Goal: Task Accomplishment & Management: Complete application form

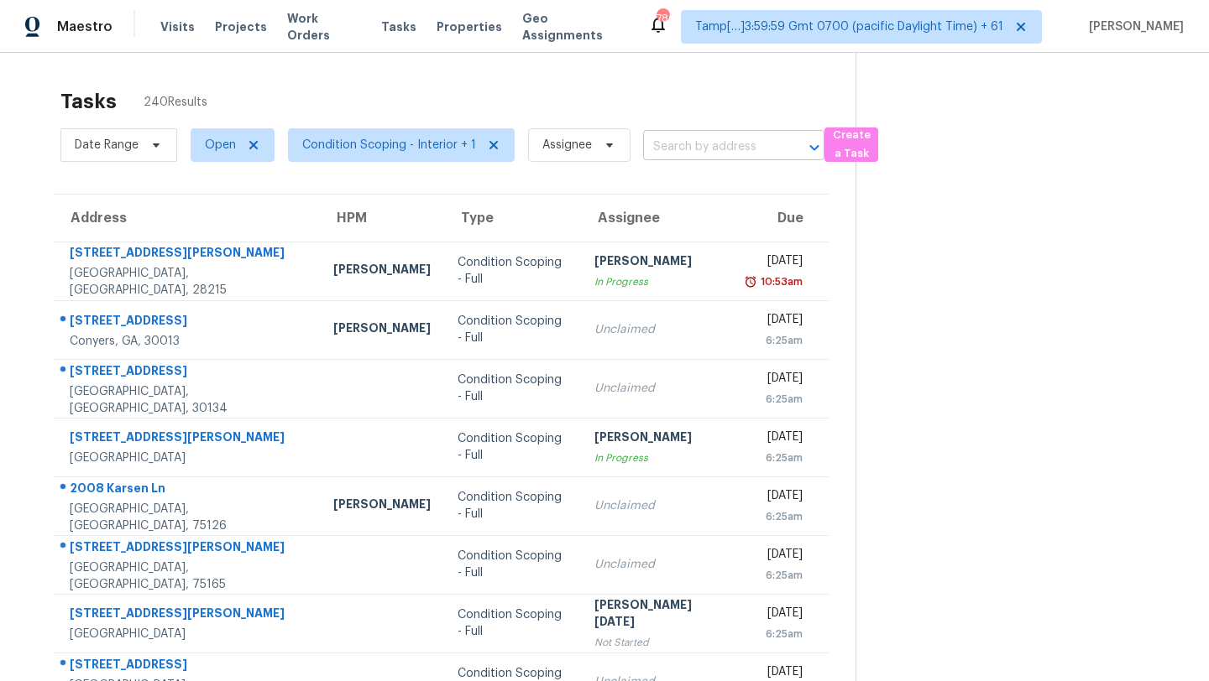
click at [687, 146] on input "text" at bounding box center [710, 147] width 134 height 26
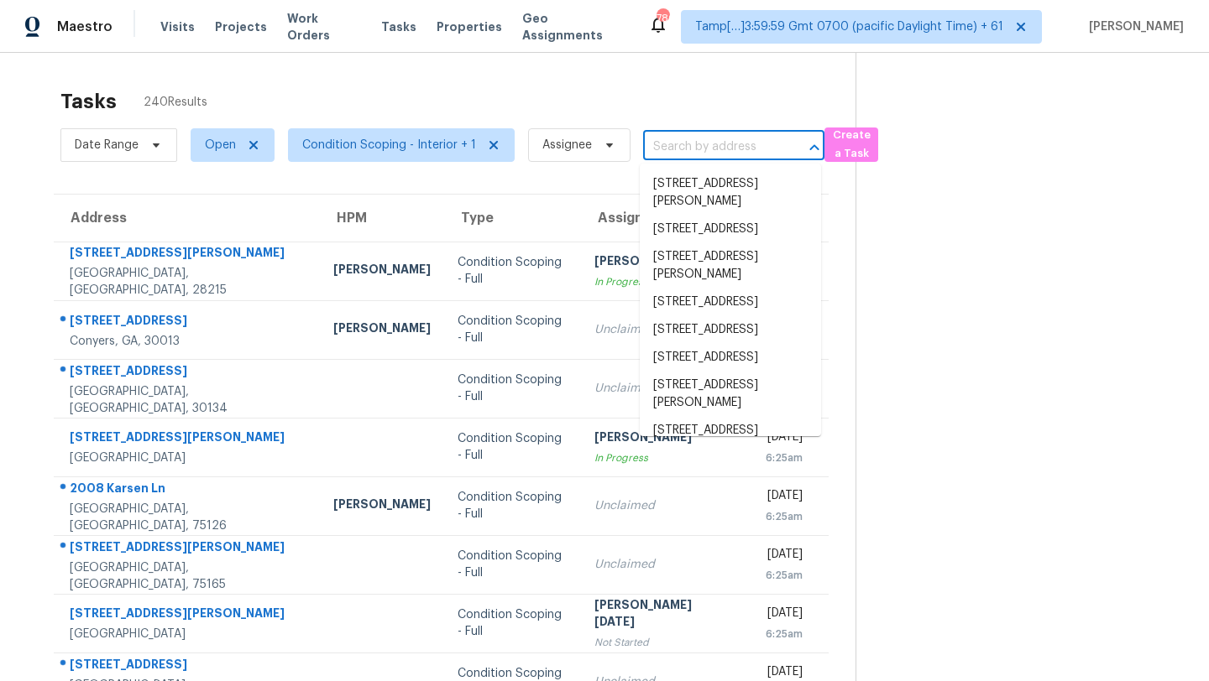
paste input "8936 Western Pines Dr, Douglasville, GA, 30134"
type input "8936 Western Pines Dr, Douglasville, GA, 30134"
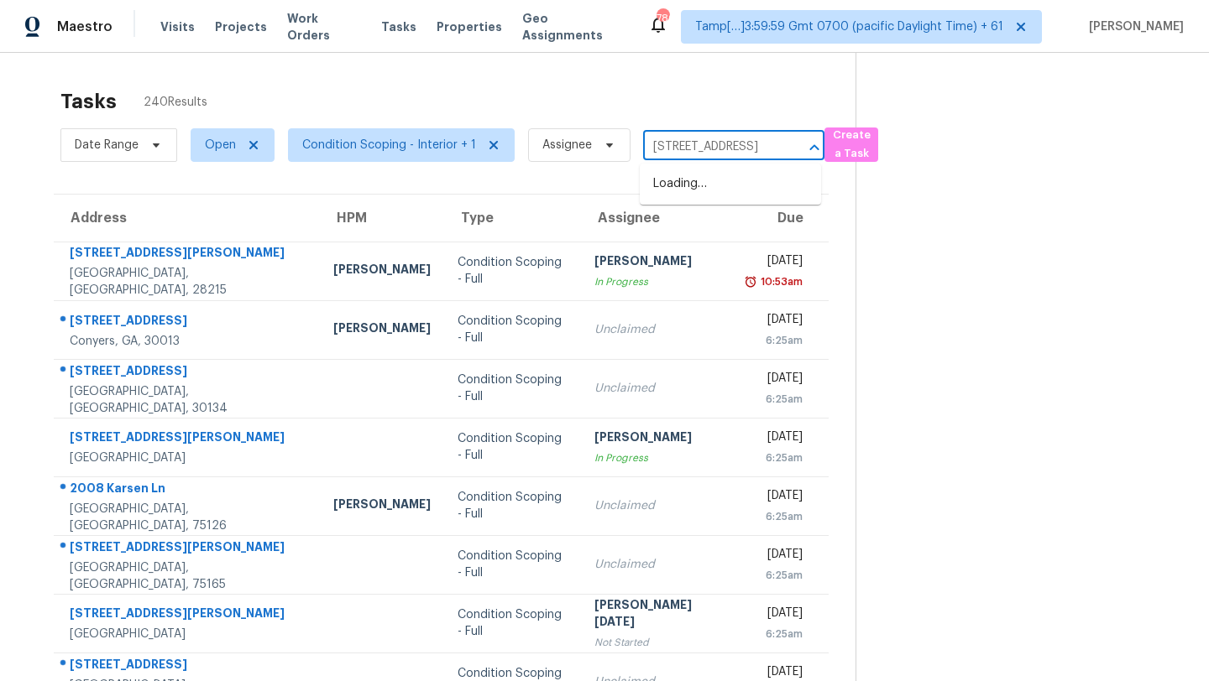
scroll to position [0, 136]
click at [684, 198] on li "8936 Western Pines Dr, Douglasville, GA 30134" at bounding box center [730, 184] width 181 height 28
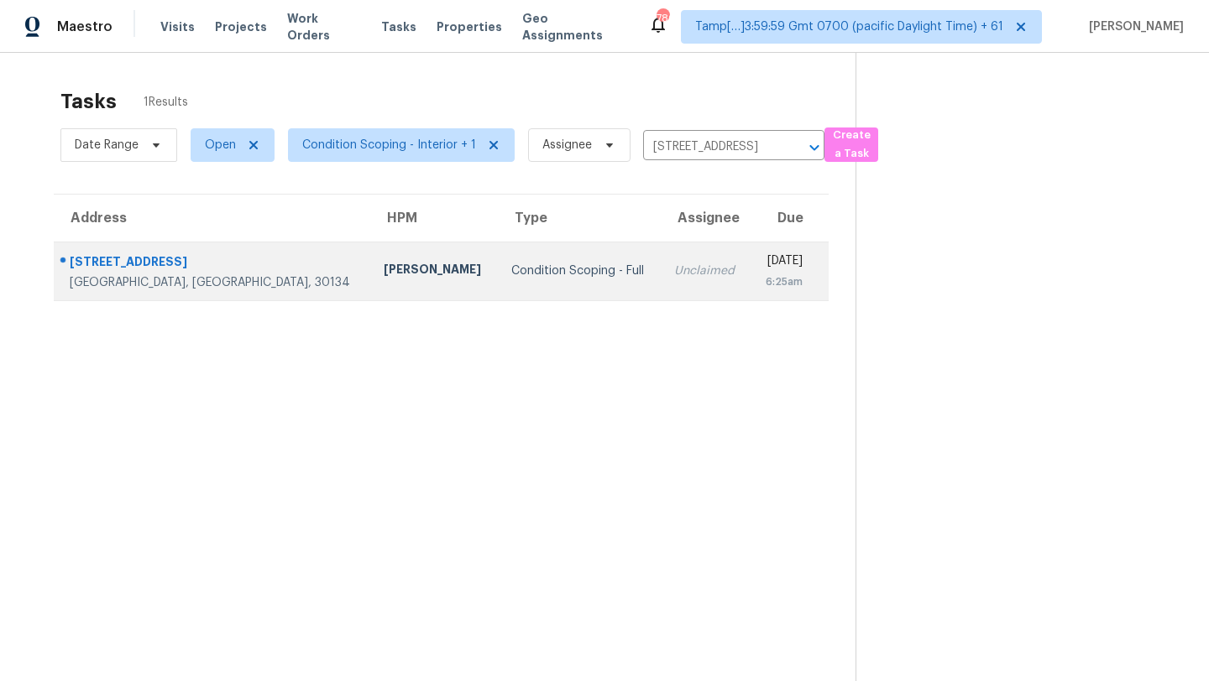
click at [661, 286] on td "Unclaimed" at bounding box center [705, 271] width 89 height 59
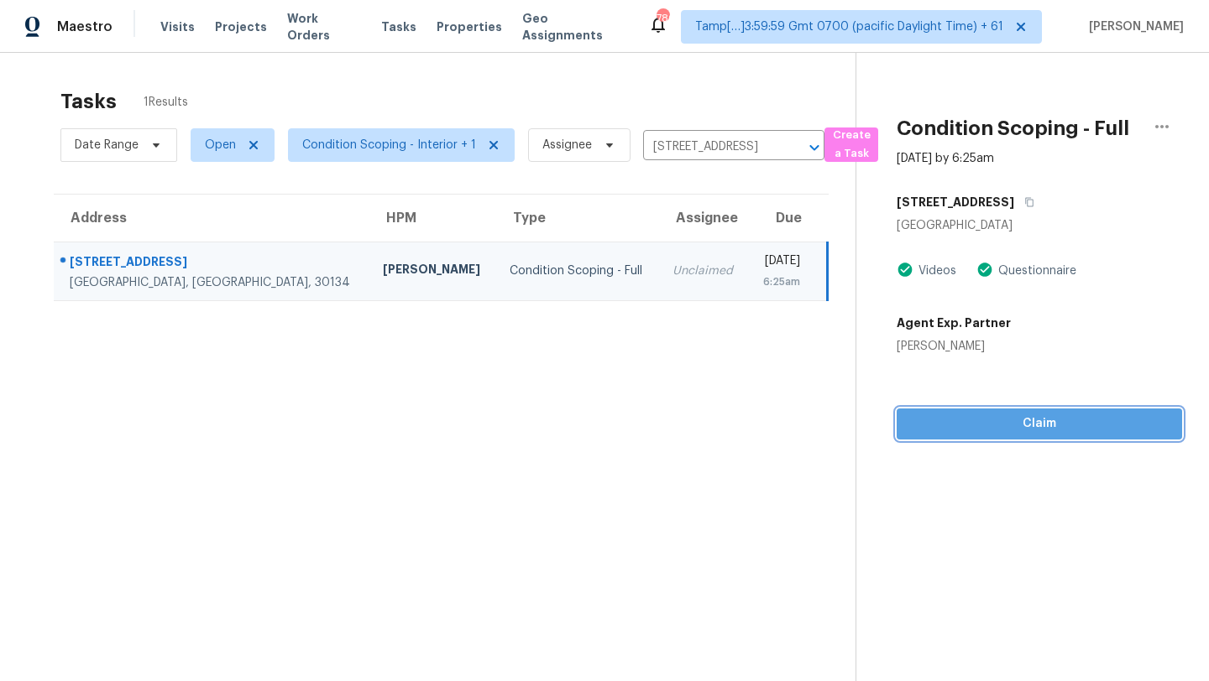
click at [1037, 419] on span "Claim" at bounding box center [1039, 424] width 258 height 21
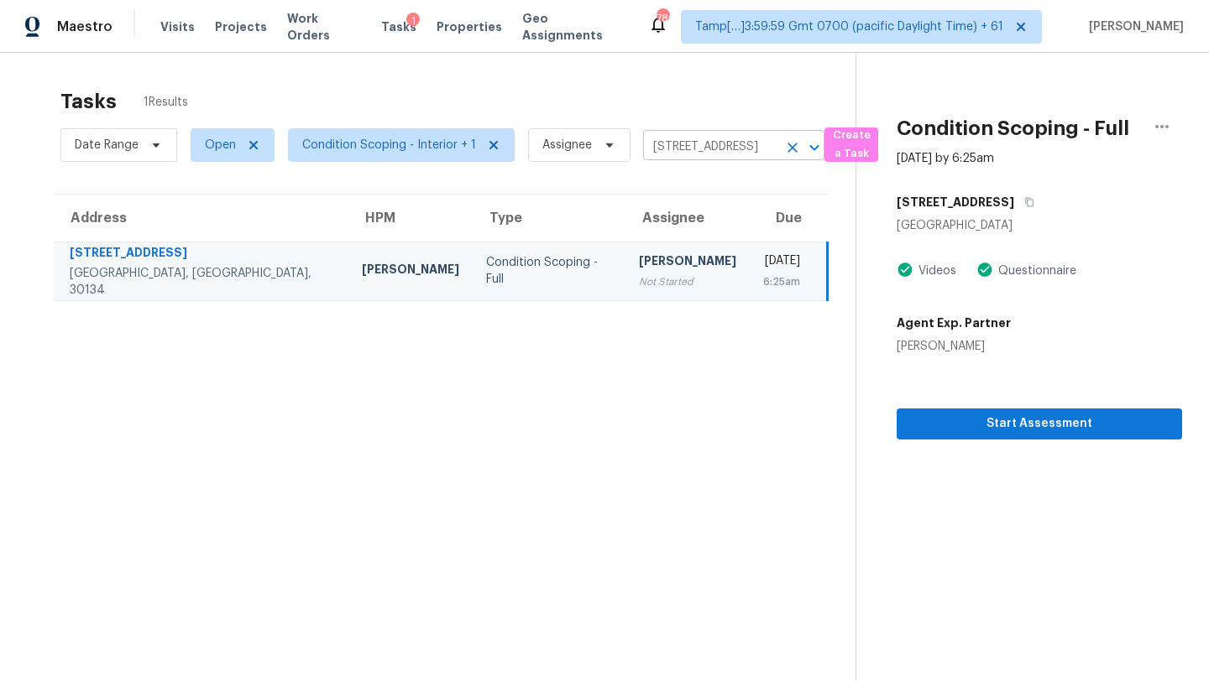
click at [665, 141] on input "8936 Western Pines Dr, Douglasville, GA 30134" at bounding box center [710, 147] width 134 height 26
paste input "475 Mount Vernon Hwy NE , Atlanta, GA, 30328"
click at [683, 146] on input "475 Mount Vernon Hwy NE , Atlanta, GA, 30328" at bounding box center [710, 147] width 134 height 26
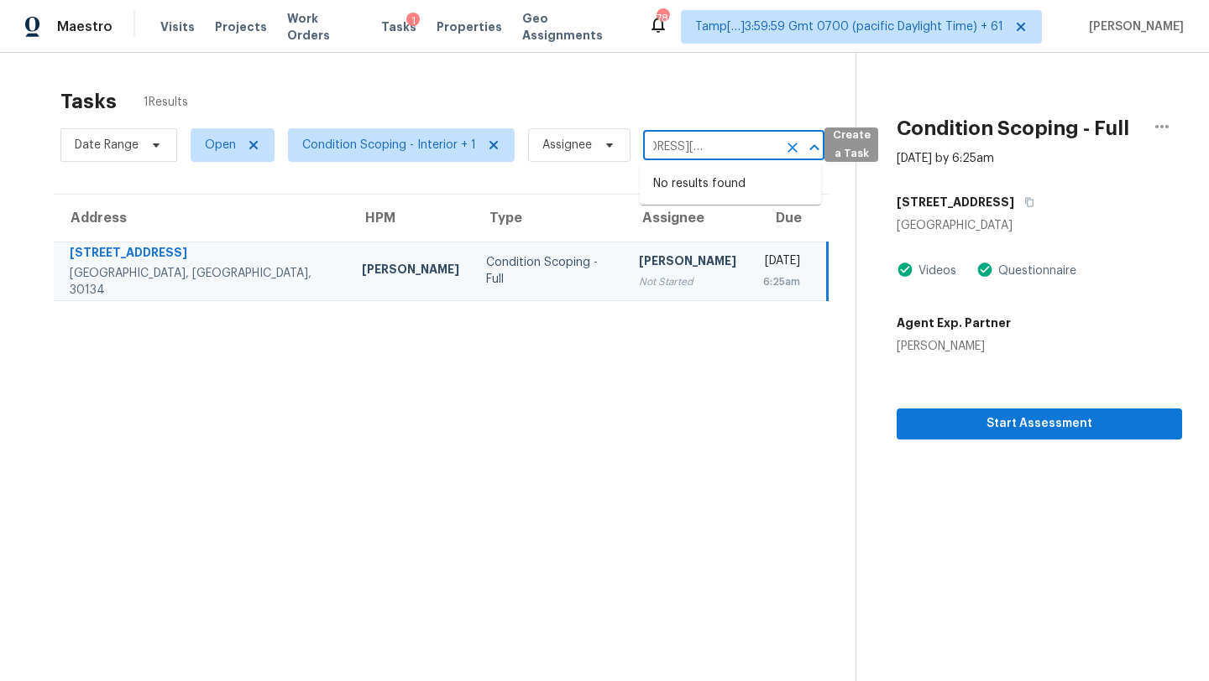
drag, startPoint x: 700, startPoint y: 149, endPoint x: 837, endPoint y: 146, distance: 136.8
click at [837, 146] on div "Date Range Open Condition Scoping - Interior + 1 Assignee 475 Mount Vernon Hwy …" at bounding box center [457, 145] width 795 height 44
type input "[STREET_ADDRESS][PERSON_NAME]"
click at [696, 198] on li "475 Mount Vernon Hwy NE Apt C230, Atlanta, GA 30328" at bounding box center [730, 192] width 181 height 45
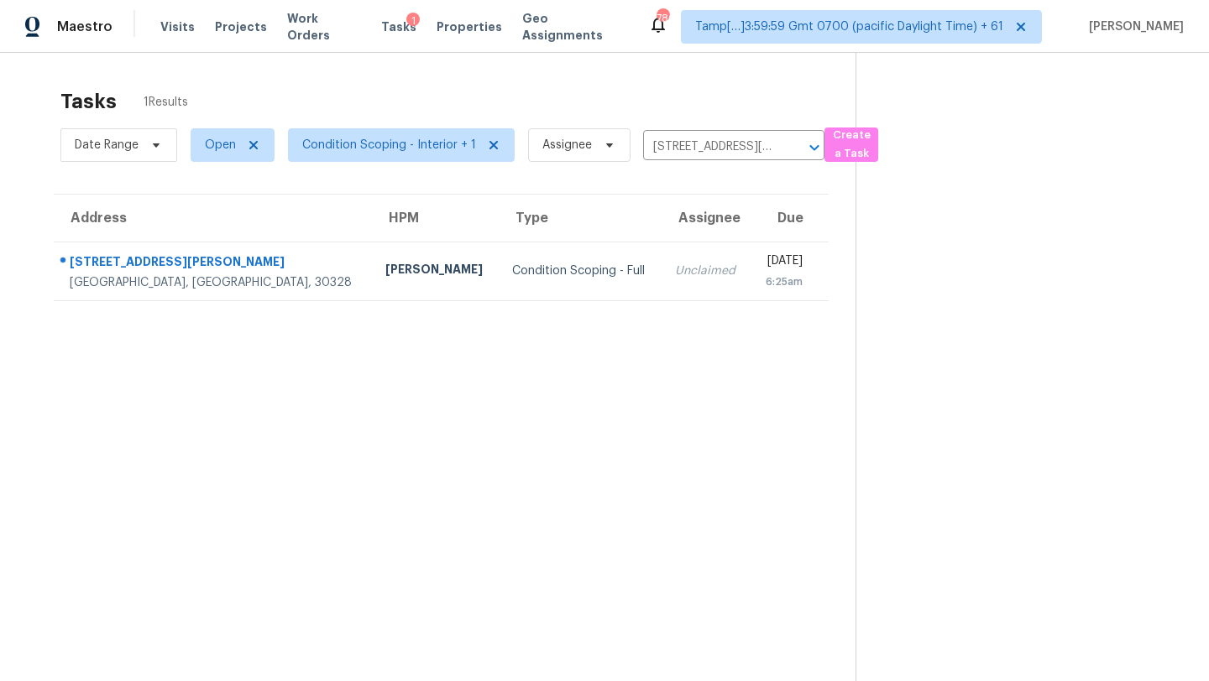
click at [675, 279] on div "Unclaimed" at bounding box center [706, 271] width 62 height 17
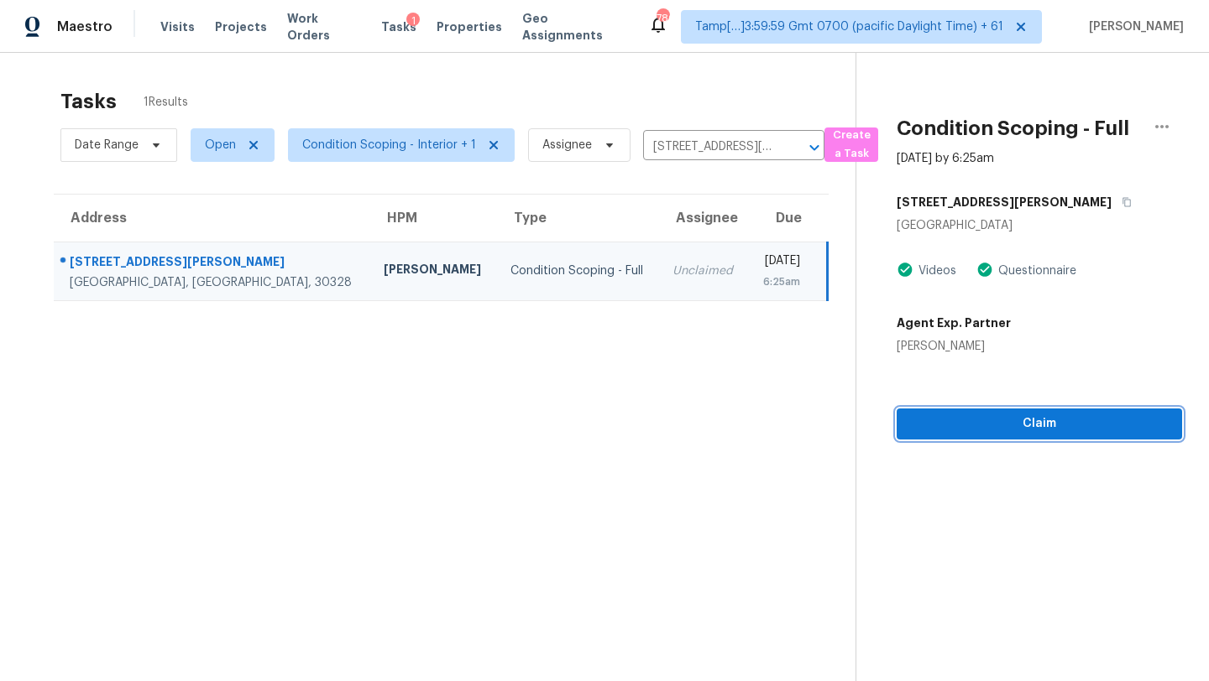
click at [925, 429] on span "Claim" at bounding box center [1039, 424] width 258 height 21
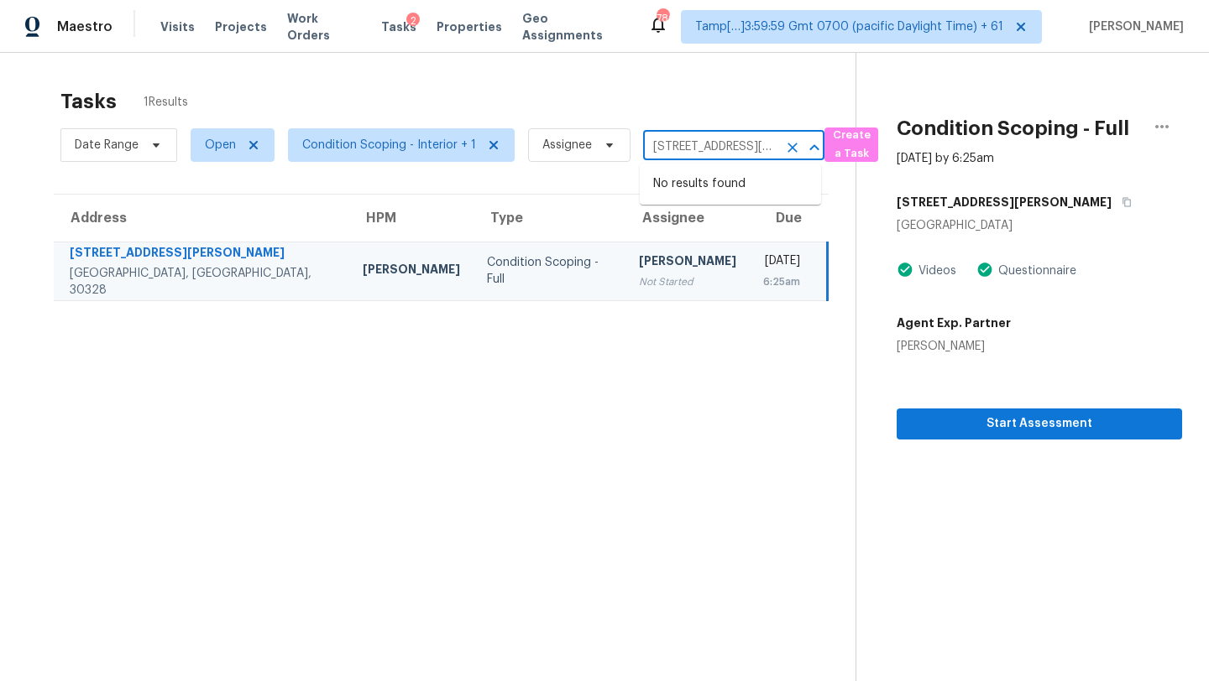
click at [718, 155] on input "475 Mount Vernon Hwy NE Apt C230, Atlanta, GA 30328" at bounding box center [710, 147] width 134 height 26
paste input "222 Ashley Ln SE, Smyrna, GA, 30080"
type input "222 Ashley Ln SE, Smyrna, GA, 30080"
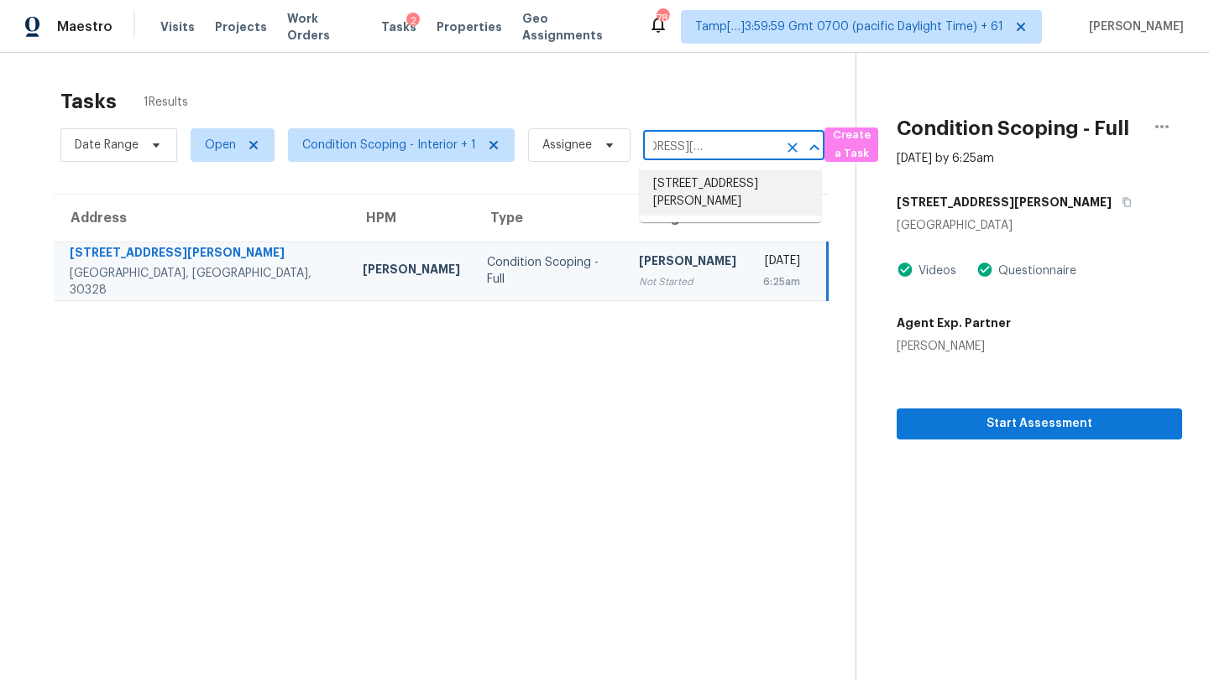
click at [695, 185] on li "222 Ashley Ln SE, Smyrna, GA 30080" at bounding box center [730, 192] width 181 height 45
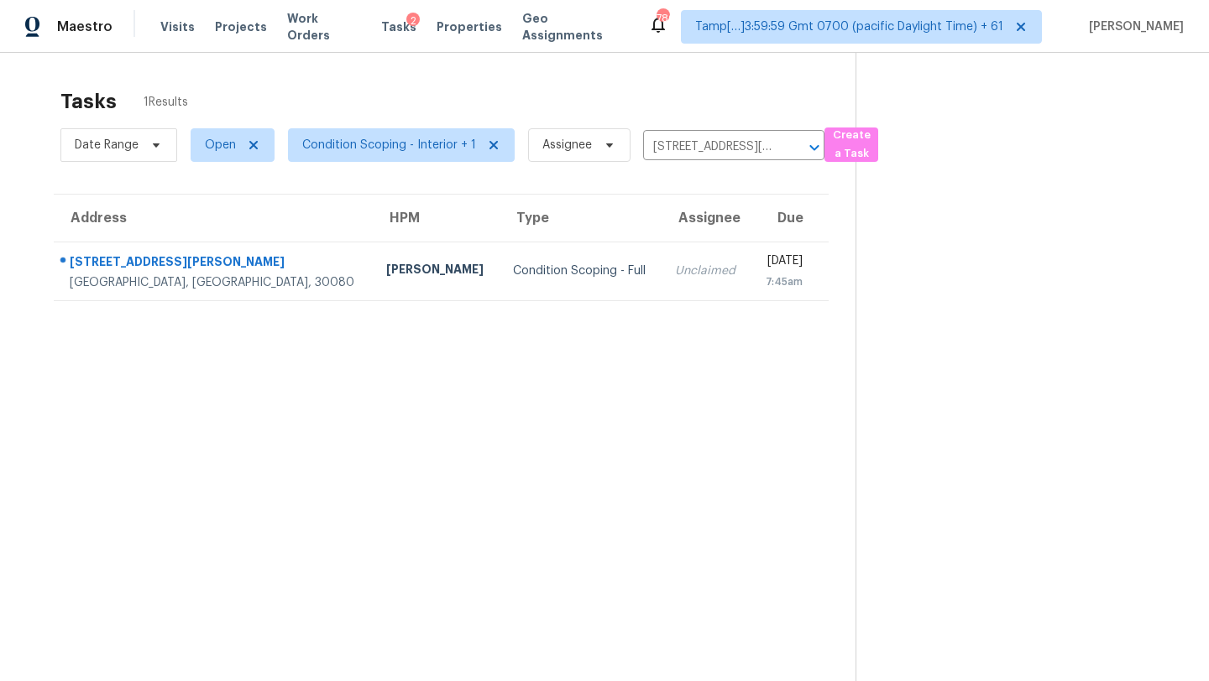
click at [750, 290] on td "Tue, Sep 9th 2025 7:45am" at bounding box center [789, 271] width 78 height 59
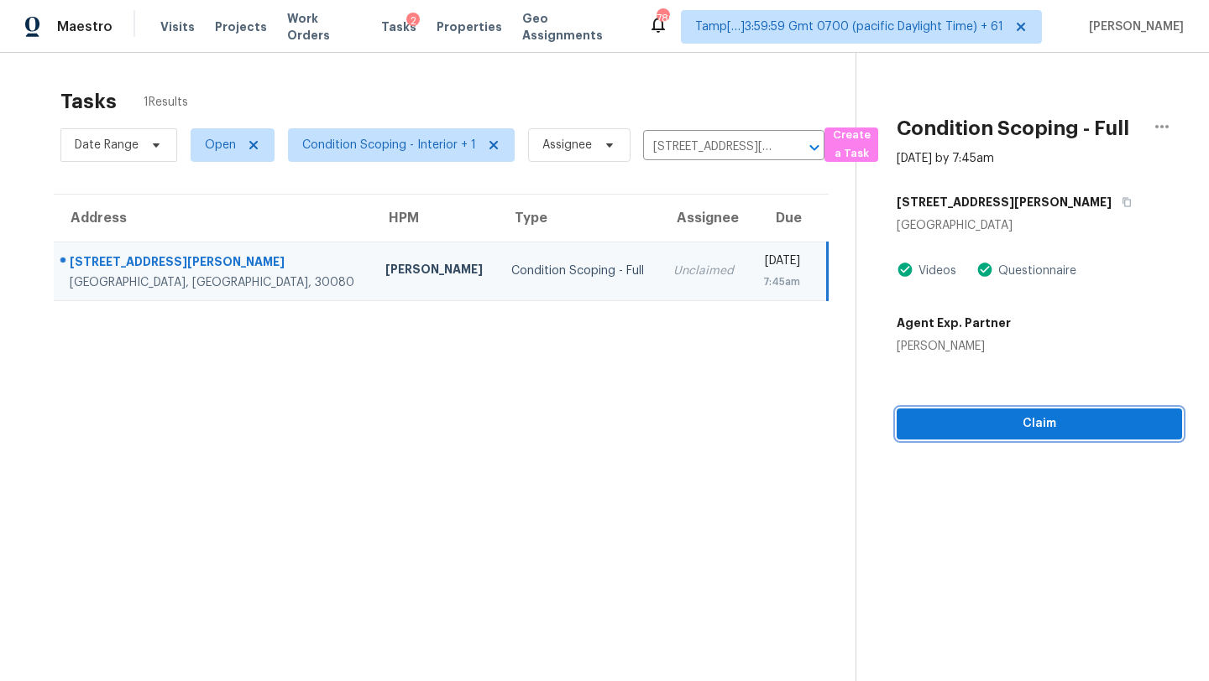
click at [1018, 426] on span "Claim" at bounding box center [1039, 424] width 258 height 21
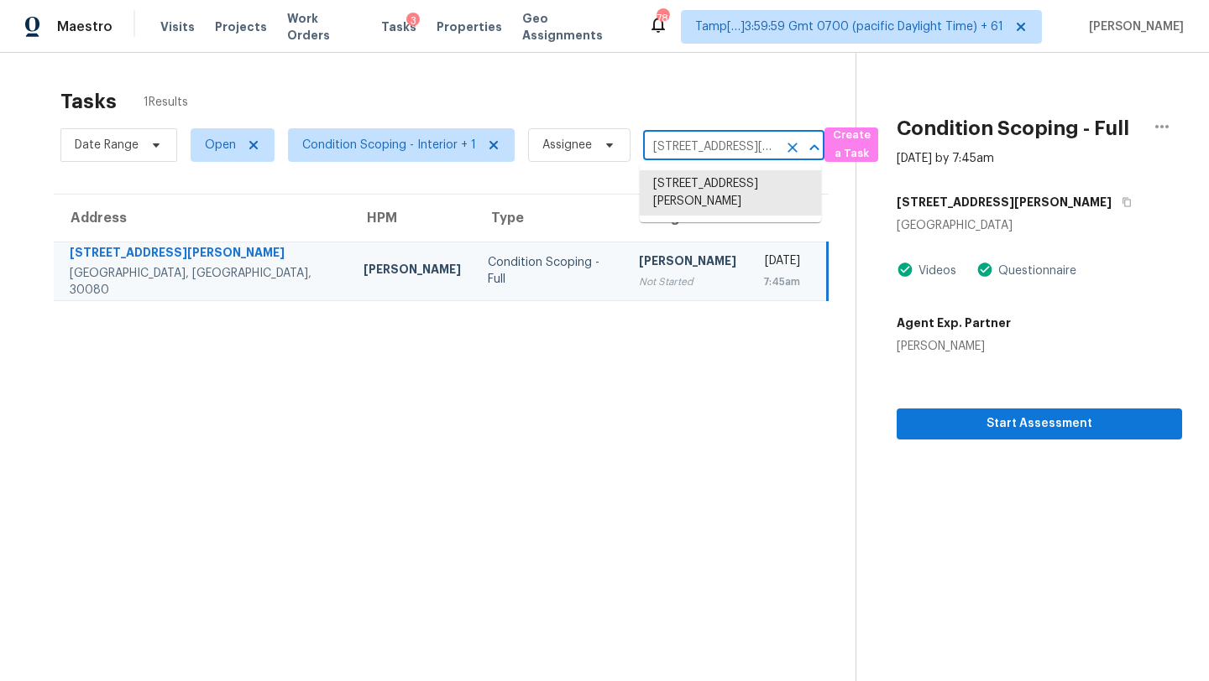
click at [696, 151] on input "222 Ashley Ln SE, Smyrna, GA 30080" at bounding box center [710, 147] width 134 height 26
paste input "5071 Newpark Dr NW, Acworth, GA, 30101"
type input "5071 Newpark Dr NW, Acworth, GA, 30101"
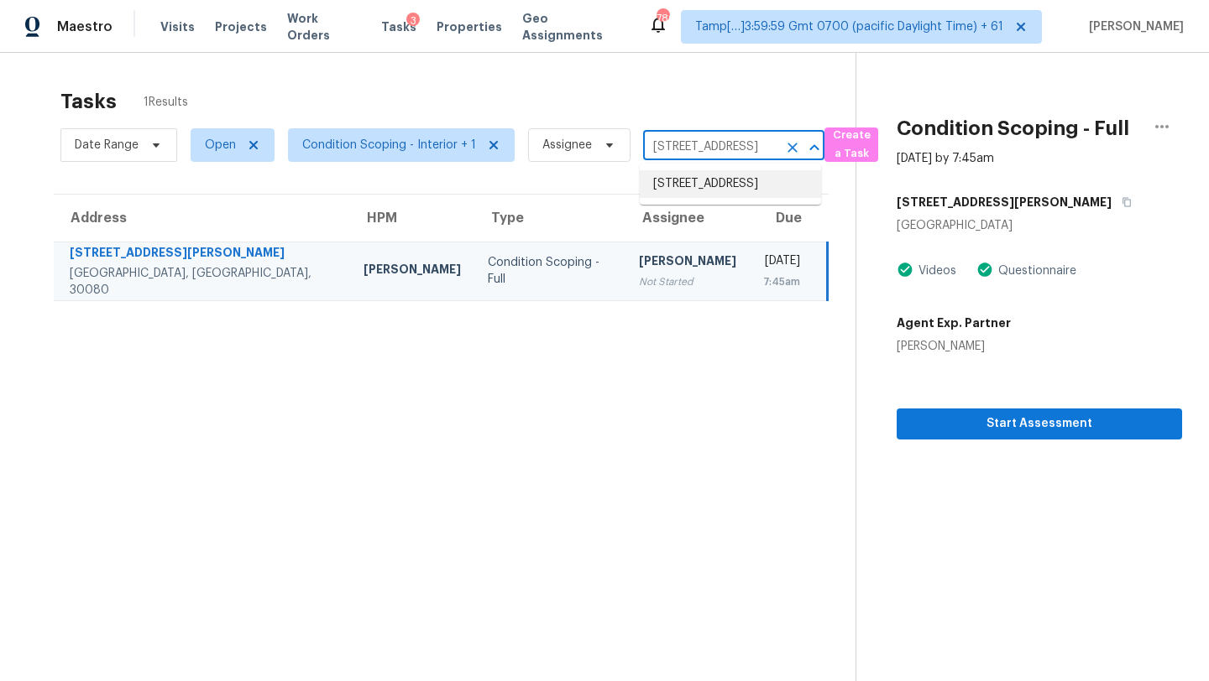
click at [699, 196] on li "5071 Newpark Dr NW, Acworth, GA 30101" at bounding box center [730, 184] width 181 height 28
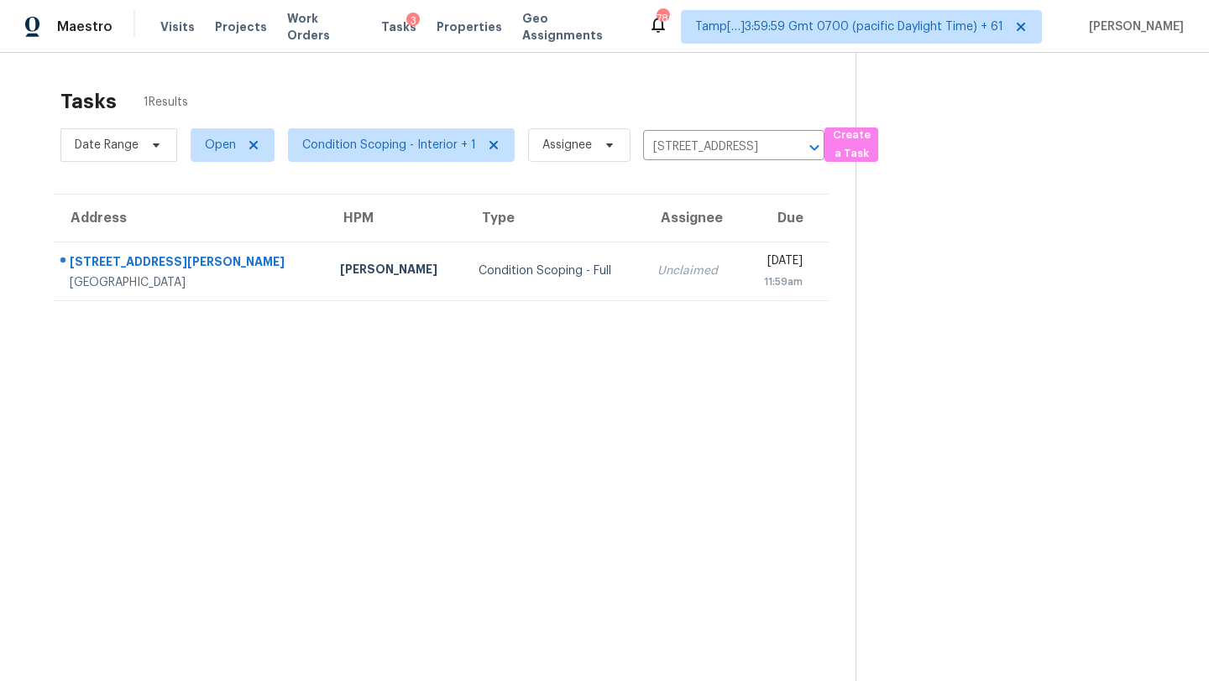
click at [755, 284] on div "11:59am" at bounding box center [779, 282] width 48 height 17
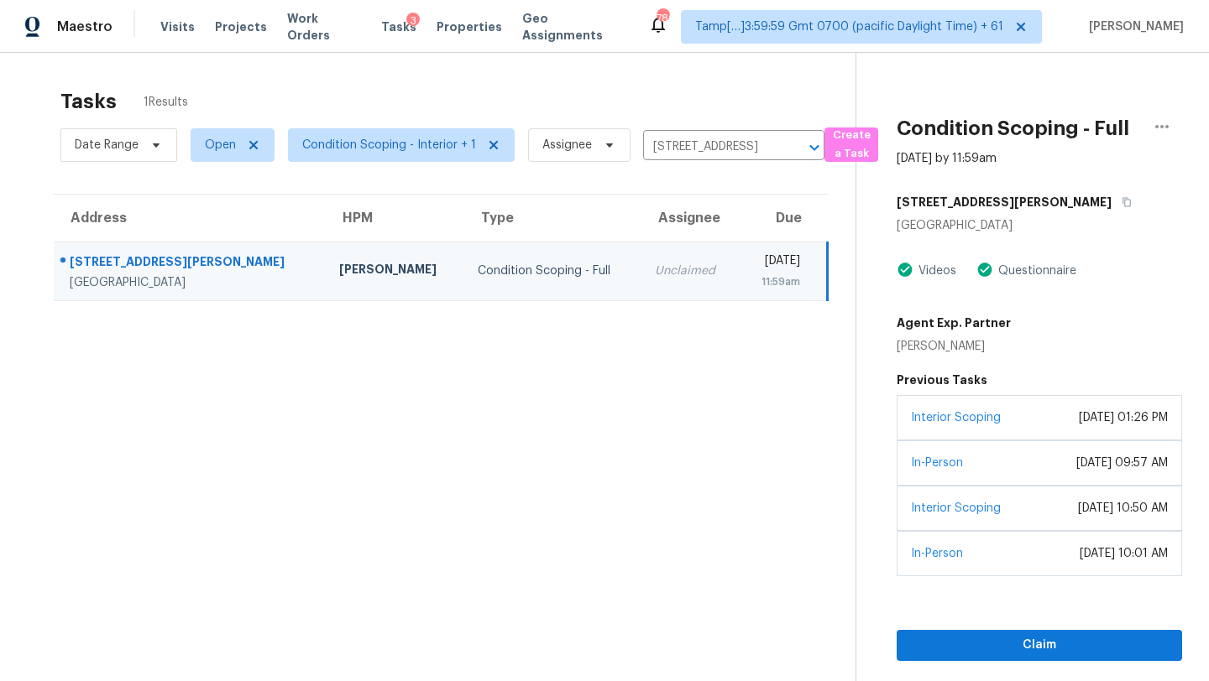
click at [1078, 426] on div "May 14, 2023 at 01:26 PM" at bounding box center [1122, 418] width 89 height 17
click at [991, 661] on section "Condition Scoping - Full Sep 9th 2025 by 11:59am 5071 Newpark Dr NW Acworth, GA…" at bounding box center [1018, 393] width 326 height 681
click at [1004, 657] on button "Claim" at bounding box center [1038, 645] width 285 height 31
click at [696, 142] on input "5071 Newpark Dr NW, Acworth, GA 30101" at bounding box center [710, 147] width 134 height 26
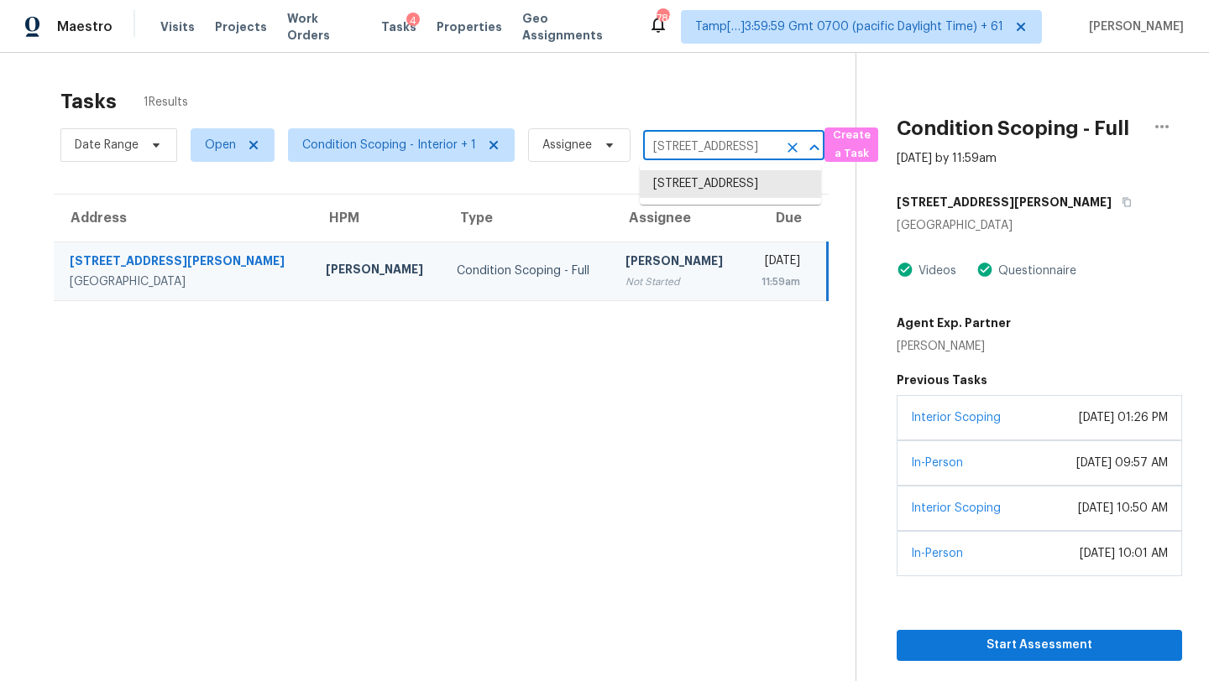
click at [696, 142] on input "5071 Newpark Dr NW, Acworth, GA 30101" at bounding box center [710, 147] width 134 height 26
paste input "1850 Cotillion Dr Atlanta, GA, 30338"
drag, startPoint x: 702, startPoint y: 147, endPoint x: 803, endPoint y: 149, distance: 101.6
click at [803, 149] on div "5071 Newpark Dr NW, Acworth, GA 30101 ​" at bounding box center [733, 147] width 181 height 26
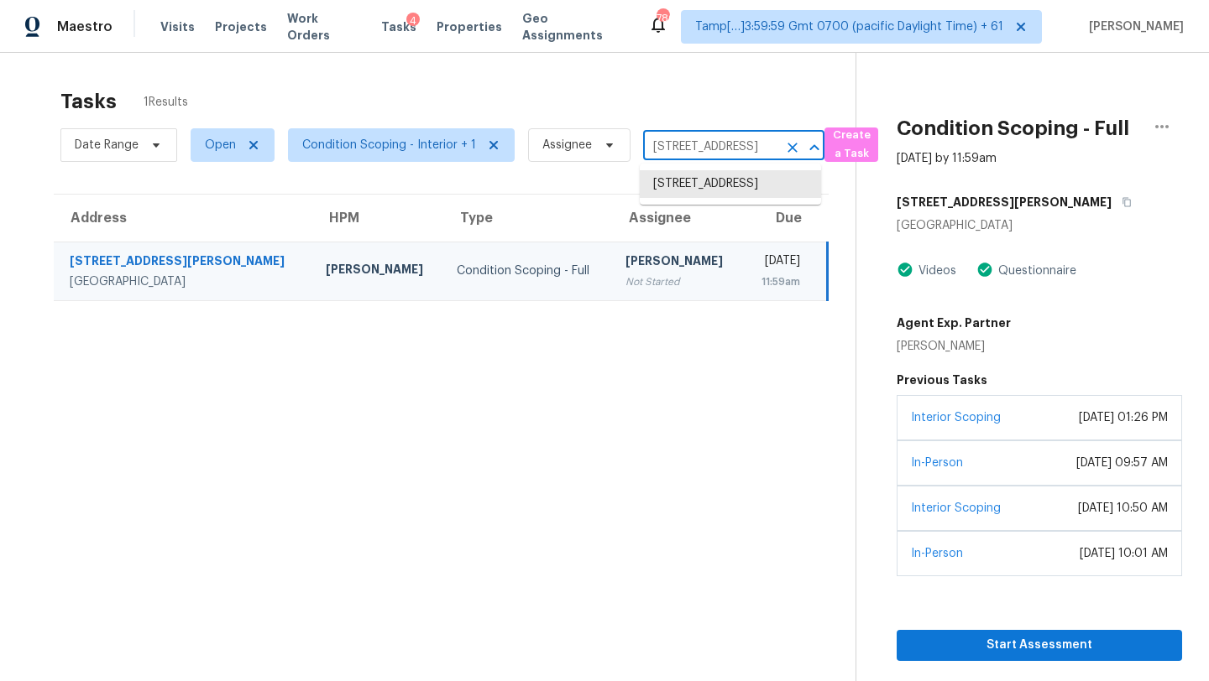
type input "5071 Newpark Dr"
click at [720, 198] on li "5071 Newpark Dr NW, Acworth, GA 30101" at bounding box center [730, 184] width 181 height 28
click at [676, 150] on input "5071 Newpark Dr NW, Acworth, GA 30101" at bounding box center [710, 147] width 134 height 26
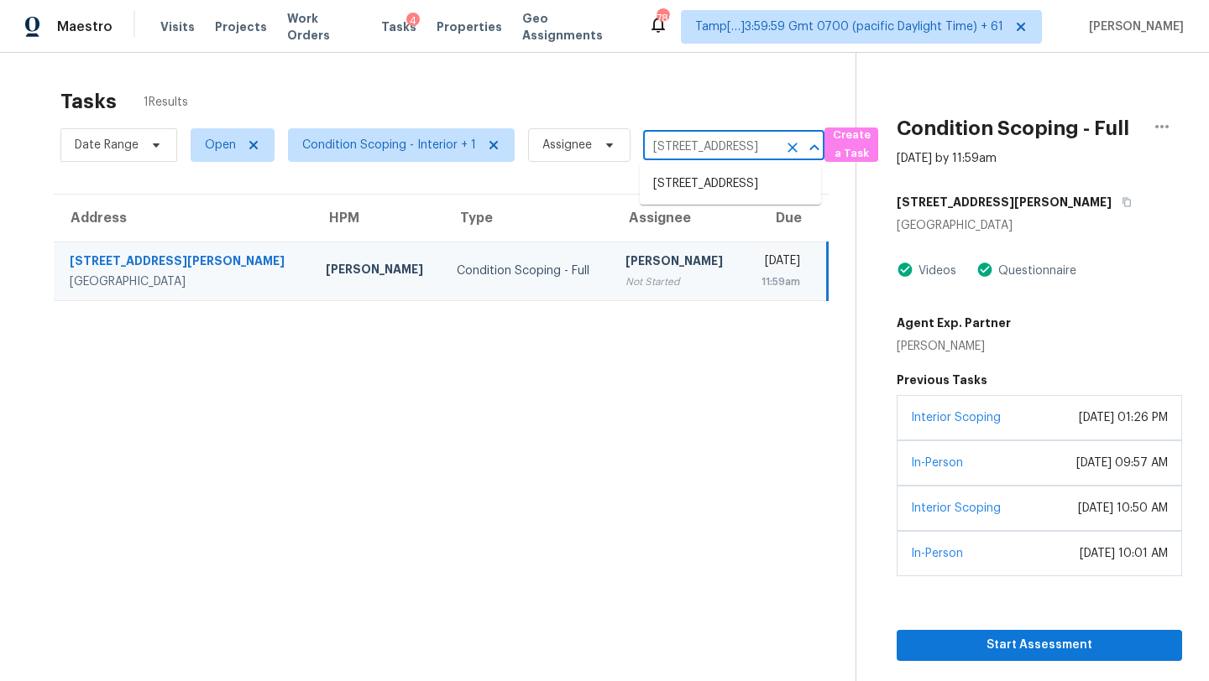
paste input "1850 Cotillion Dr Atlanta, GA, 30338"
click at [674, 148] on input "1850 Cotillion Dr Atlanta, GA, 30338" at bounding box center [710, 147] width 134 height 26
drag, startPoint x: 701, startPoint y: 147, endPoint x: 803, endPoint y: 148, distance: 102.4
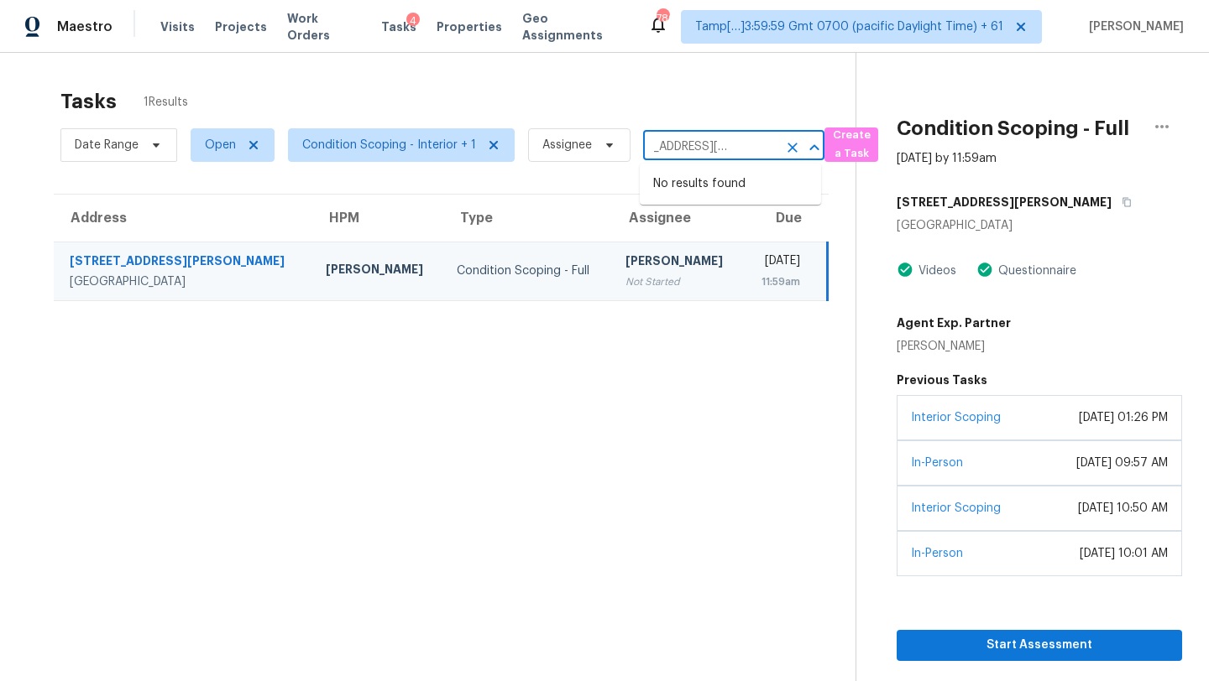
click at [803, 148] on div "1850 Cotillion Dr Atlanta, GA, 30338 ​" at bounding box center [733, 147] width 181 height 26
drag, startPoint x: 700, startPoint y: 149, endPoint x: 779, endPoint y: 142, distance: 79.3
click at [779, 145] on div "1850 Cotillion Dr Atlanta, GA, 30338 ​" at bounding box center [733, 147] width 181 height 26
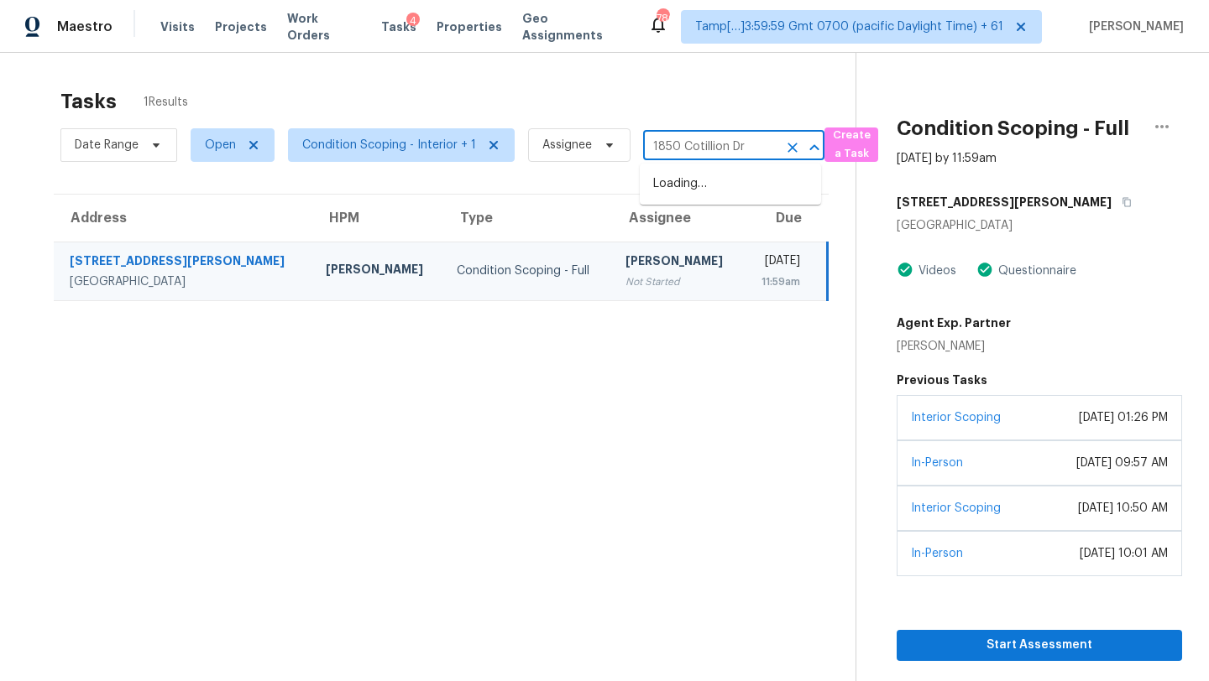
type input "1850 Cotillion Dr"
click at [744, 281] on li "1850 Cotillion Dr Unit 1111, Atlanta, GA 30338" at bounding box center [730, 267] width 181 height 28
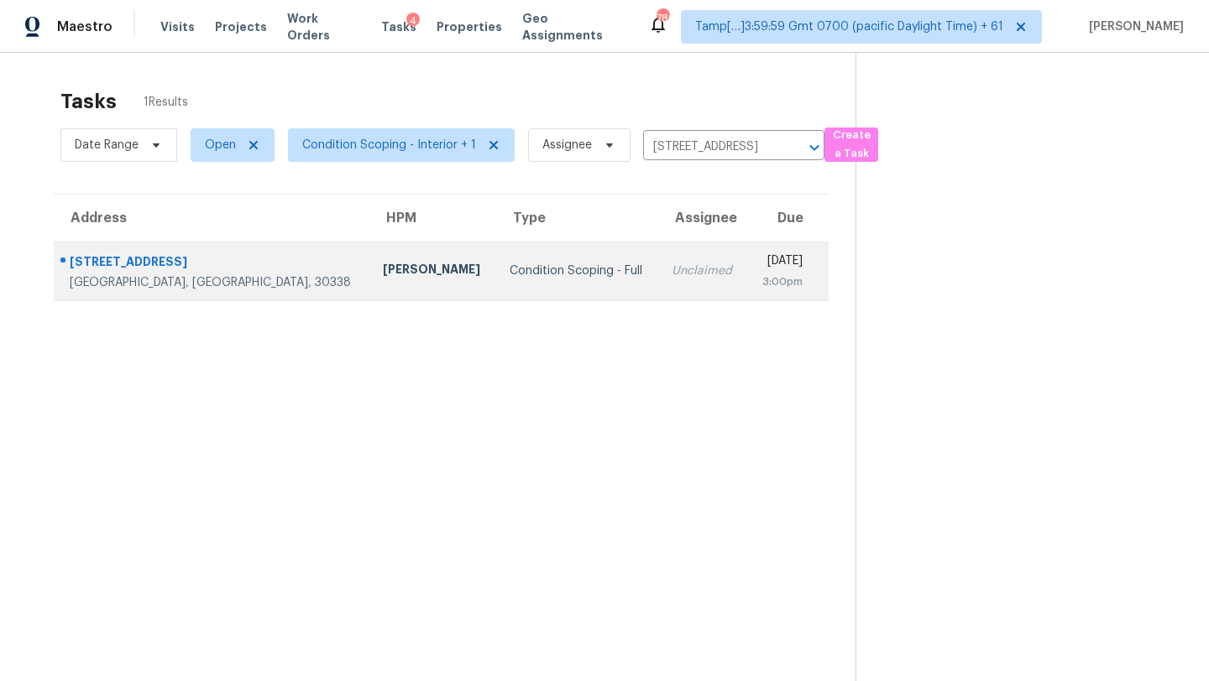
click at [658, 288] on td "Unclaimed" at bounding box center [702, 271] width 89 height 59
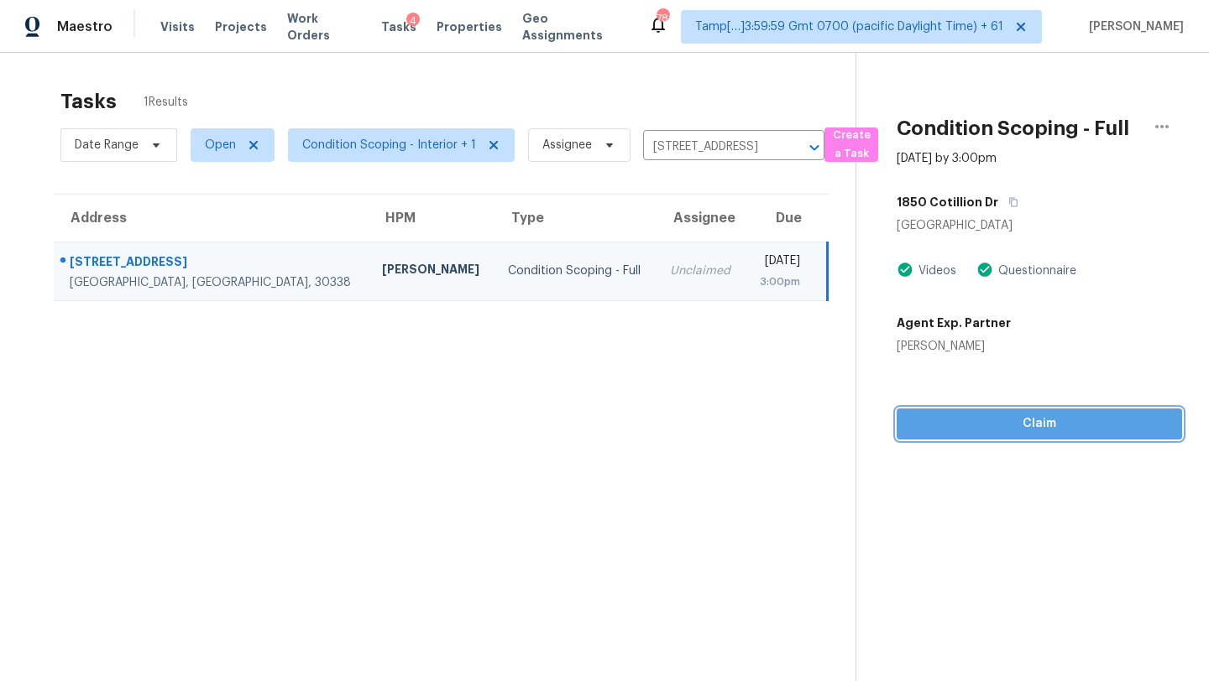
click at [1028, 434] on button "Claim" at bounding box center [1038, 424] width 285 height 31
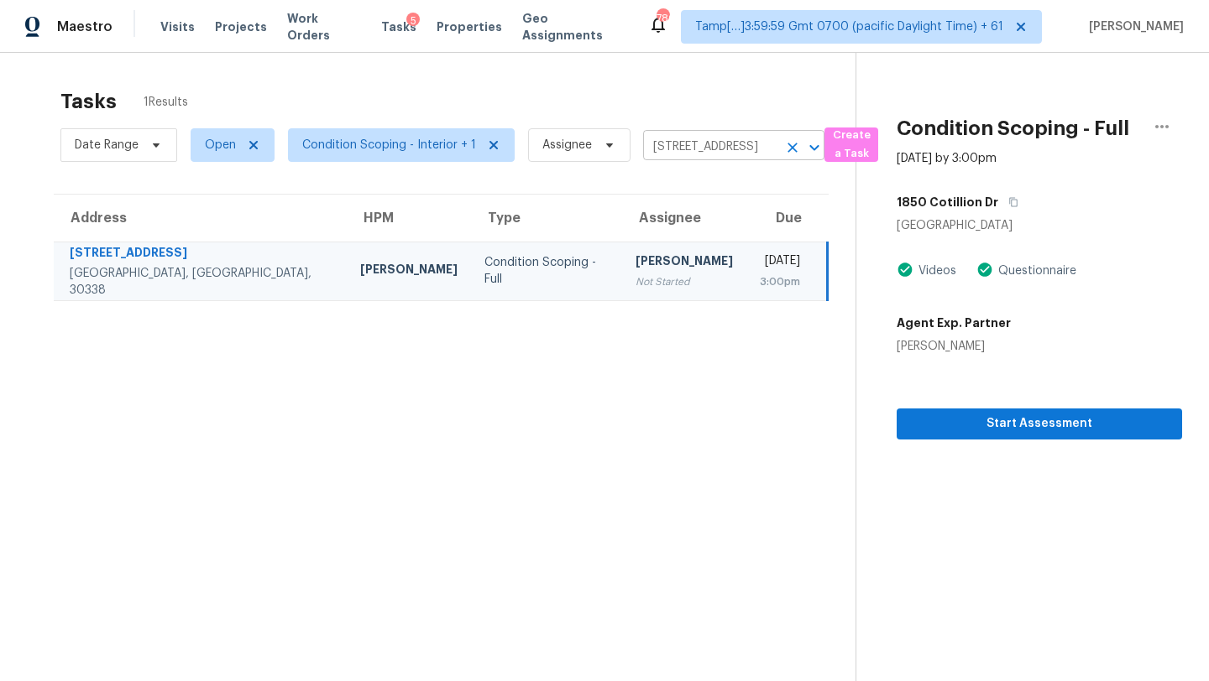
click at [705, 135] on input "1850 Cotillion Dr Unit 1111, Atlanta, GA 30338" at bounding box center [710, 147] width 134 height 26
paste input "8420 Wheat Stone Dr, Zephyrhills, FL, 33540"
click at [698, 149] on input "1850 Cotillion Dr Unit 1111, Atlanta, GA 30338" at bounding box center [710, 147] width 134 height 26
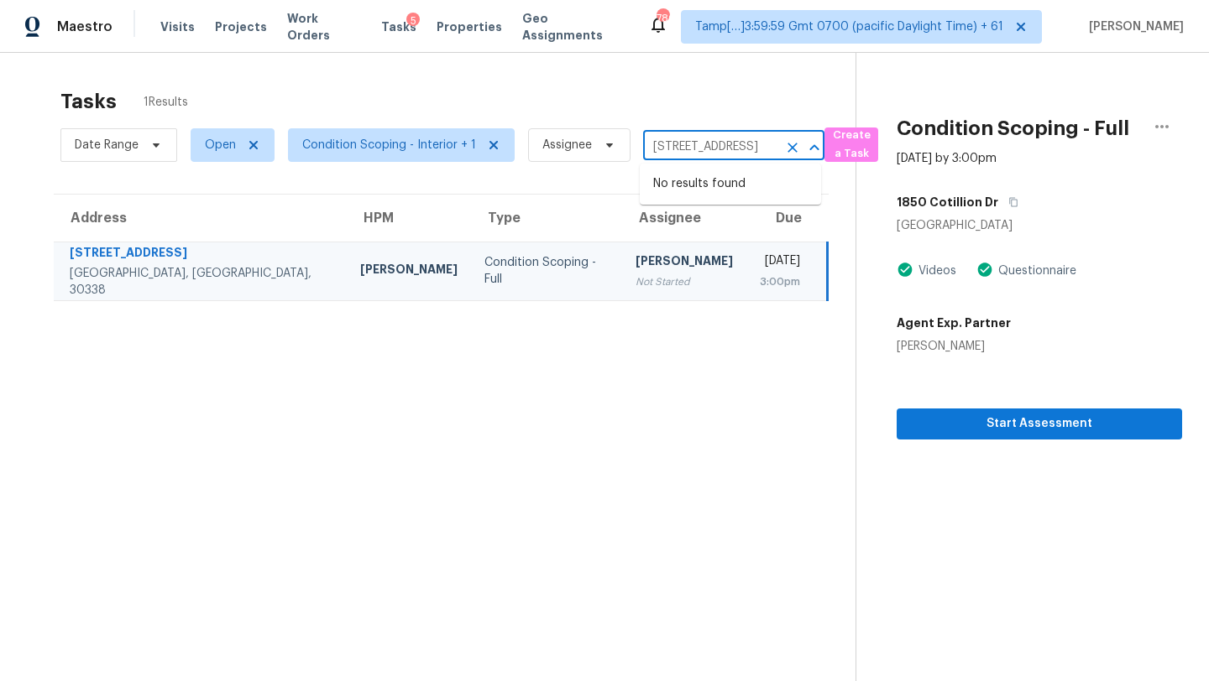
paste input "8420 Wheat Stone Dr, Zephyrhills, FL, 33540"
click at [702, 147] on input "8420 Wheat Stone Dr, Zephyrhills, FL, 33540" at bounding box center [710, 147] width 134 height 26
drag, startPoint x: 702, startPoint y: 147, endPoint x: 812, endPoint y: 144, distance: 109.2
click at [812, 146] on div "8420 Wheat Stone Dr, Zephyrhills, FL, 33540 ​" at bounding box center [733, 147] width 181 height 26
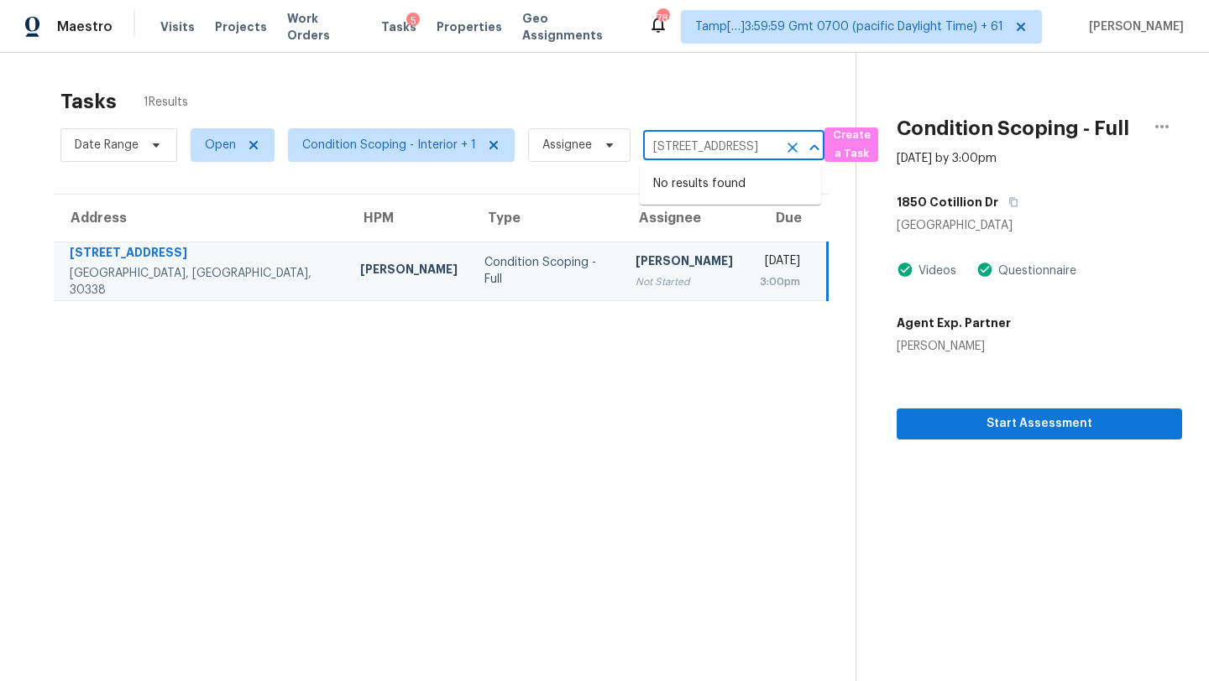
scroll to position [0, 0]
click at [708, 158] on input "1850 Cotillion Dr Unit 1111, Atlanta, GA 30338" at bounding box center [710, 147] width 134 height 26
paste input "8420 Wheat Stone Dr, Zephyrhills, FL, 33540"
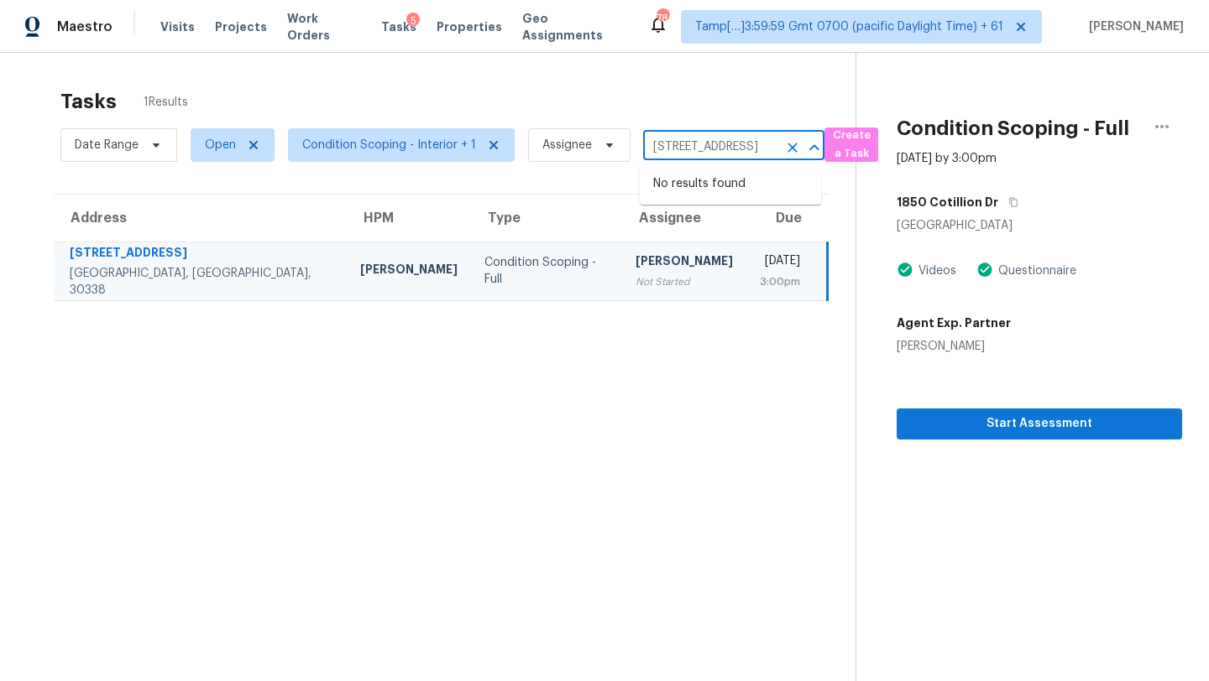
type input "1850 Cotillion Dr Unit 1111, Atlanta, GA 30338"
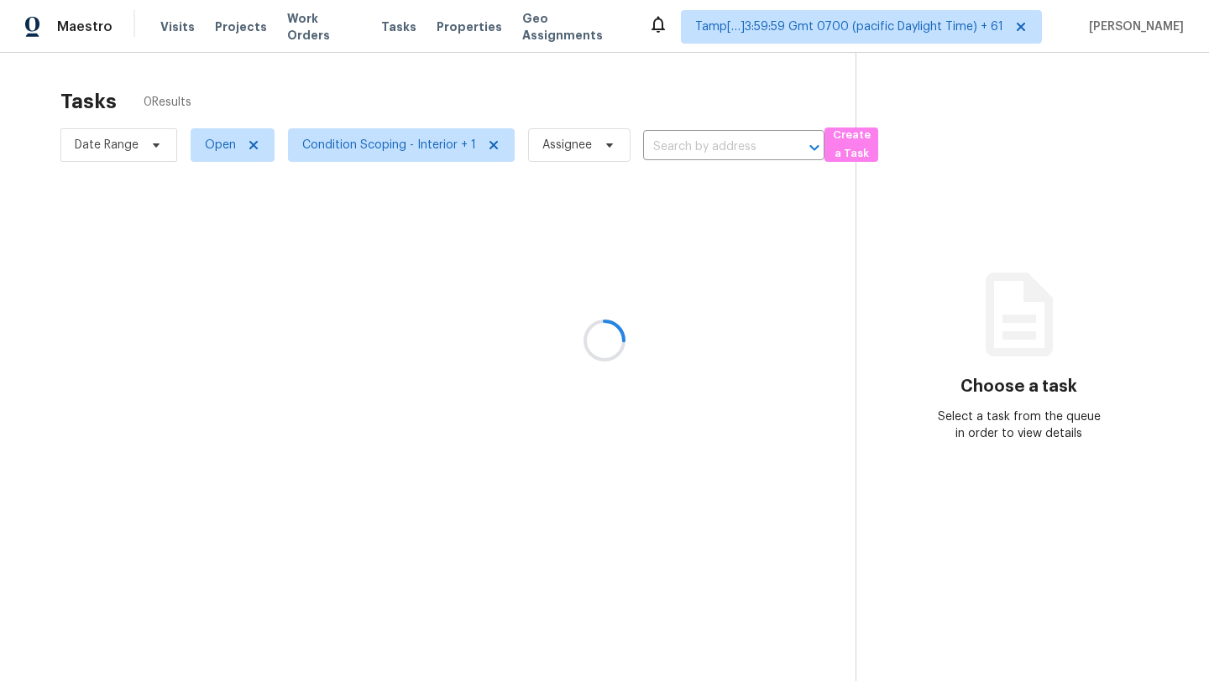
click at [670, 149] on div at bounding box center [604, 340] width 1209 height 681
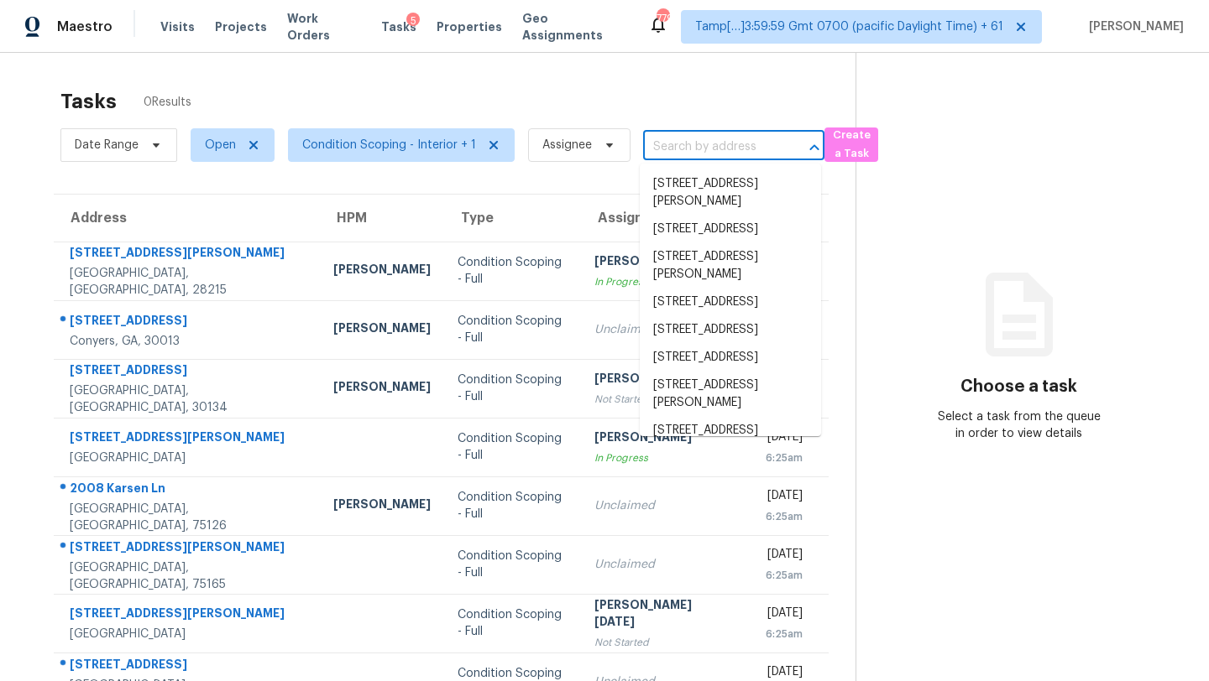
click at [670, 149] on input "text" at bounding box center [710, 147] width 134 height 26
paste input "[STREET_ADDRESS]"
type input "[STREET_ADDRESS]"
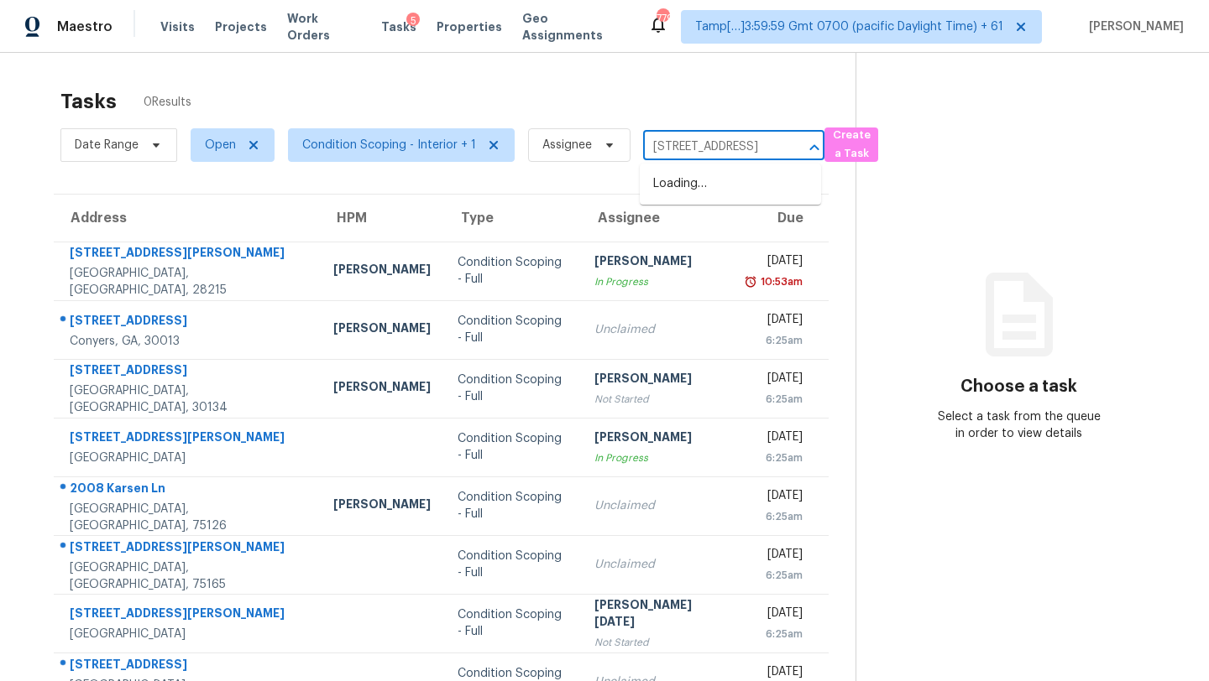
scroll to position [0, 122]
click at [686, 192] on li "[STREET_ADDRESS]" at bounding box center [730, 184] width 181 height 28
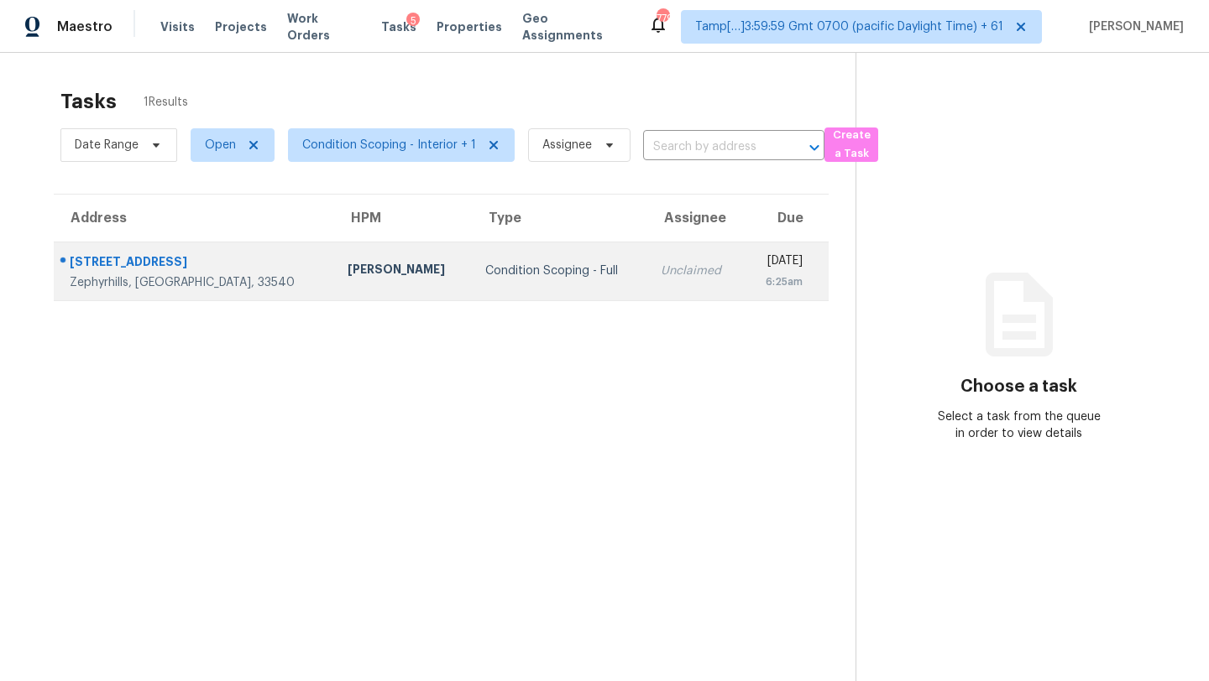
click at [661, 265] on div "Unclaimed" at bounding box center [696, 271] width 70 height 17
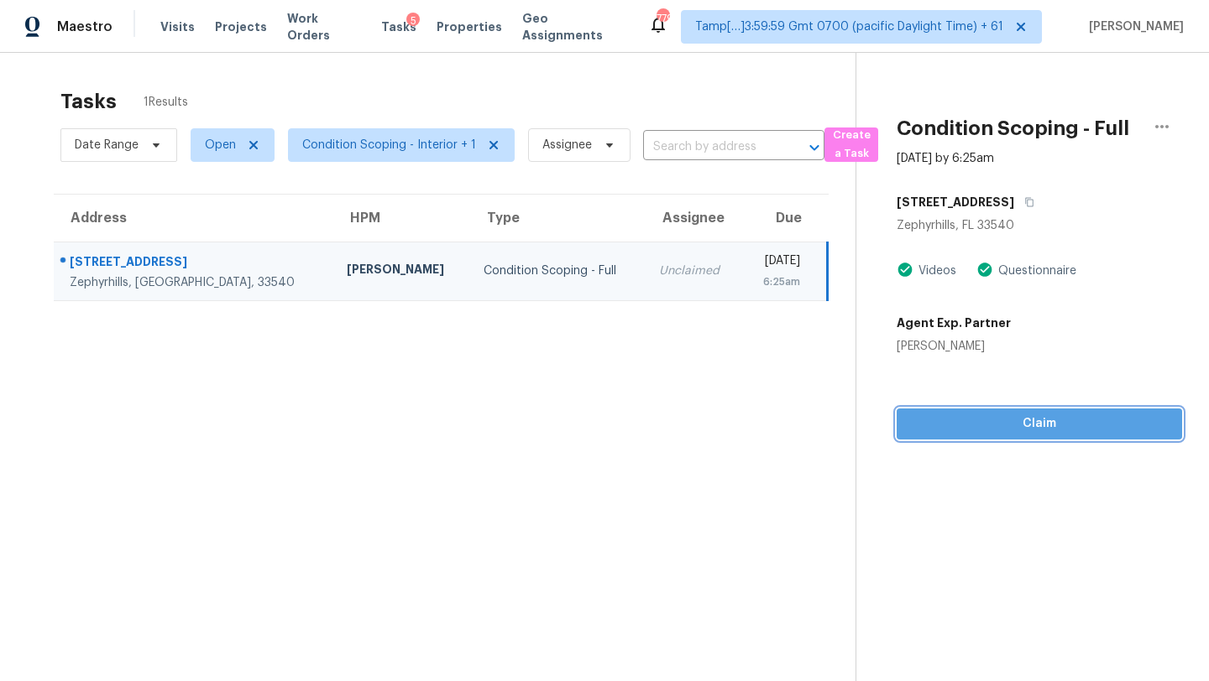
click at [1010, 425] on span "Claim" at bounding box center [1039, 424] width 258 height 21
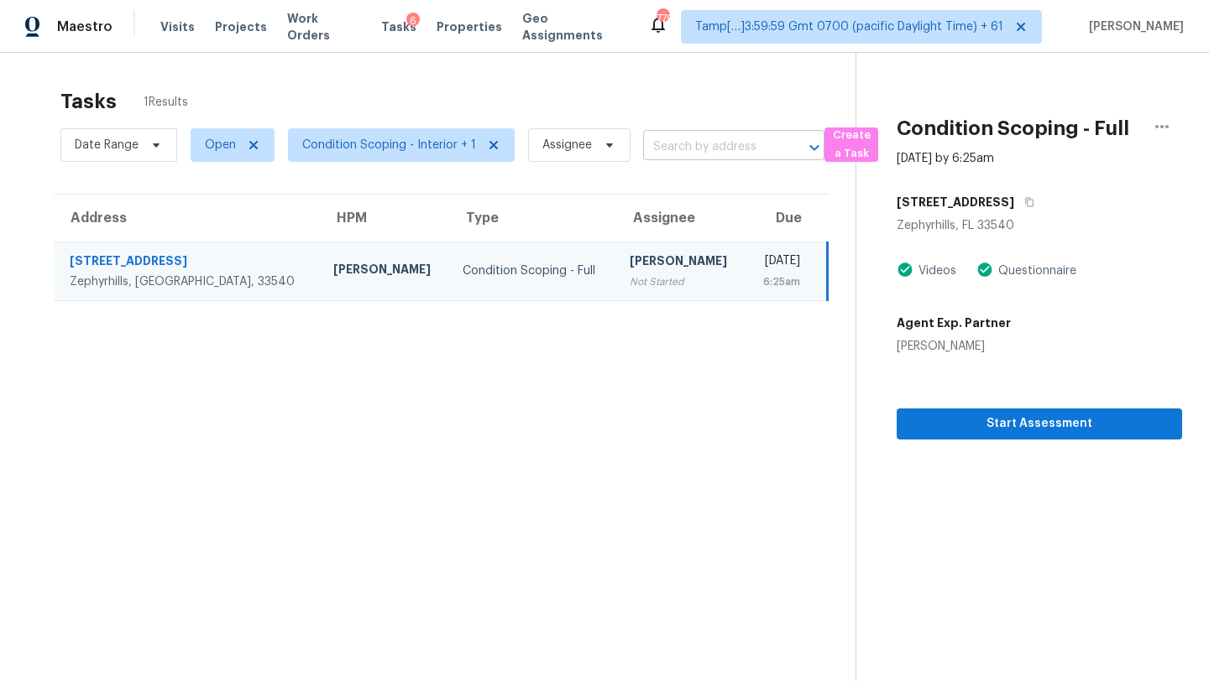
click at [710, 156] on input "text" at bounding box center [710, 147] width 134 height 26
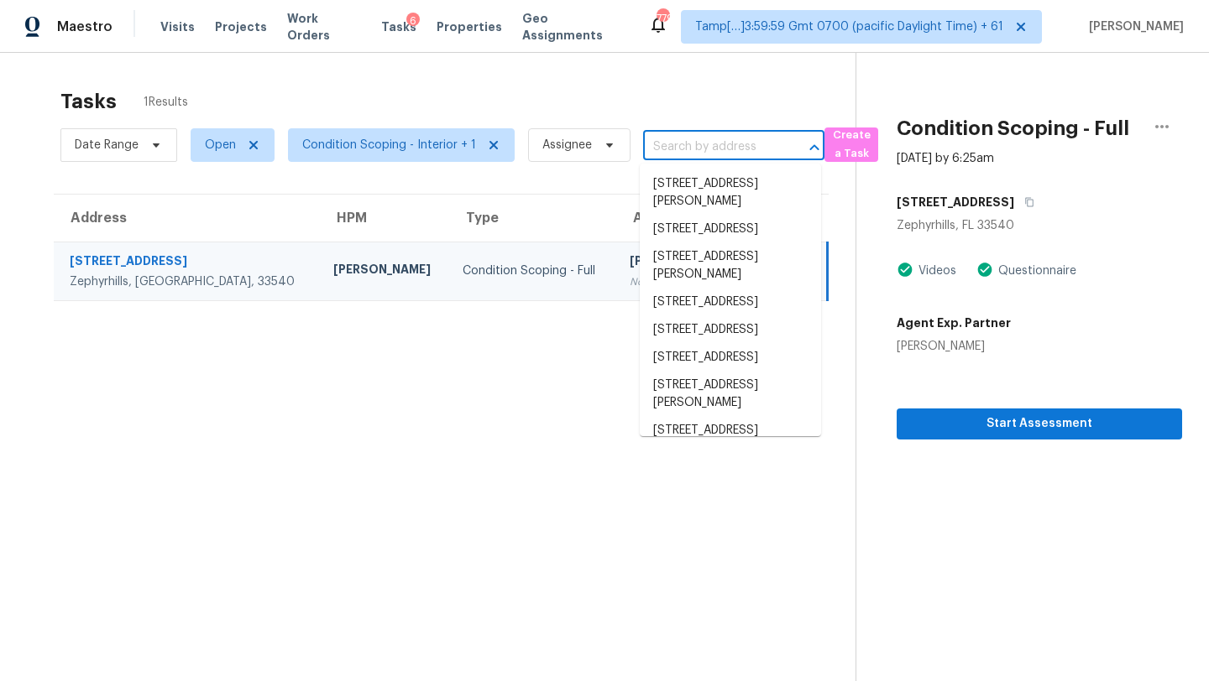
paste input "3144 Boxelder St, Deltona, FL, 32725"
type input "3144 Boxelder St, Deltona, FL, 32725"
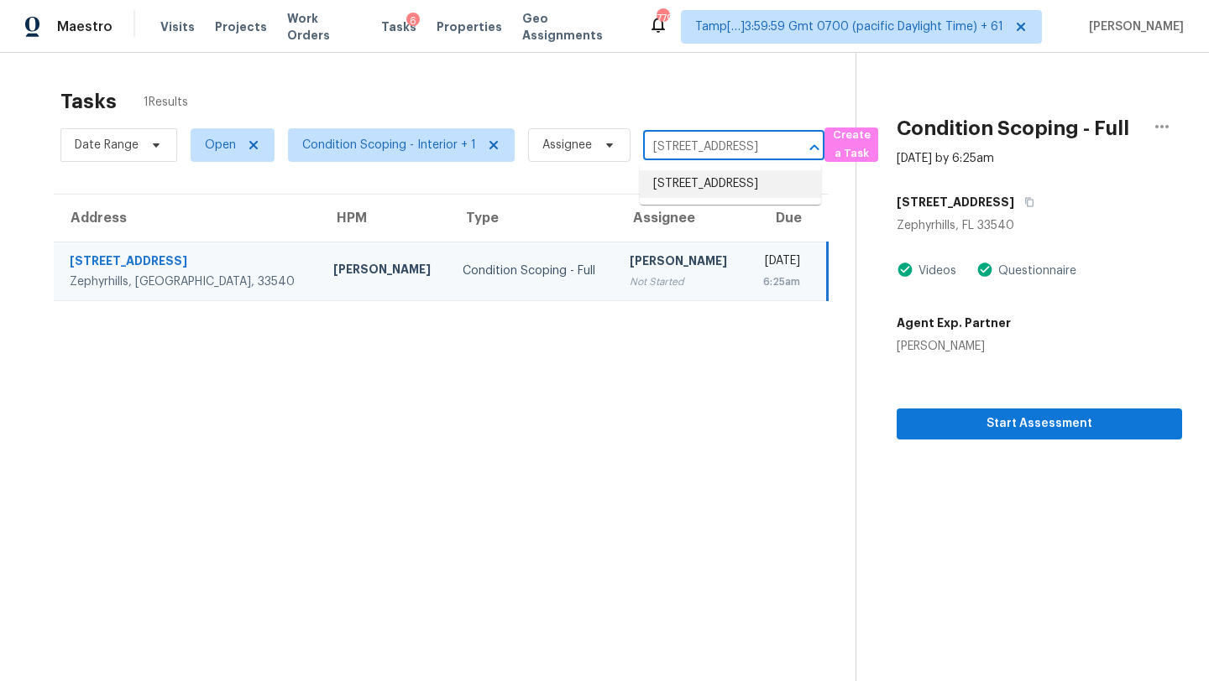
click at [691, 185] on li "3144 Boxelder St, Deltona, FL 32725" at bounding box center [730, 184] width 181 height 28
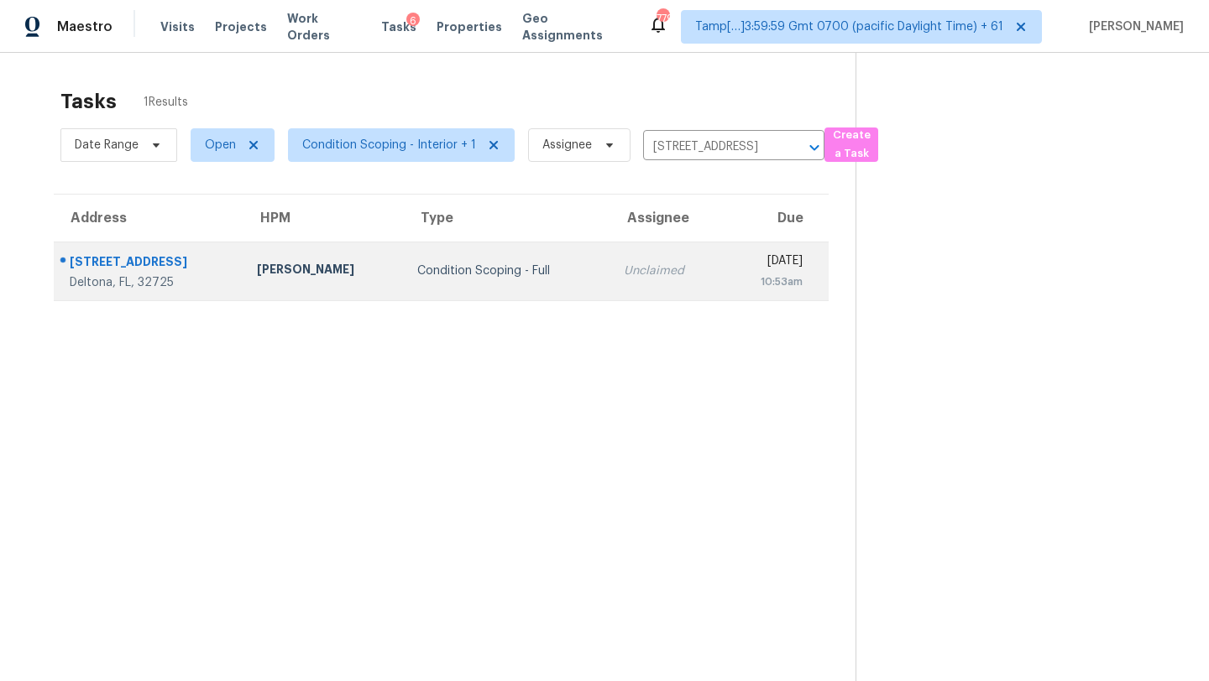
click at [723, 262] on td "Tue, Sep 9th 2025 10:53am" at bounding box center [775, 271] width 105 height 59
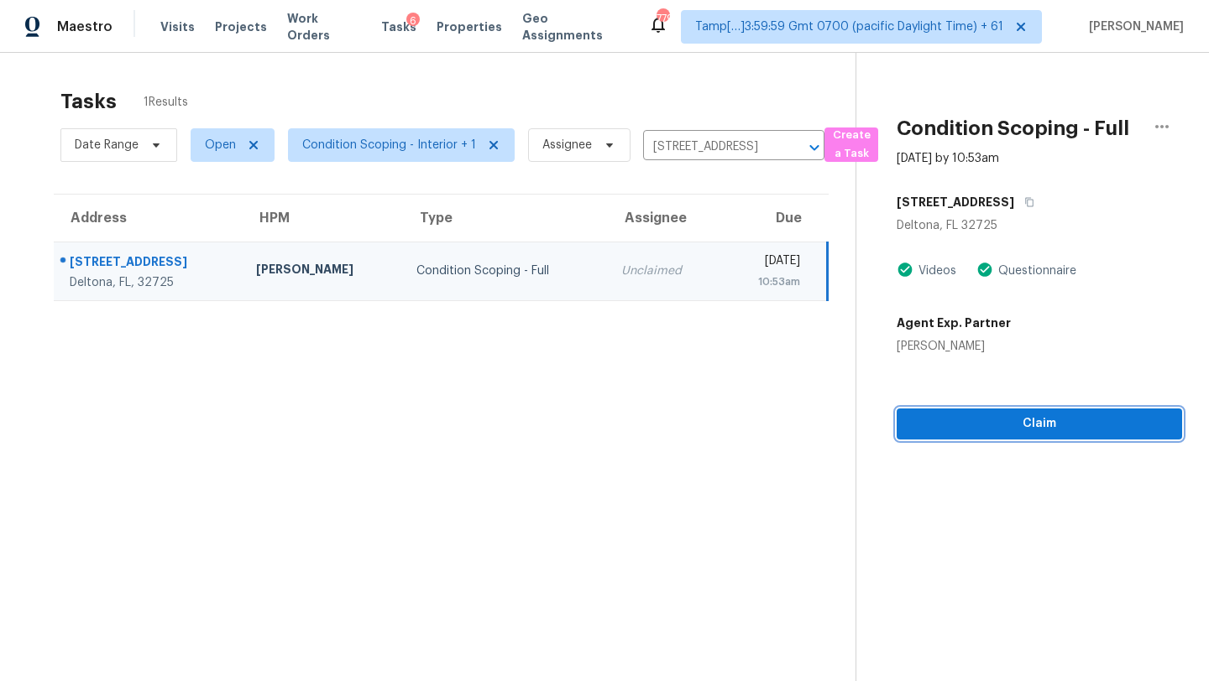
click at [1013, 423] on span "Claim" at bounding box center [1039, 424] width 258 height 21
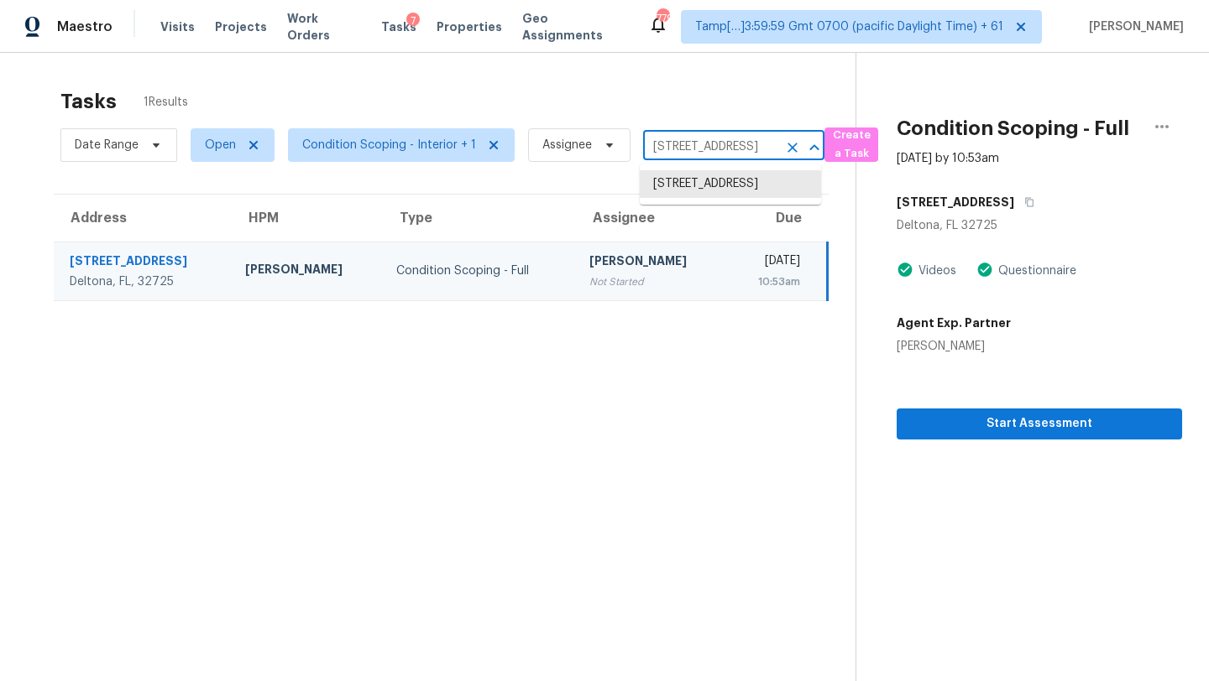
click at [700, 153] on input "3144 Boxelder St, Deltona, FL 32725" at bounding box center [710, 147] width 134 height 26
paste input "2507 King Louis Dr, Jacksonville, FL, 32254"
type input "2507 King Louis Dr, Jacksonville, FL, 32254"
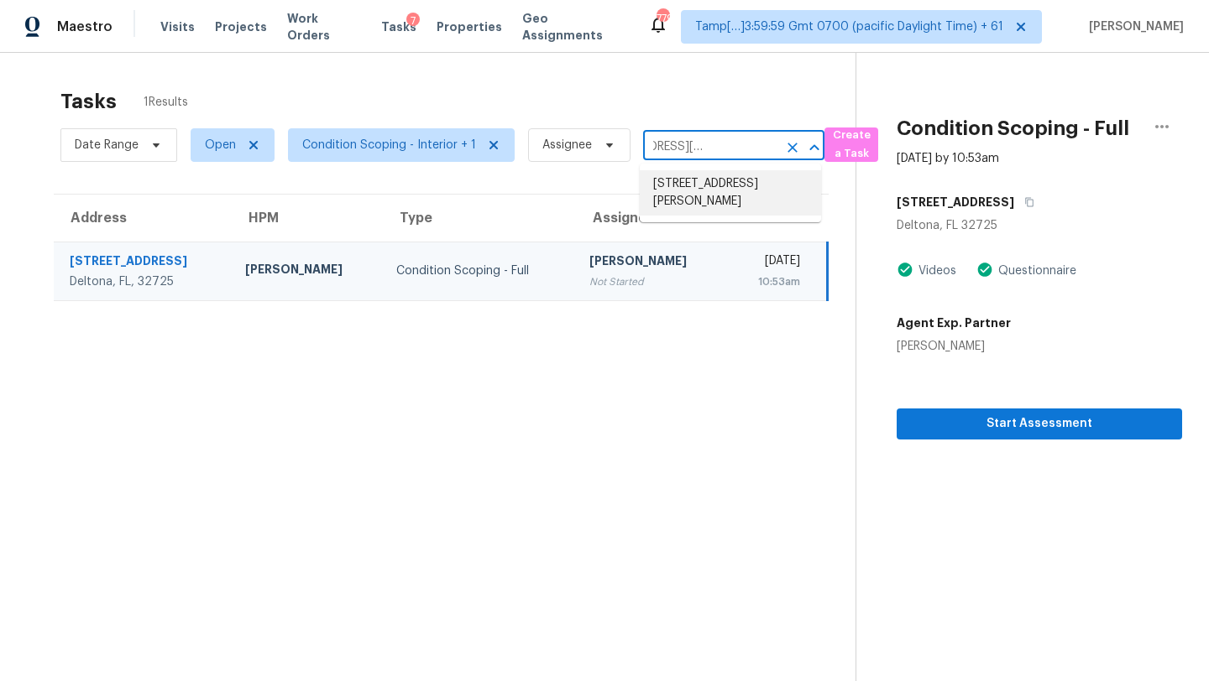
click at [705, 189] on li "2507 King Louis Dr, Jacksonville, FL 32254" at bounding box center [730, 192] width 181 height 45
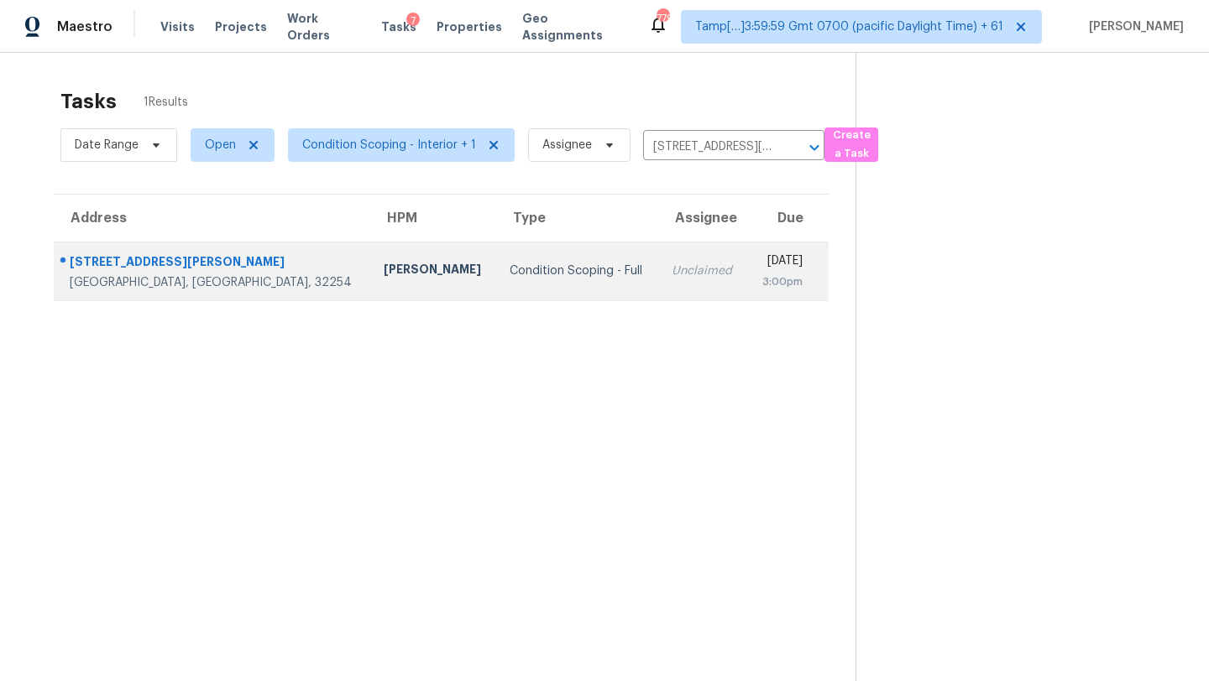
click at [658, 284] on td "Unclaimed" at bounding box center [702, 271] width 89 height 59
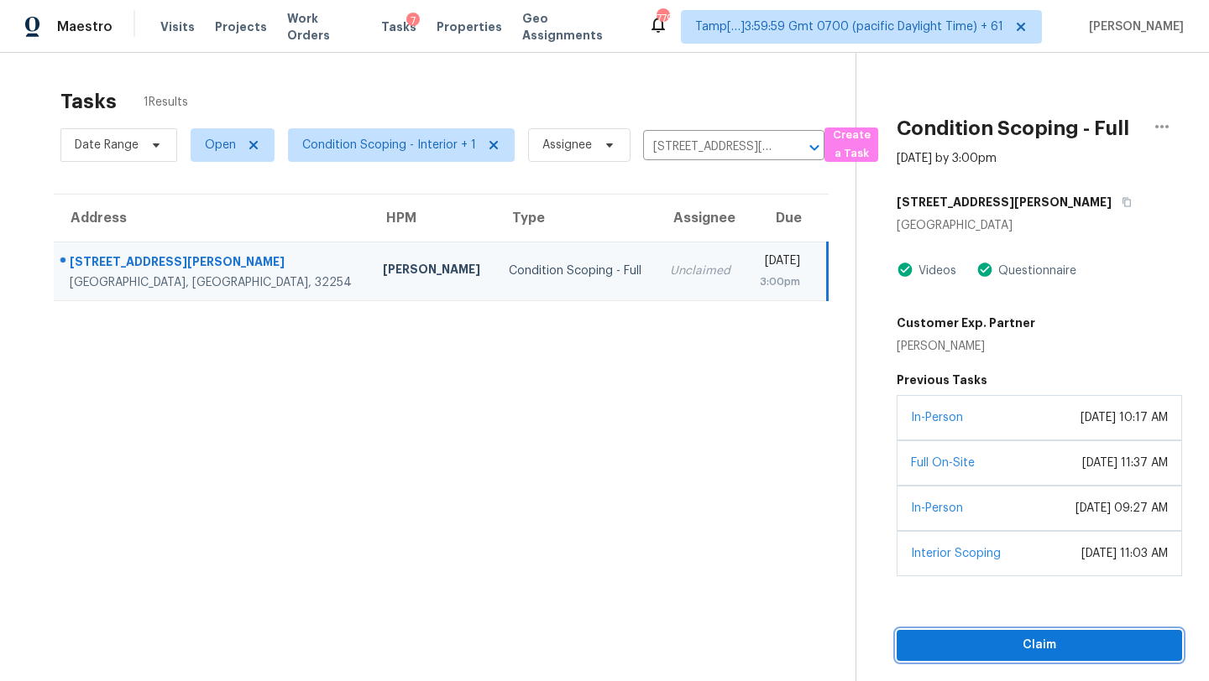
click at [1005, 650] on span "Claim" at bounding box center [1039, 645] width 258 height 21
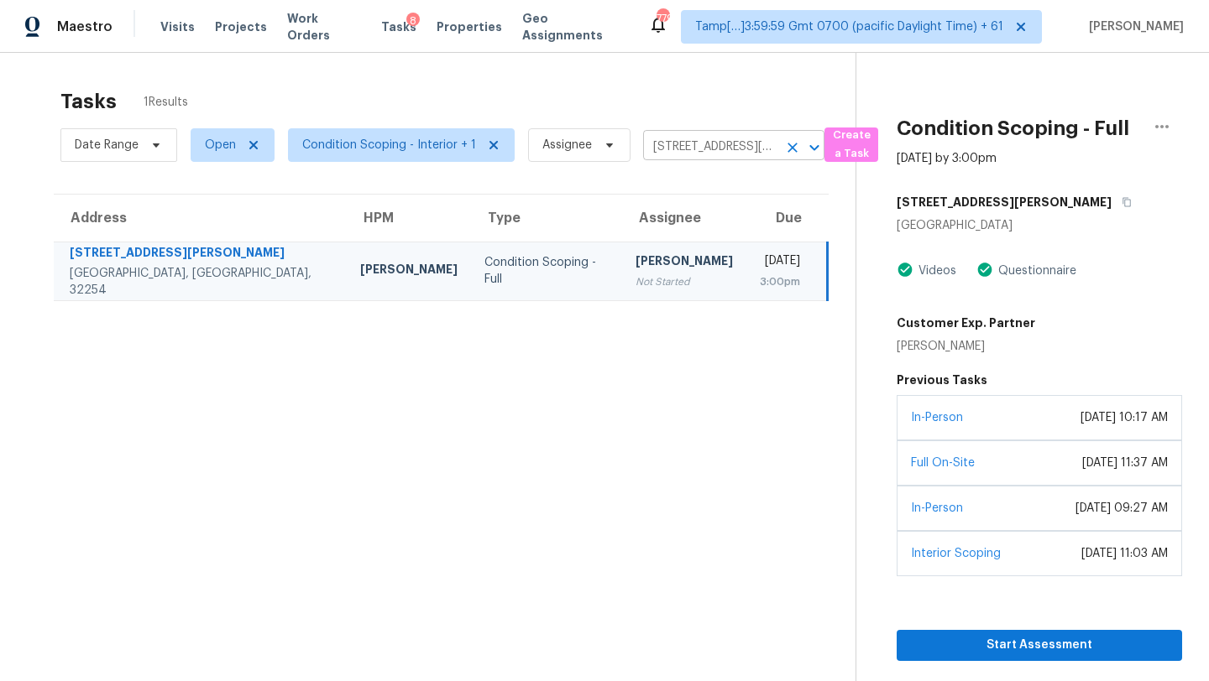
click at [682, 149] on input "2507 King Louis Dr, Jacksonville, FL 32254" at bounding box center [710, 147] width 134 height 26
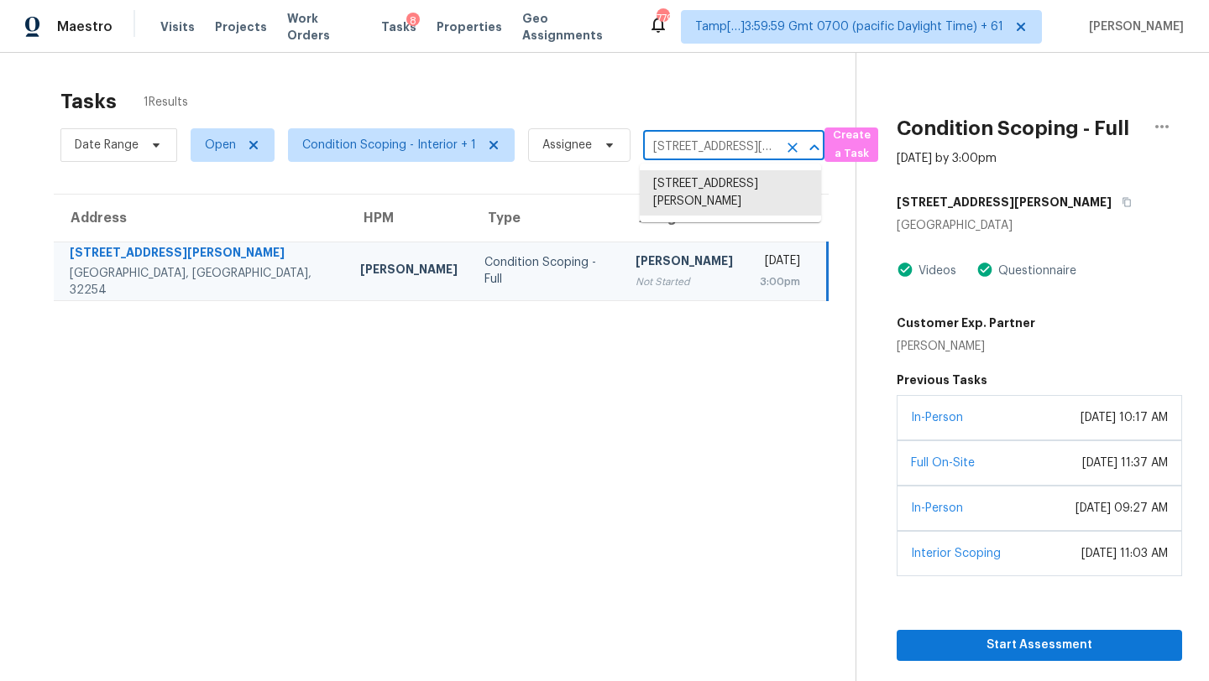
click at [682, 149] on input "2507 King Louis Dr, Jacksonville, FL 32254" at bounding box center [710, 147] width 134 height 26
paste input "7033 Brightwork Ln, Charlotte, NC, 28269"
type input "7033 Brightwork Ln, Charlotte, NC, 28269"
click at [679, 178] on li "7033 Brightwork Ln, Charlotte, NC 28269" at bounding box center [730, 184] width 181 height 28
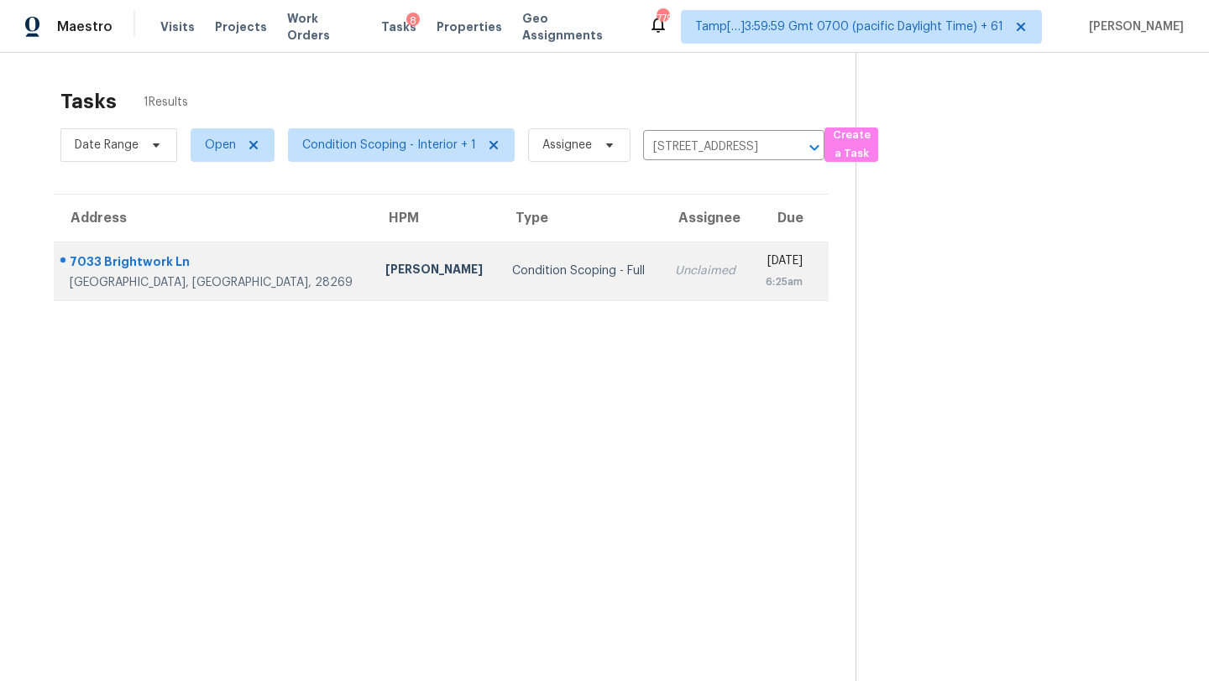
click at [764, 264] on div "Tue, Sep 9th 2025" at bounding box center [783, 263] width 39 height 21
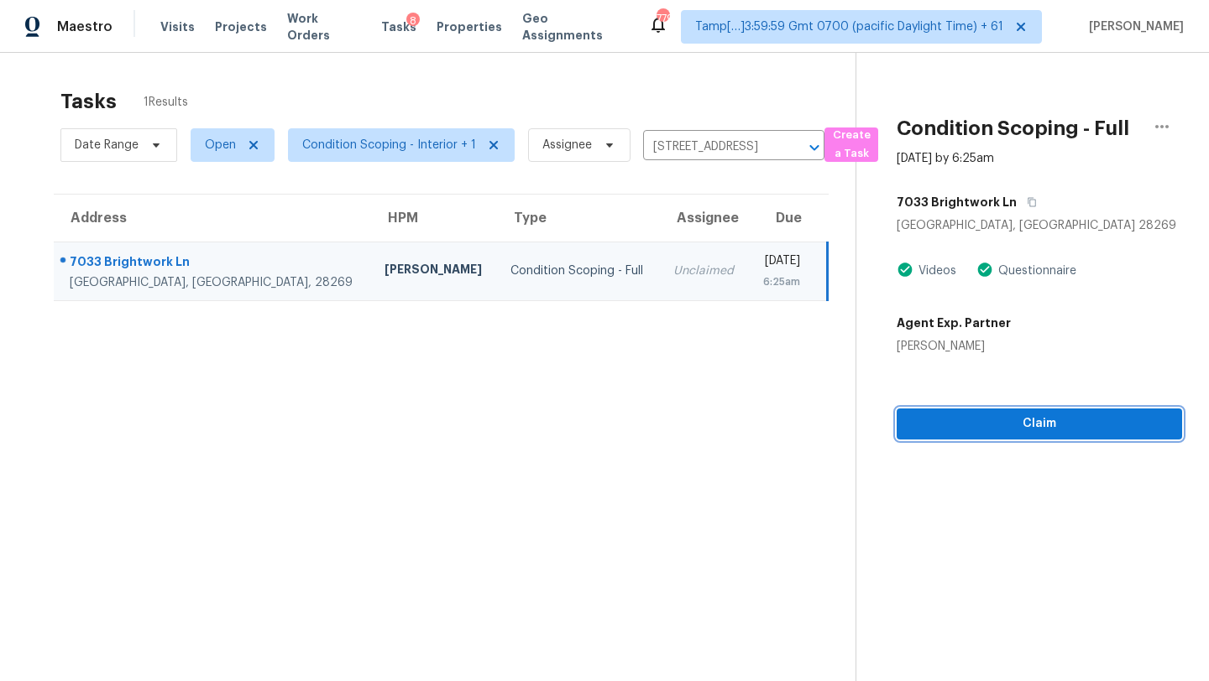
click at [956, 417] on span "Claim" at bounding box center [1039, 424] width 258 height 21
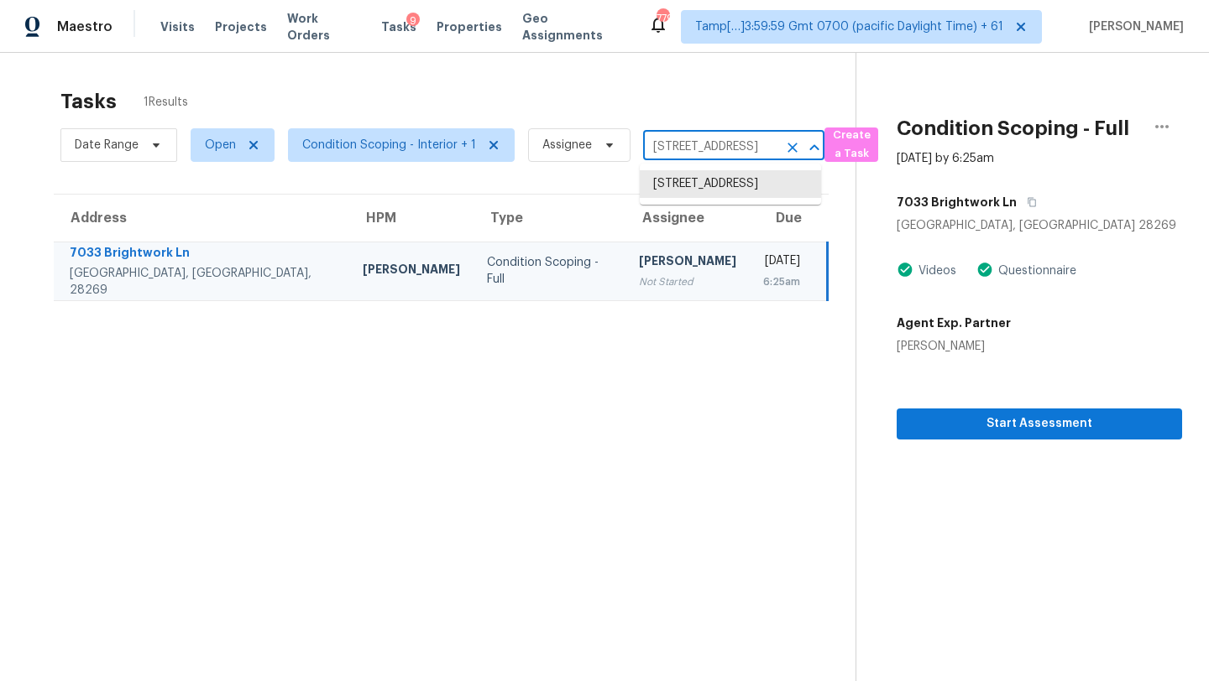
click at [693, 138] on input "7033 Brightwork Ln, Charlotte, NC 28269" at bounding box center [710, 147] width 134 height 26
paste input "1428 Bailey Cir, High Point, NC, 27262"
type input "1428 Bailey Cir, High Point, NC, 27262"
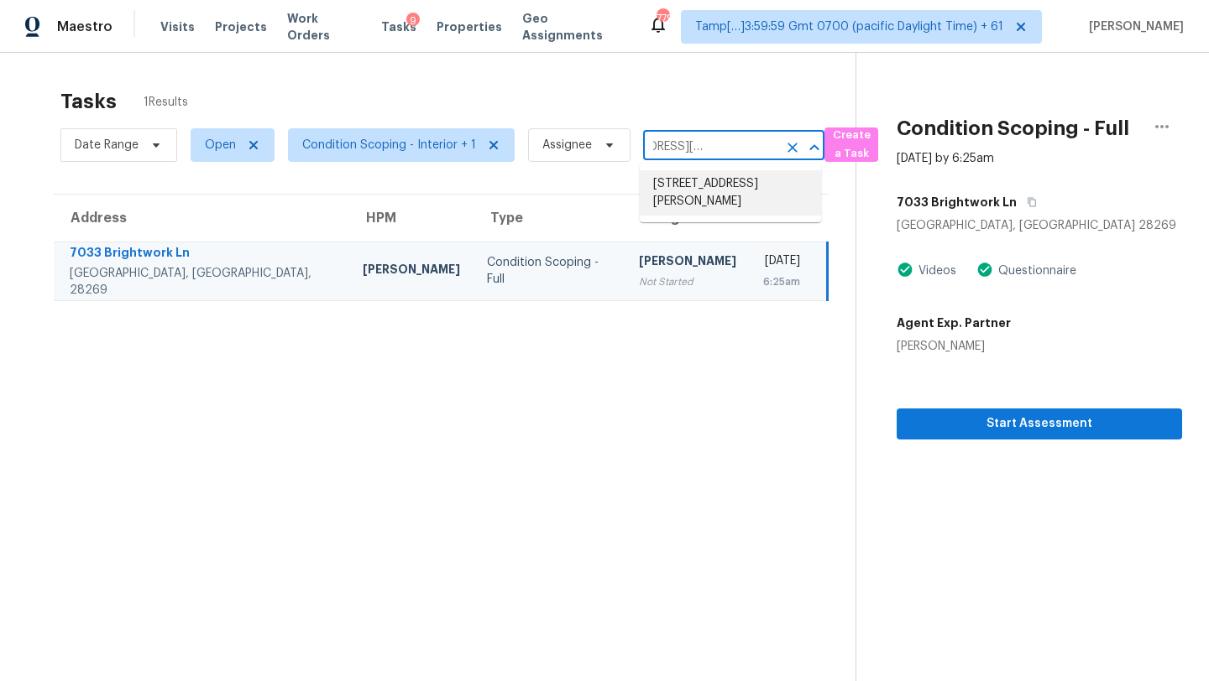
click at [718, 185] on li "1428 Bailey Cir, High Point, NC 27262" at bounding box center [730, 192] width 181 height 45
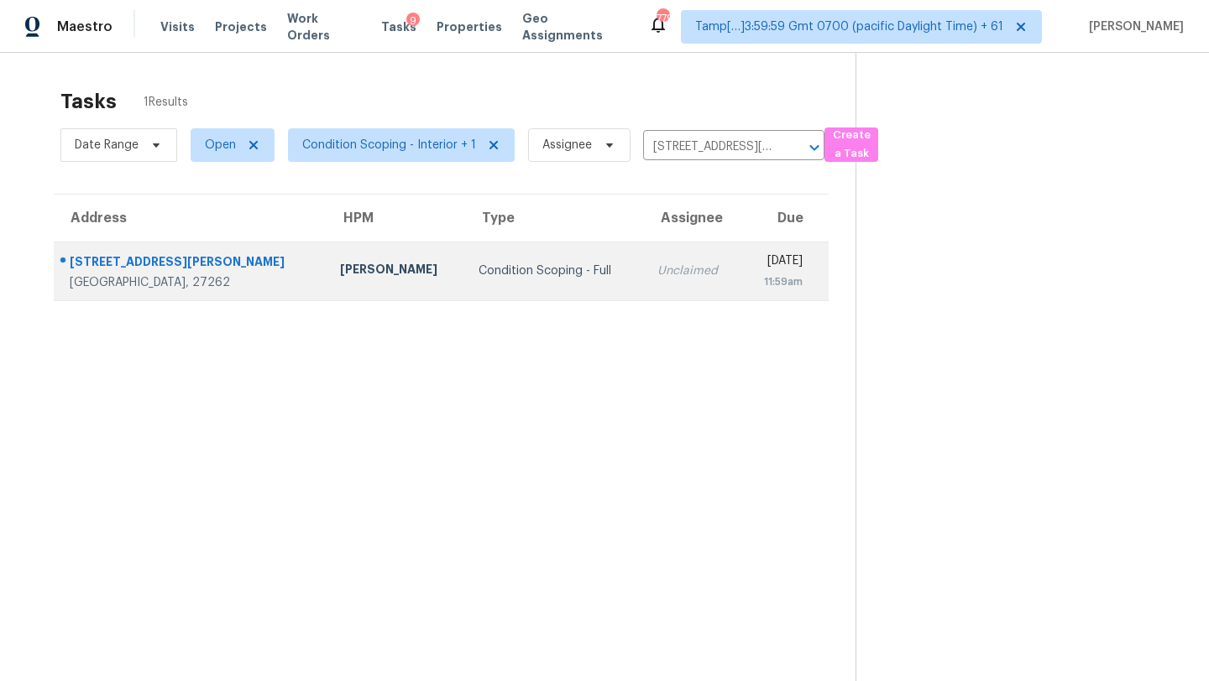
click at [741, 249] on td "Tue, Sep 9th 2025 11:59am" at bounding box center [784, 271] width 87 height 59
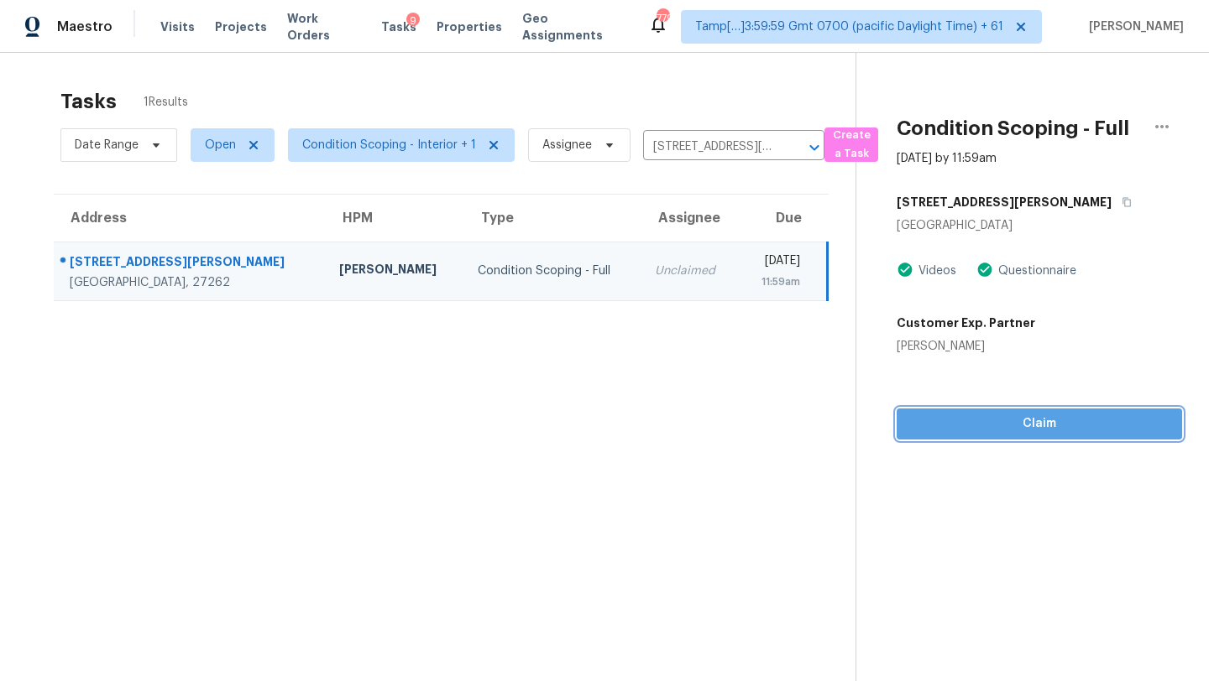
click at [1026, 428] on span "Claim" at bounding box center [1039, 424] width 258 height 21
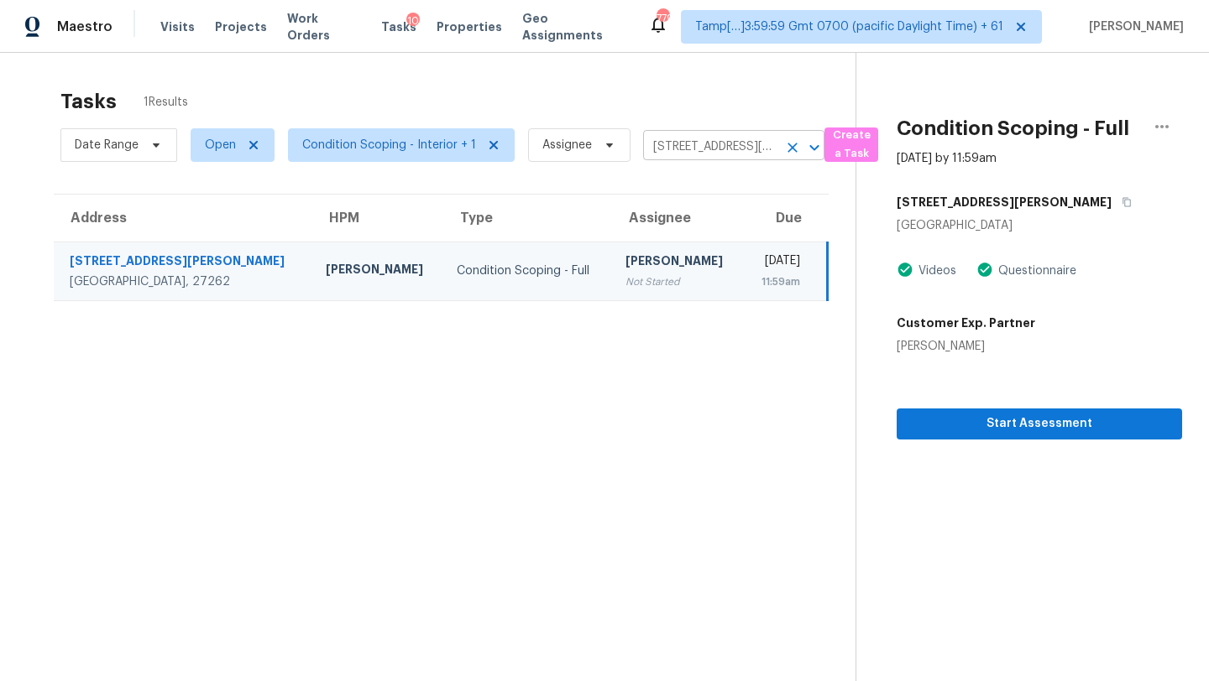
click at [666, 150] on input "1428 Bailey Cir, High Point, NC 27262" at bounding box center [710, 147] width 134 height 26
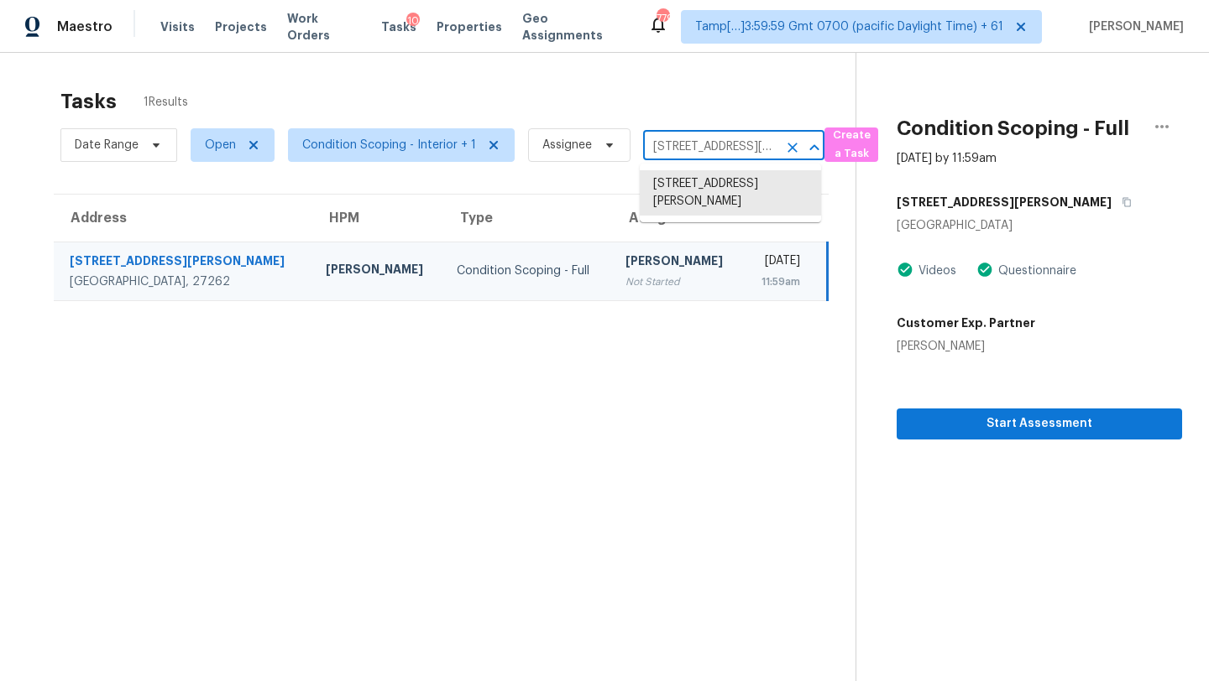
click at [666, 150] on input "1428 Bailey Cir, High Point, NC 27262" at bounding box center [710, 147] width 134 height 26
paste input "2213 Levisey Ln, Charlotte, NC, 28269"
type input "2213 Levisey Ln, Charlotte, NC, 28269"
click at [709, 179] on li "2213 Levisey Ln, Charlotte, NC 28269" at bounding box center [730, 192] width 181 height 45
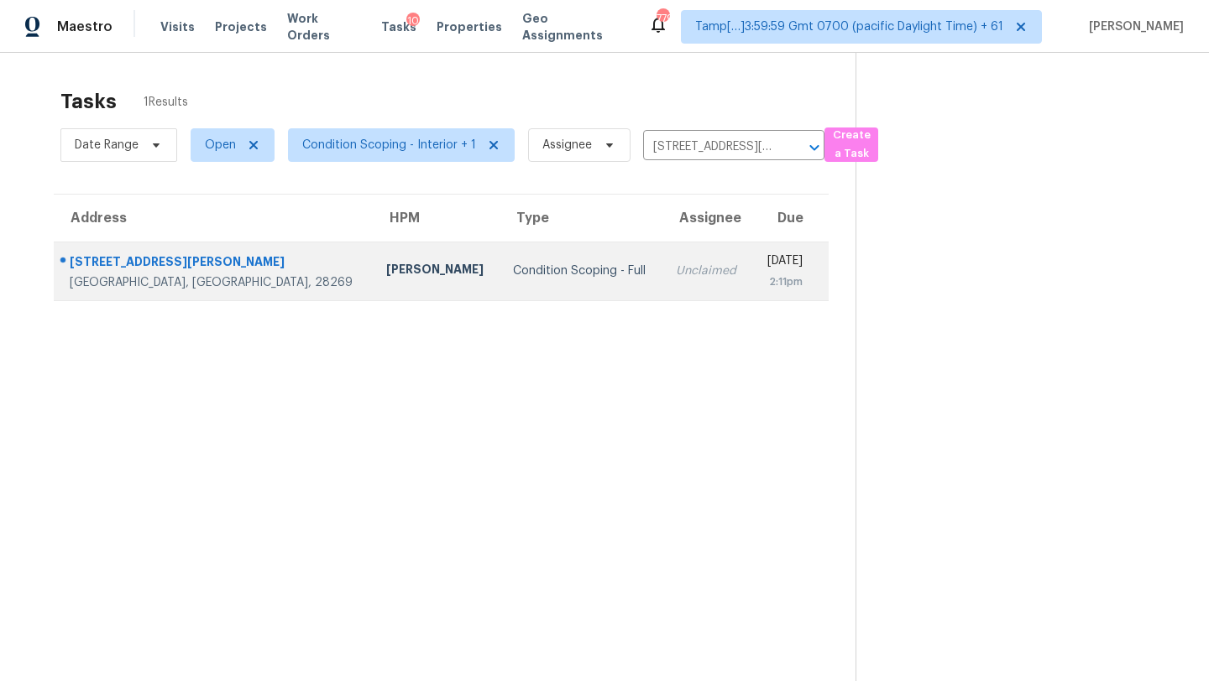
click at [765, 261] on div "[DATE]" at bounding box center [783, 263] width 37 height 21
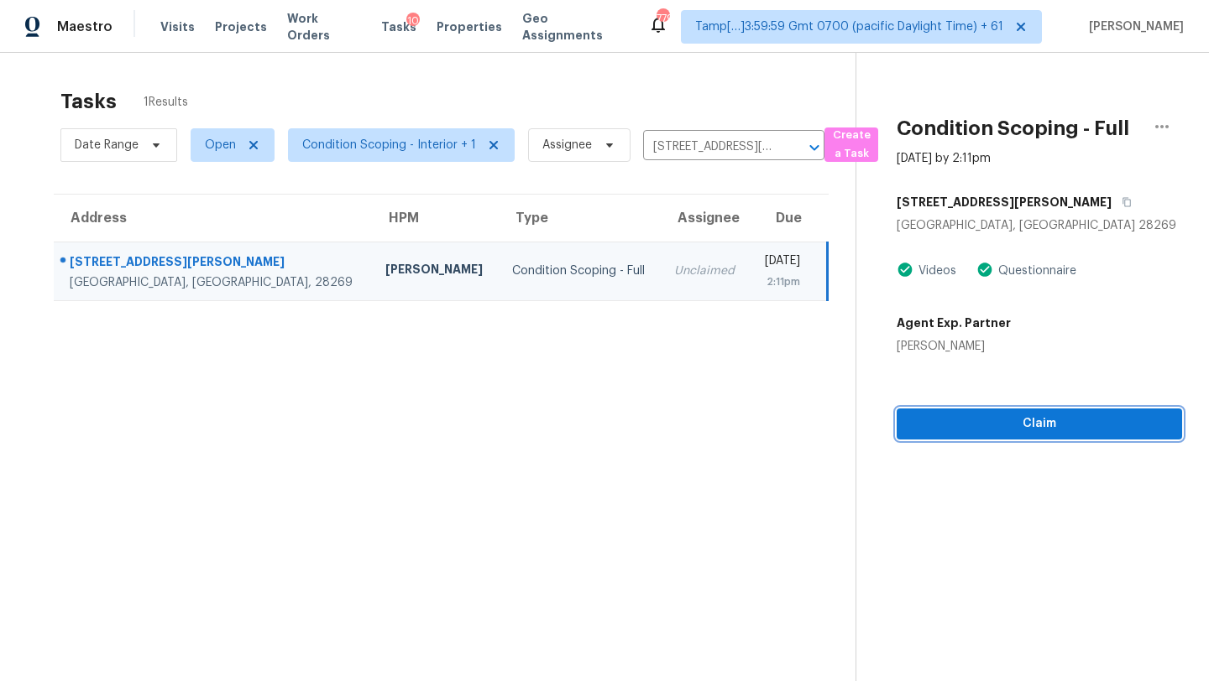
click at [1026, 426] on span "Claim" at bounding box center [1039, 424] width 258 height 21
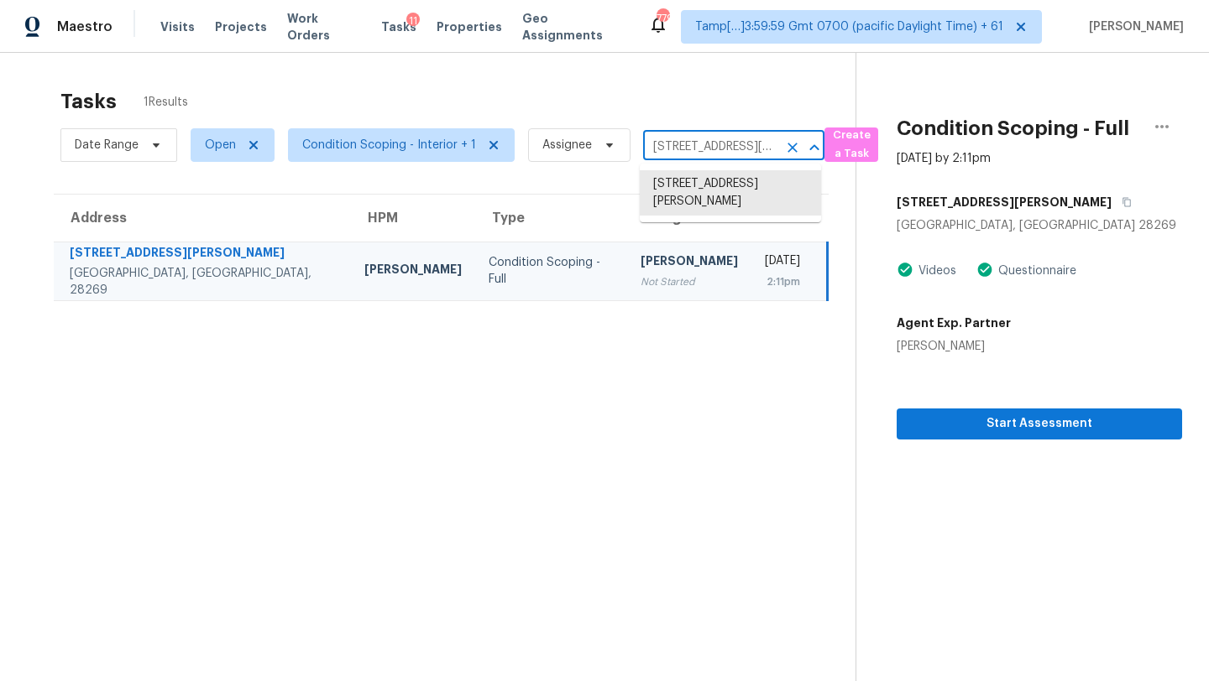
click at [686, 144] on input "2213 Levisey Ln, Charlotte, NC 28269" at bounding box center [710, 147] width 134 height 26
paste input "3528 Winslow Green Dr, Charlotte, NC, 28210"
type input "3528 Winslow Green Dr, Charlotte, NC, 28210"
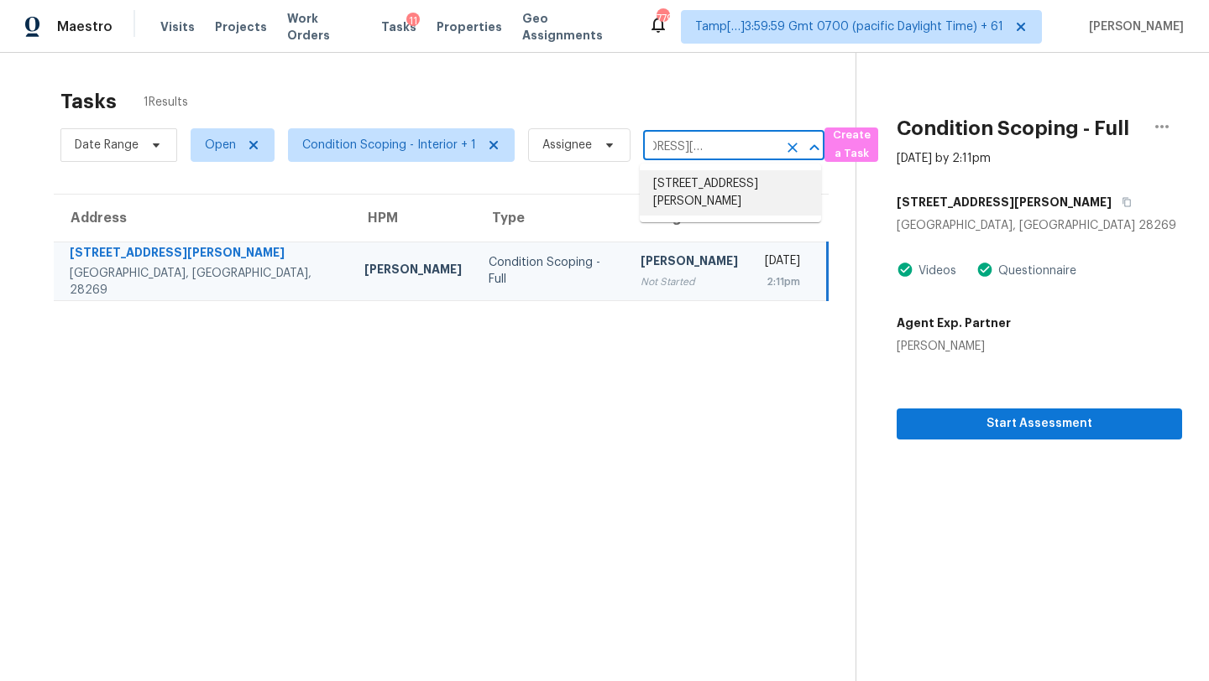
click at [691, 196] on li "3528 Winslow Green Dr, Charlotte, NC 28210" at bounding box center [730, 192] width 181 height 45
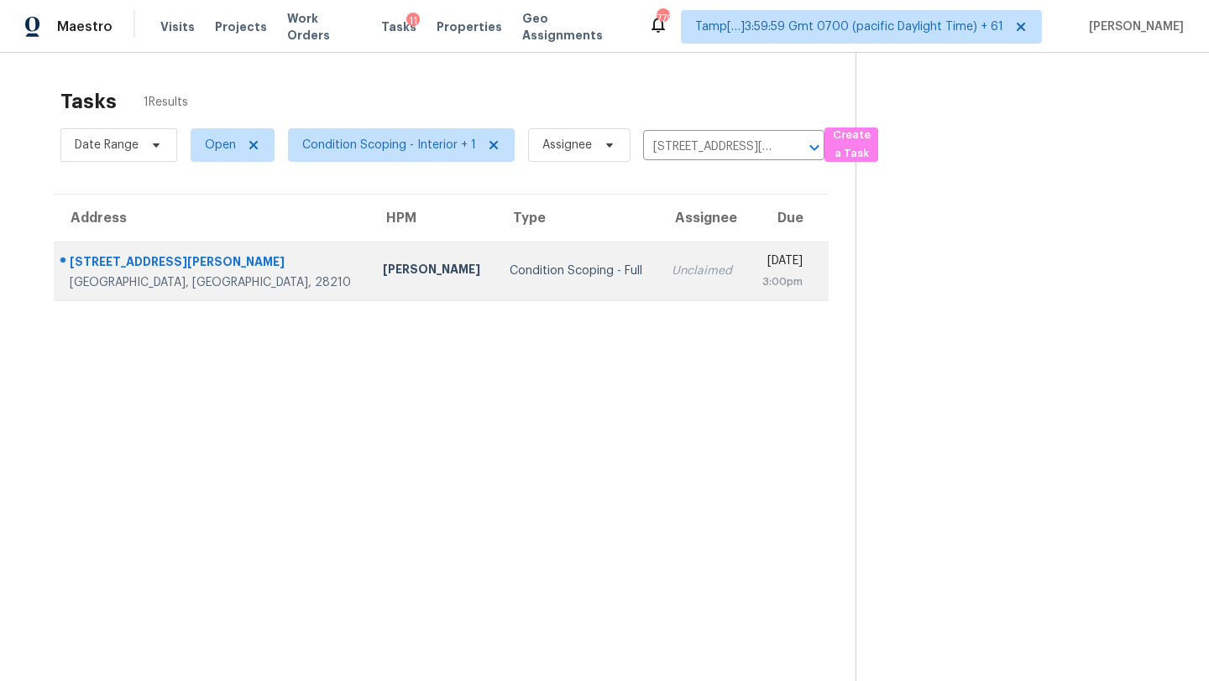
click at [747, 299] on td "Tue, Sep 9th 2025 3:00pm" at bounding box center [787, 271] width 81 height 59
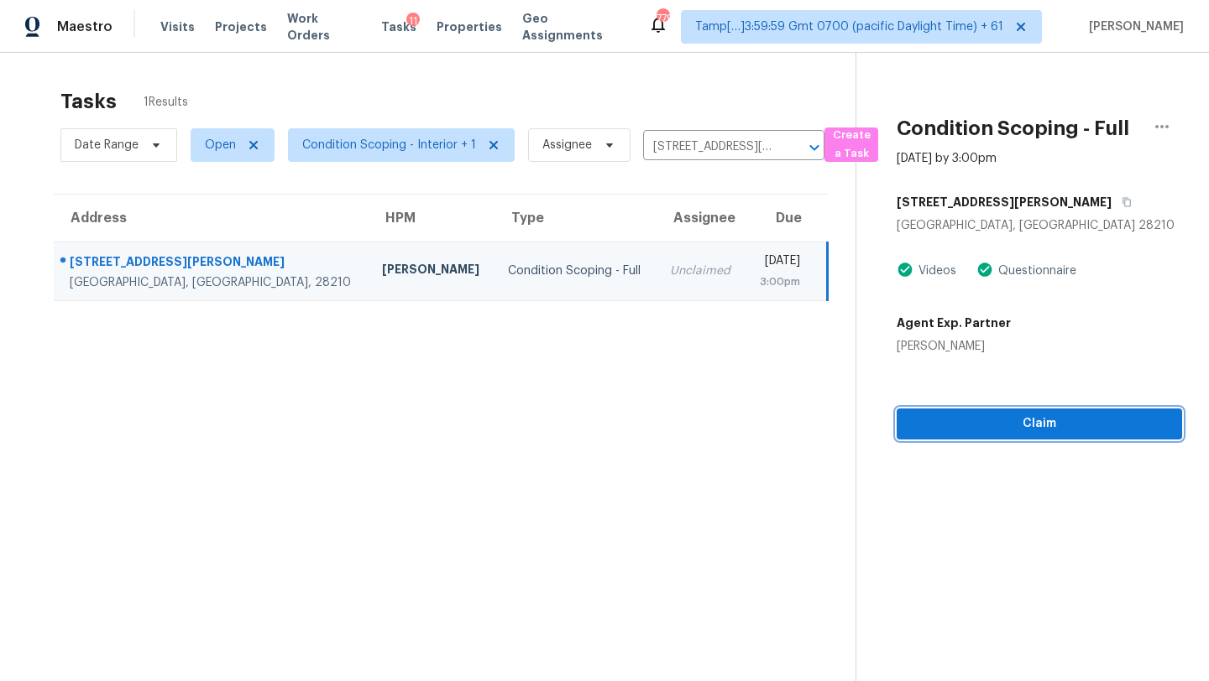
click at [970, 431] on span "Claim" at bounding box center [1039, 424] width 258 height 21
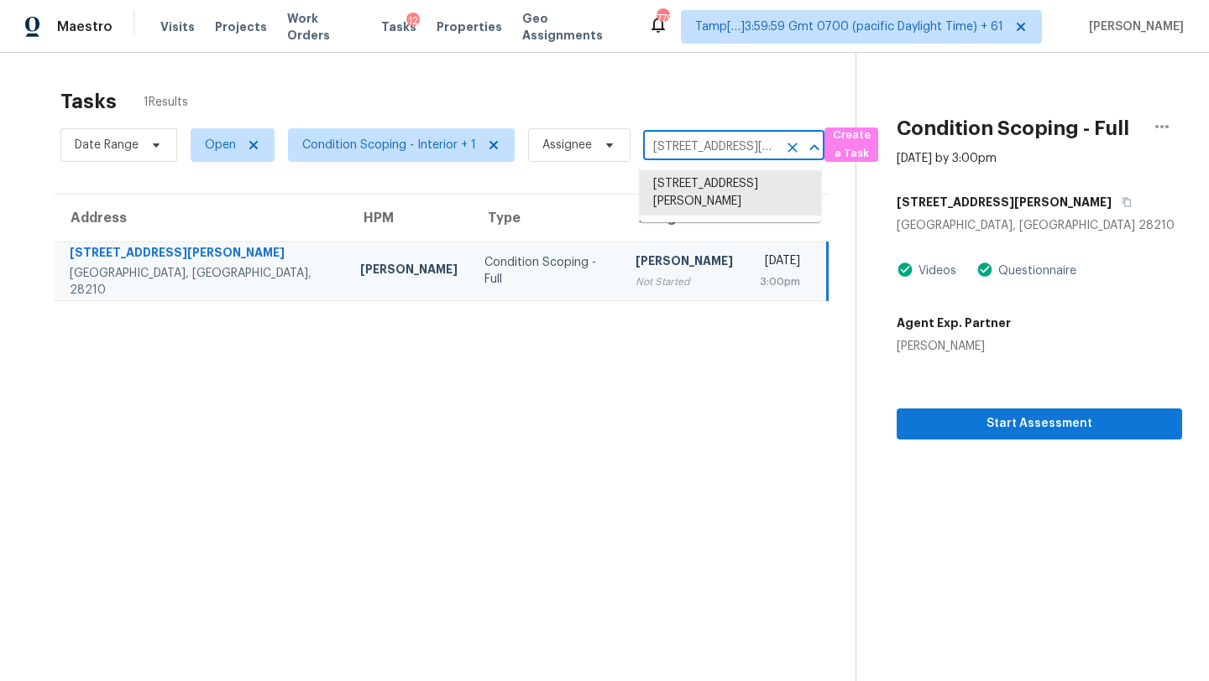
click at [697, 136] on input "3528 Winslow Green Dr, Charlotte, NC 28210" at bounding box center [710, 147] width 134 height 26
paste input "4154 E Pony Ln, Gilbert, AZ, 85295"
type input "4154 E Pony Ln, Gilbert, AZ, 85295"
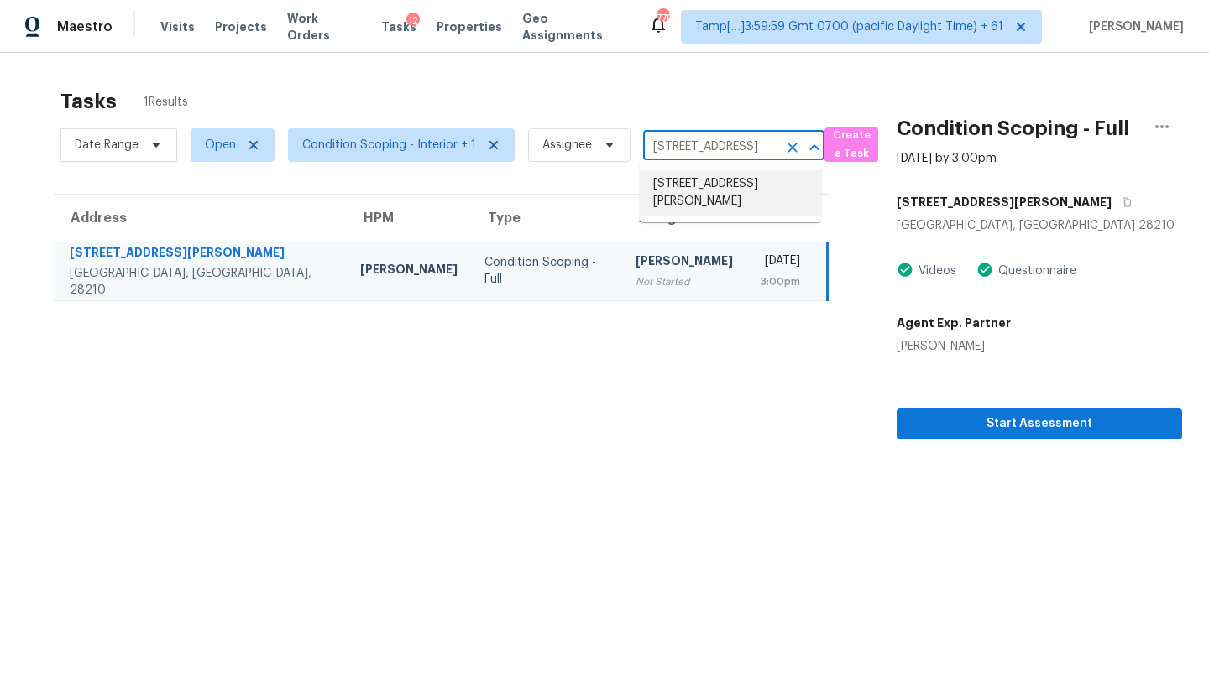
click at [702, 196] on li "4154 E Pony Ln, Gilbert, AZ 85295" at bounding box center [730, 192] width 181 height 45
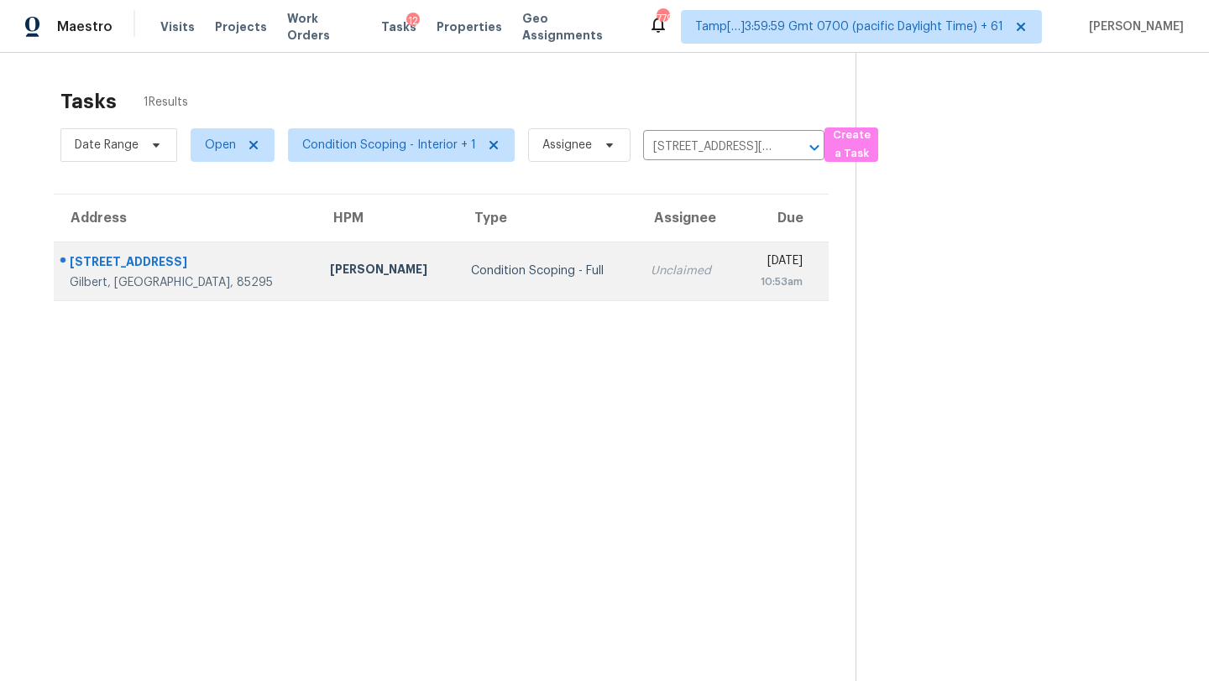
click at [644, 286] on td "Unclaimed" at bounding box center [686, 271] width 99 height 59
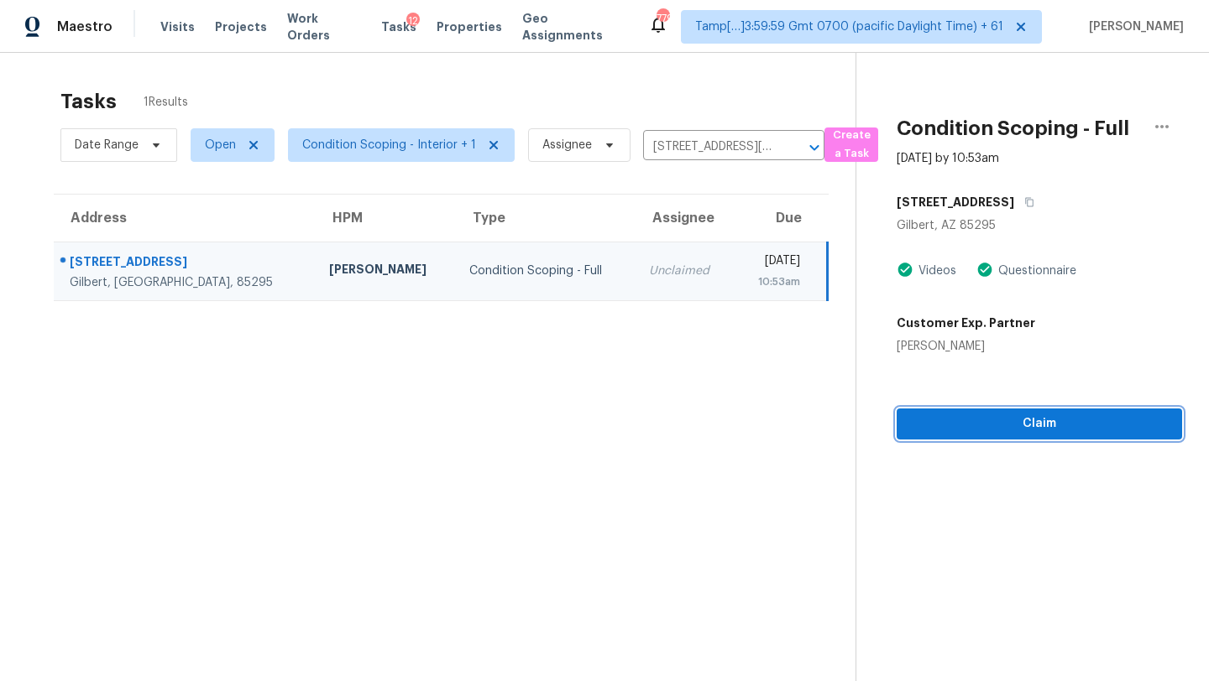
click at [974, 437] on button "Claim" at bounding box center [1038, 424] width 285 height 31
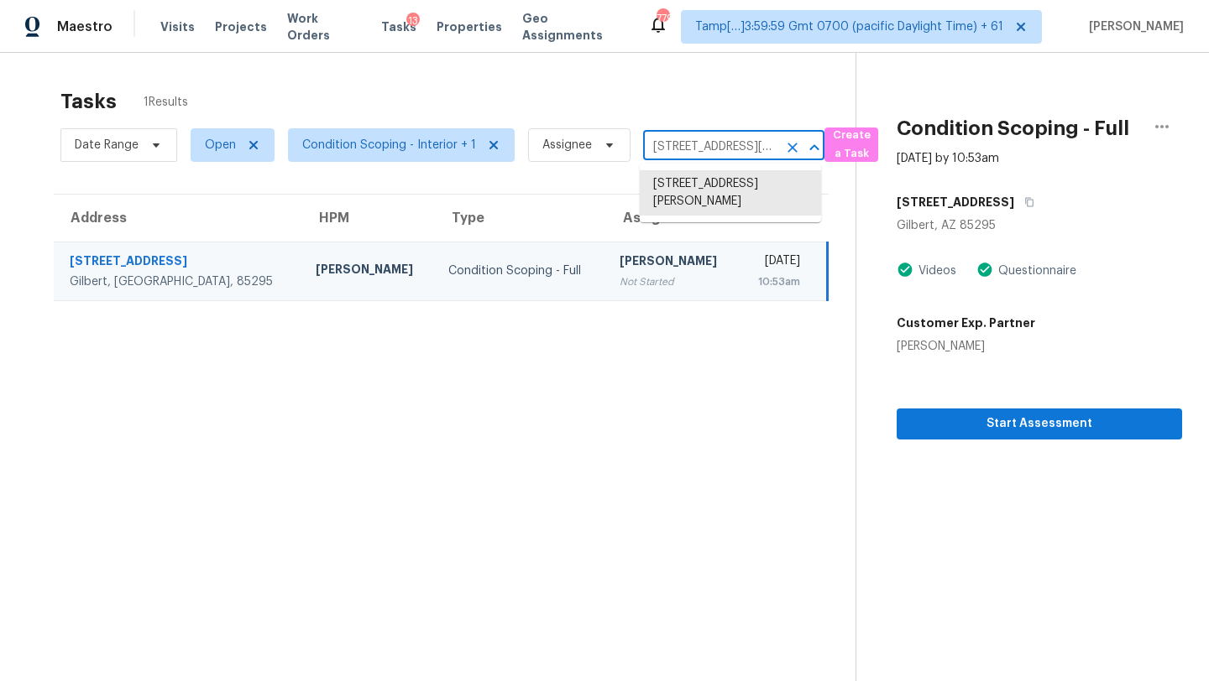
click at [687, 157] on input "4154 E Pony Ln, Gilbert, AZ 85295" at bounding box center [710, 147] width 134 height 26
paste input "7838 Yellow Pine Dr, Houston, TX, 77040"
type input "7838 Yellow Pine Dr, Houston, TX, 77040"
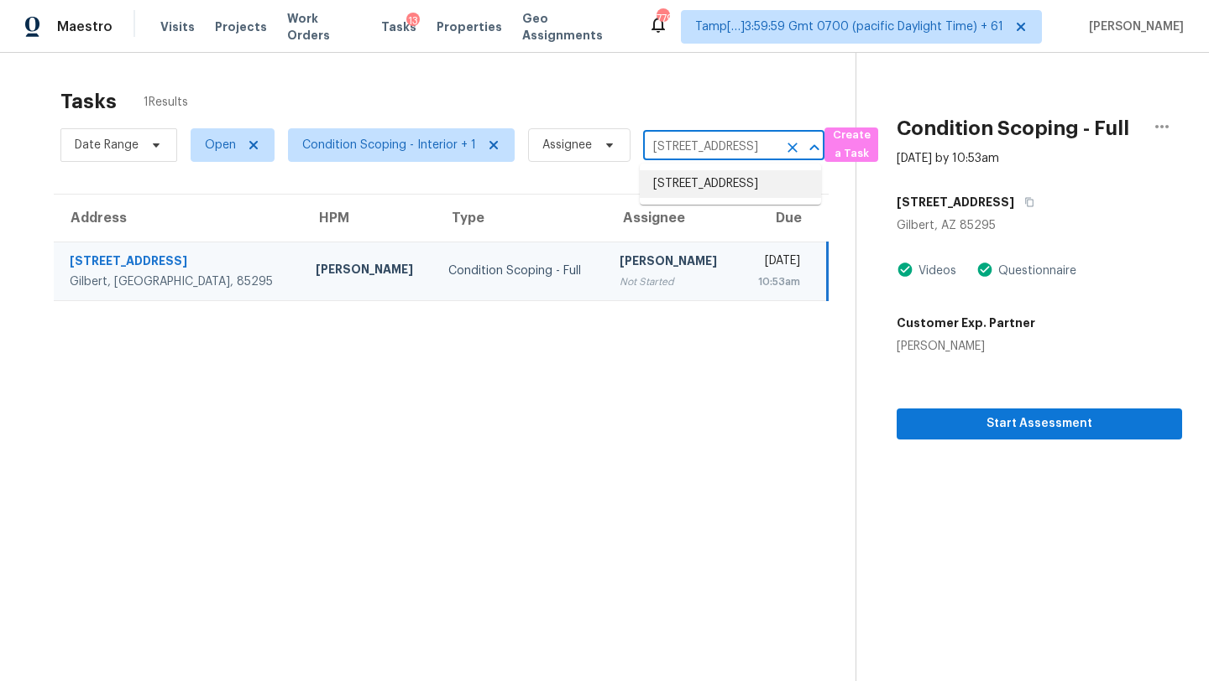
click at [689, 169] on ul "7838 Yellow Pine Dr, Houston, TX 77040" at bounding box center [730, 184] width 181 height 41
click at [689, 171] on li "7838 Yellow Pine Dr, Houston, TX 77040" at bounding box center [730, 184] width 181 height 28
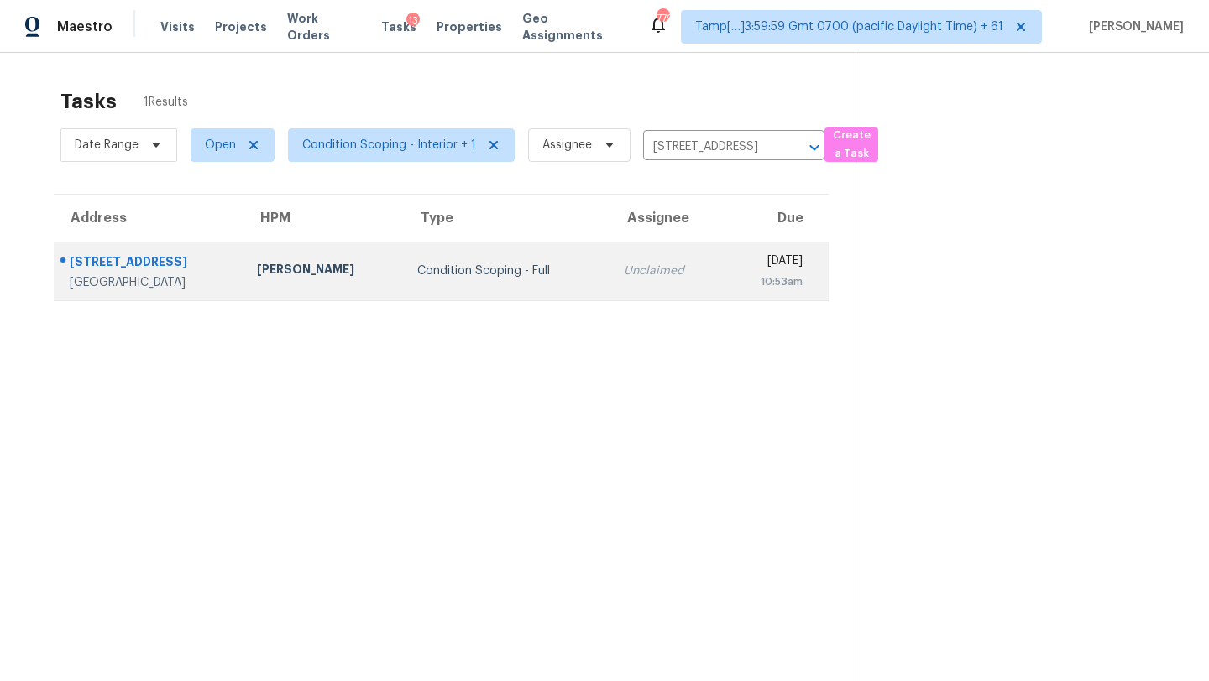
click at [723, 248] on td "Tue, Sep 9th 2025 10:53am" at bounding box center [775, 271] width 105 height 59
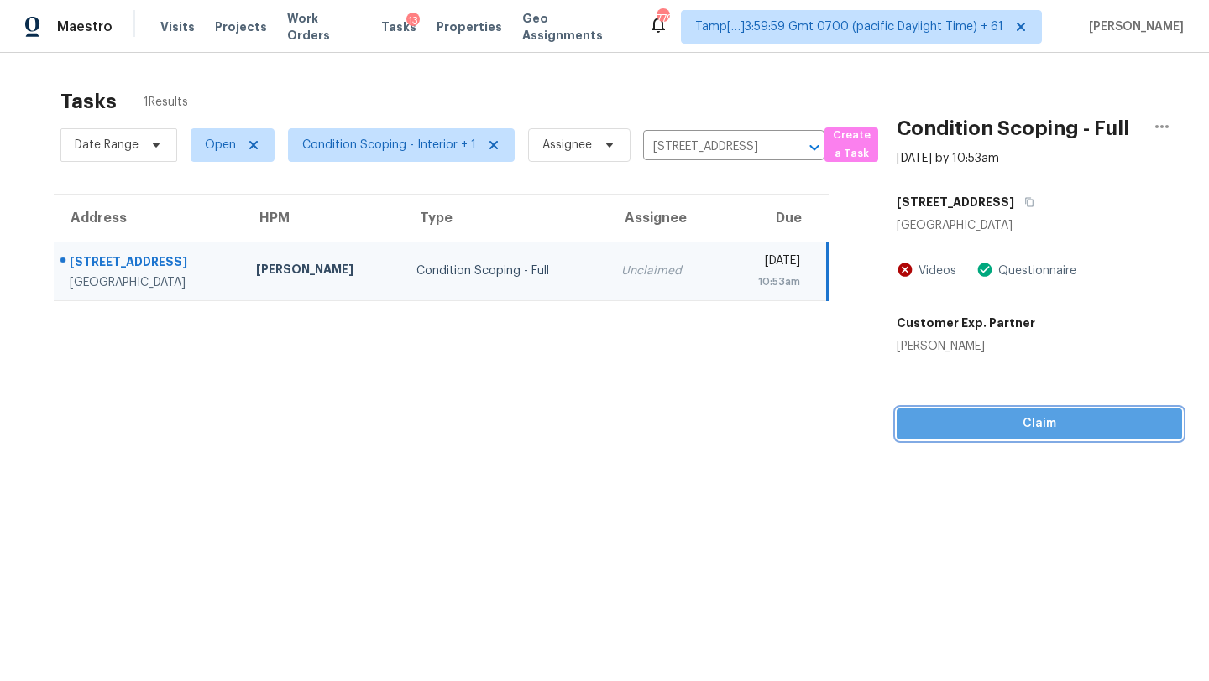
click at [1021, 426] on span "Claim" at bounding box center [1039, 424] width 258 height 21
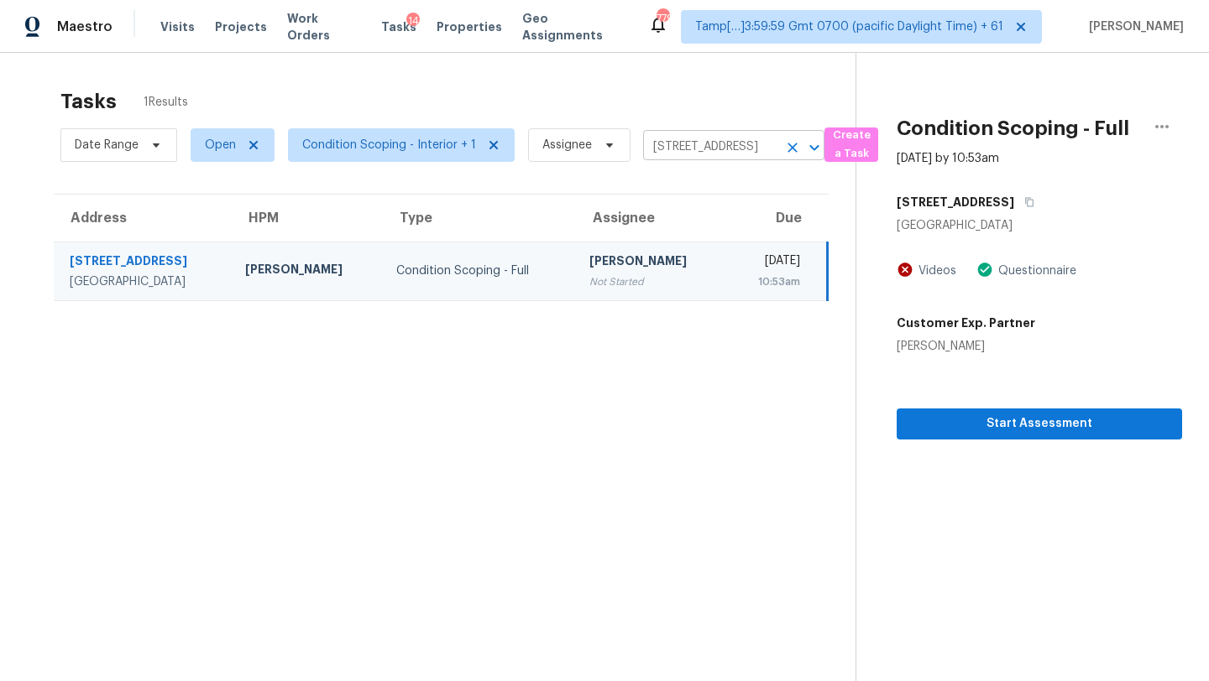
click at [701, 147] on input "7838 Yellow Pine Dr, Houston, TX 77040" at bounding box center [710, 147] width 134 height 26
paste input "1808 Calloway Dr, Clarksville, TN, 37042"
type input "1808 Calloway Dr, Clarksville, TN, 37042"
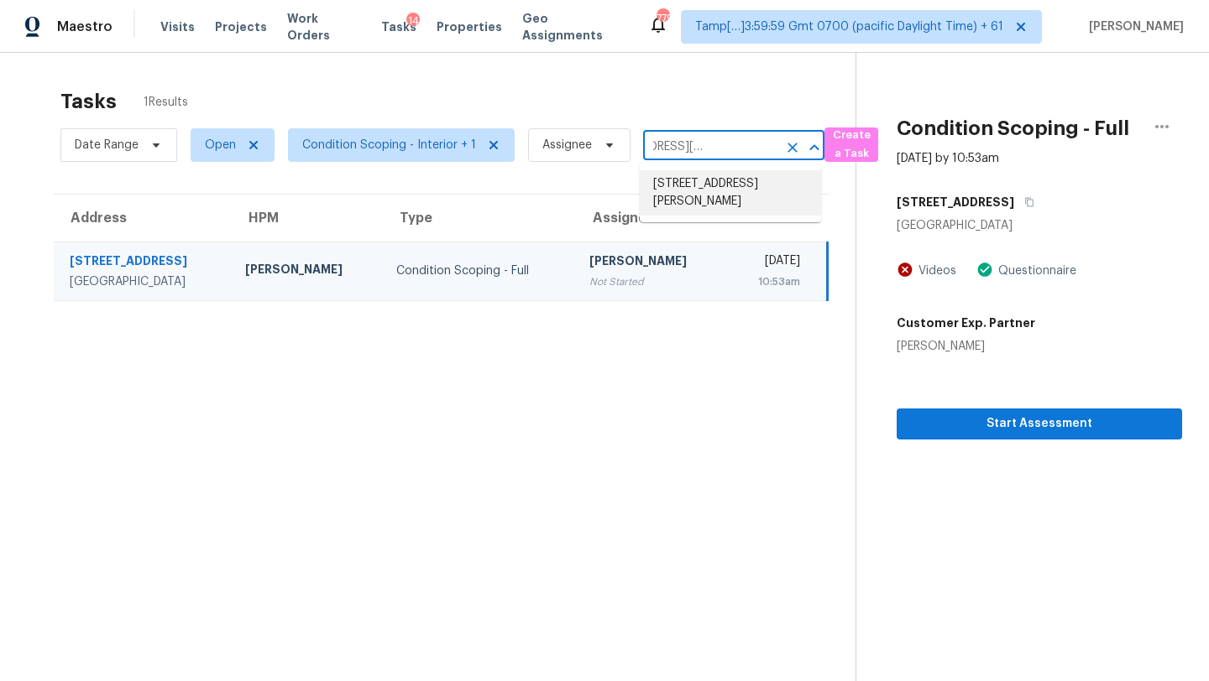
click at [690, 185] on li "1808 Calloway Dr, Clarksville, TN 37042" at bounding box center [730, 192] width 181 height 45
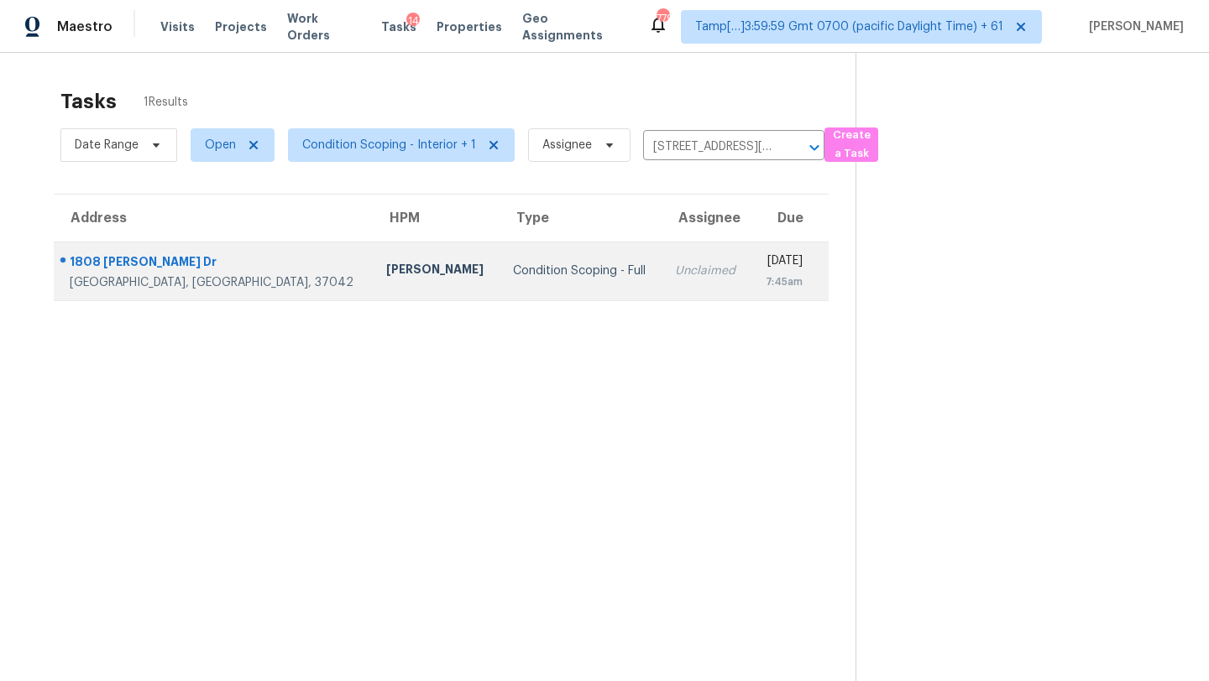
click at [750, 243] on td "Tue, Sep 9th 2025 7:45am" at bounding box center [789, 271] width 78 height 59
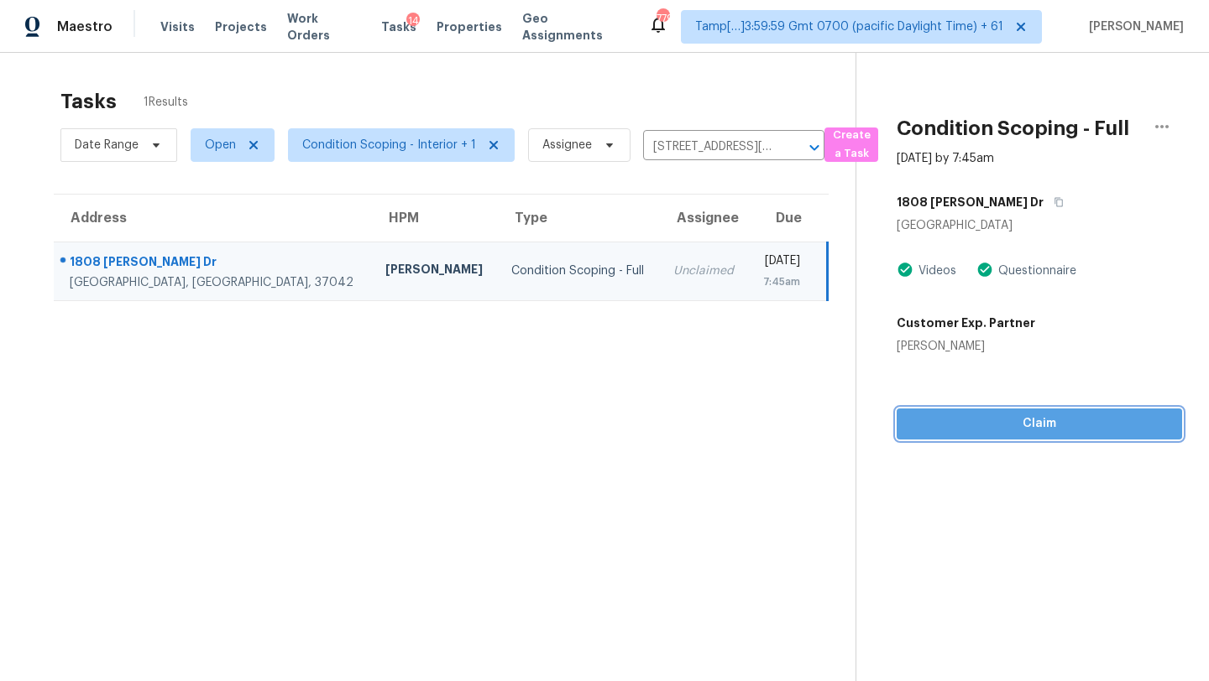
click at [1064, 416] on span "Claim" at bounding box center [1039, 424] width 258 height 21
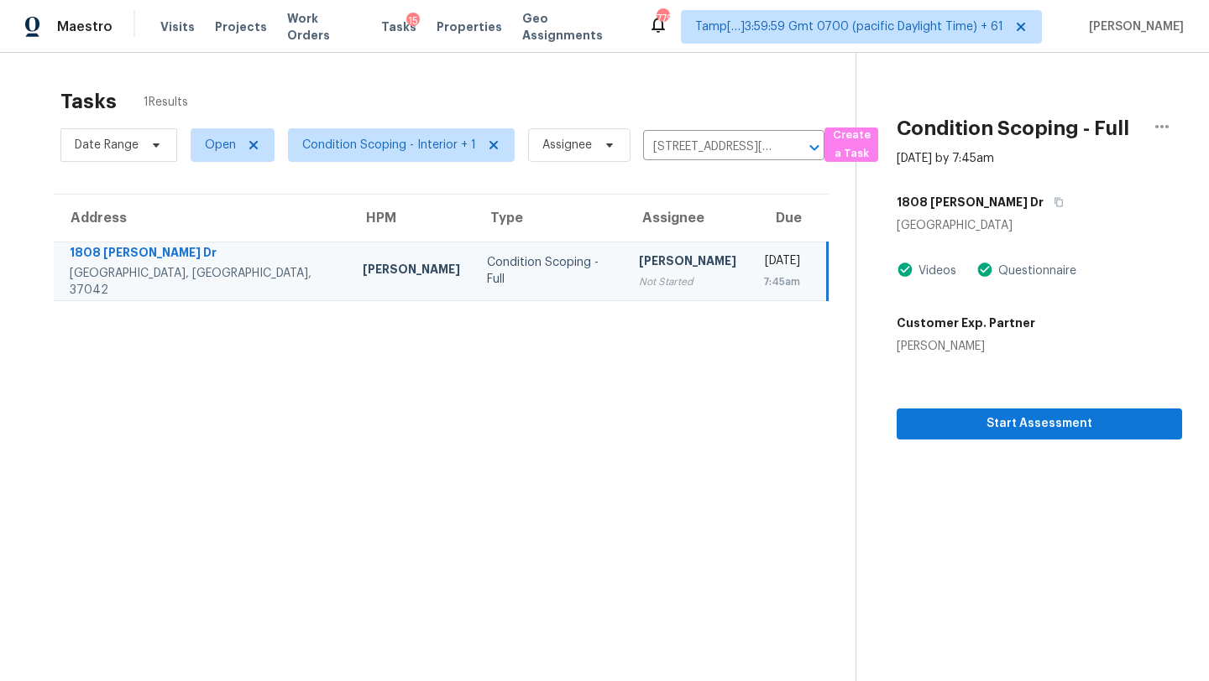
click at [712, 130] on div "Date Range Open Condition Scoping - Interior + 1 Assignee 1808 Calloway Dr, Cla…" at bounding box center [442, 145] width 764 height 44
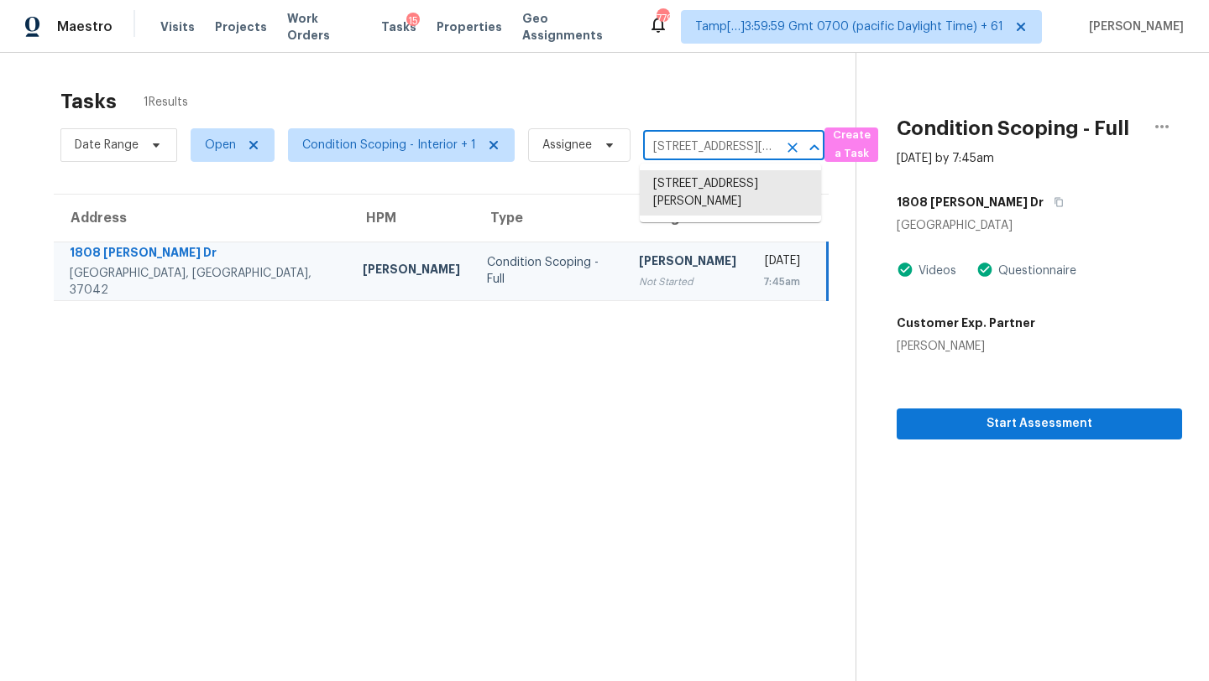
click at [712, 137] on input "1808 Calloway Dr, Clarksville, TN 37042" at bounding box center [710, 147] width 134 height 26
paste input "7635 Arroyo Del Oso Ave NE, Albuquerque, NM, 87109"
type input "7635 Arroyo Del Oso Ave NE, Albuquerque, NM, 87109"
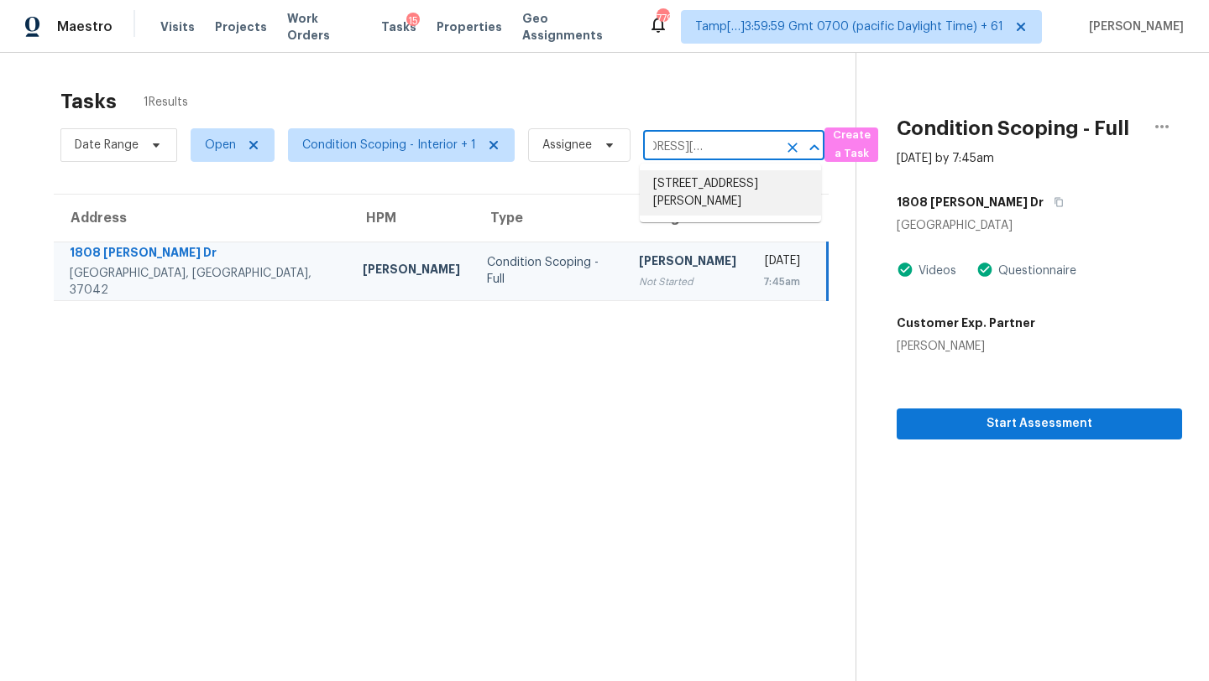
click at [710, 182] on li "7635 Arroyo Del Oso Ave NE, Albuquerque, NM 87109" at bounding box center [730, 192] width 181 height 45
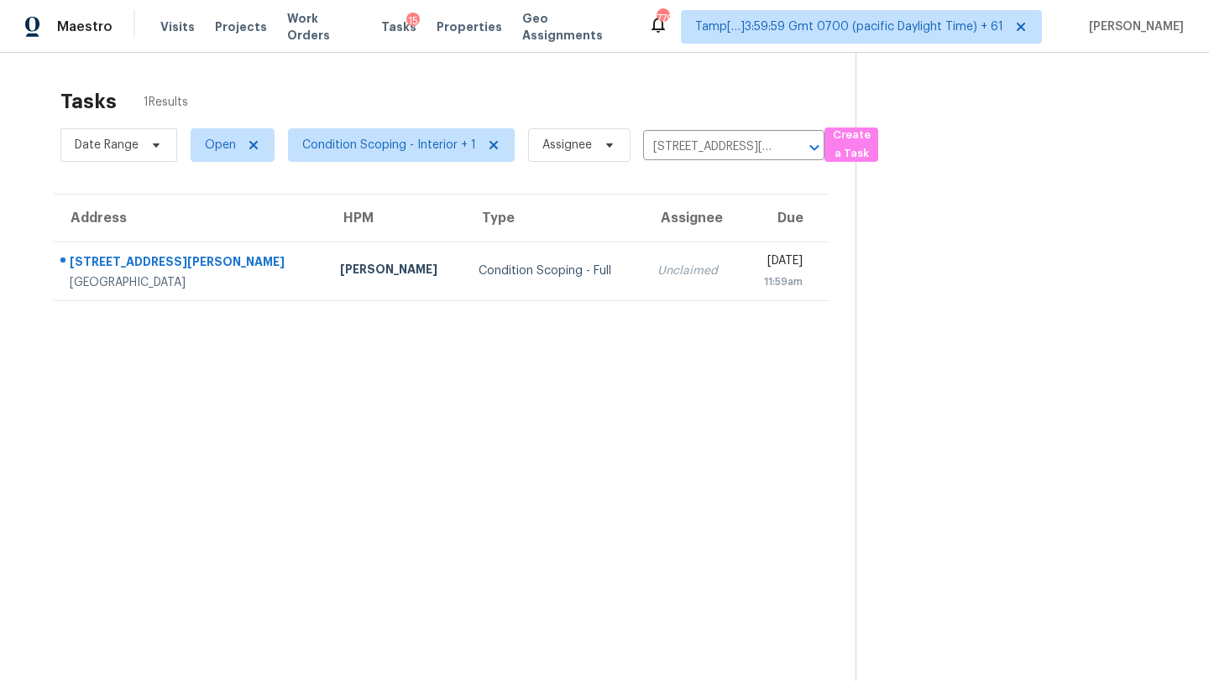
click at [755, 269] on div "[DATE]" at bounding box center [779, 263] width 48 height 21
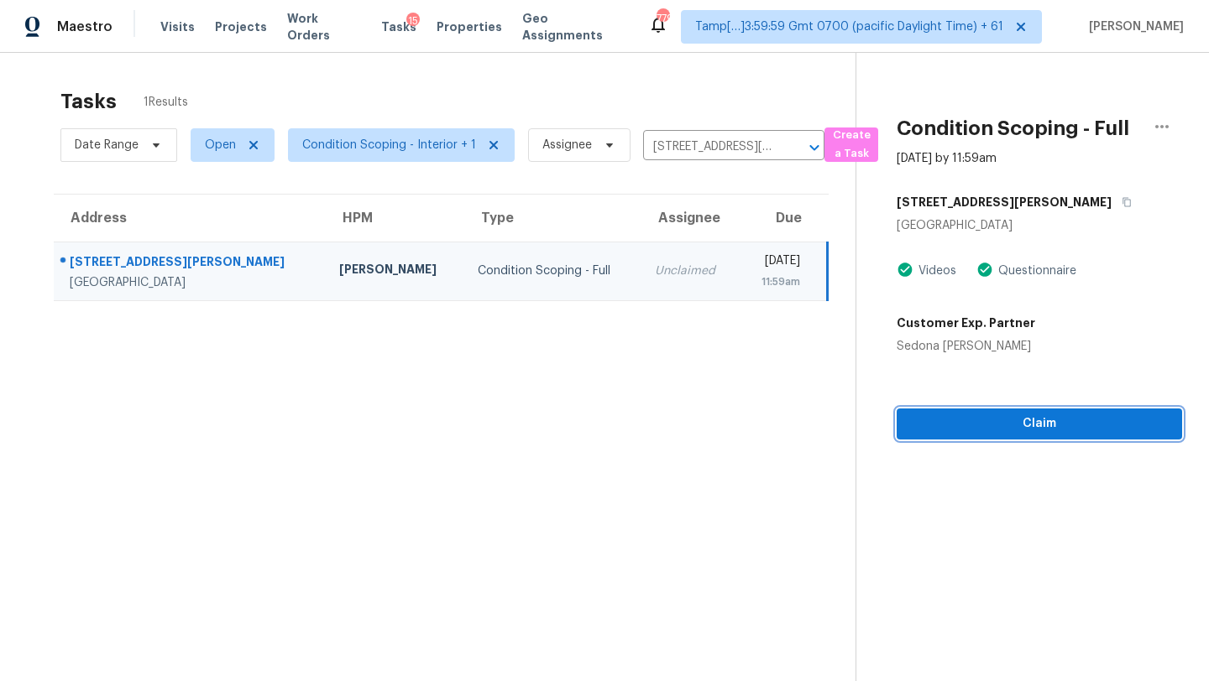
click at [1049, 420] on span "Claim" at bounding box center [1039, 424] width 258 height 21
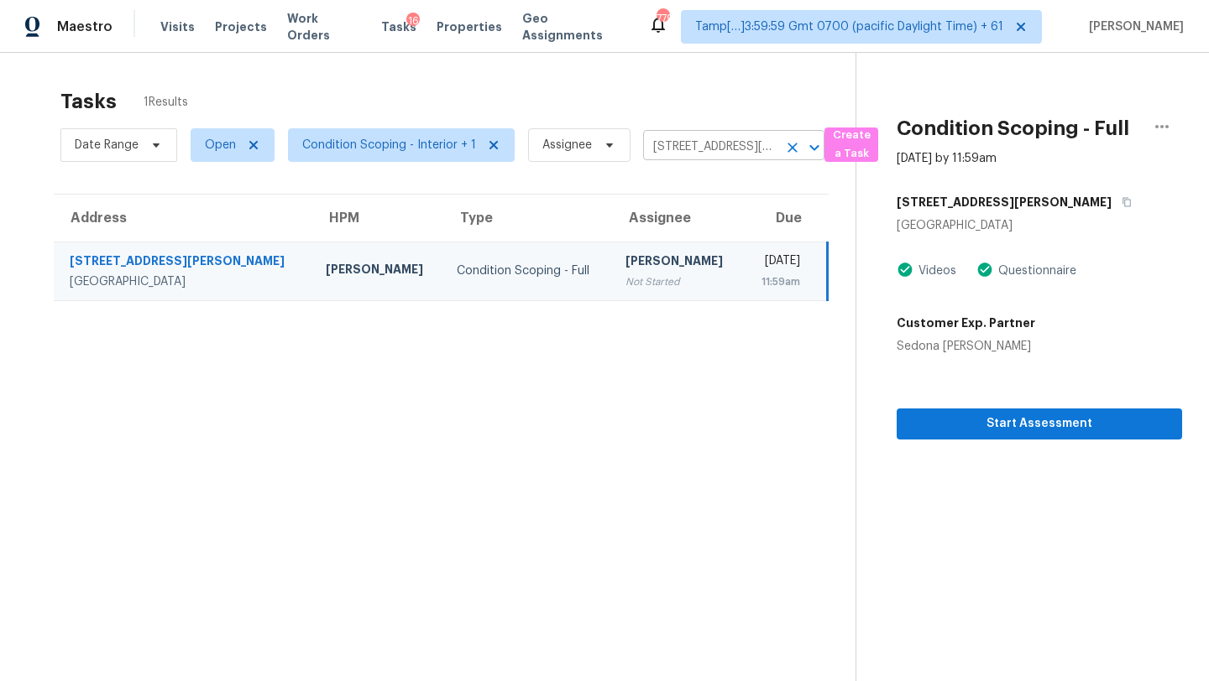
click at [668, 150] on input "7635 Arroyo Del Oso Ave NE, Albuquerque, NM 87109" at bounding box center [710, 147] width 134 height 26
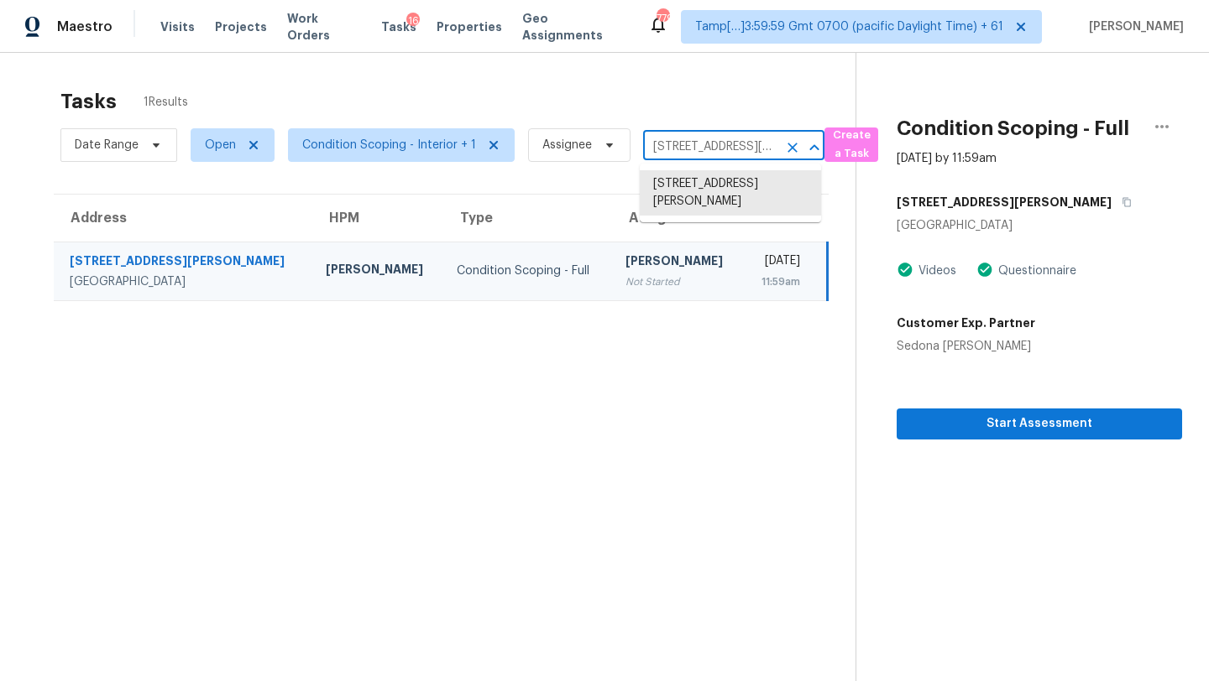
paste input "950 W Flamingo Rd Unit 1069, Las Vegas, NV, 89147"
click at [668, 150] on input "7950 W Flamingo Rd Unit 1069, Las Vegas, NV, 89147" at bounding box center [710, 147] width 134 height 26
drag, startPoint x: 681, startPoint y: 148, endPoint x: 781, endPoint y: 148, distance: 100.7
click at [781, 149] on div "7950 W Flamingo Rd Unit 1069, Las Vegas, NV, 89147 ​" at bounding box center [733, 147] width 181 height 26
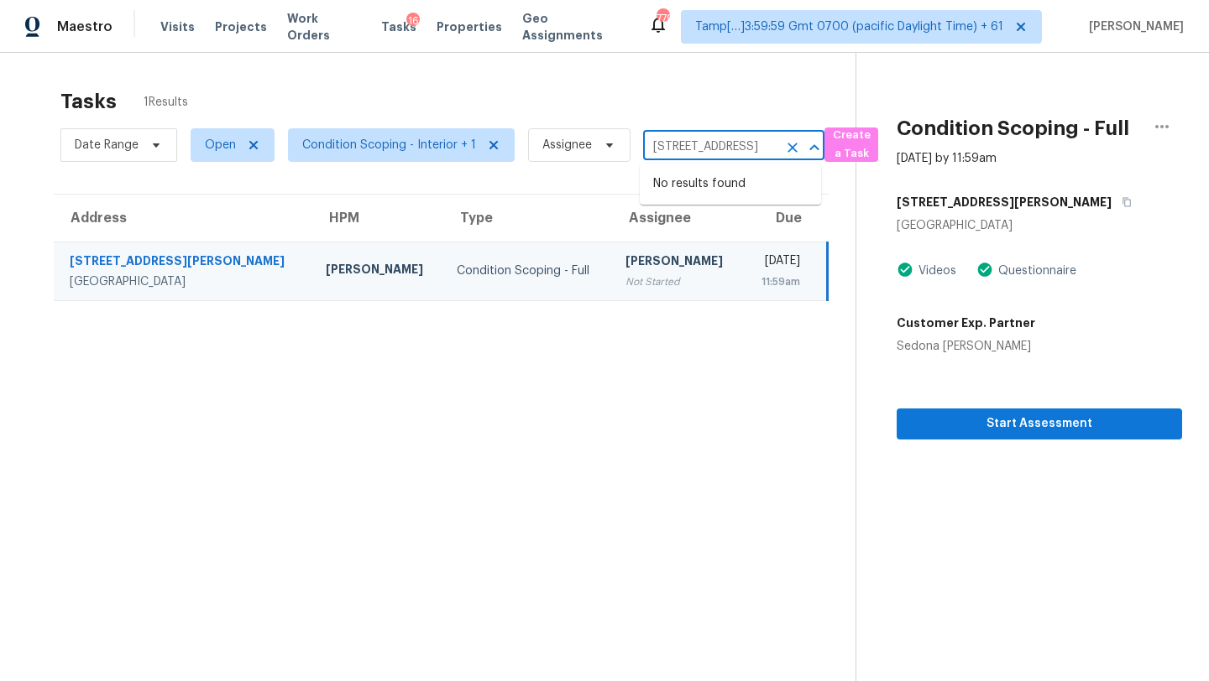
type input "7950 W Flamingo Rd"
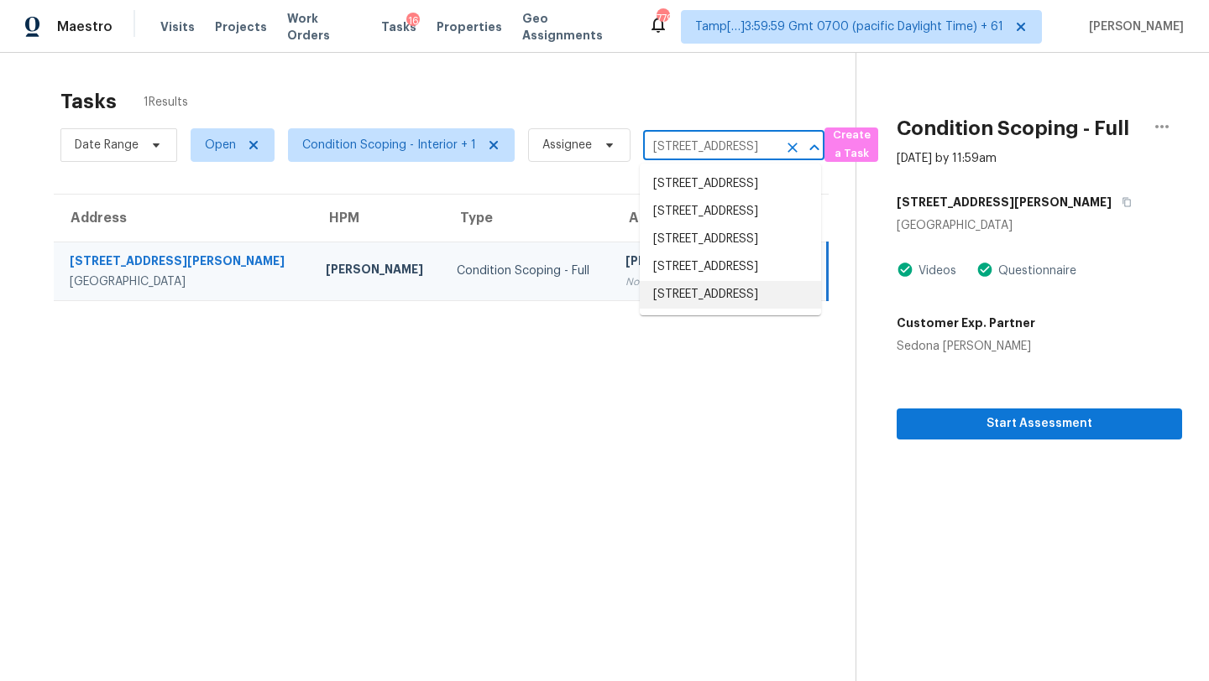
click at [715, 309] on li "7950 W Flamingo Rd Unit 1069, Las Vegas, NV 89147" at bounding box center [730, 295] width 181 height 28
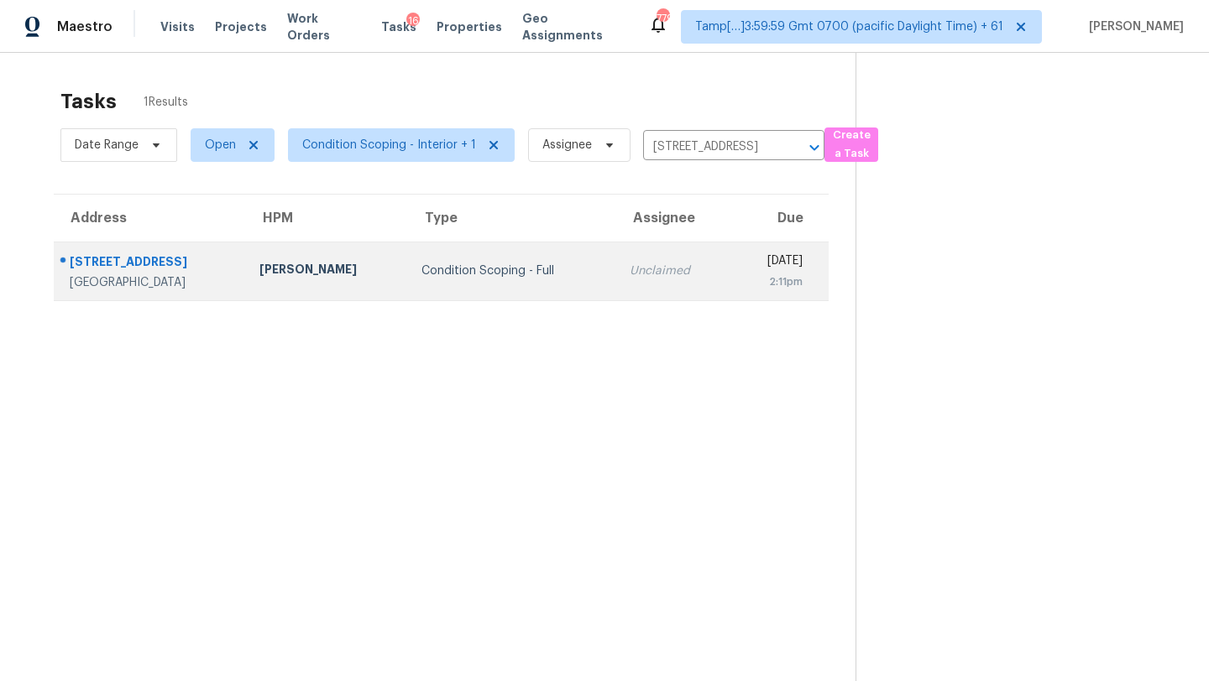
click at [730, 279] on td "Tue, Sep 9th 2025 2:11pm" at bounding box center [778, 271] width 97 height 59
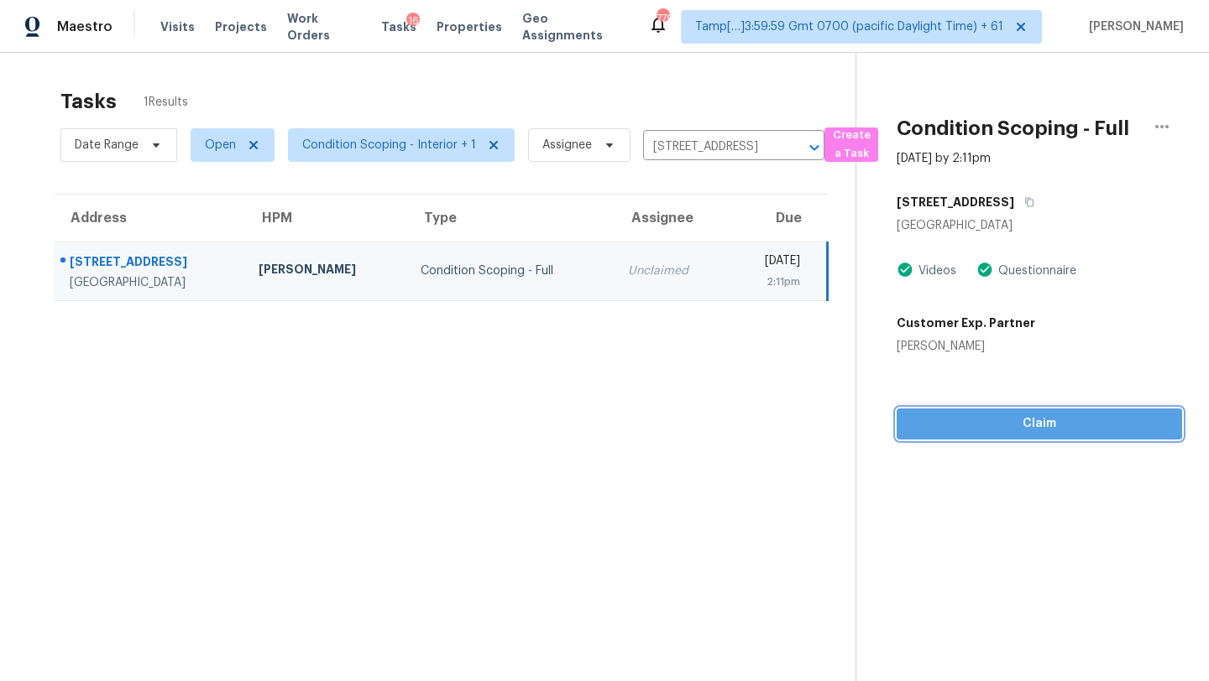
click at [1059, 430] on span "Claim" at bounding box center [1039, 424] width 258 height 21
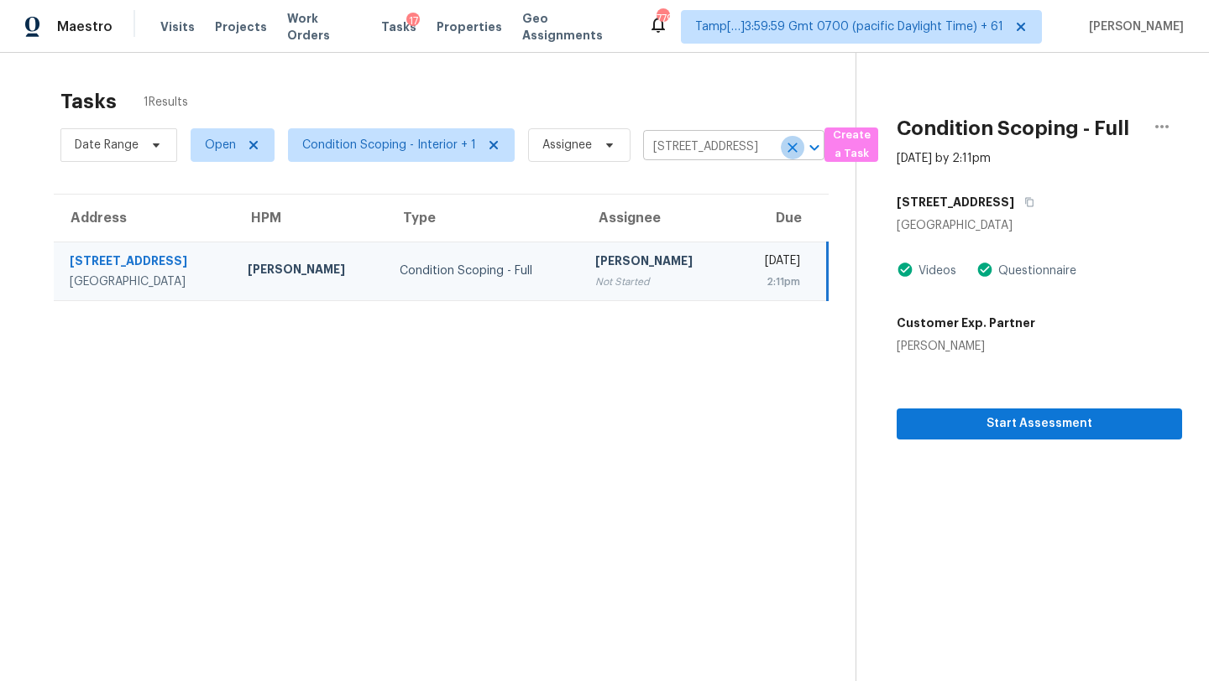
click at [791, 149] on icon "Clear" at bounding box center [792, 147] width 17 height 17
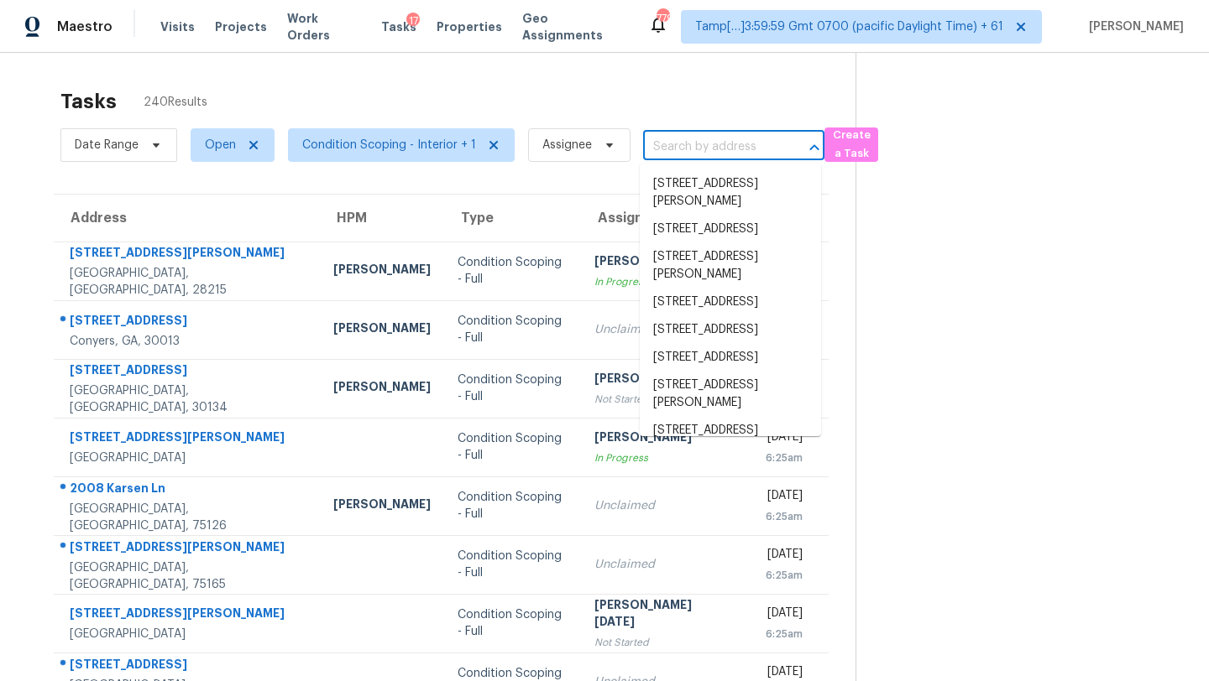
click at [688, 154] on input "text" at bounding box center [710, 147] width 134 height 26
paste input "8936 Western Pines Dr, Douglasville, GA 30134"
type input "8936 Western Pines Dr, Douglasville, GA 30134"
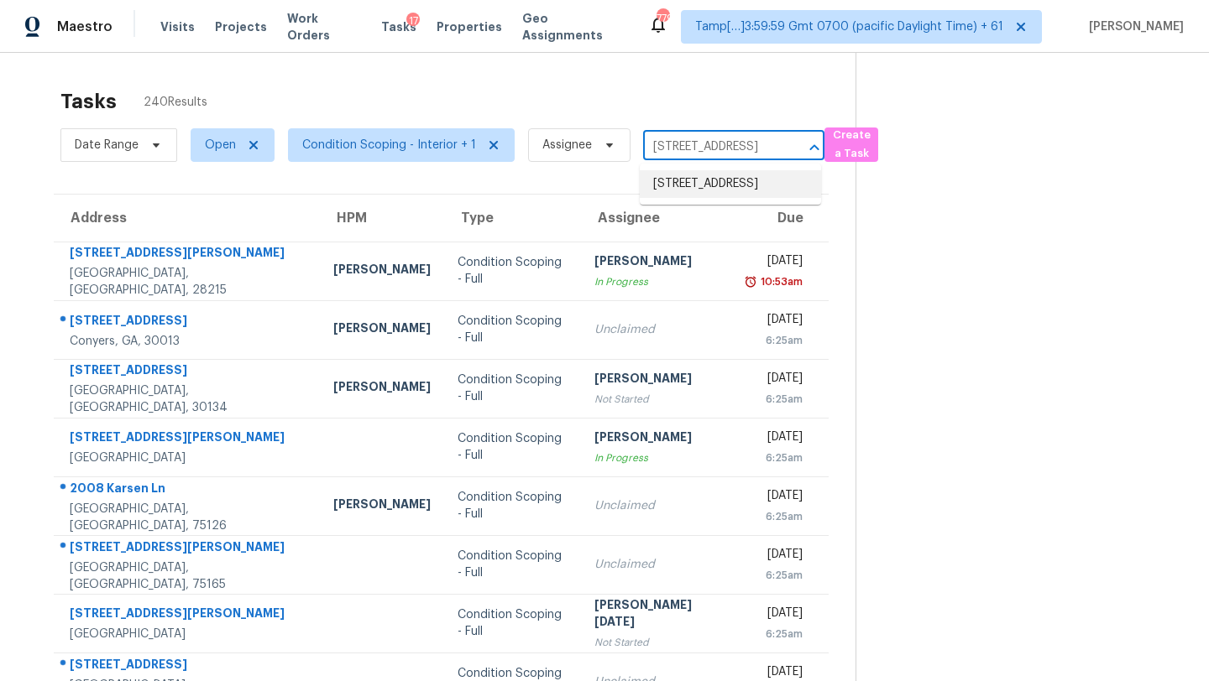
click at [718, 198] on li "8936 Western Pines Dr, Douglasville, GA 30134" at bounding box center [730, 184] width 181 height 28
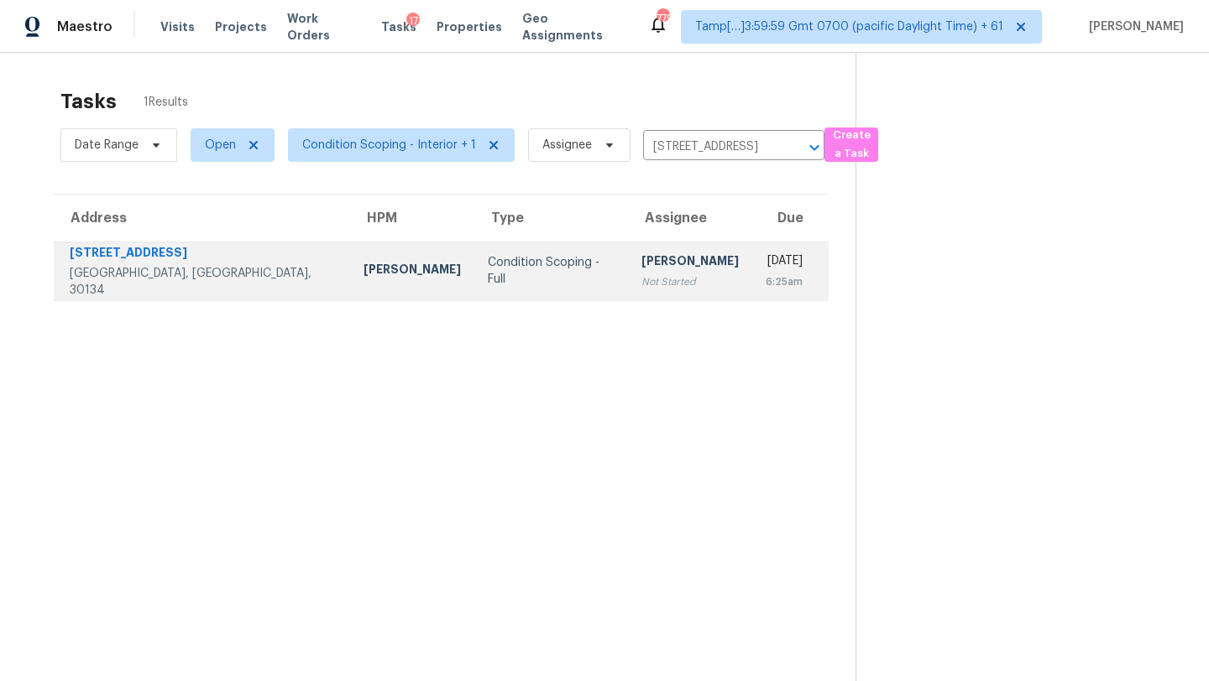
click at [655, 263] on td "[PERSON_NAME] Not Started" at bounding box center [690, 271] width 124 height 59
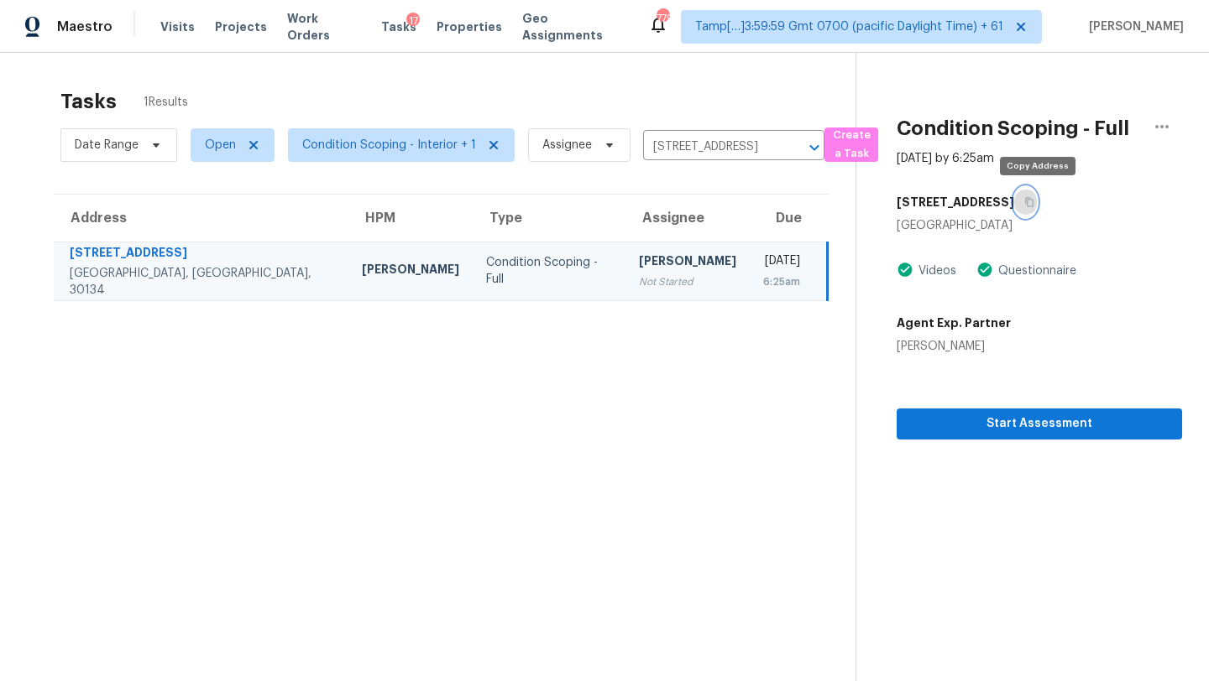
click at [1034, 205] on icon "button" at bounding box center [1029, 202] width 10 height 10
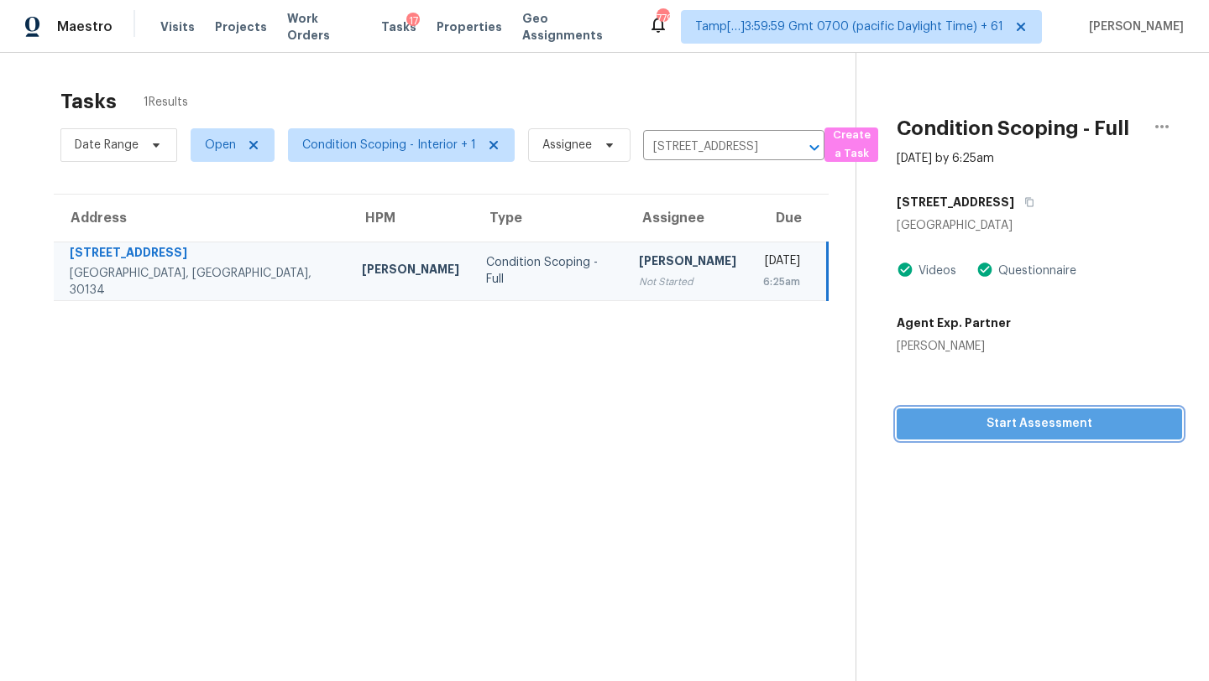
click at [965, 428] on span "Start Assessment" at bounding box center [1039, 424] width 258 height 21
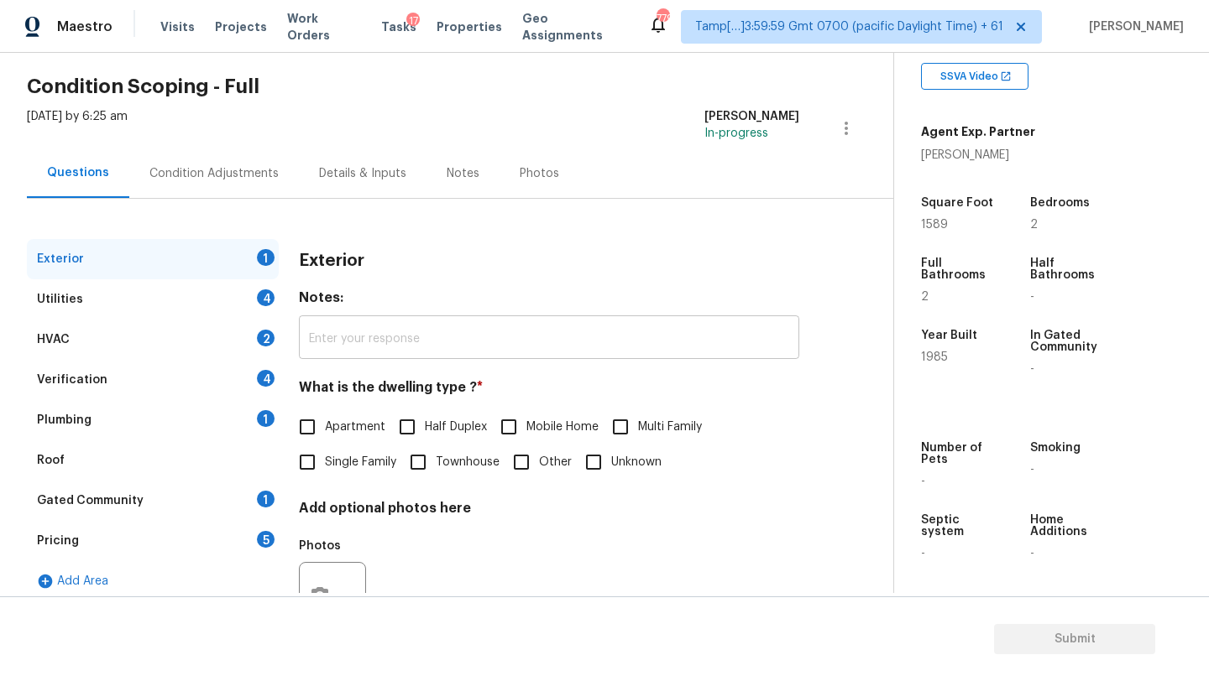
scroll to position [107, 0]
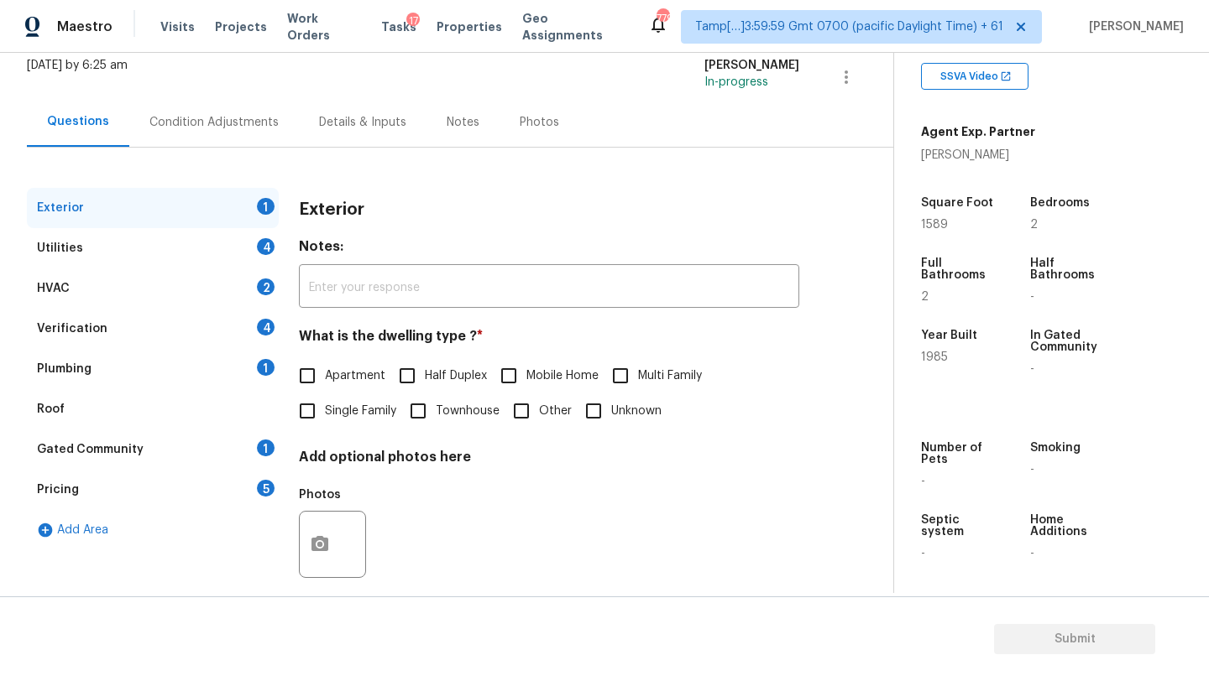
click at [332, 403] on span "Single Family" at bounding box center [360, 412] width 71 height 18
click at [325, 403] on input "Single Family" at bounding box center [307, 411] width 35 height 35
checkbox input "true"
click at [227, 451] on div "Gated Community 1" at bounding box center [153, 450] width 252 height 40
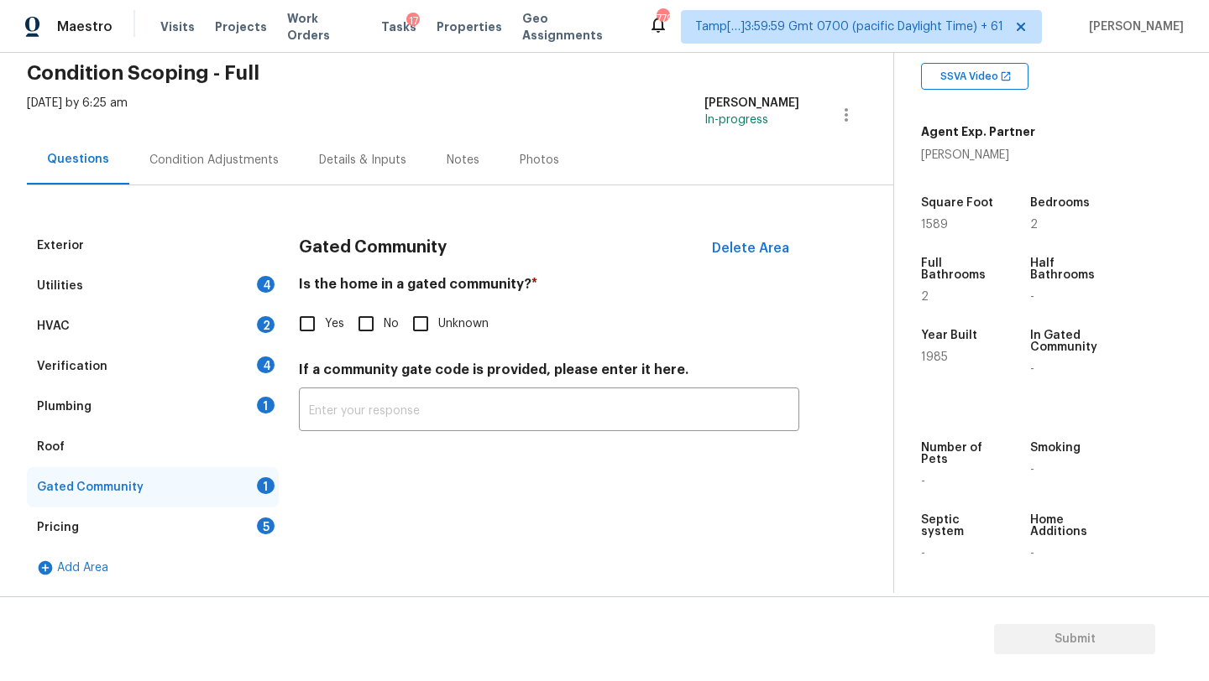
click at [366, 329] on input "No" at bounding box center [365, 323] width 35 height 35
checkbox input "true"
click at [246, 534] on div "Pricing 5" at bounding box center [153, 528] width 252 height 40
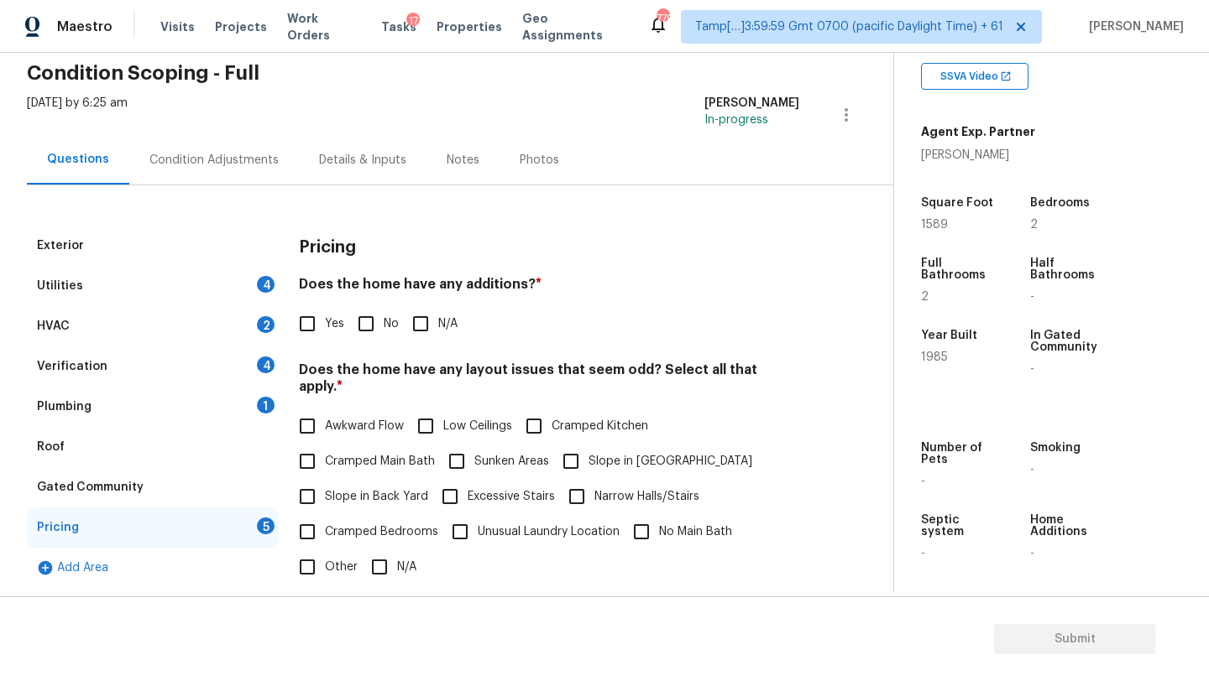
click at [384, 319] on span "No" at bounding box center [391, 325] width 15 height 18
click at [384, 319] on input "No" at bounding box center [365, 323] width 35 height 35
checkbox input "true"
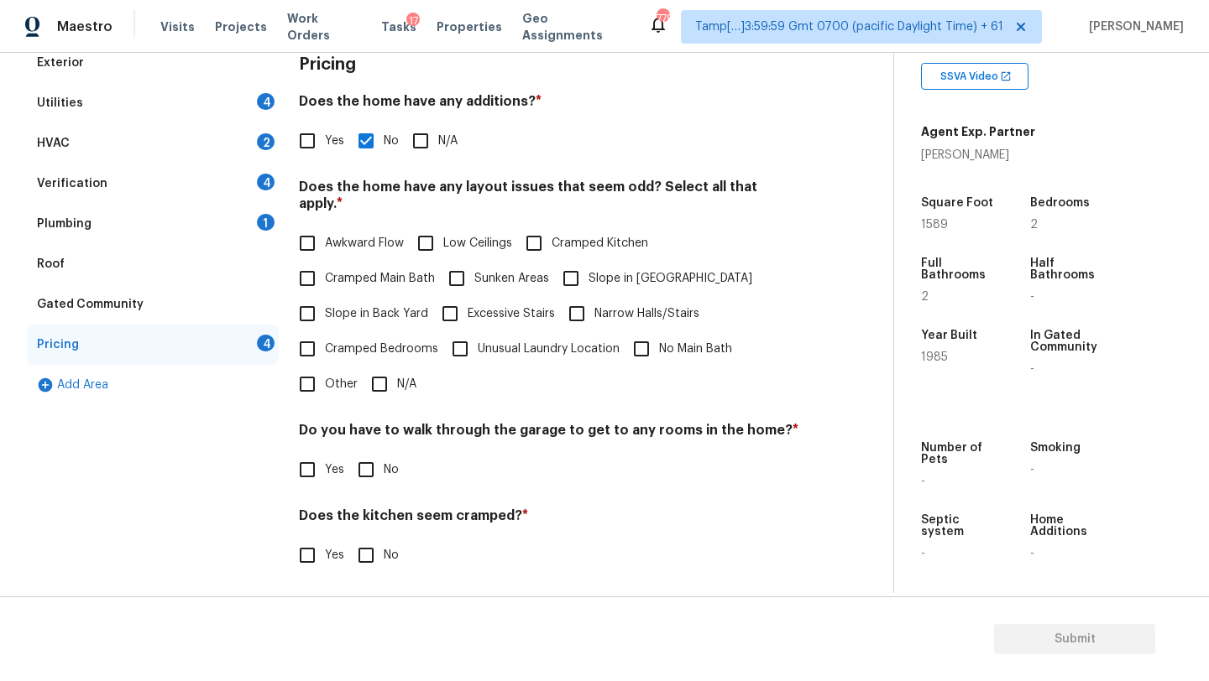
click at [379, 367] on input "N/A" at bounding box center [379, 384] width 35 height 35
checkbox input "true"
click at [380, 457] on input "No" at bounding box center [365, 471] width 35 height 35
checkbox input "true"
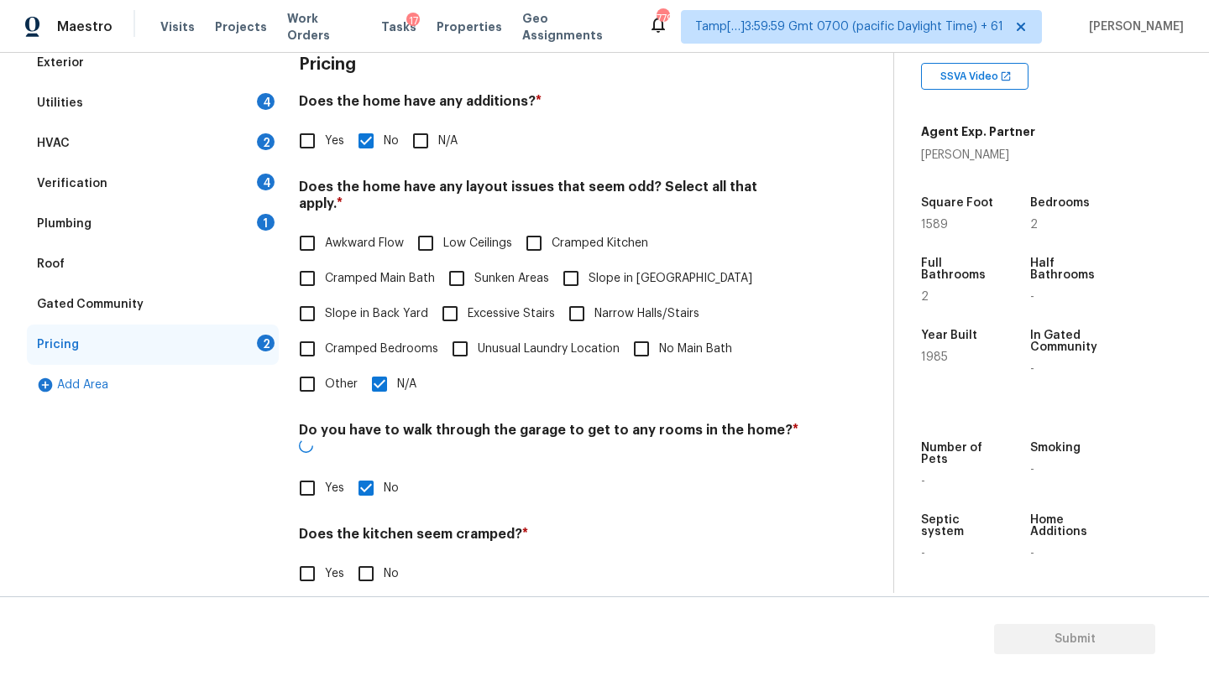
click at [380, 568] on div "Pricing Does the home have any additions? * Yes No N/A Does the home have any l…" at bounding box center [549, 370] width 500 height 655
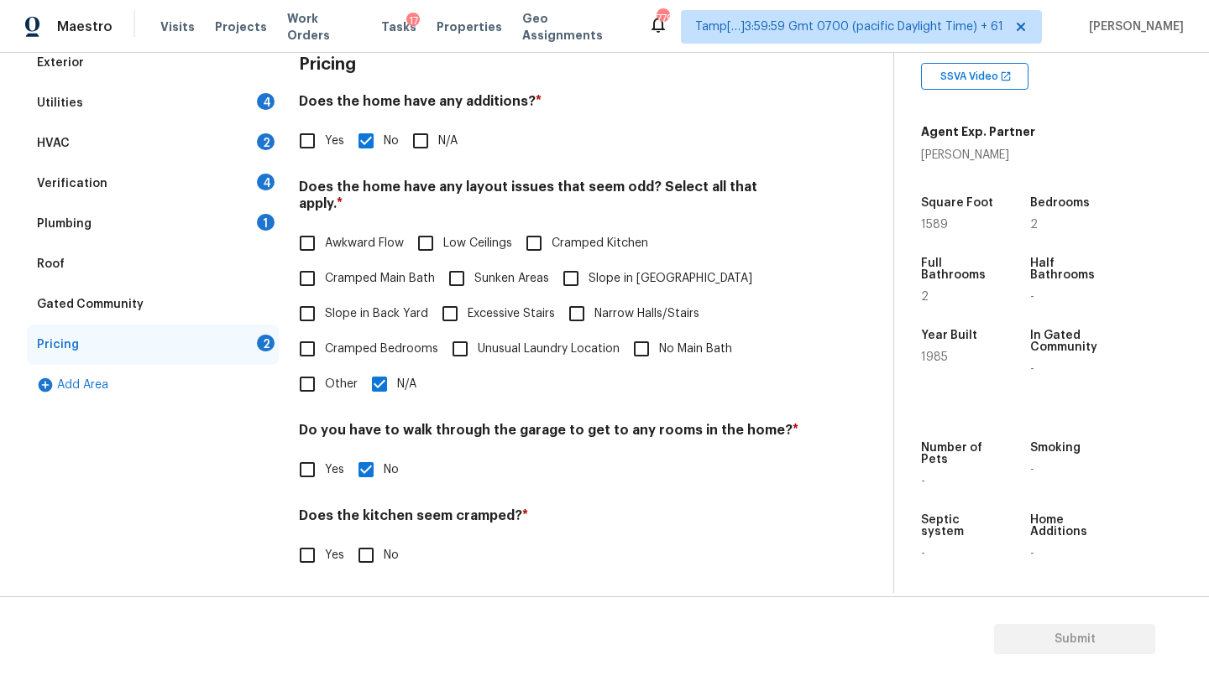
click at [380, 538] on input "No" at bounding box center [365, 555] width 35 height 35
checkbox input "true"
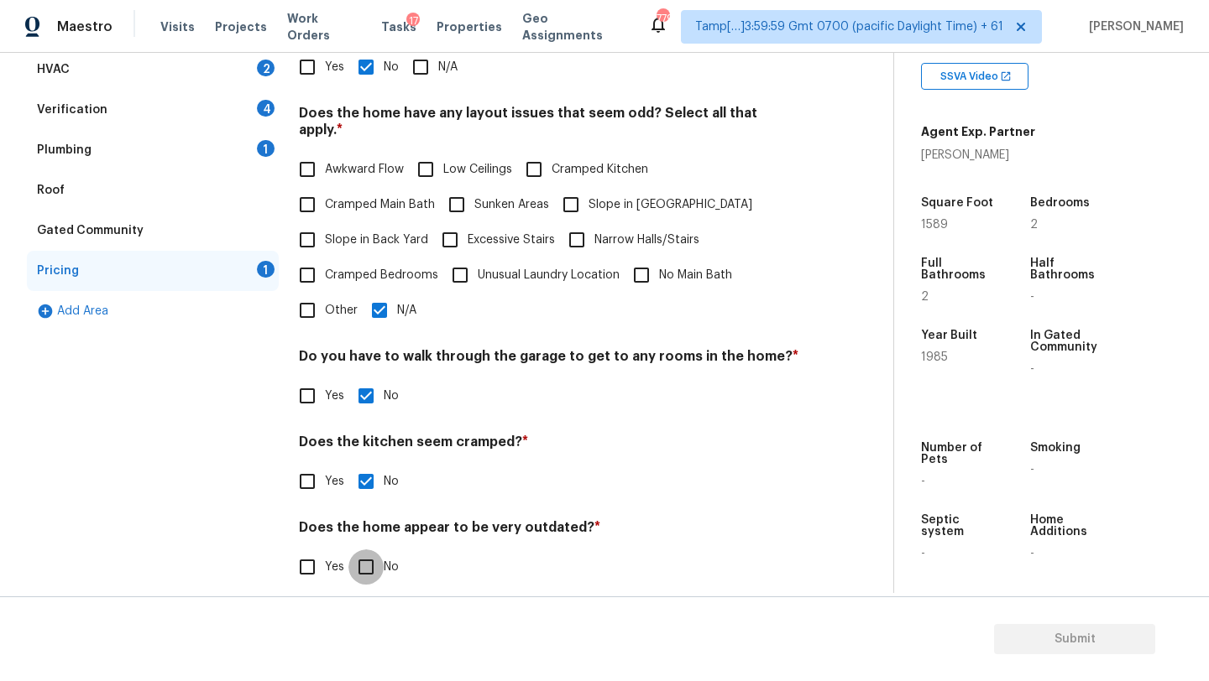
click at [380, 550] on input "No" at bounding box center [365, 567] width 35 height 35
checkbox input "true"
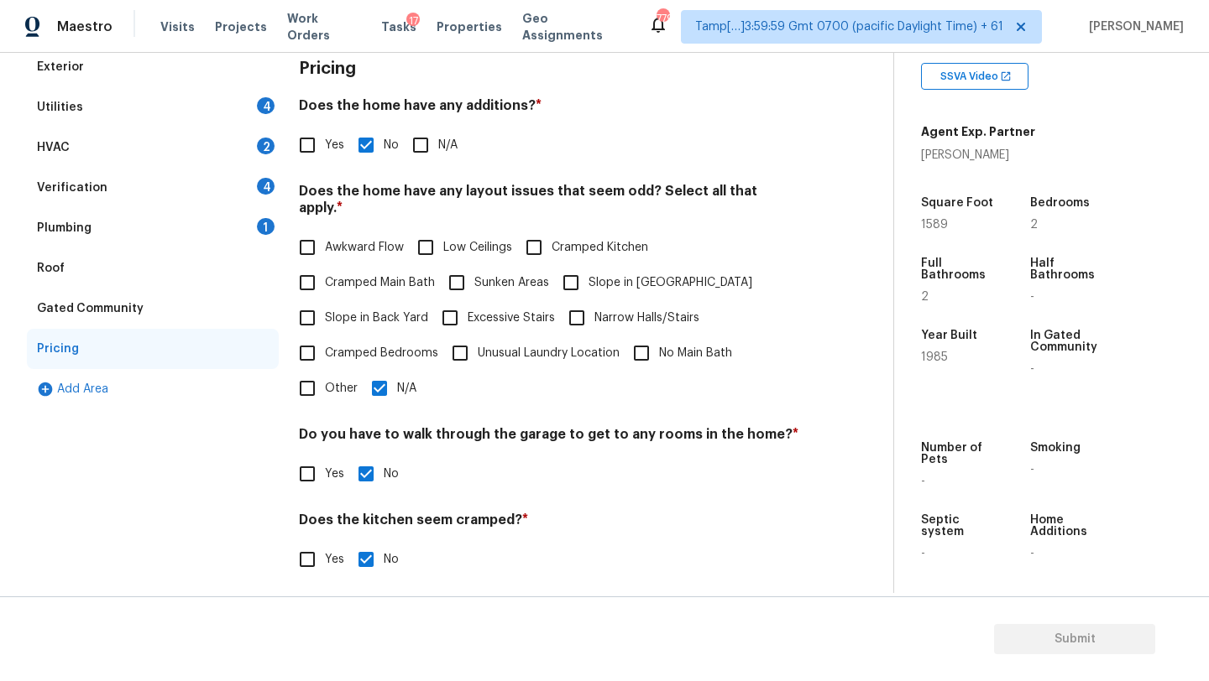
click at [172, 254] on div "Roof" at bounding box center [153, 268] width 252 height 40
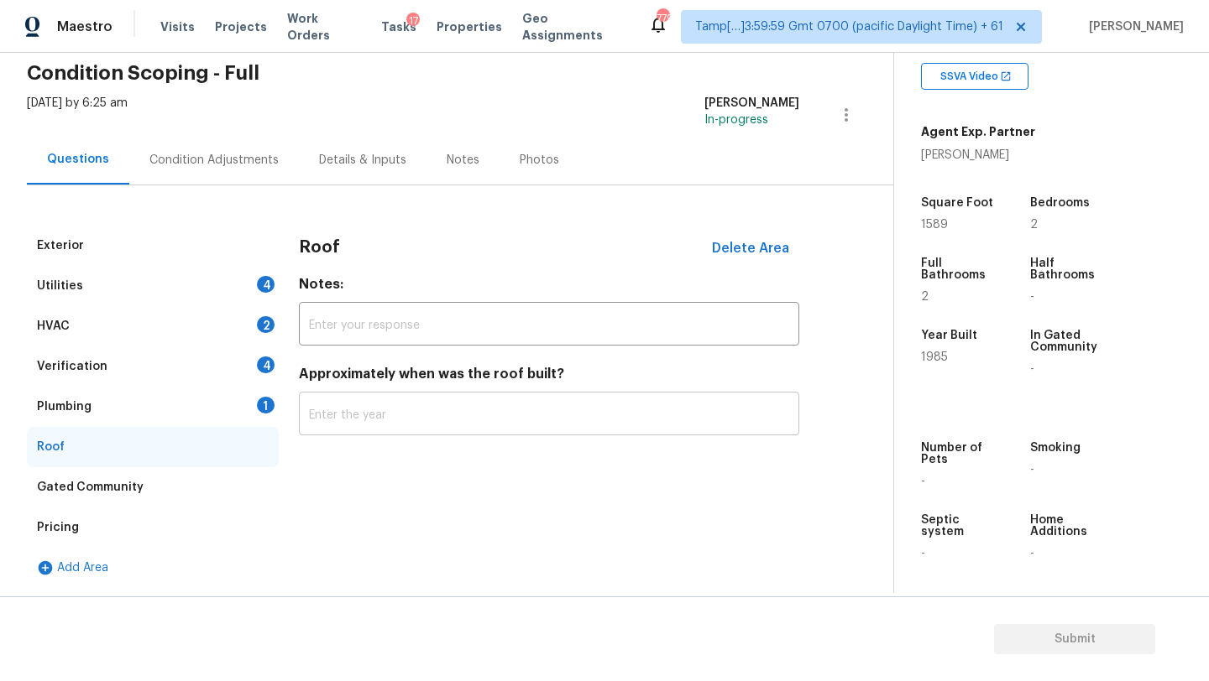
click at [313, 420] on input "text" at bounding box center [549, 415] width 500 height 39
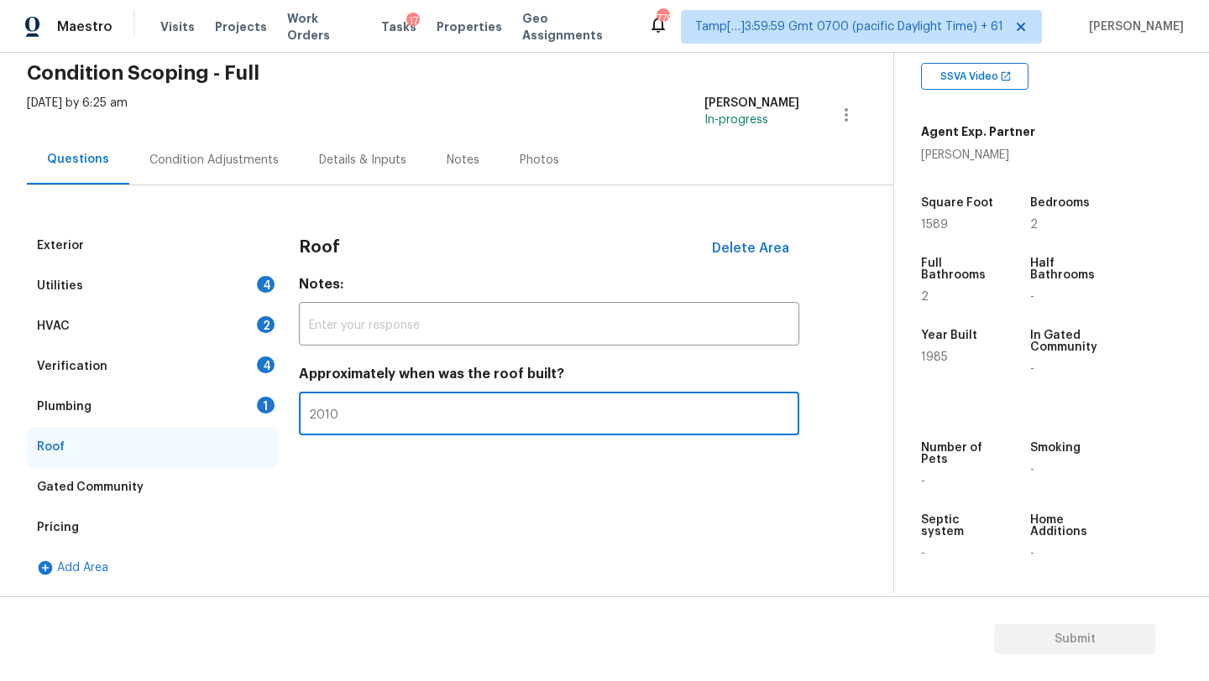
type input "2010"
click at [131, 407] on div "Plumbing 1" at bounding box center [153, 407] width 252 height 40
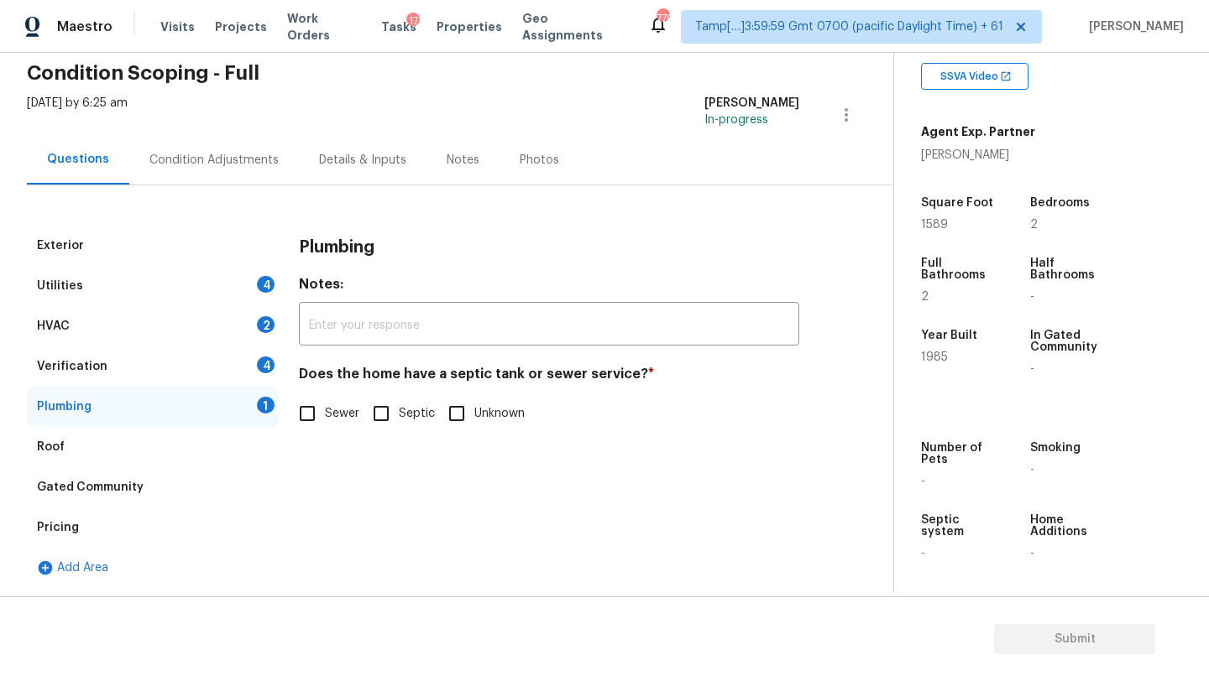
click at [308, 415] on input "Sewer" at bounding box center [307, 413] width 35 height 35
checkbox input "true"
click at [169, 366] on div "Verification 4" at bounding box center [153, 367] width 252 height 40
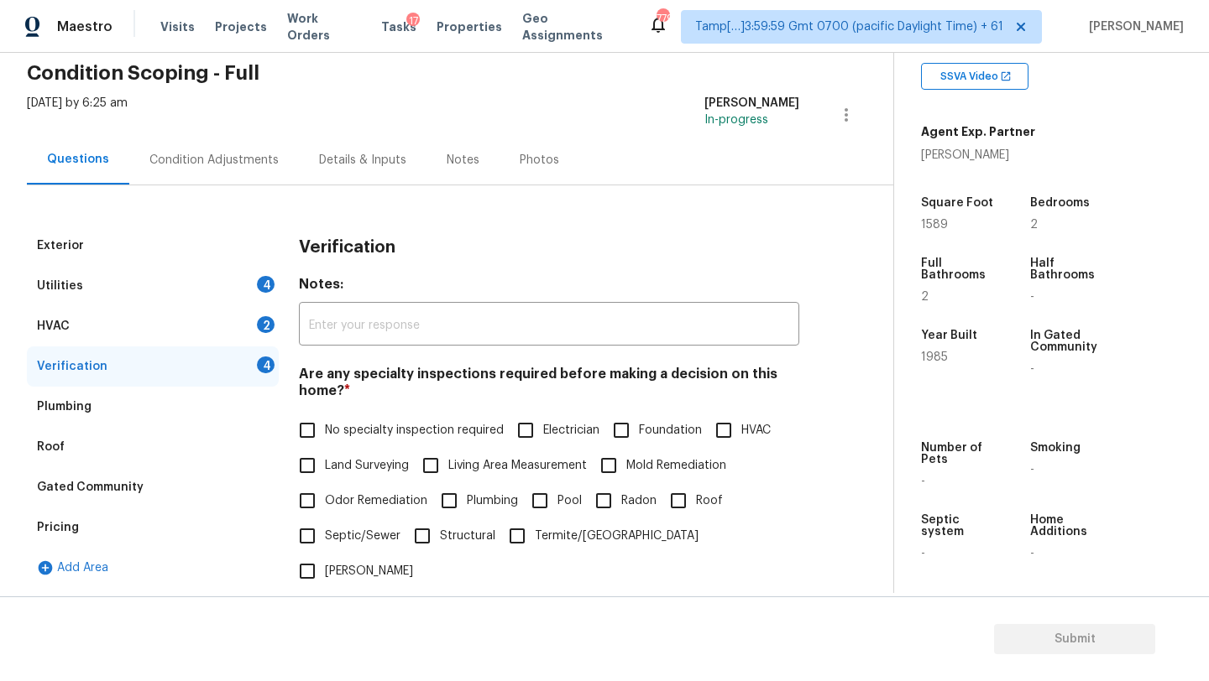
click at [316, 422] on input "No specialty inspection required" at bounding box center [307, 430] width 35 height 35
checkbox input "true"
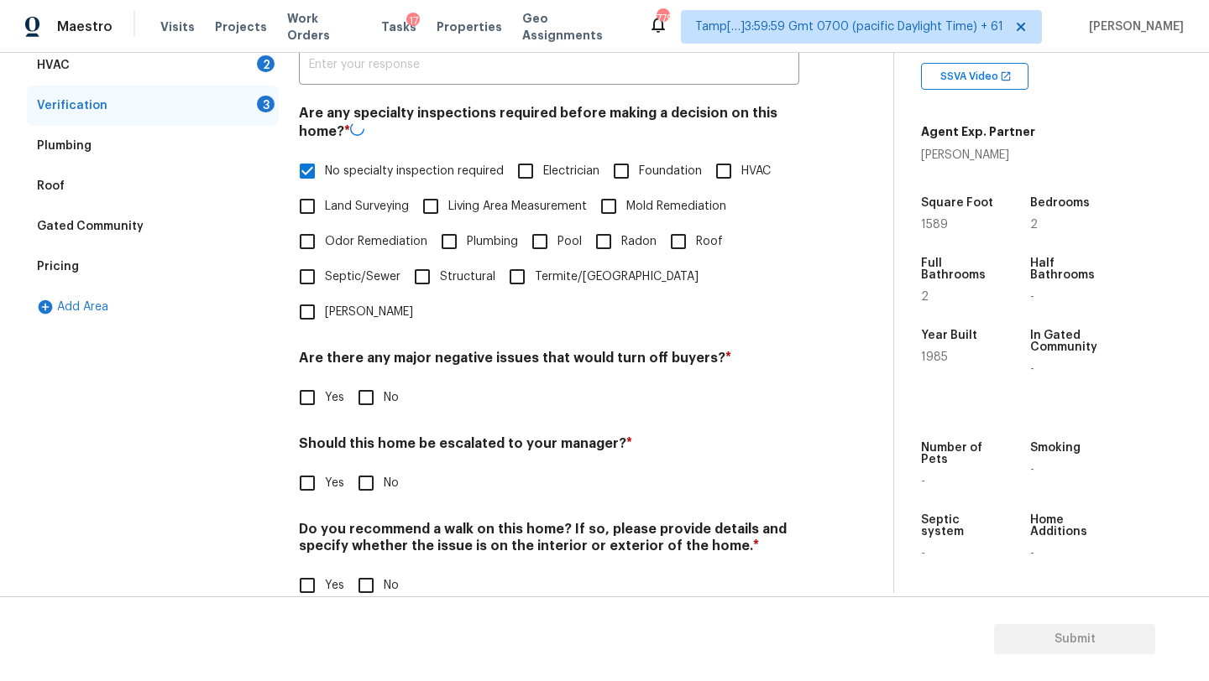
scroll to position [328, 0]
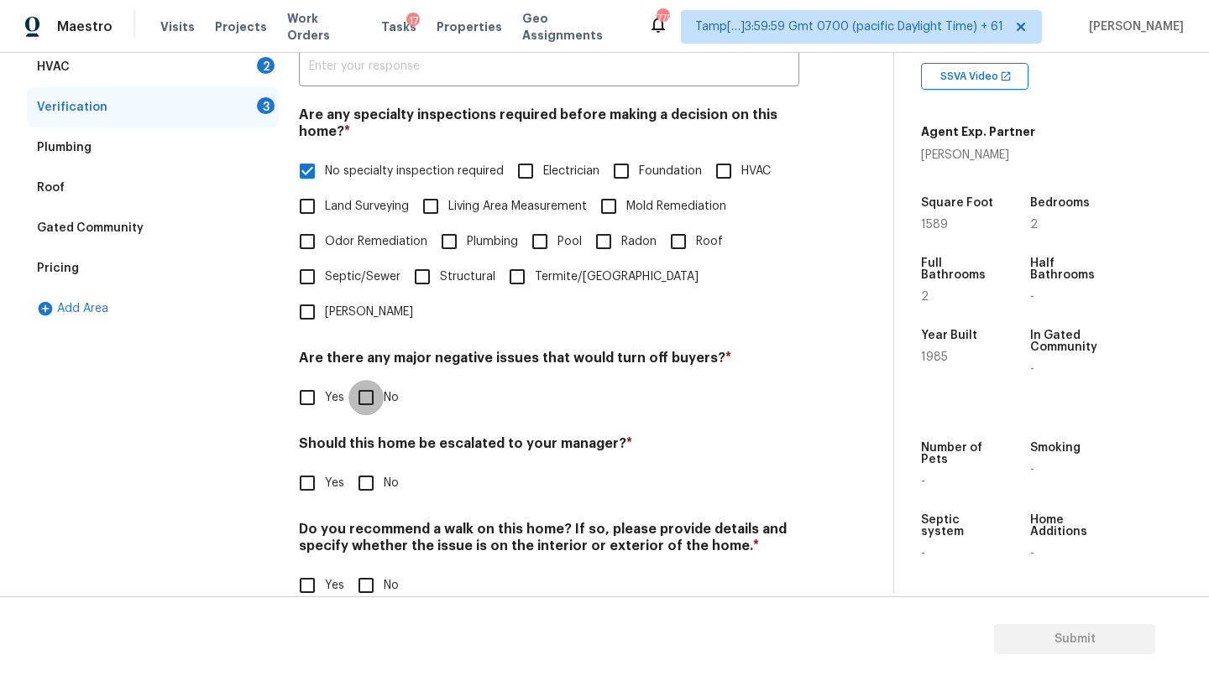
click at [368, 380] on input "No" at bounding box center [365, 397] width 35 height 35
checkbox input "true"
click at [368, 467] on input "No" at bounding box center [365, 484] width 35 height 35
checkbox input "true"
click at [368, 523] on h4 "Do you recommend a walk on this home? If so, please provide details and specify…" at bounding box center [549, 543] width 500 height 40
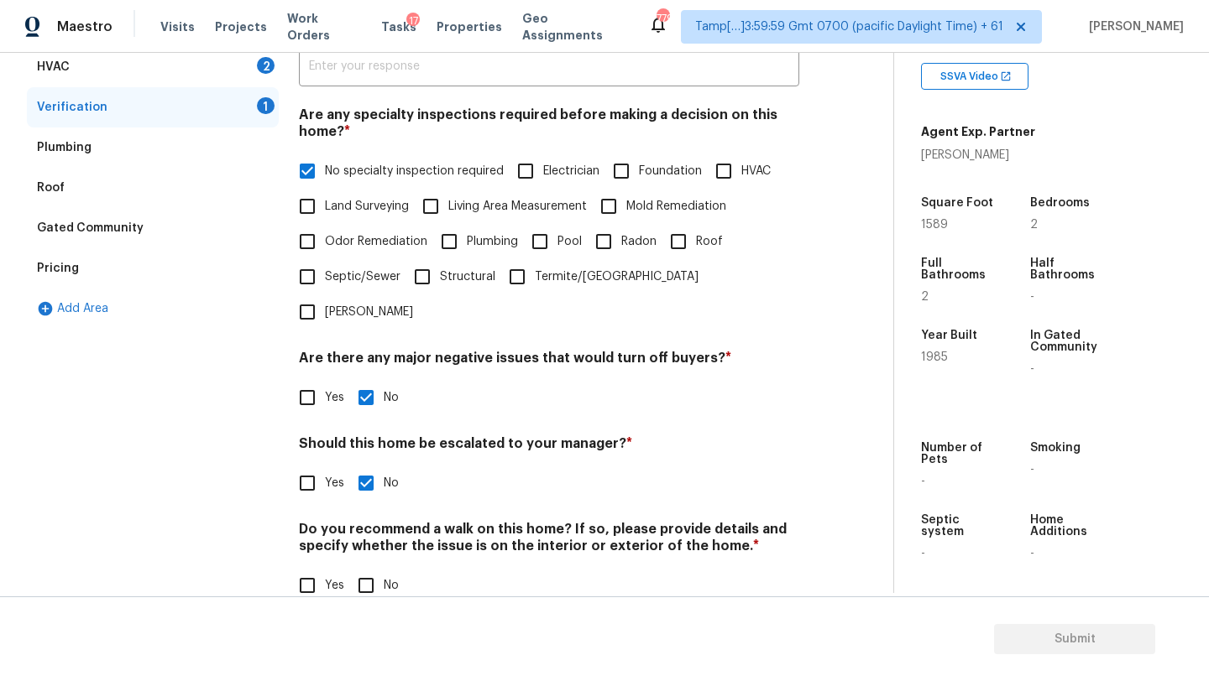
click at [368, 568] on input "No" at bounding box center [365, 585] width 35 height 35
checkbox input "true"
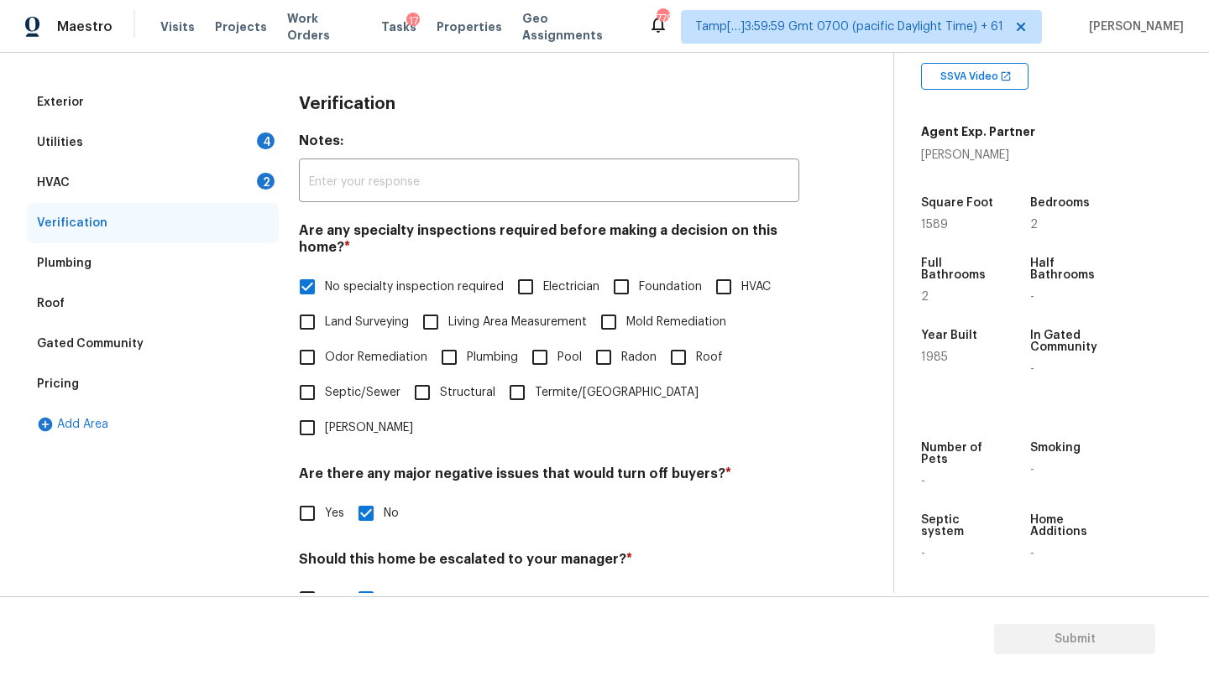
click at [93, 174] on div "HVAC 2" at bounding box center [153, 183] width 252 height 40
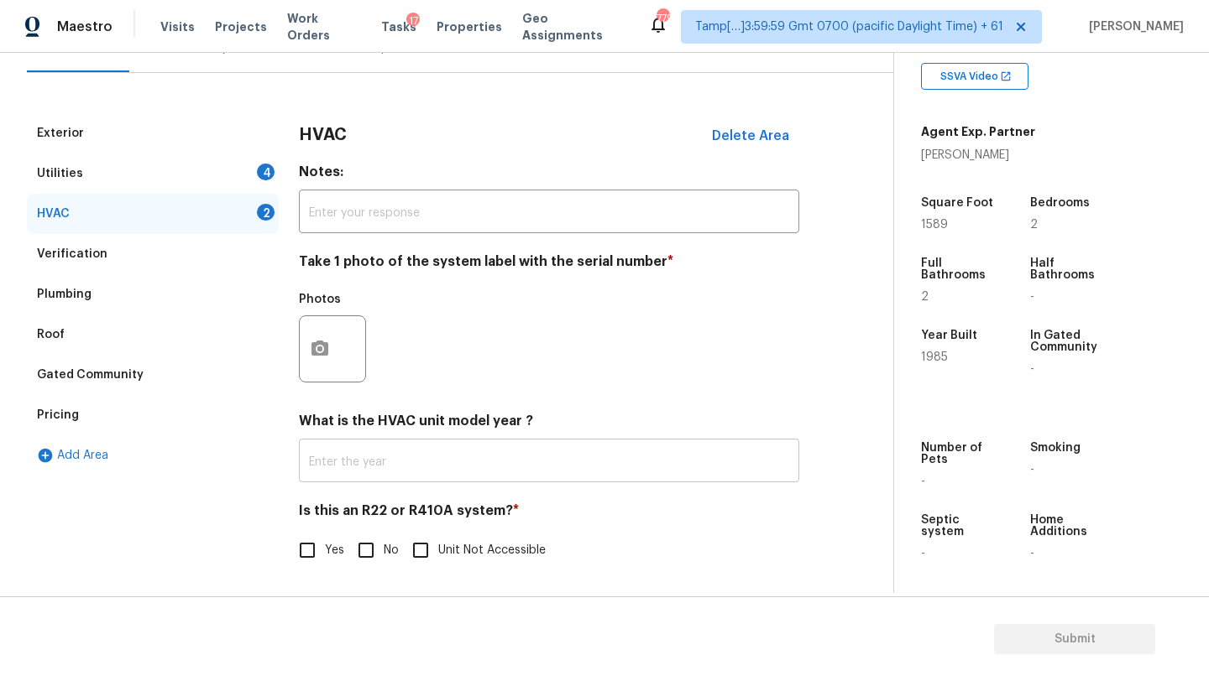
click at [333, 457] on input "text" at bounding box center [549, 462] width 500 height 39
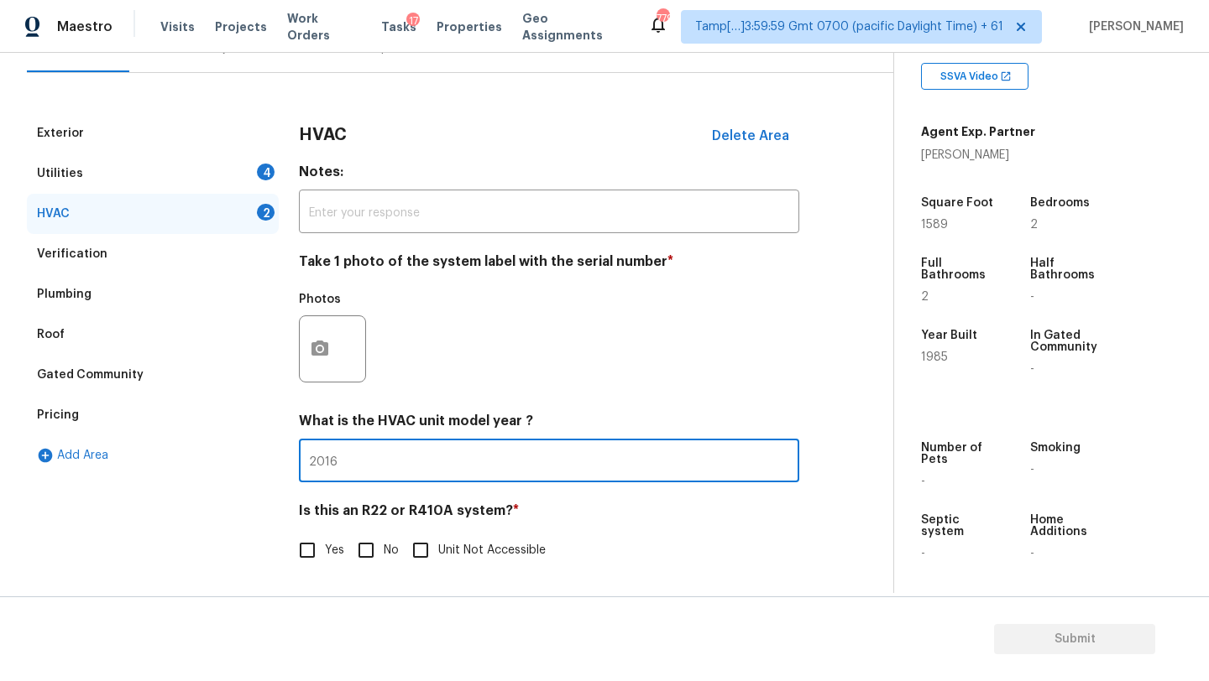
type input "2016"
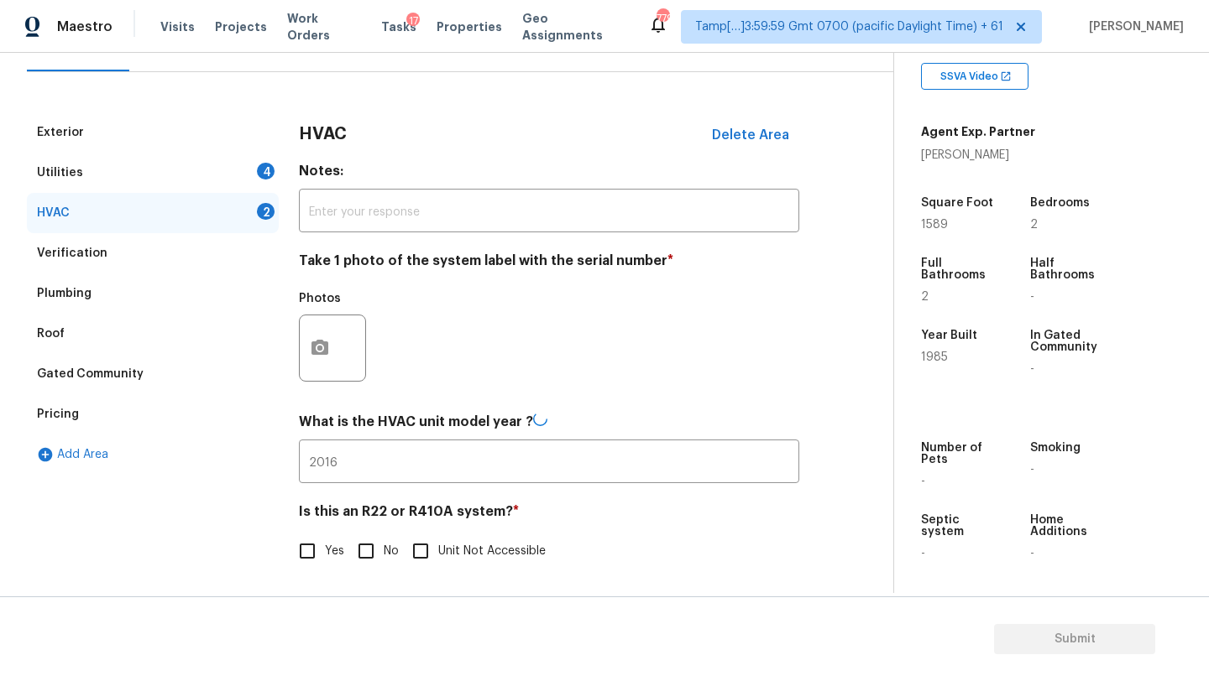
click at [384, 541] on label "No" at bounding box center [373, 551] width 50 height 35
click at [384, 541] on input "No" at bounding box center [365, 551] width 35 height 35
checkbox input "true"
click at [148, 183] on div "Utilities 4" at bounding box center [153, 174] width 252 height 40
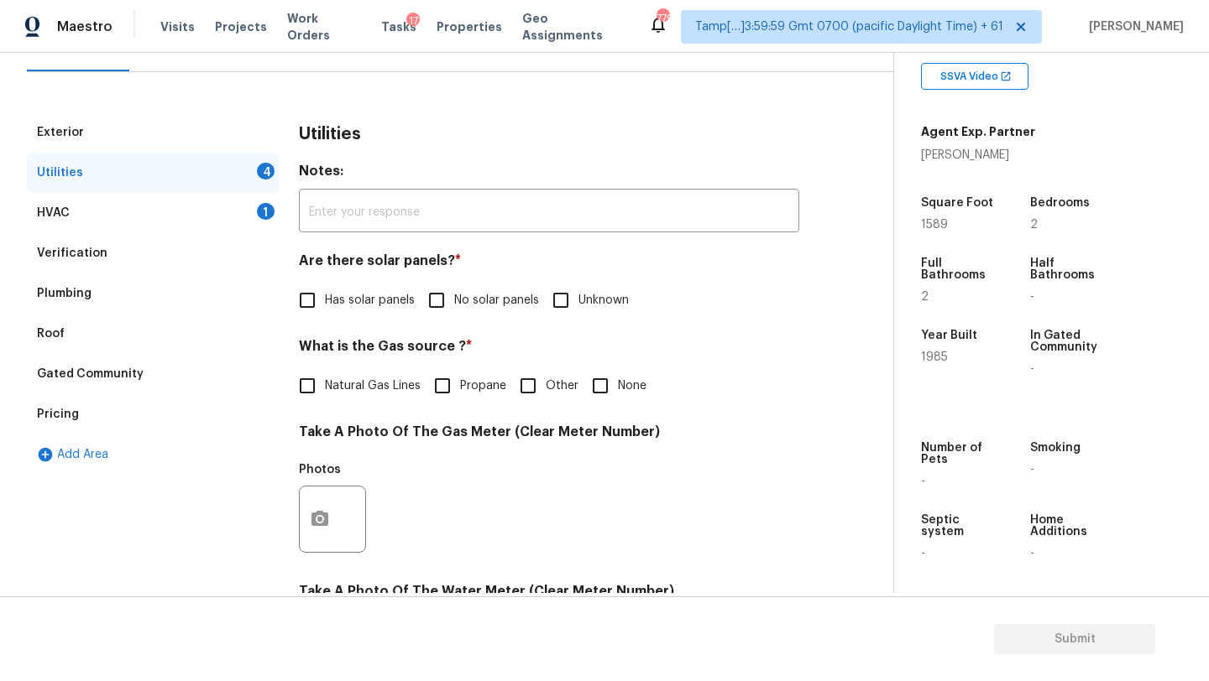
click at [464, 312] on label "No solar panels" at bounding box center [479, 300] width 120 height 35
click at [454, 312] on input "No solar panels" at bounding box center [436, 300] width 35 height 35
checkbox input "true"
click at [364, 389] on span "Natural Gas Lines" at bounding box center [373, 388] width 96 height 18
click at [325, 389] on input "Natural Gas Lines" at bounding box center [307, 387] width 35 height 35
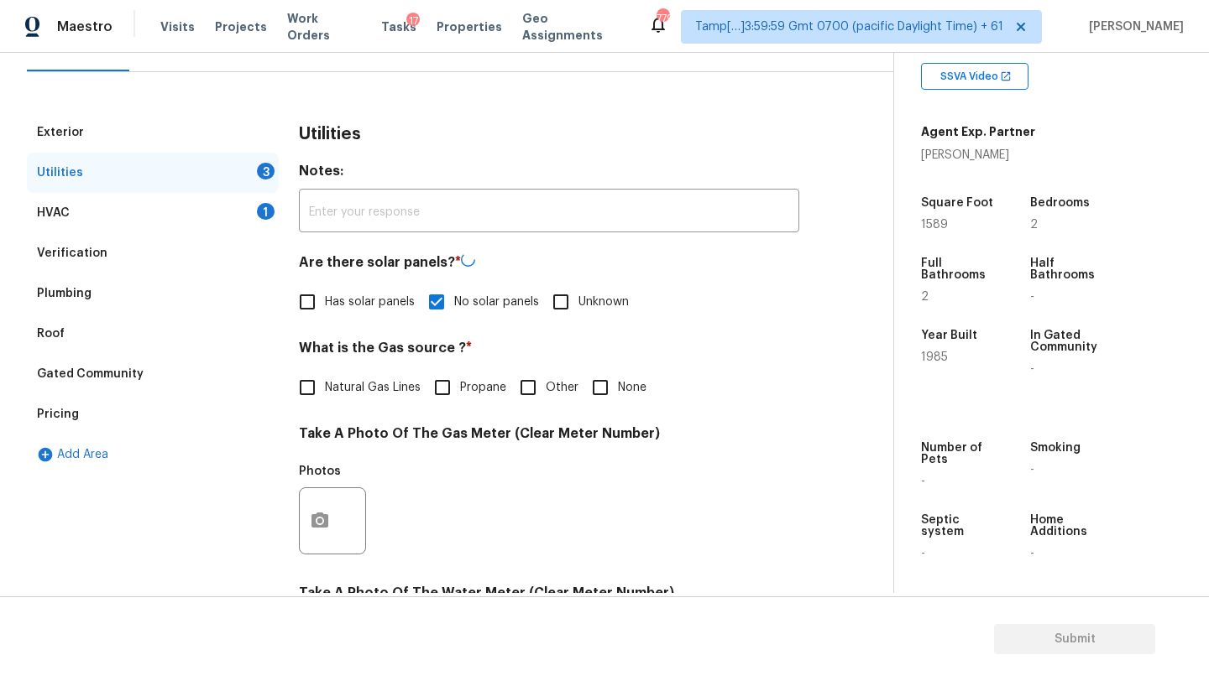
checkbox input "true"
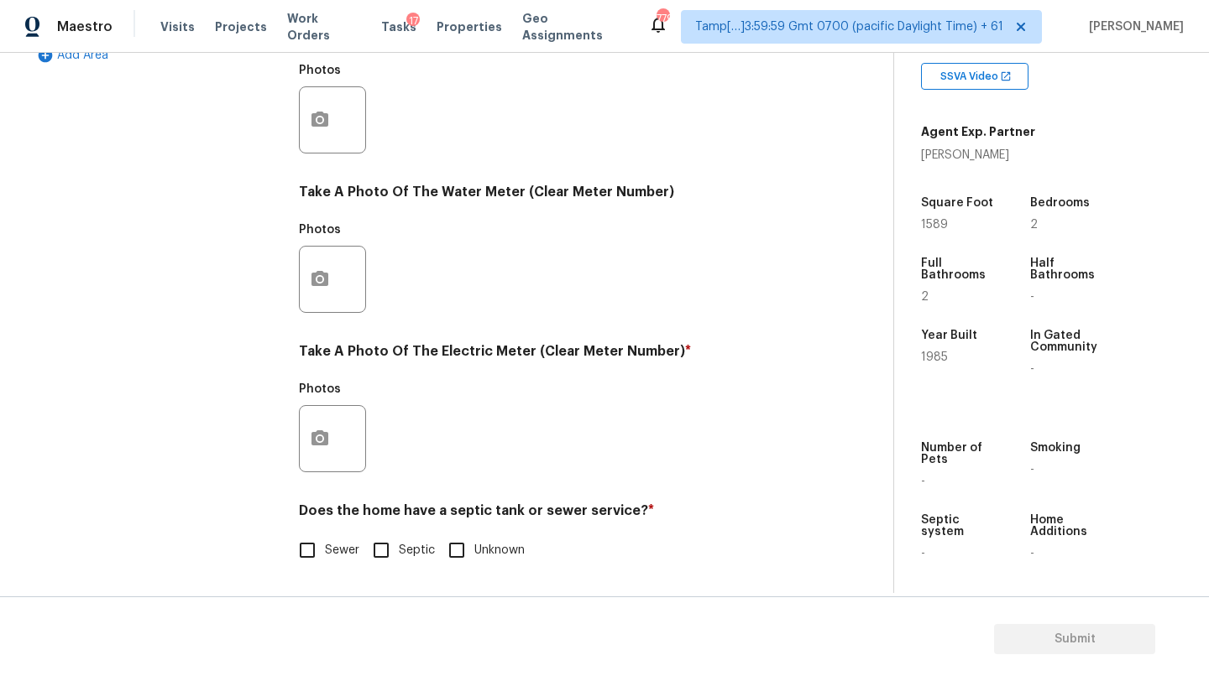
scroll to position [582, 0]
click at [331, 561] on label "Sewer" at bounding box center [325, 550] width 70 height 35
click at [325, 561] on input "Sewer" at bounding box center [307, 550] width 35 height 35
checkbox input "true"
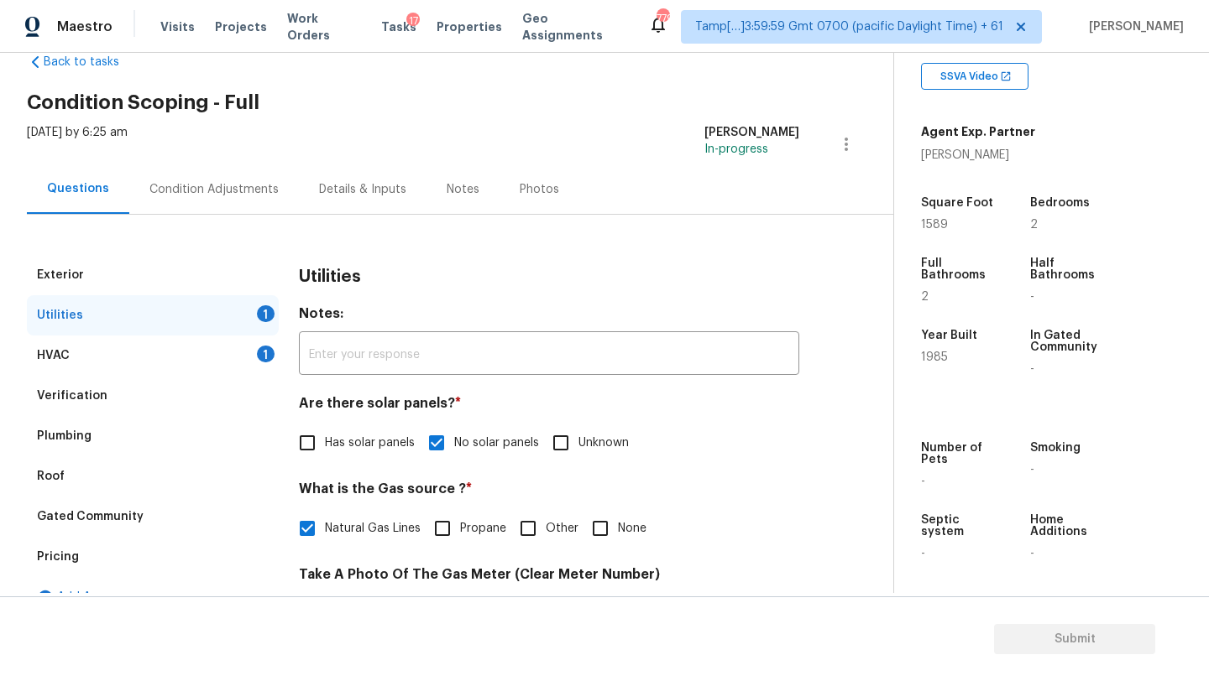
scroll to position [0, 0]
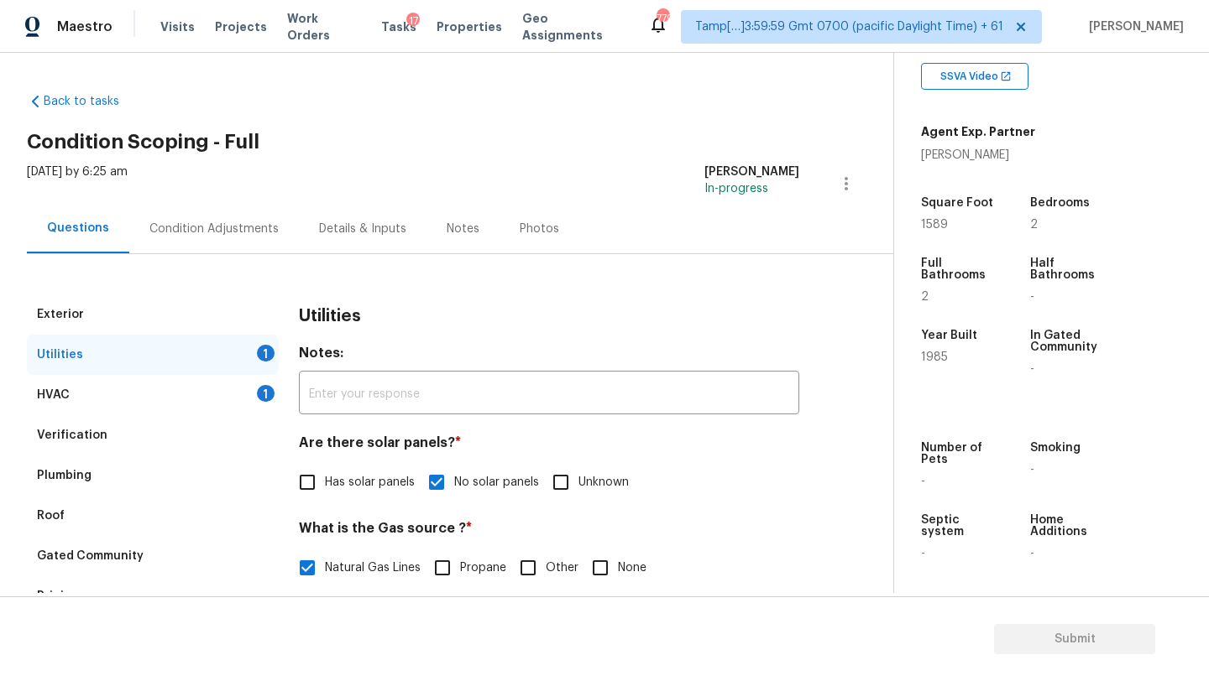
click at [169, 211] on div "Condition Adjustments" at bounding box center [214, 229] width 170 height 50
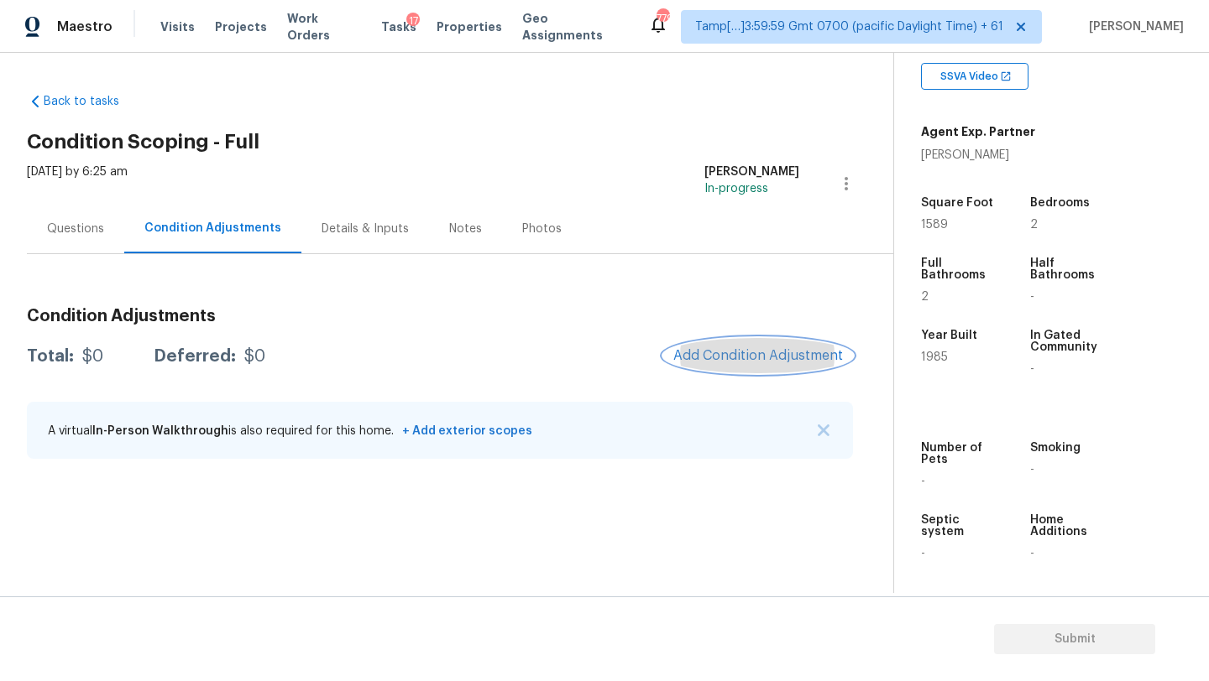
click at [716, 354] on span "Add Condition Adjustment" at bounding box center [758, 355] width 170 height 15
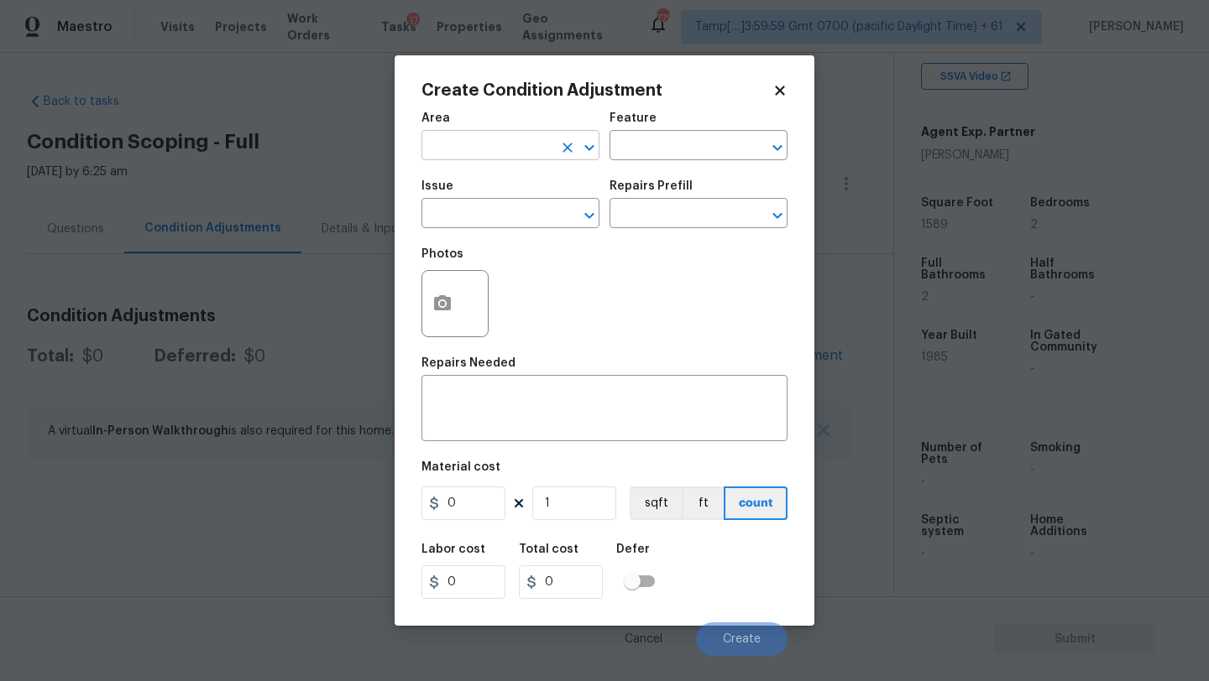
click at [465, 143] on input "text" at bounding box center [486, 147] width 131 height 26
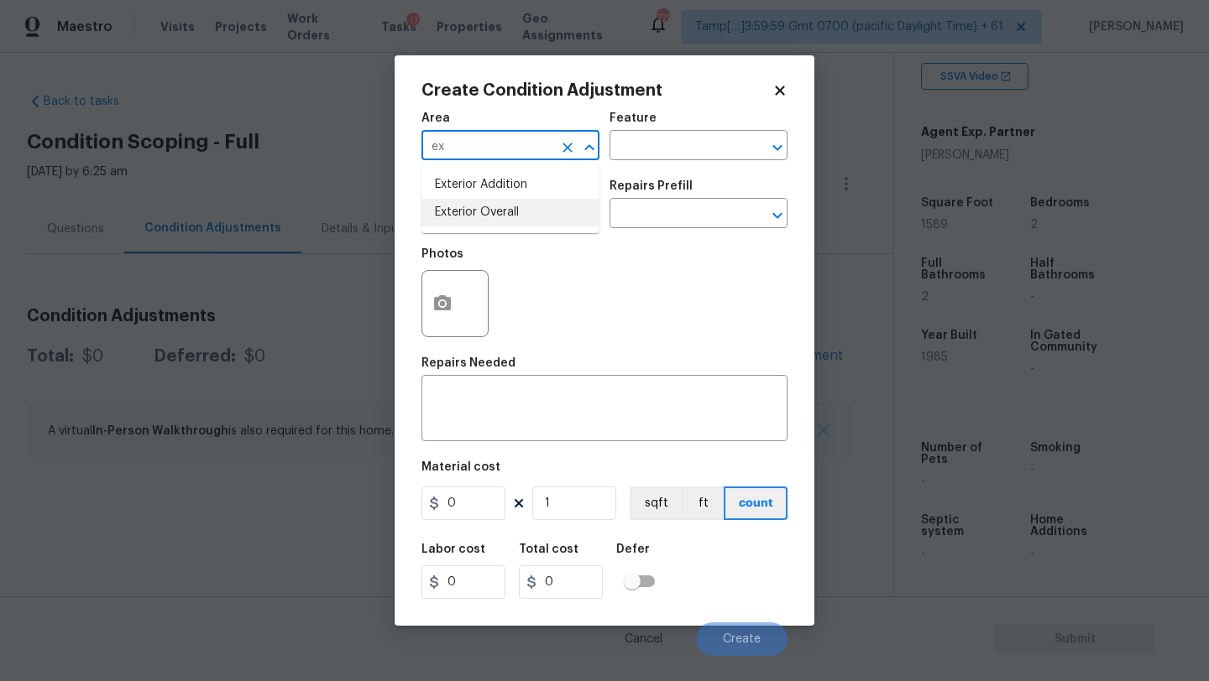
click at [482, 211] on li "Exterior Overall" at bounding box center [510, 213] width 178 height 28
type input "Exterior Overall"
click at [685, 160] on div "Area Exterior Overall ​ Feature ​" at bounding box center [604, 136] width 366 height 68
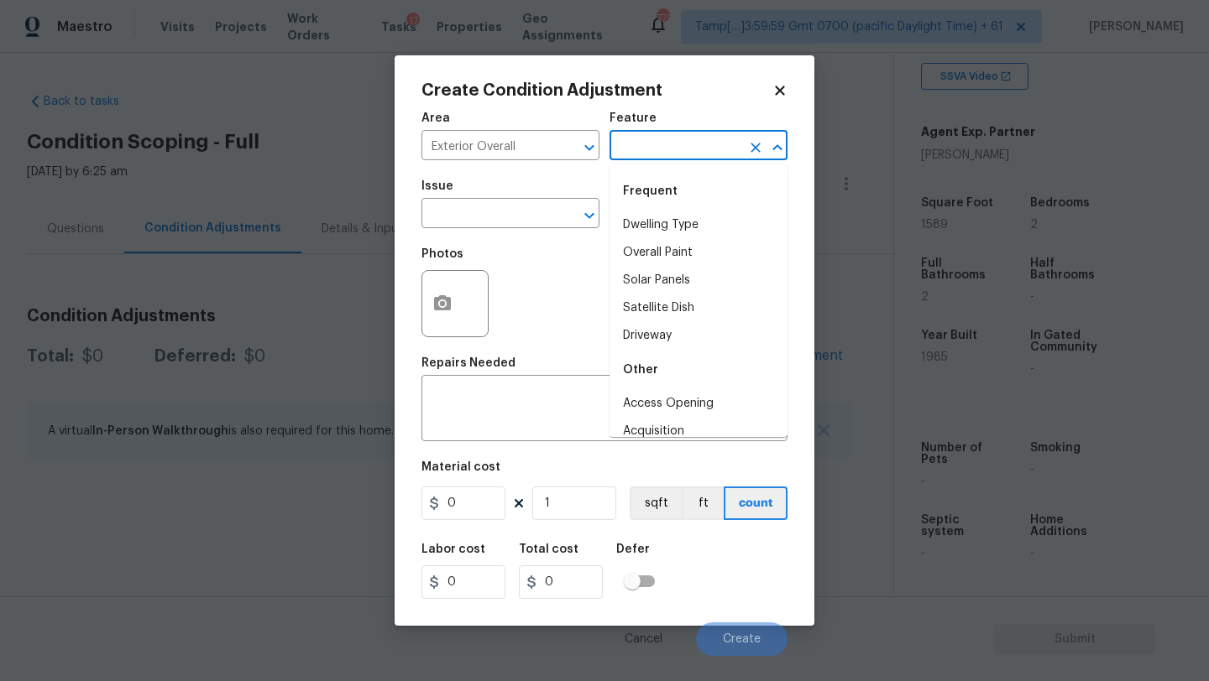
click at [684, 160] on input "text" at bounding box center [674, 147] width 131 height 26
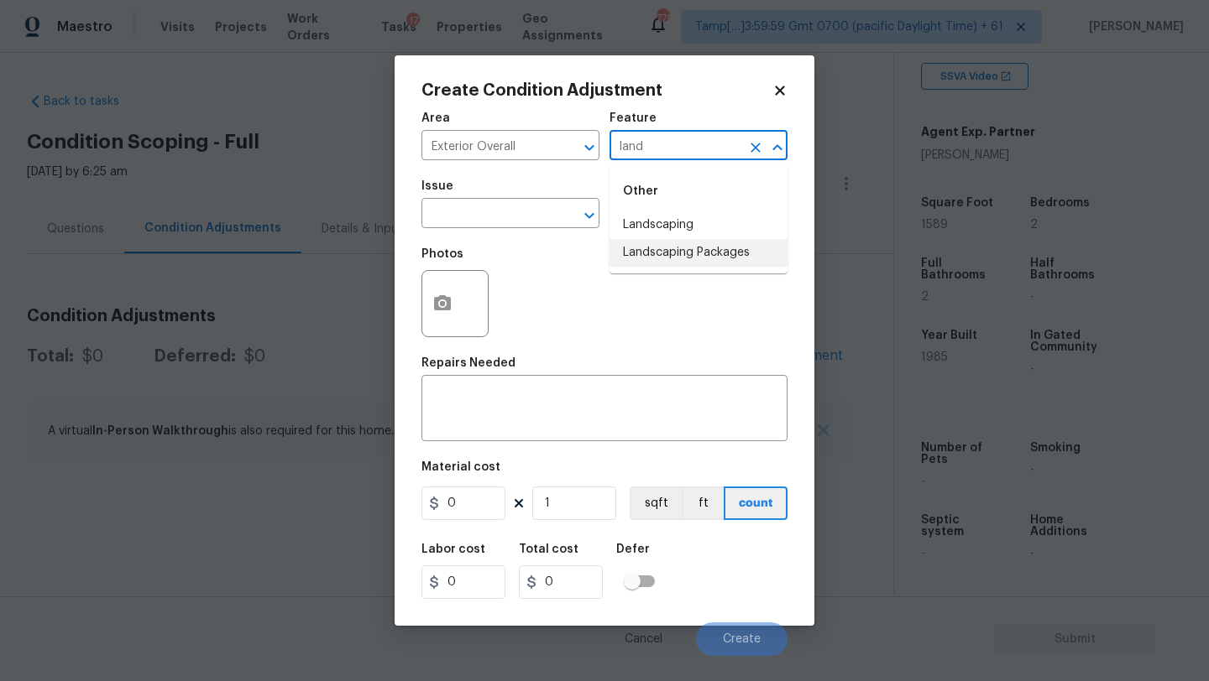
click at [686, 241] on li "Landscaping Packages" at bounding box center [698, 253] width 178 height 28
type input "Landscaping Packages"
click at [488, 231] on span "Issue ​" at bounding box center [510, 204] width 178 height 68
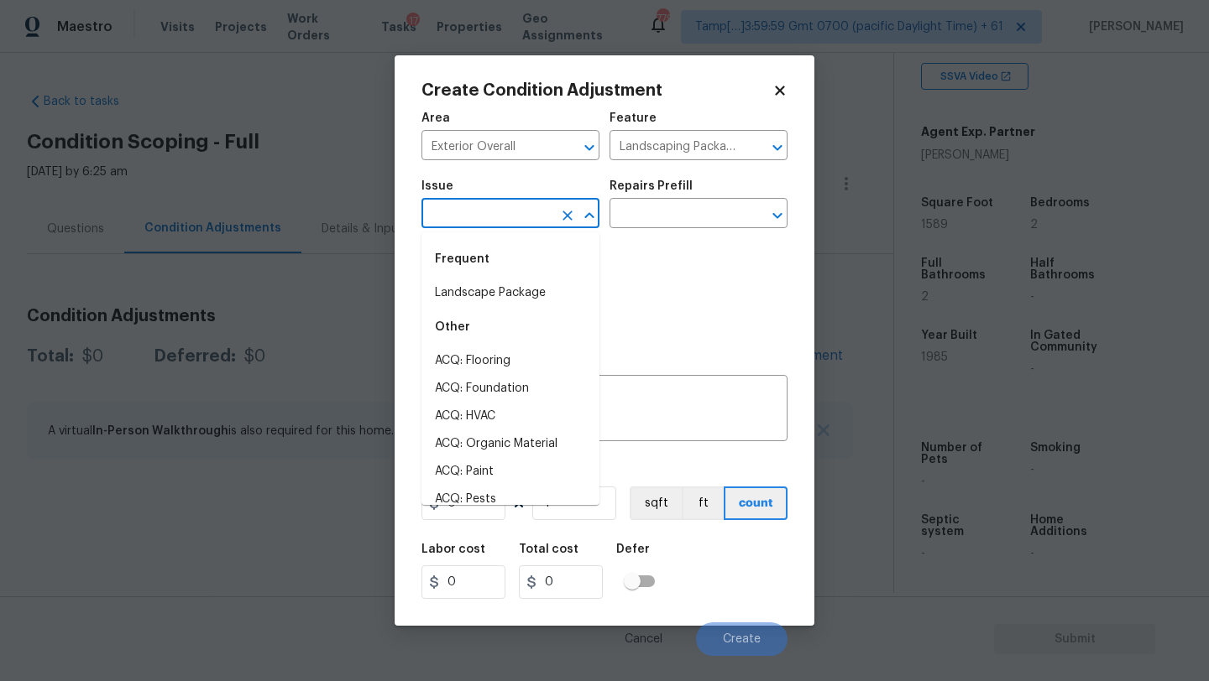
click at [488, 227] on input "text" at bounding box center [486, 215] width 131 height 26
click at [491, 285] on li "Landscape Package" at bounding box center [510, 293] width 178 height 28
type input "Landscape Package"
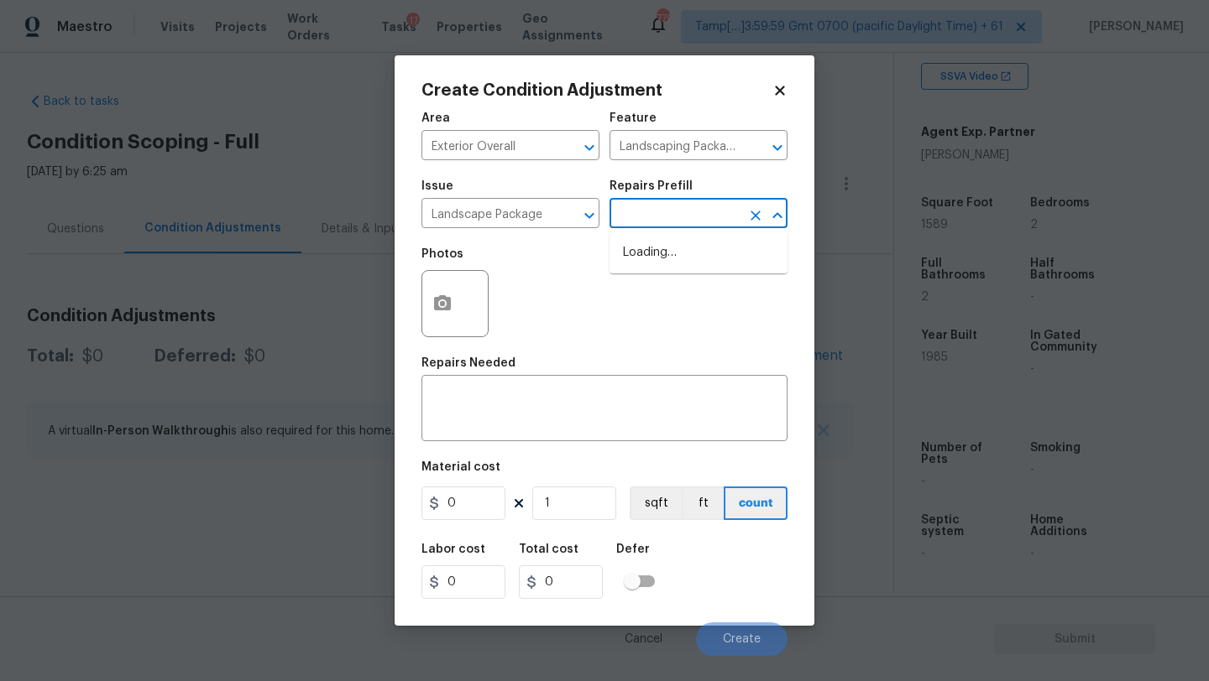
click at [671, 207] on input "text" at bounding box center [674, 215] width 131 height 26
click at [671, 264] on li "Initial landscaping package $70.00" at bounding box center [698, 261] width 178 height 45
type input "Home Readiness Packages"
type textarea "Mowing of grass up to 6" in height. Mow, edge along driveways & sidewalks, trim…"
type input "70"
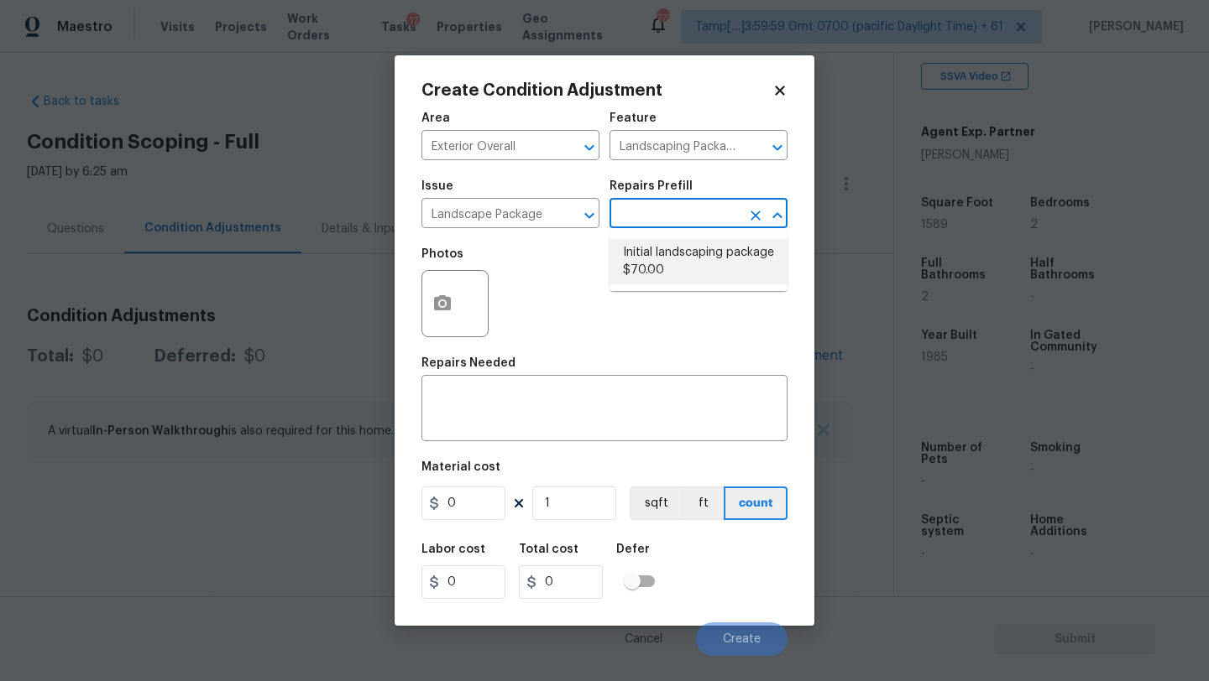
type input "70"
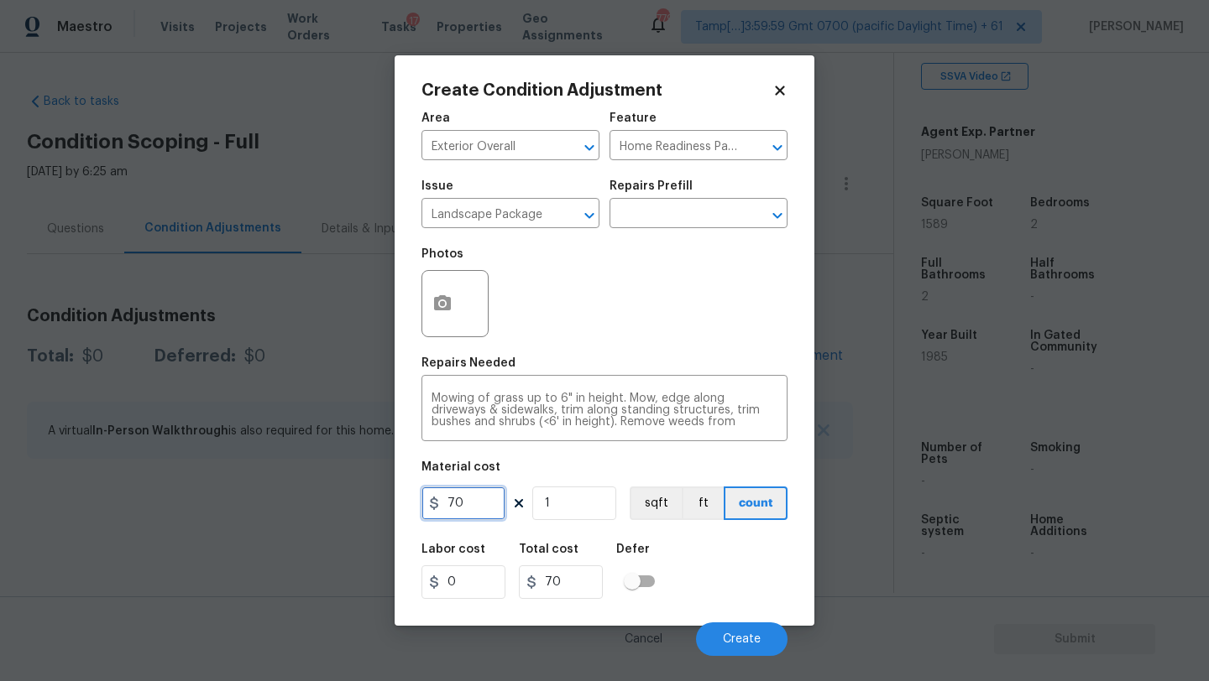
click at [478, 505] on input "70" at bounding box center [463, 504] width 84 height 34
type input "300"
click at [432, 318] on button "button" at bounding box center [442, 303] width 40 height 65
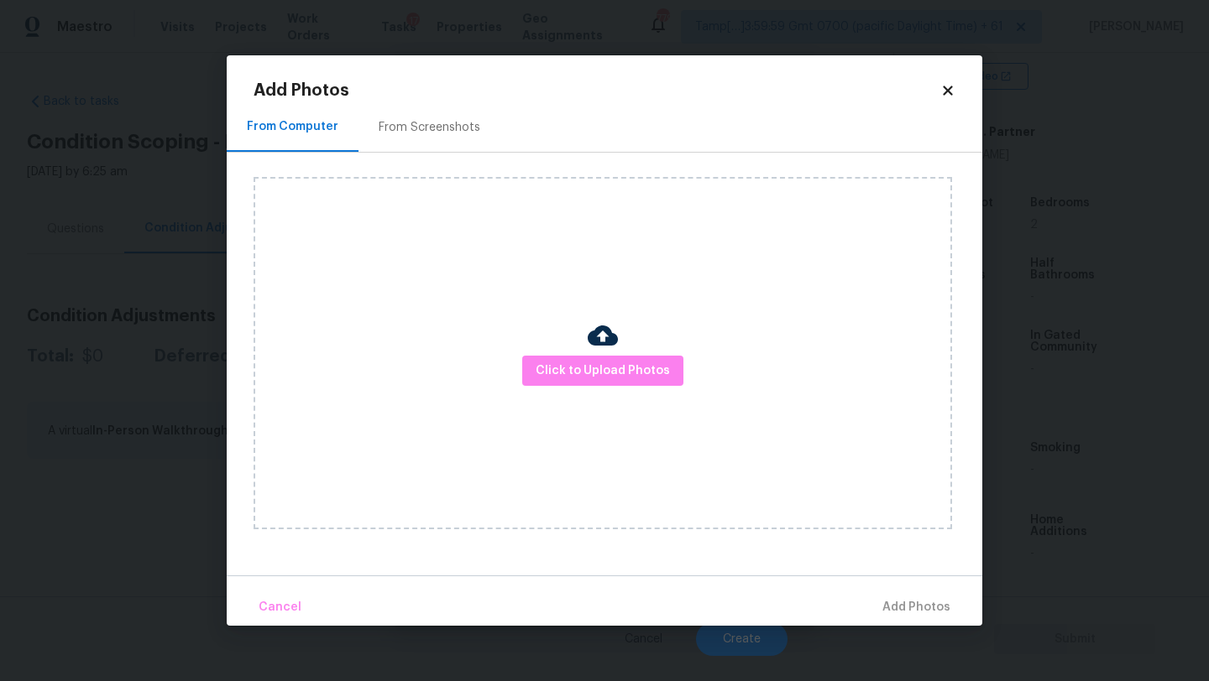
click at [419, 109] on div "From Screenshots" at bounding box center [429, 127] width 142 height 50
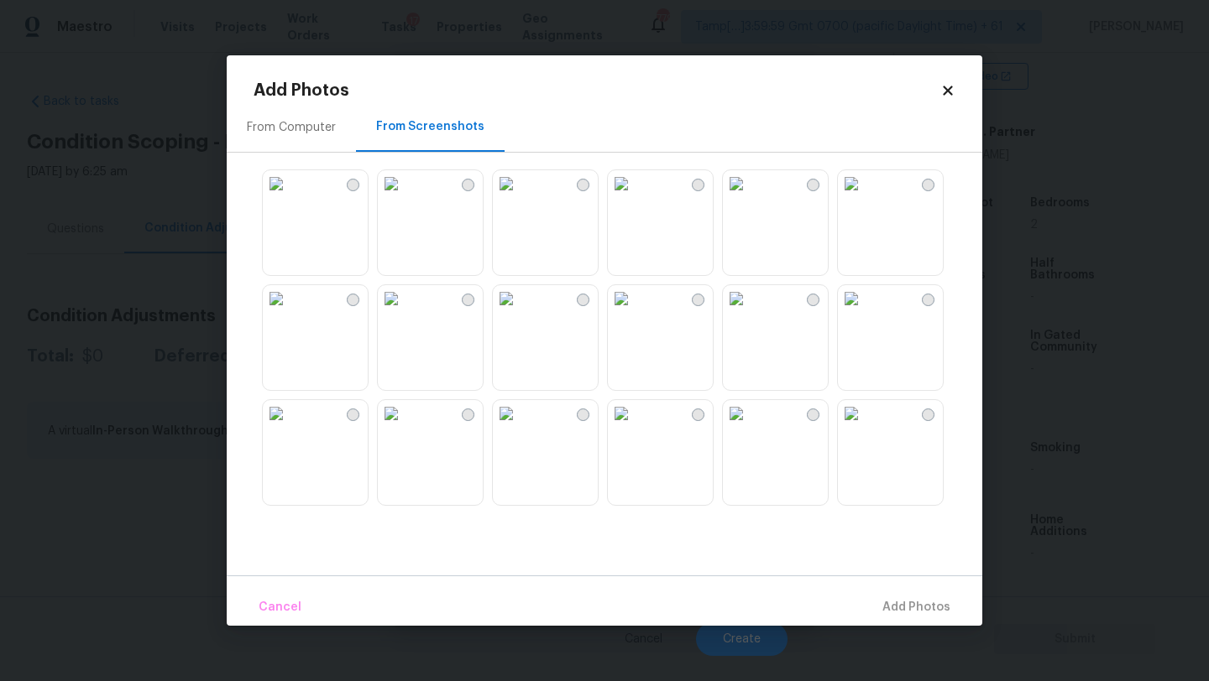
click at [634, 312] on img at bounding box center [621, 298] width 27 height 27
click at [290, 312] on img at bounding box center [276, 298] width 27 height 27
click at [405, 427] on img at bounding box center [391, 413] width 27 height 27
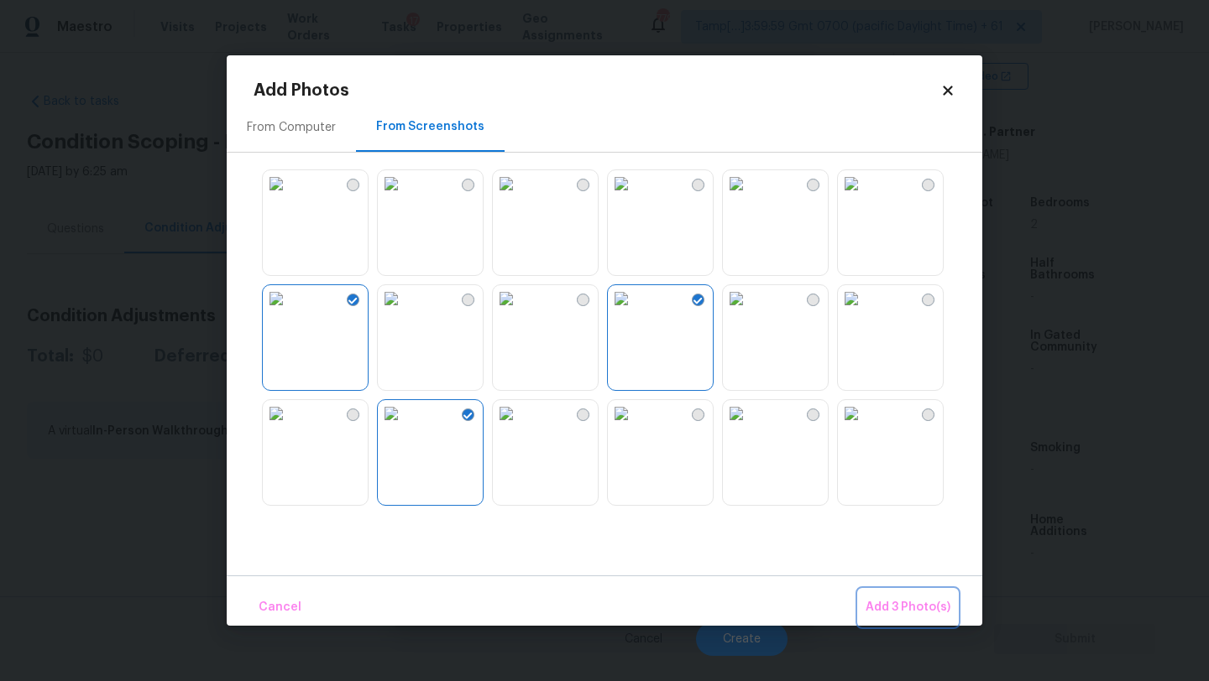
click at [892, 596] on button "Add 3 Photo(s)" at bounding box center [908, 608] width 98 height 36
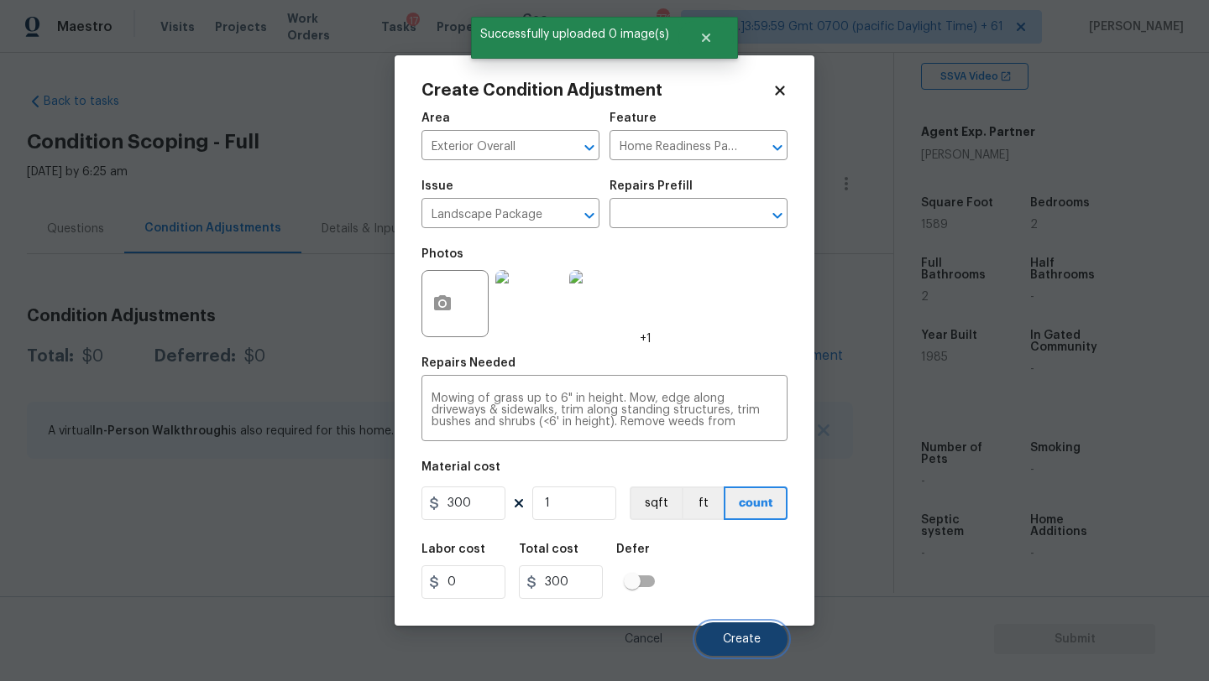
click at [744, 629] on button "Create" at bounding box center [741, 640] width 91 height 34
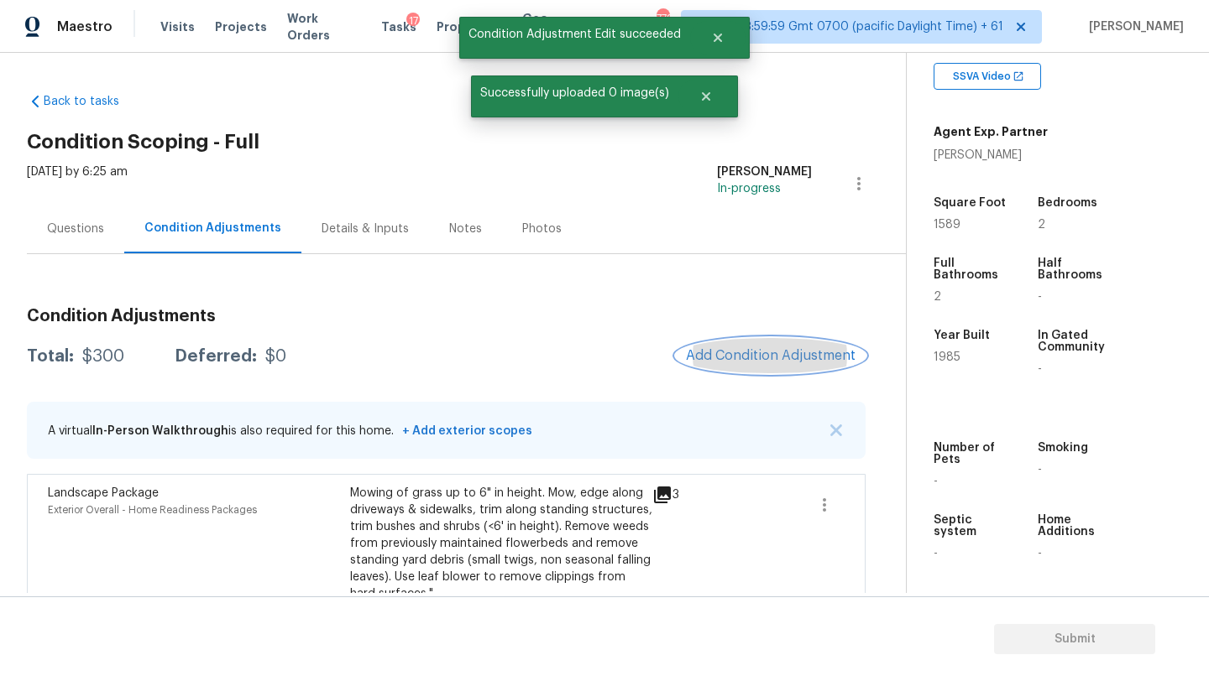
click at [739, 354] on span "Add Condition Adjustment" at bounding box center [771, 355] width 170 height 15
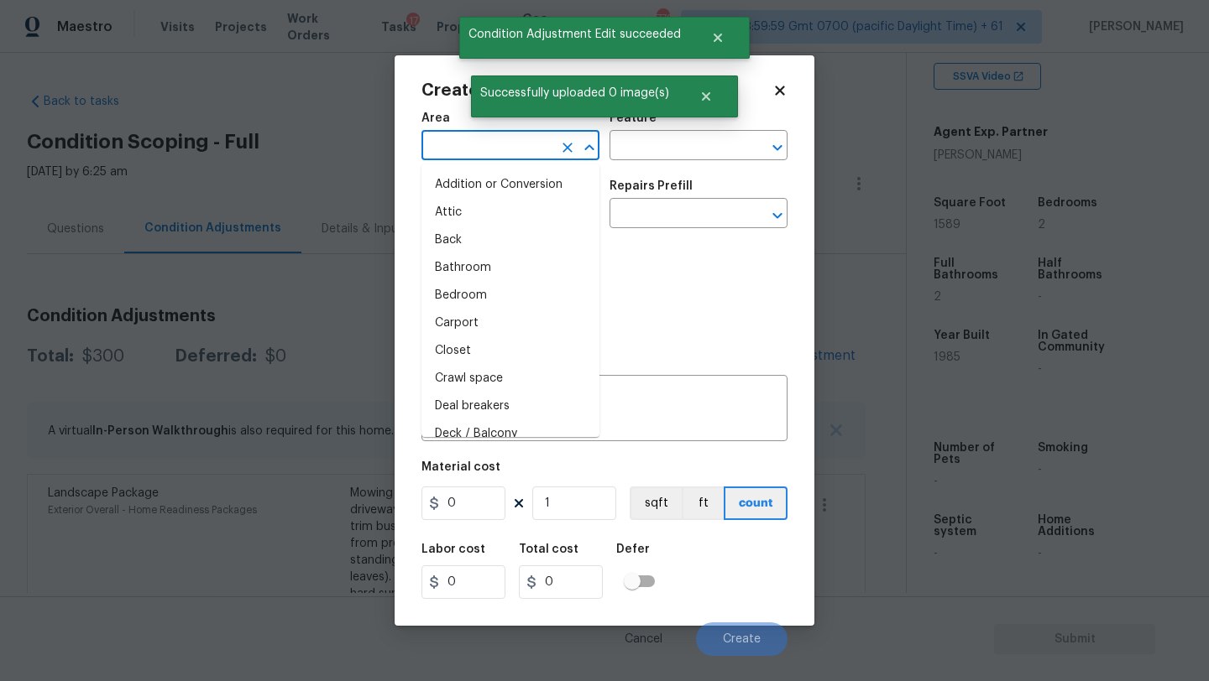
click at [515, 157] on input "text" at bounding box center [486, 147] width 131 height 26
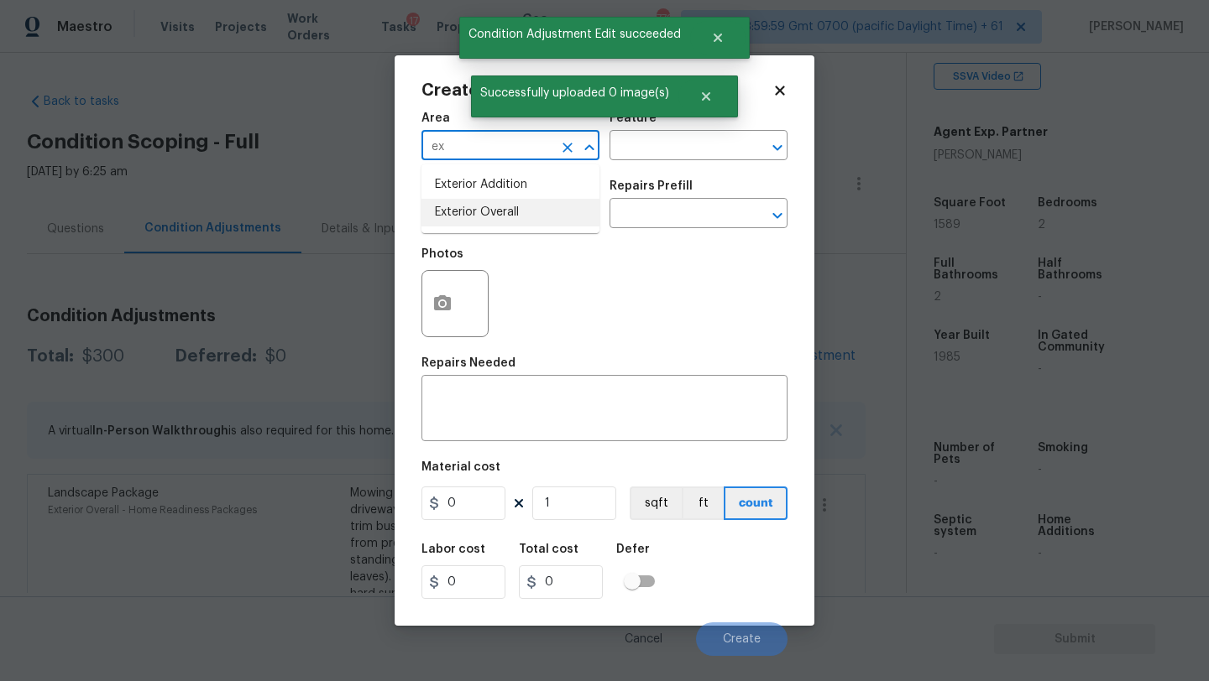
click at [527, 208] on li "Exterior Overall" at bounding box center [510, 213] width 178 height 28
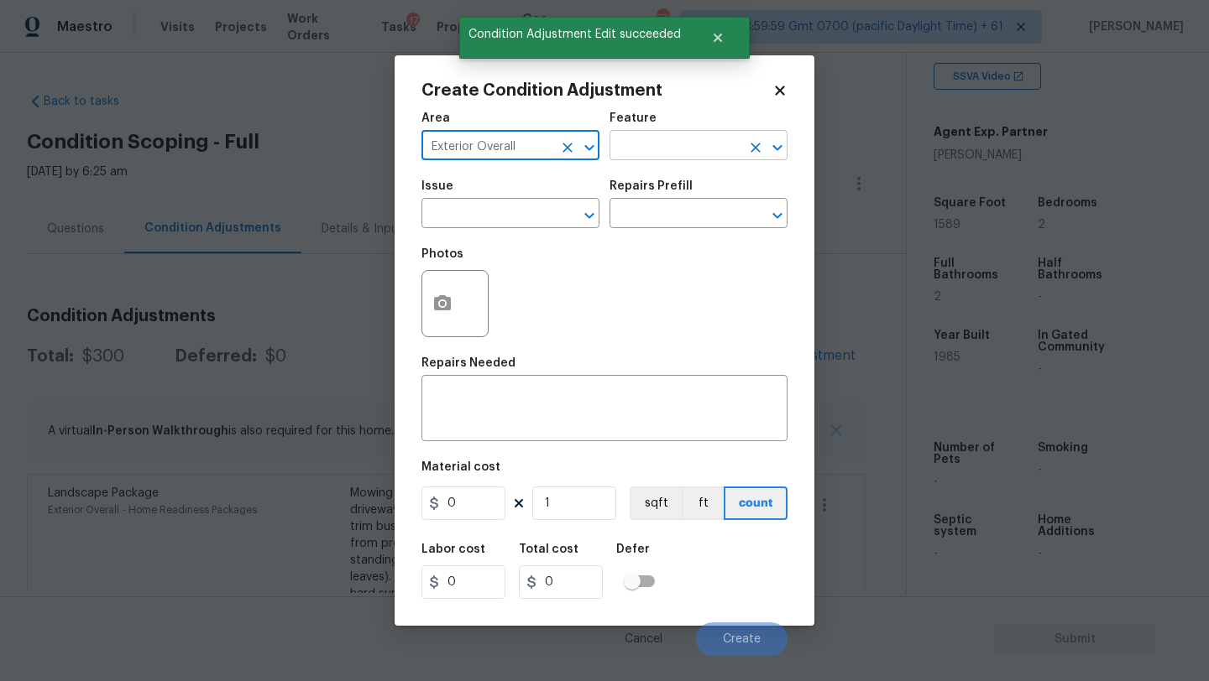
type input "Exterior Overall"
click at [657, 155] on input "text" at bounding box center [674, 147] width 131 height 26
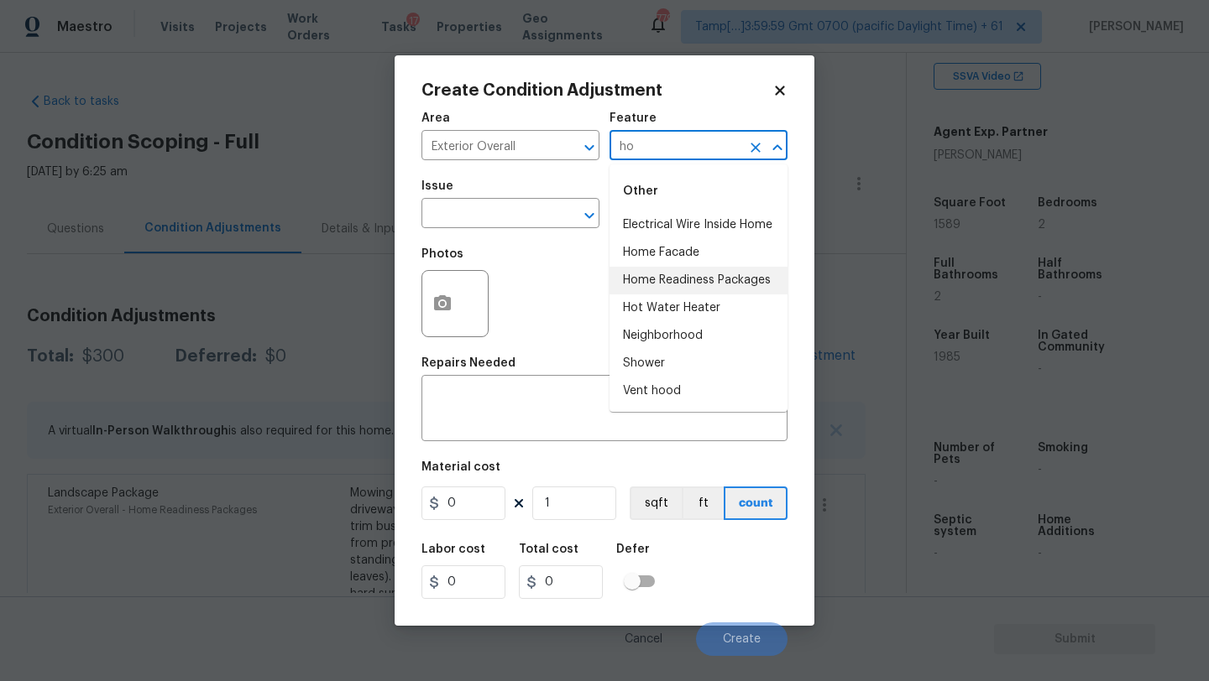
click at [659, 275] on li "Home Readiness Packages" at bounding box center [698, 281] width 178 height 28
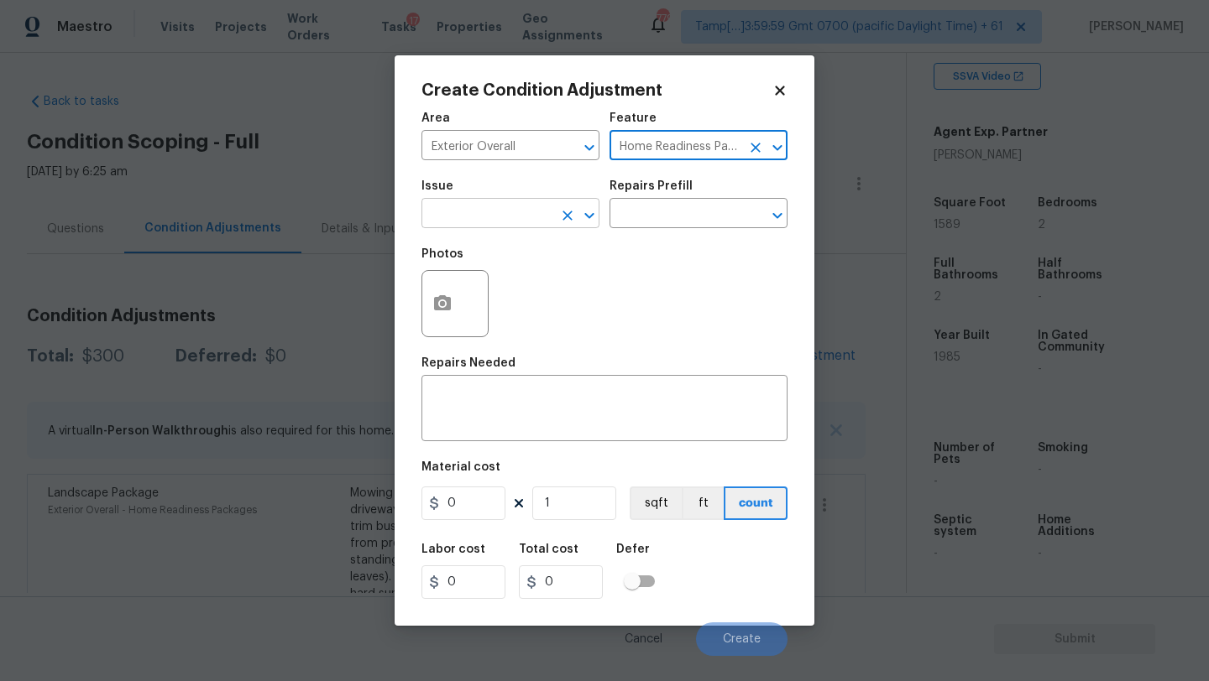
type input "Home Readiness Packages"
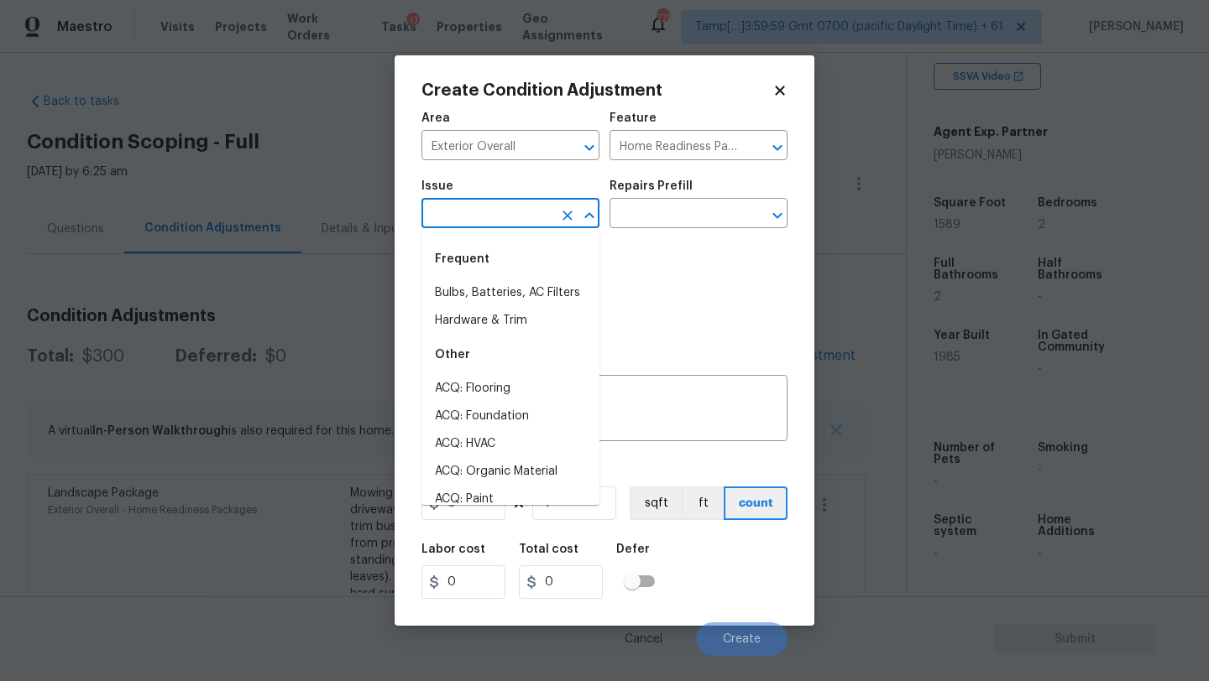
click at [540, 228] on input "text" at bounding box center [486, 215] width 131 height 26
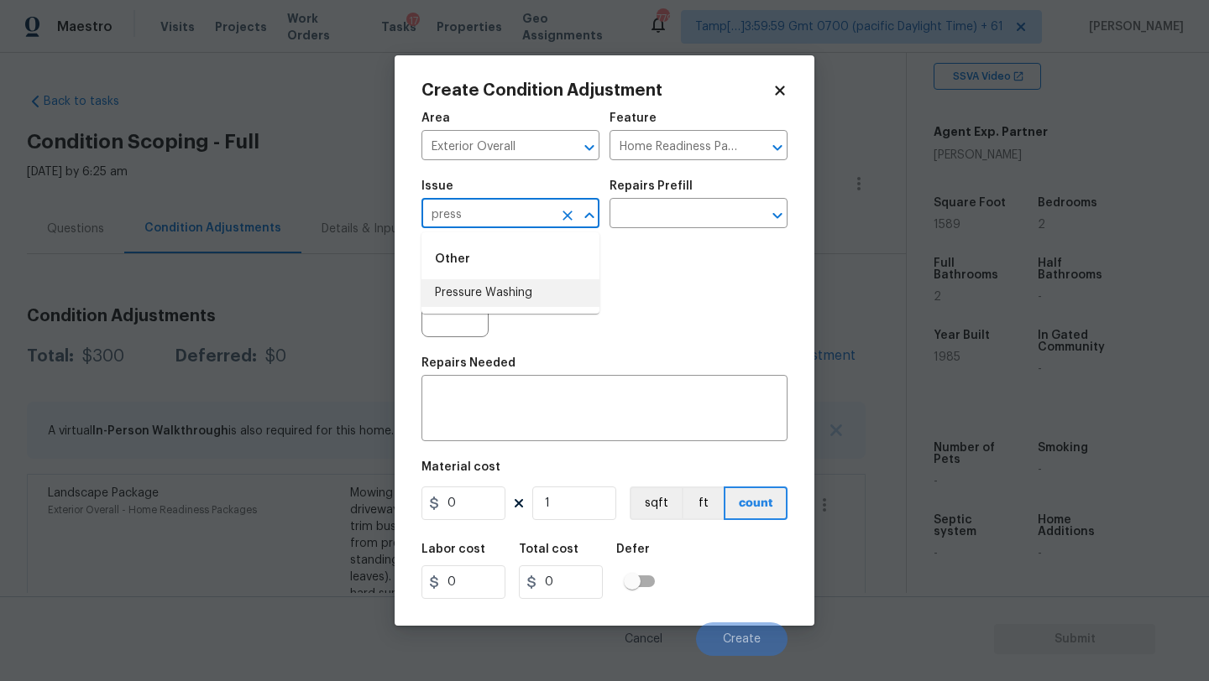
click at [544, 298] on li "Pressure Washing" at bounding box center [510, 293] width 178 height 28
type input "Pressure Washing"
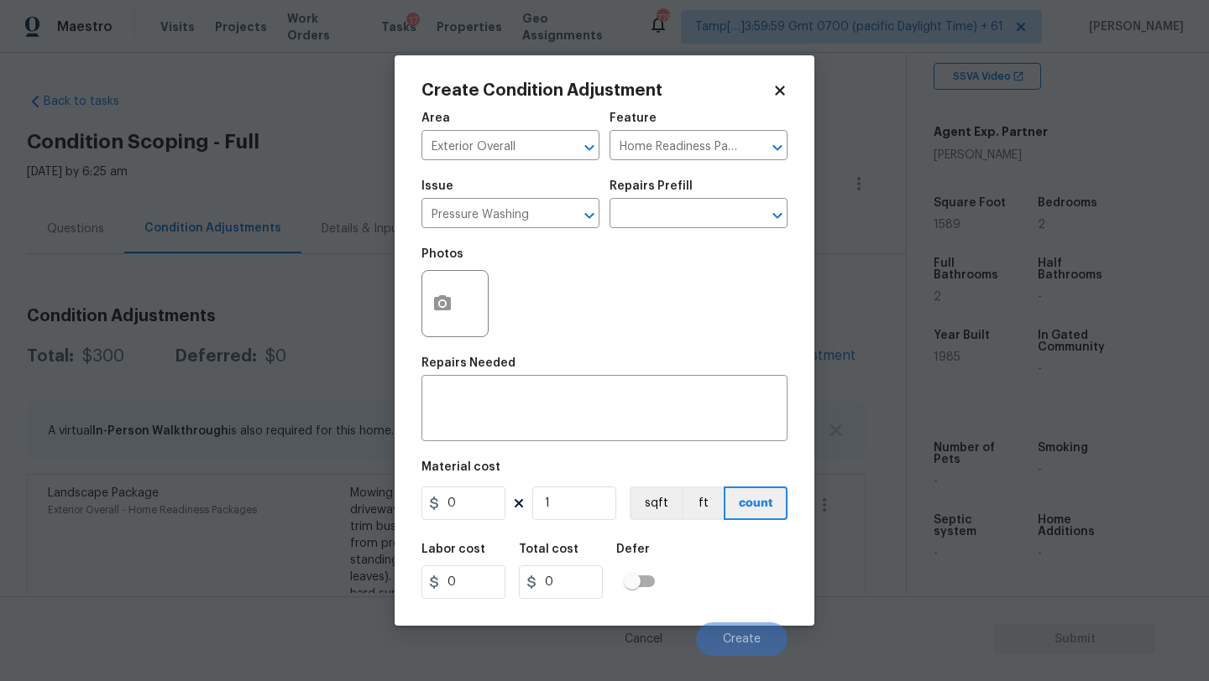
click at [677, 232] on div "Issue Pressure Washing ​ Repairs Prefill ​" at bounding box center [604, 204] width 366 height 68
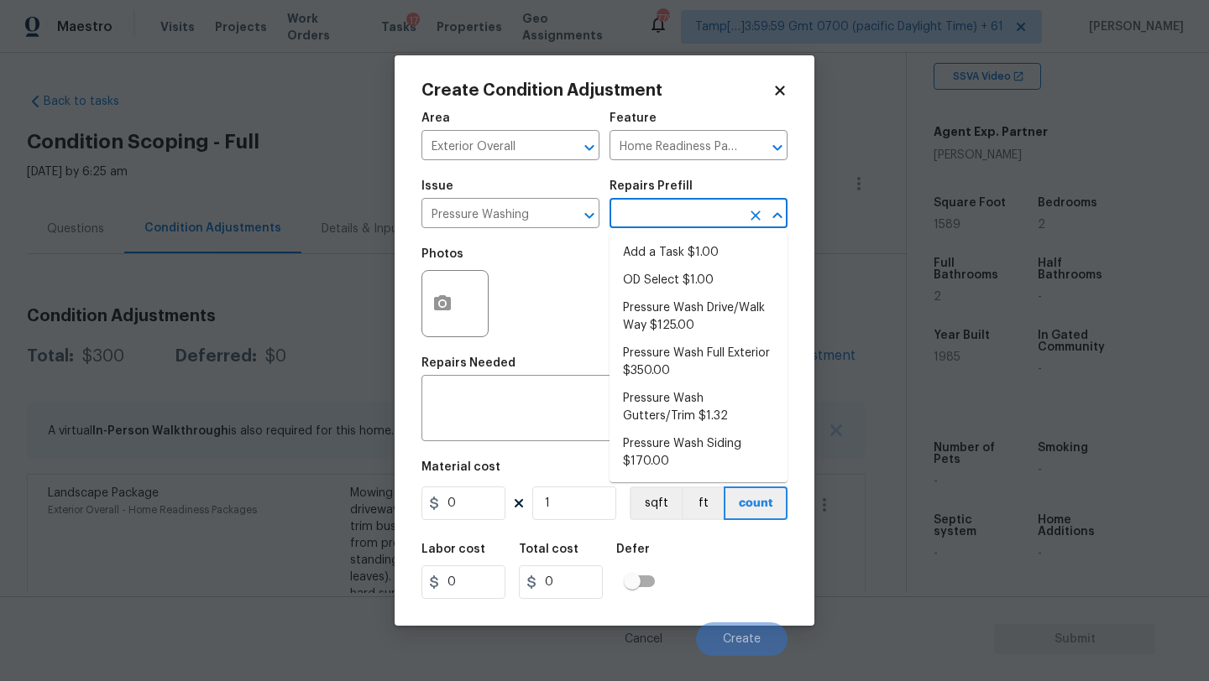
click at [678, 218] on input "text" at bounding box center [674, 215] width 131 height 26
click at [673, 334] on li "Pressure Wash Drive/Walk Way $125.00" at bounding box center [698, 317] width 178 height 45
type input "Siding"
type textarea "Pressure wash the driveways/walkways as directed by the PM. Ensure that all deb…"
type input "125"
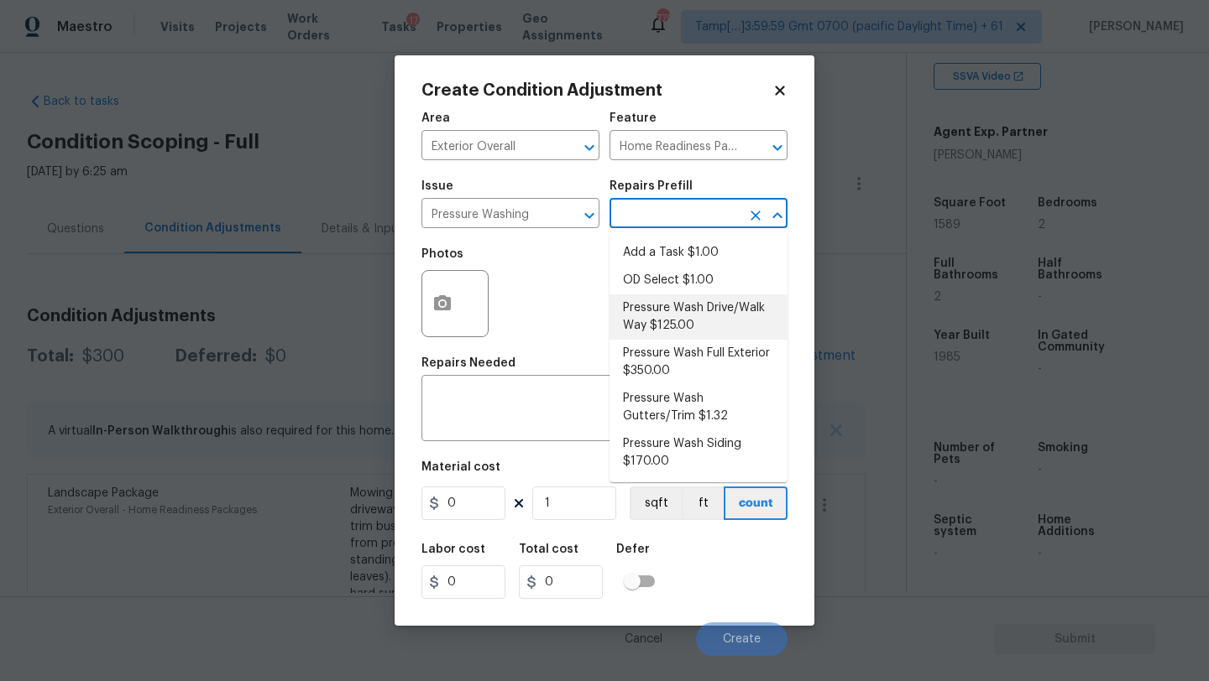
type input "125"
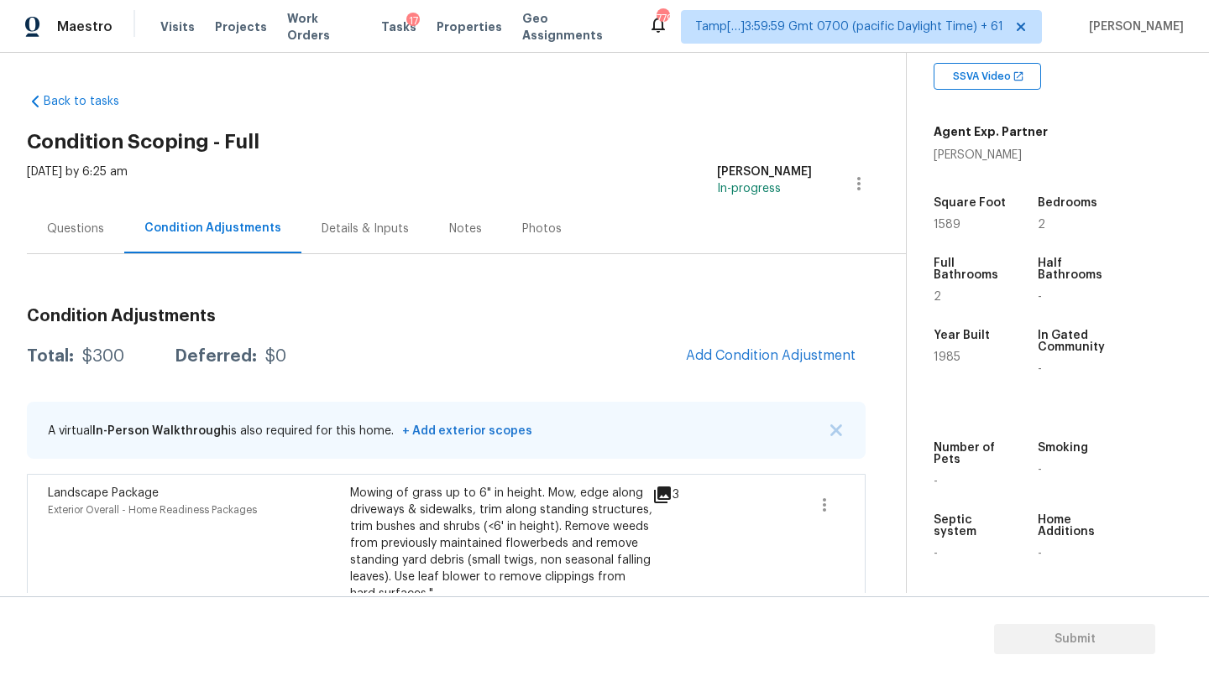
click at [1204, 676] on body "Maestro Visits Projects Work Orders Tasks 17 Properties Geo Assignments 779 Tam…" at bounding box center [604, 340] width 1209 height 681
click at [765, 358] on span "Add Condition Adjustment" at bounding box center [771, 355] width 170 height 15
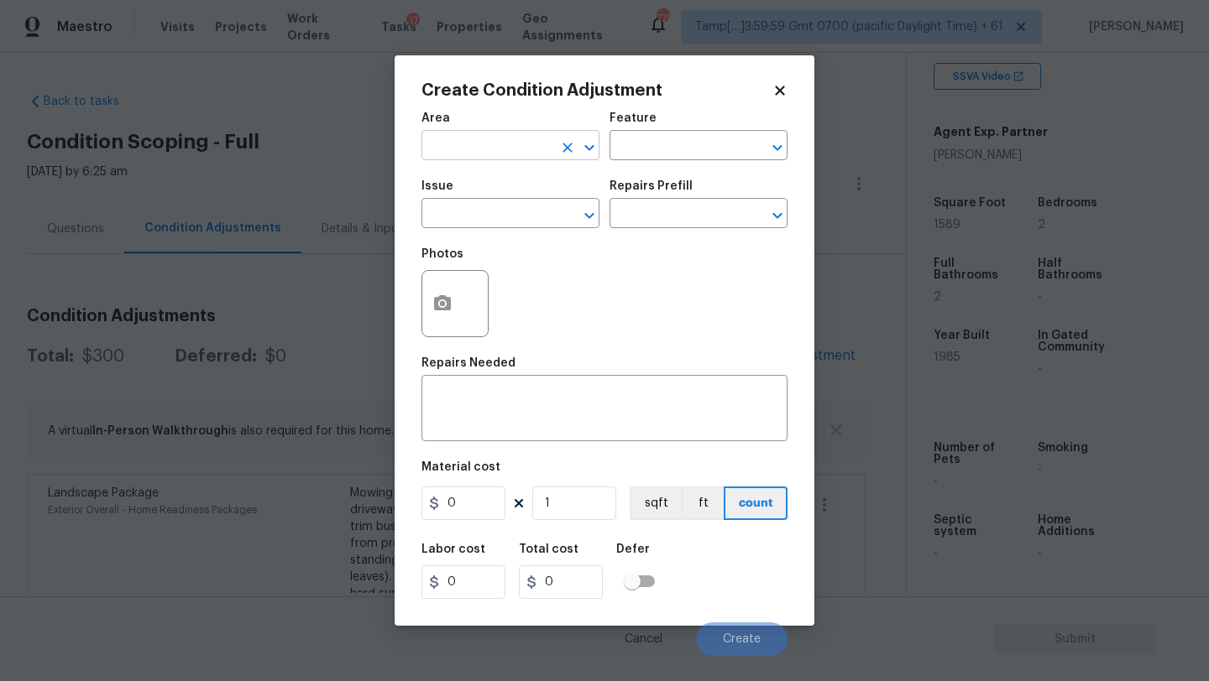
click at [538, 149] on input "text" at bounding box center [486, 147] width 131 height 26
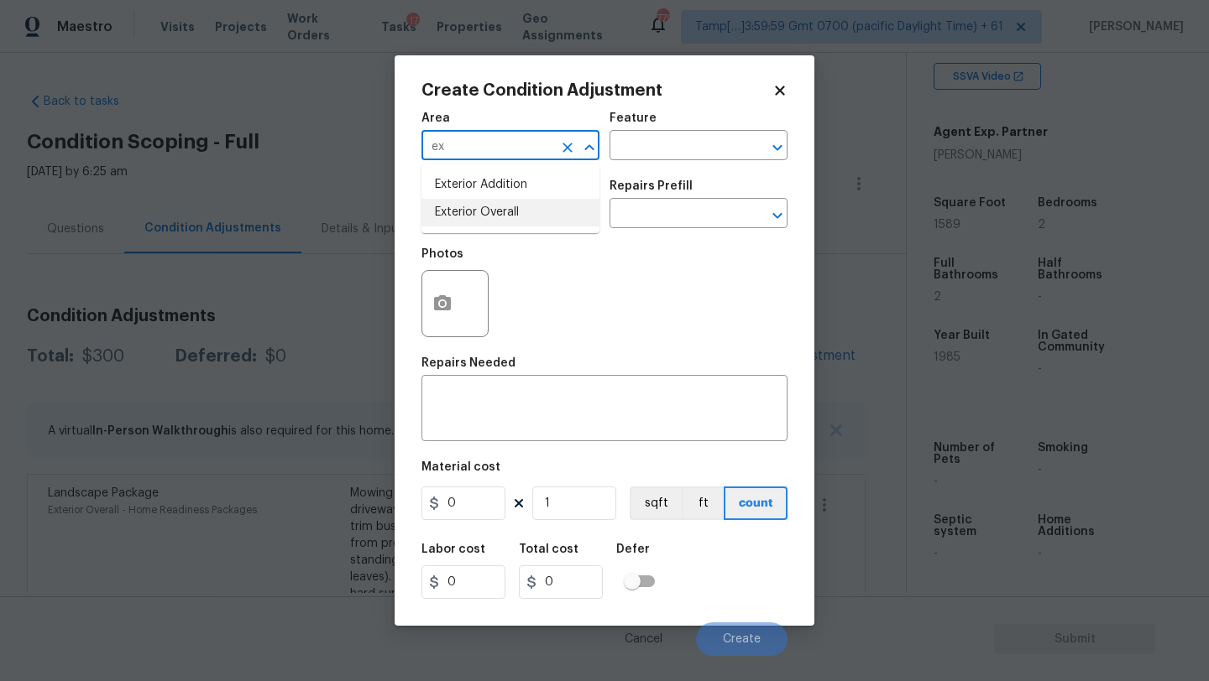
click at [535, 203] on li "Exterior Overall" at bounding box center [510, 213] width 178 height 28
type input "Exterior Overall"
click at [539, 409] on textarea at bounding box center [604, 410] width 346 height 35
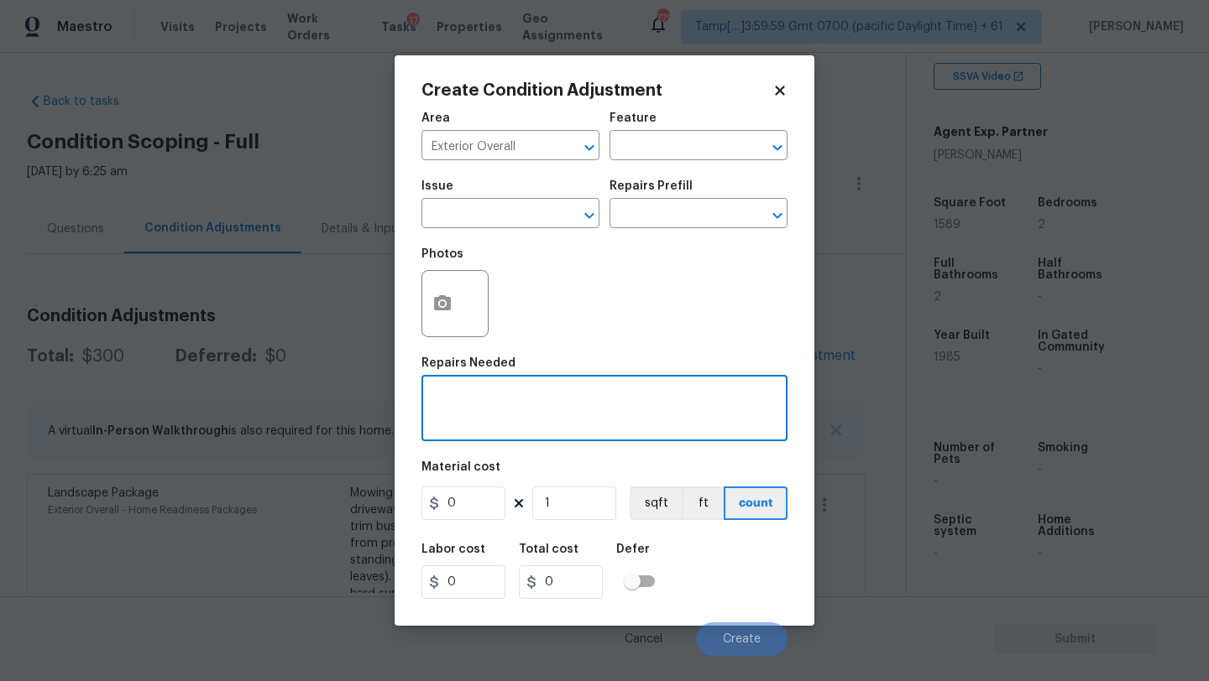
paste textarea "Pressure wash home, driveway, walkways/sidewalks and patio. Must use a surface …"
type textarea "Pressure wash home, driveway, walkways/sidewalks and patio. Must use a surface …"
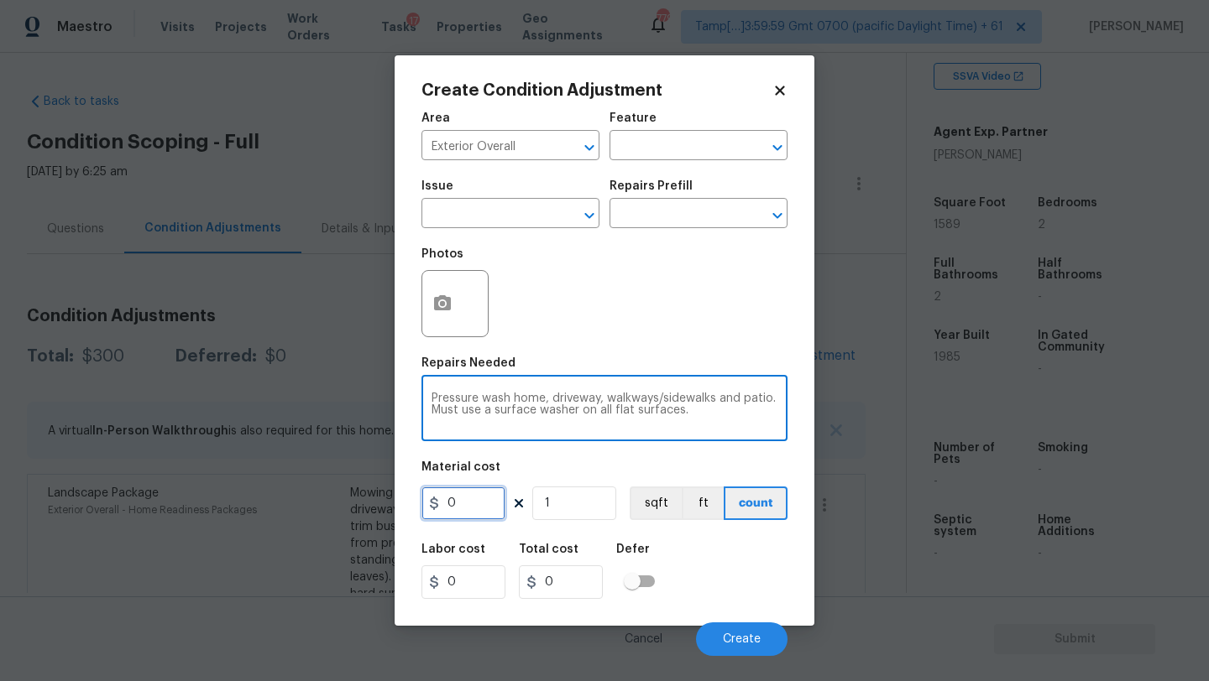
click at [475, 511] on input "0" at bounding box center [463, 504] width 84 height 34
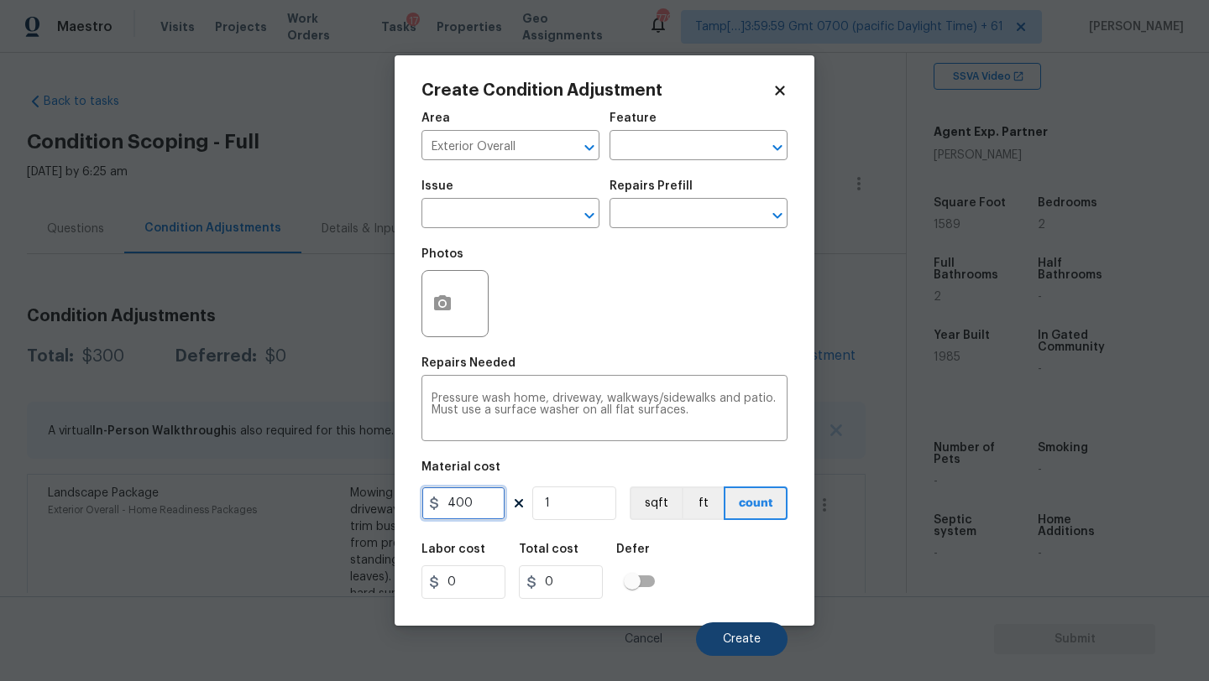
type input "400"
click at [768, 647] on button "Create" at bounding box center [741, 640] width 91 height 34
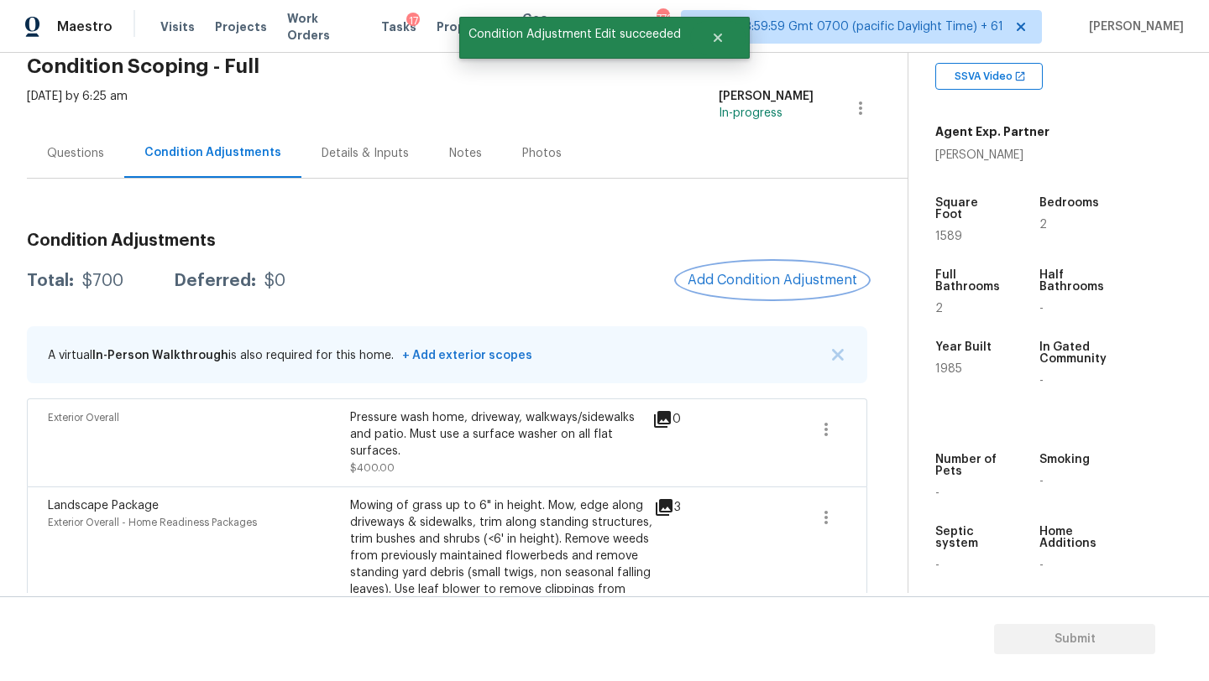
scroll to position [131, 0]
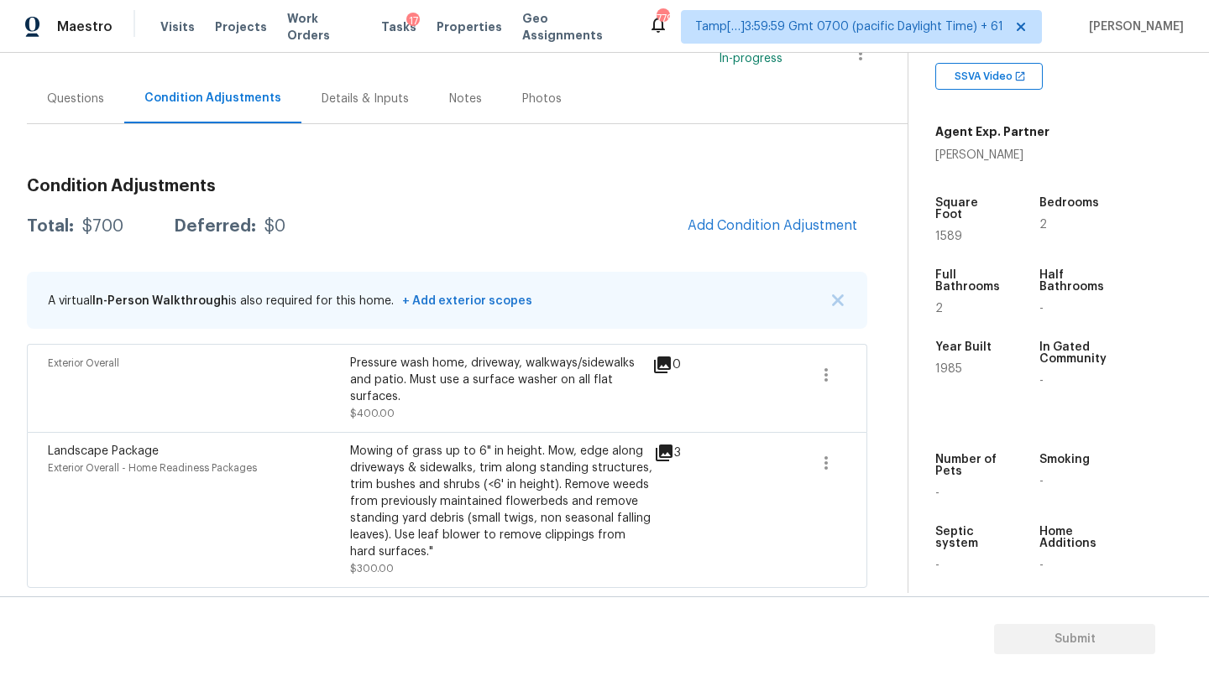
click at [62, 116] on div "Questions" at bounding box center [75, 99] width 97 height 50
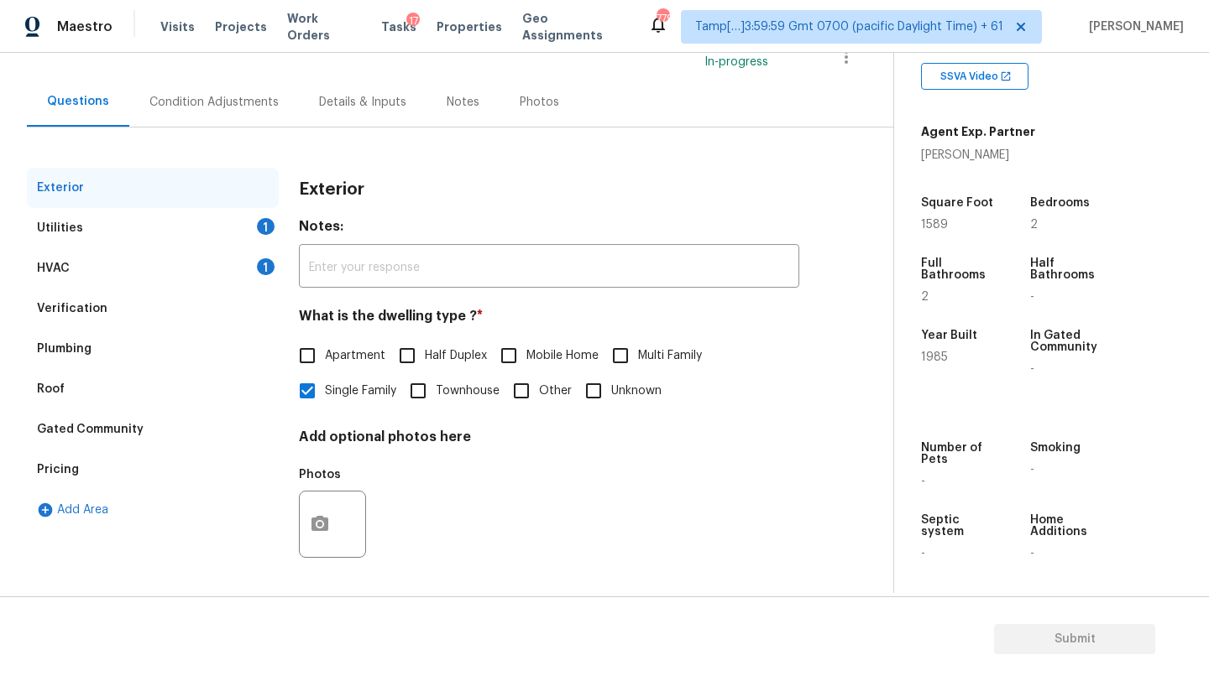
click at [93, 478] on div "Pricing" at bounding box center [153, 470] width 252 height 40
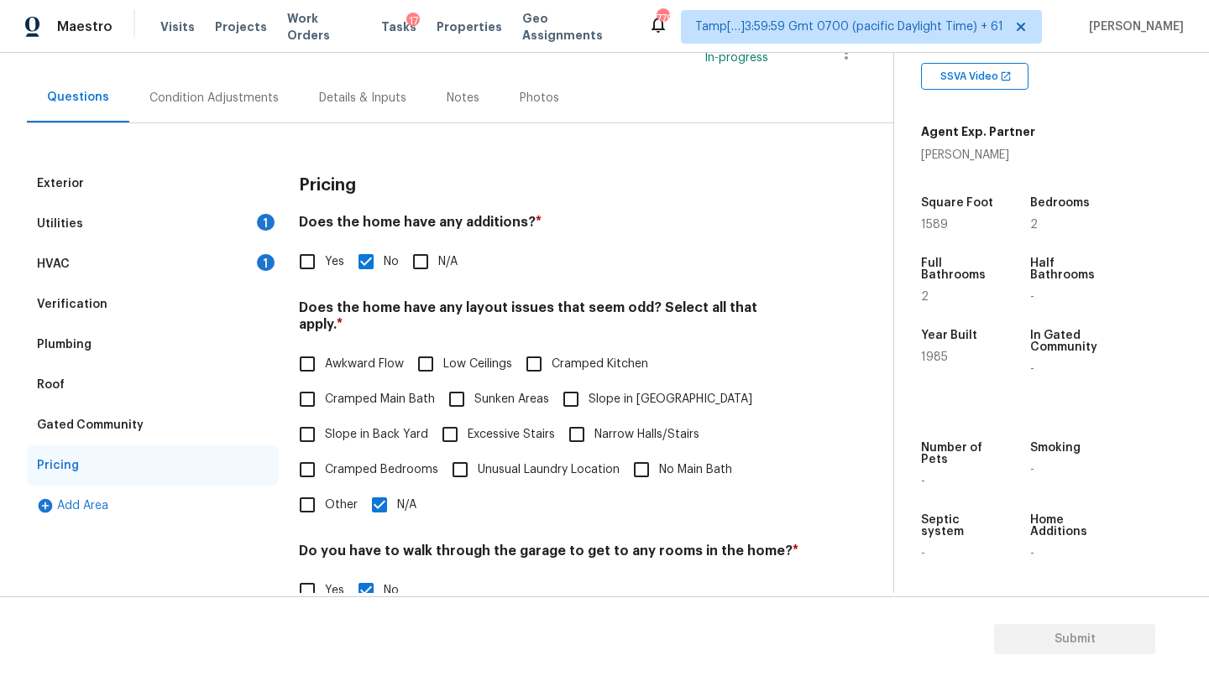
click at [337, 356] on span "Awkward Flow" at bounding box center [364, 365] width 79 height 18
click at [325, 350] on input "Awkward Flow" at bounding box center [307, 364] width 35 height 35
click at [356, 328] on div "Does the home have any layout issues that seem odd? Select all that apply. * Aw…" at bounding box center [549, 411] width 500 height 223
click at [356, 356] on span "Awkward Flow" at bounding box center [364, 365] width 79 height 18
click at [325, 347] on input "Awkward Flow" at bounding box center [307, 364] width 35 height 35
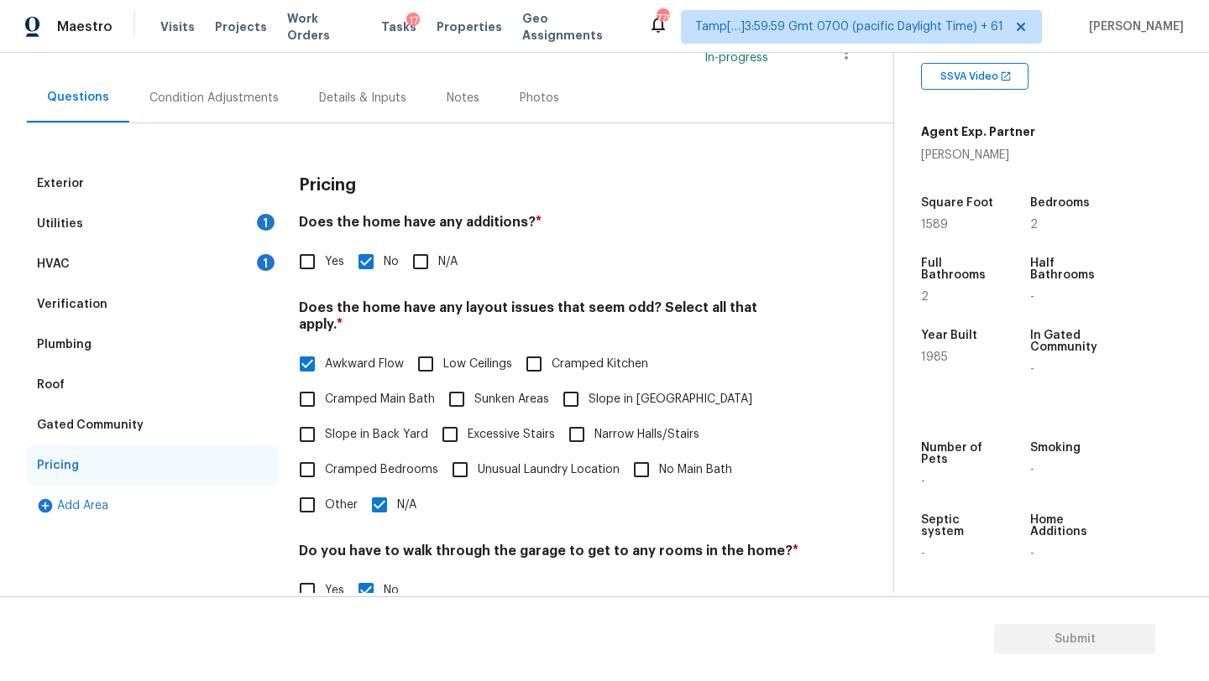
checkbox input "false"
click at [351, 426] on span "Slope in Back Yard" at bounding box center [376, 435] width 103 height 18
click at [325, 417] on input "Slope in Back Yard" at bounding box center [307, 434] width 35 height 35
checkbox input "true"
click at [605, 382] on label "Slope in Front Yard" at bounding box center [652, 399] width 199 height 35
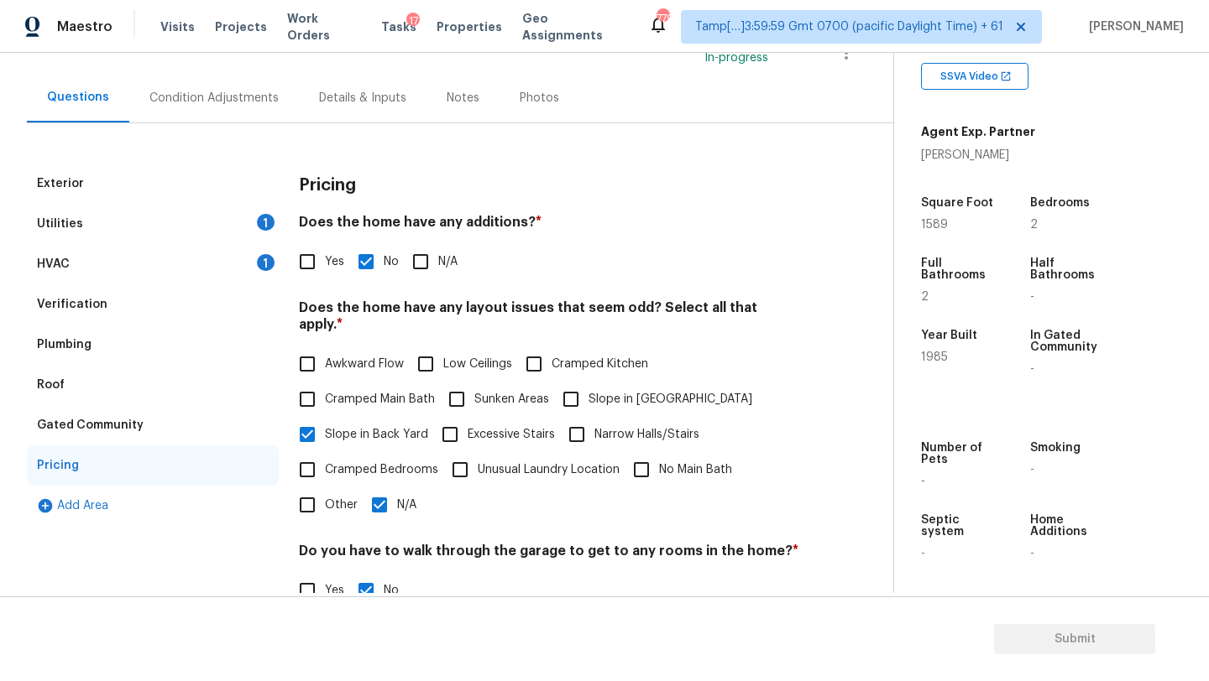
click at [588, 382] on input "Slope in Front Yard" at bounding box center [570, 399] width 35 height 35
checkbox input "true"
click at [396, 488] on label "N/A" at bounding box center [389, 505] width 55 height 35
click at [396, 488] on input "N/A" at bounding box center [379, 505] width 35 height 35
checkbox input "false"
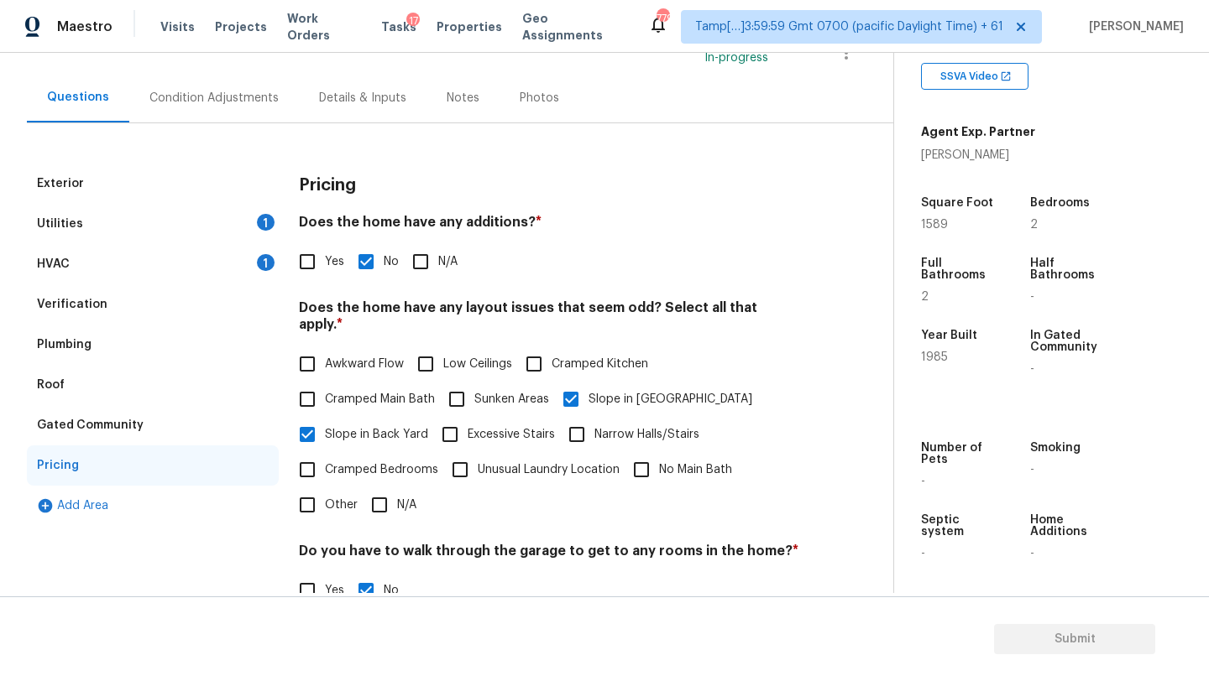
click at [198, 97] on div "Condition Adjustments" at bounding box center [213, 98] width 129 height 17
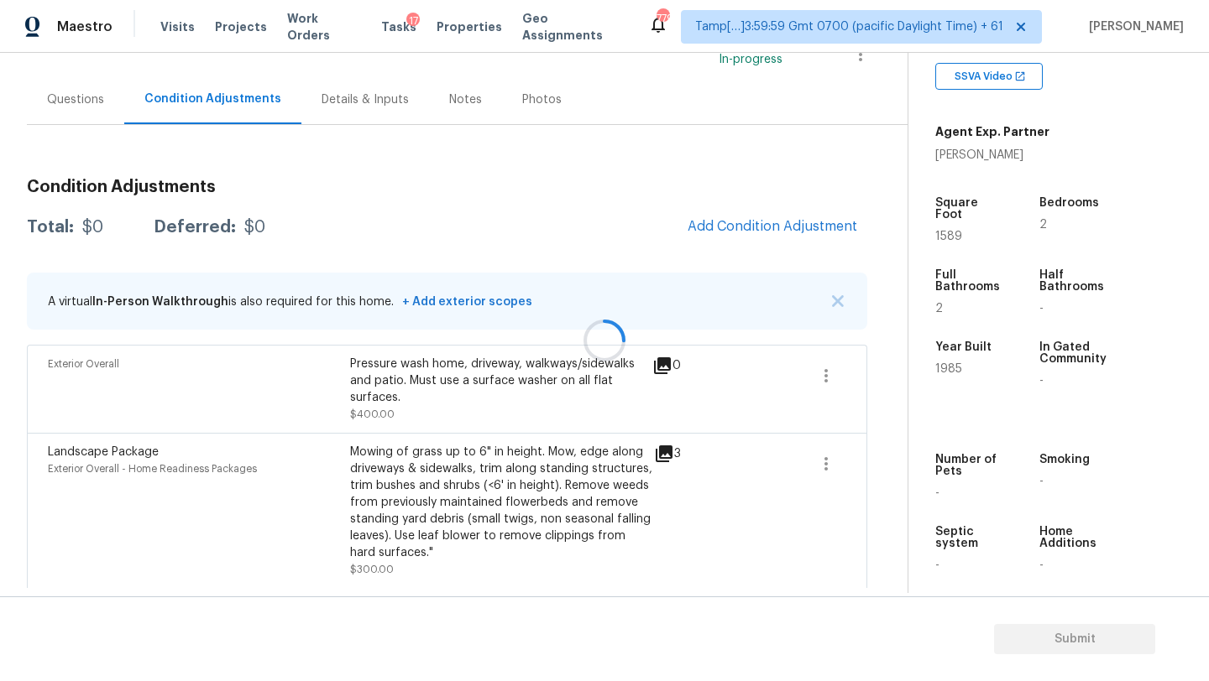
scroll to position [131, 0]
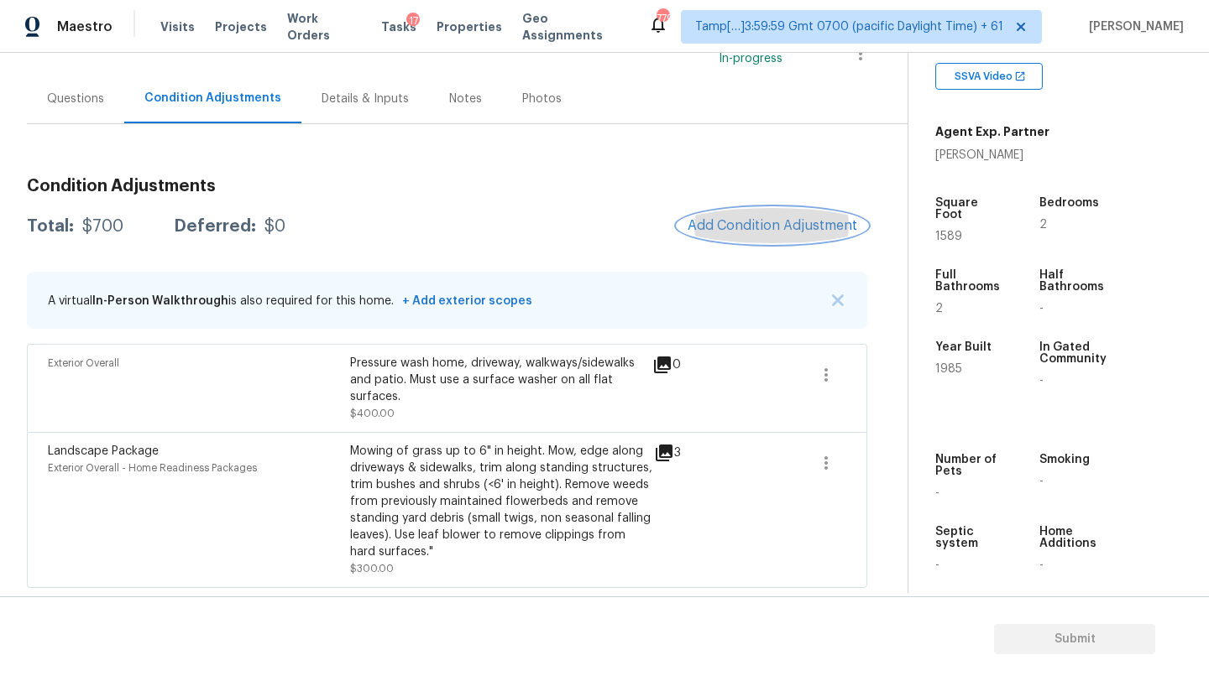
click at [716, 224] on span "Add Condition Adjustment" at bounding box center [772, 225] width 170 height 15
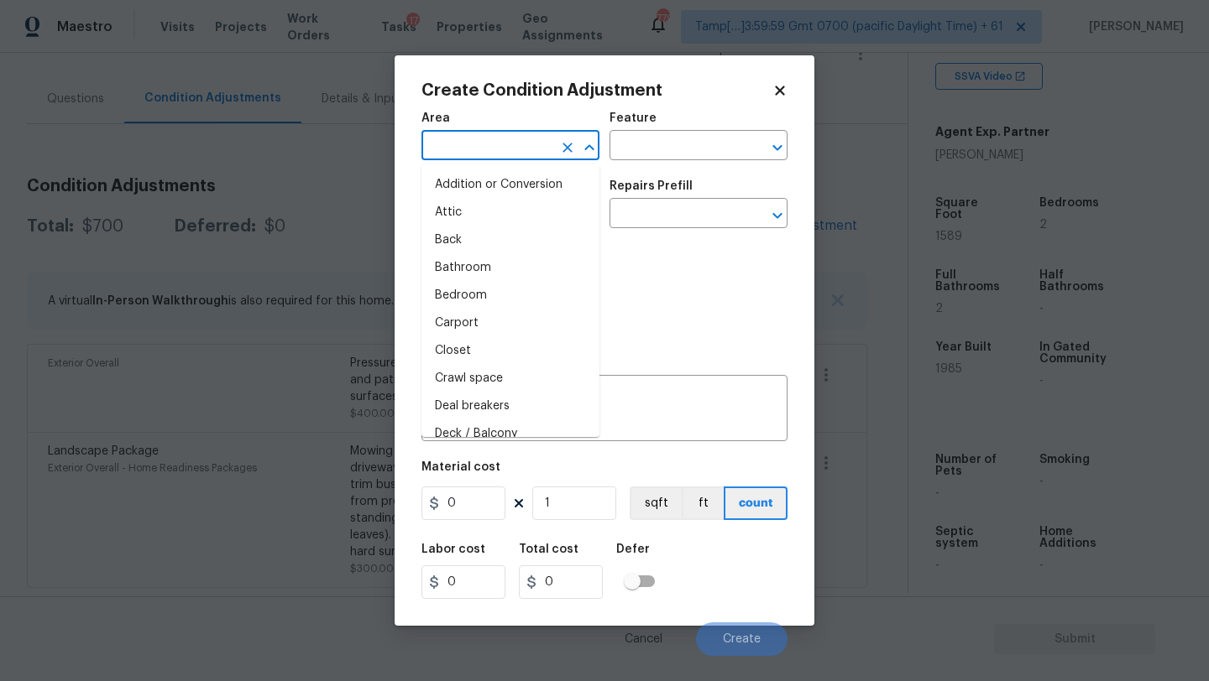
click at [451, 149] on input "text" at bounding box center [486, 147] width 131 height 26
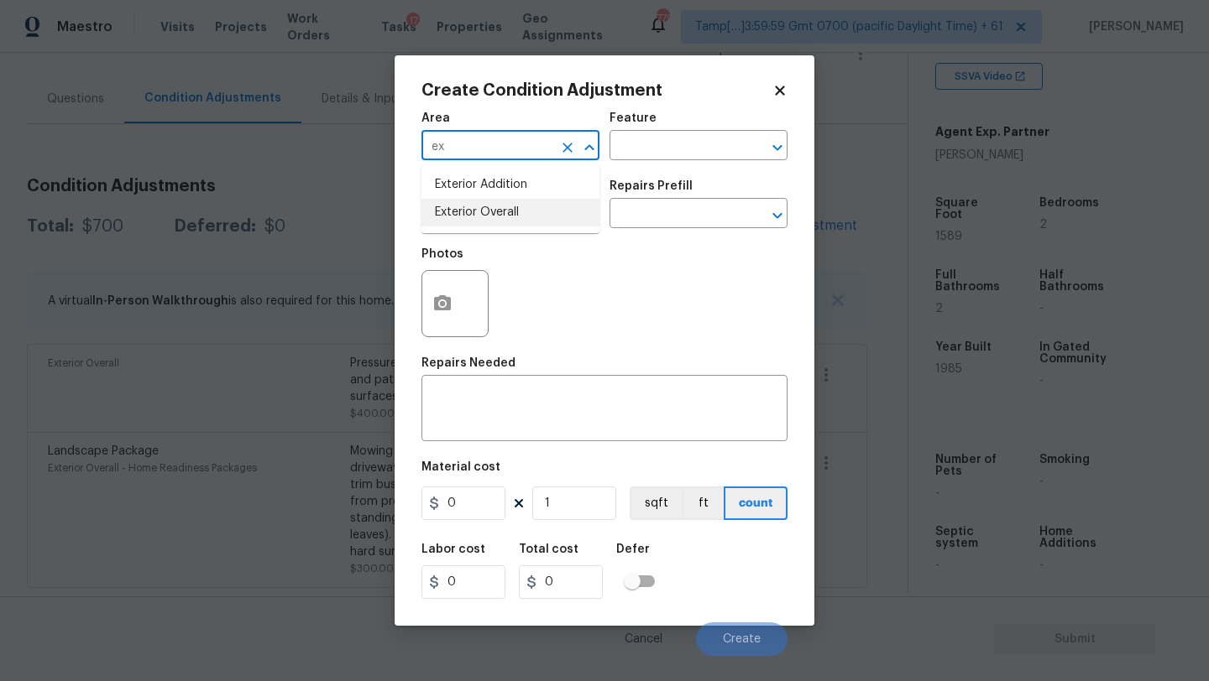
click at [467, 206] on li "Exterior Overall" at bounding box center [510, 213] width 178 height 28
type input "Exterior Overall"
click at [647, 158] on input "text" at bounding box center [674, 147] width 131 height 26
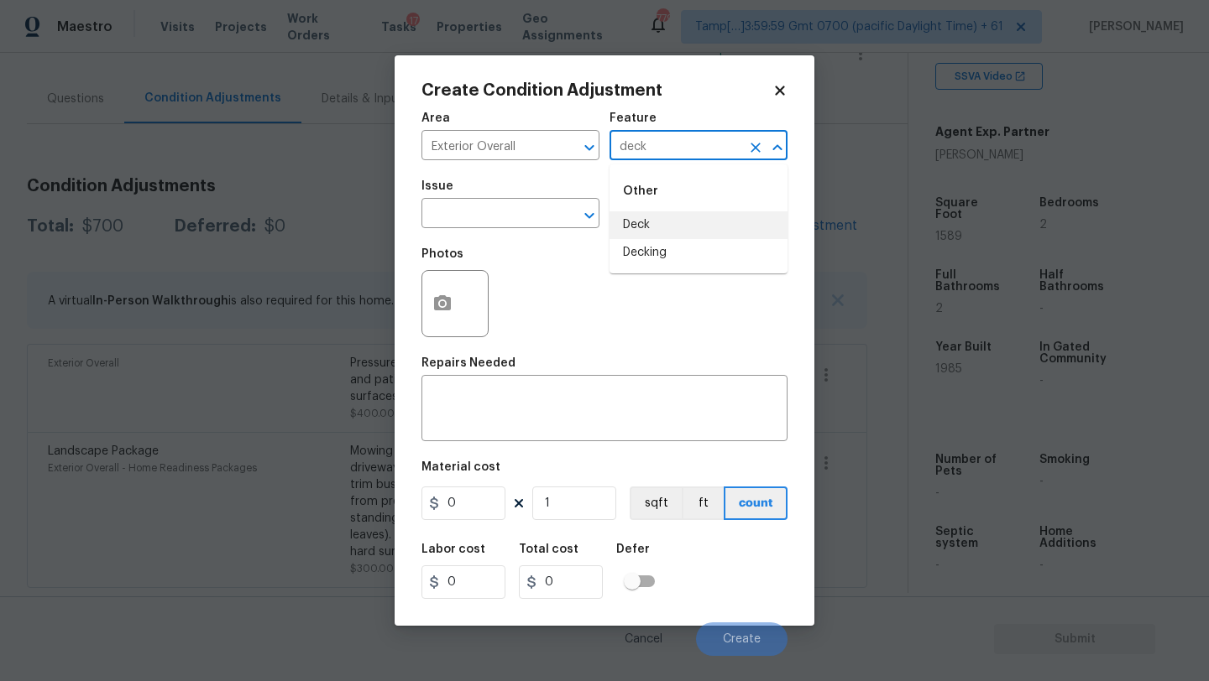
click at [648, 225] on li "Deck" at bounding box center [698, 225] width 178 height 28
type input "Deck"
click at [548, 416] on textarea at bounding box center [604, 410] width 346 height 35
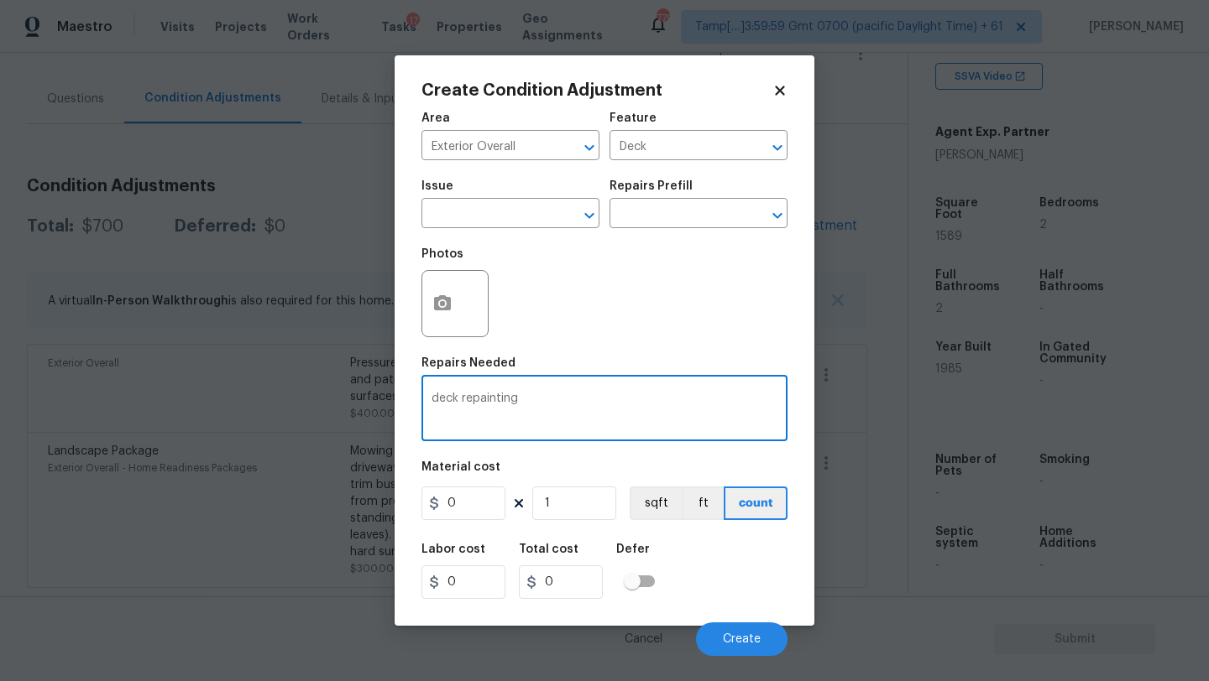
type textarea "deck repainting"
click at [478, 509] on input "0" at bounding box center [463, 504] width 84 height 34
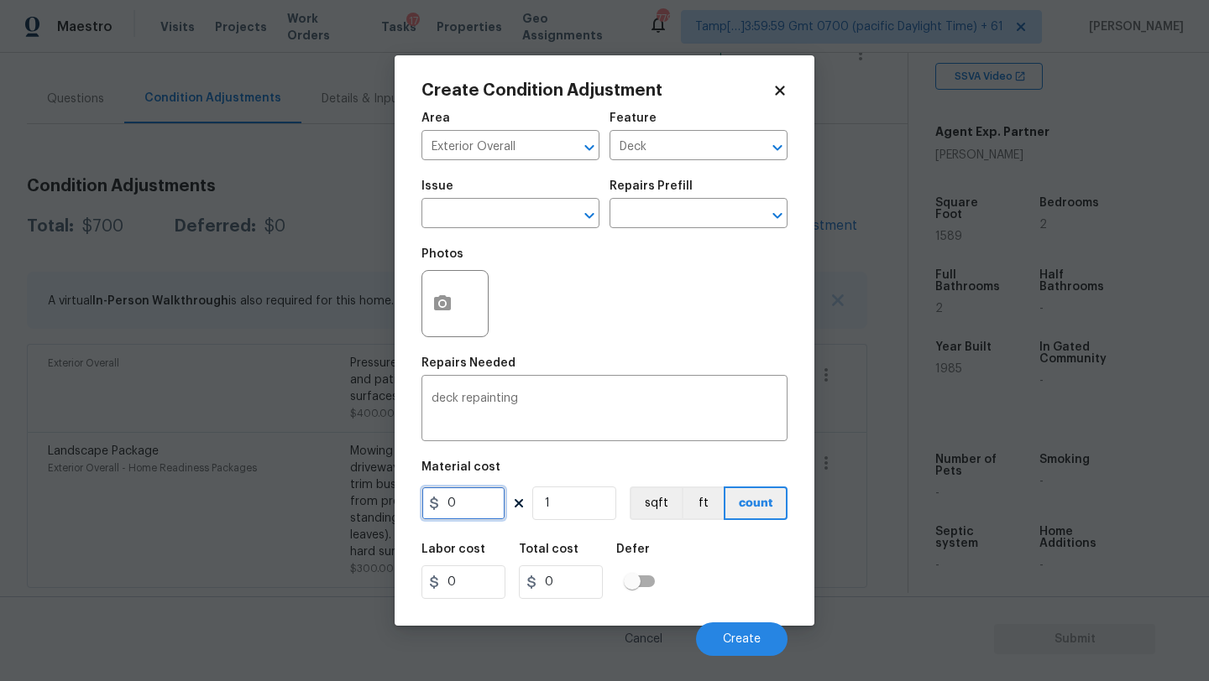
click at [478, 509] on input "0" at bounding box center [463, 504] width 84 height 34
type input "800"
click at [444, 326] on button "button" at bounding box center [442, 303] width 40 height 65
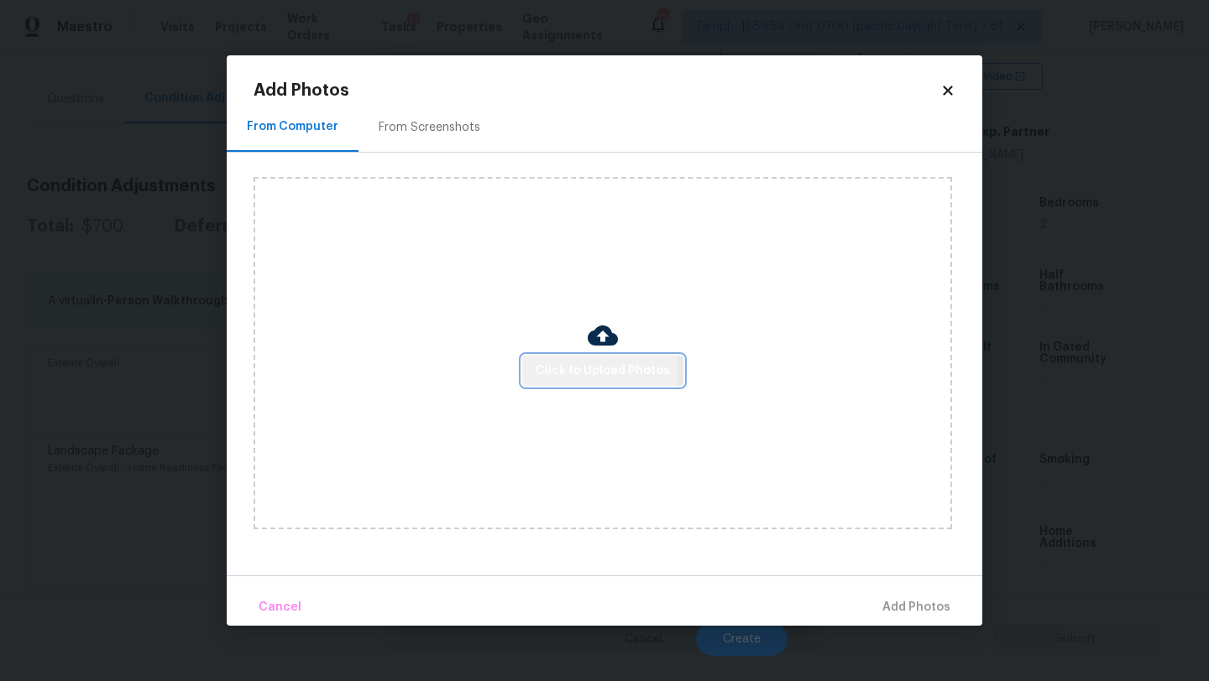
click at [549, 368] on span "Click to Upload Photos" at bounding box center [602, 371] width 134 height 21
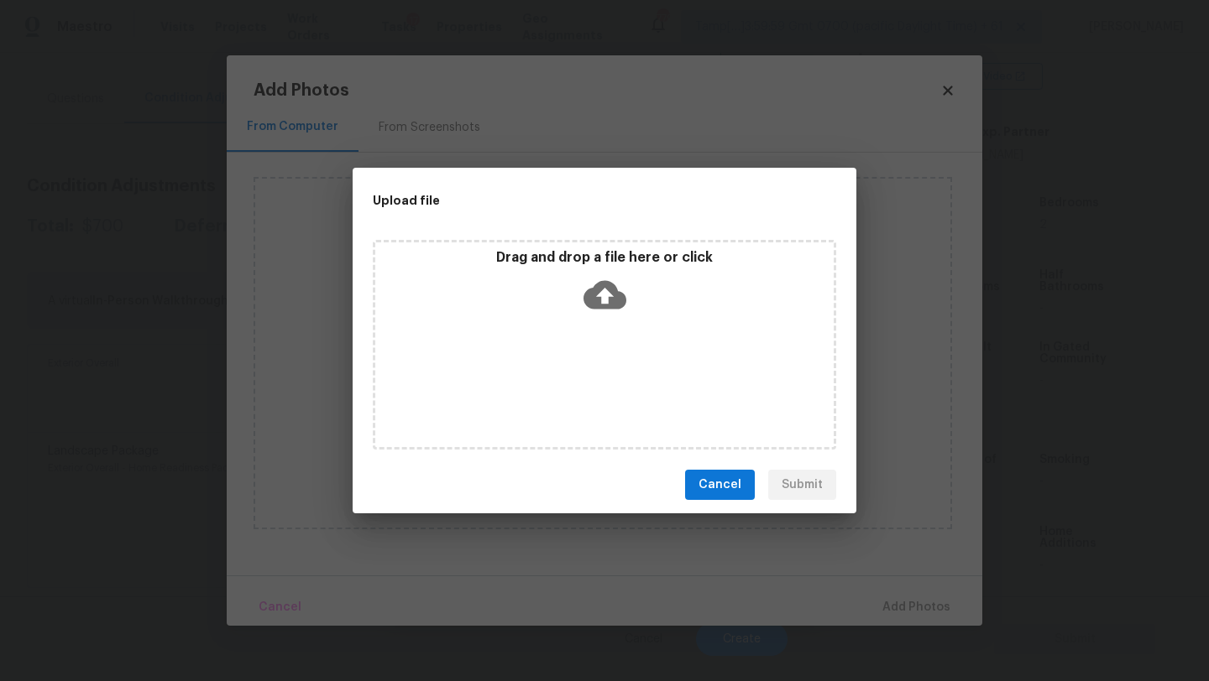
click at [601, 309] on icon at bounding box center [604, 295] width 43 height 43
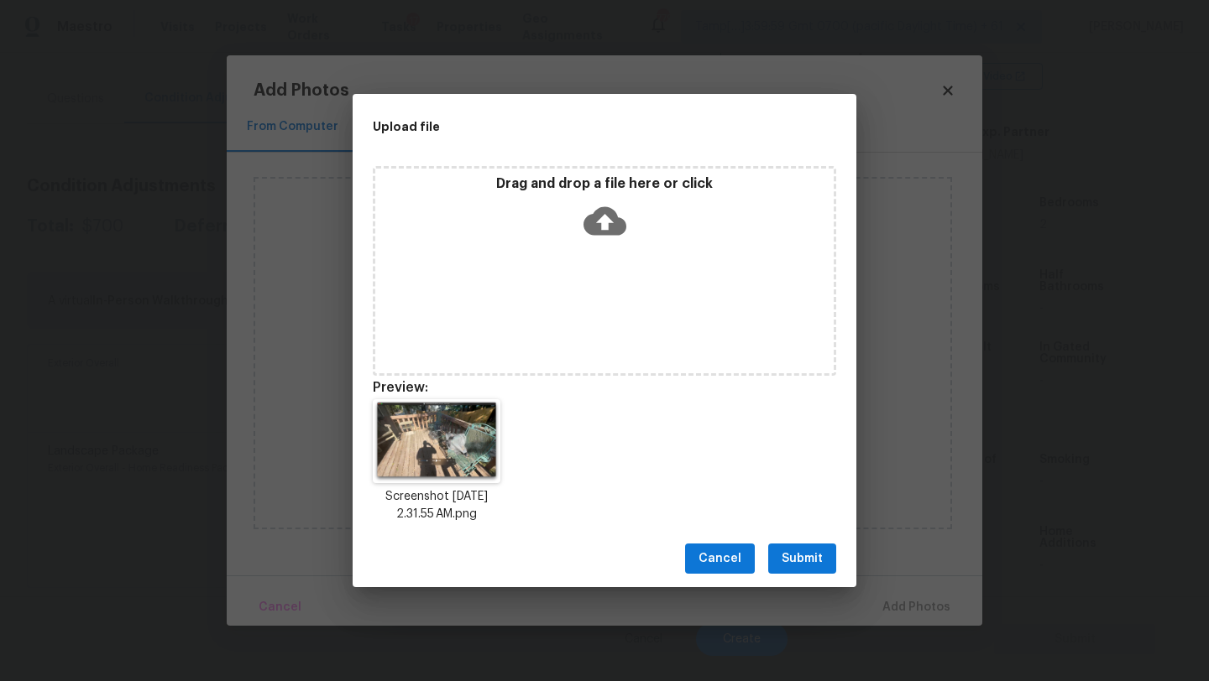
click at [811, 556] on span "Submit" at bounding box center [801, 559] width 41 height 21
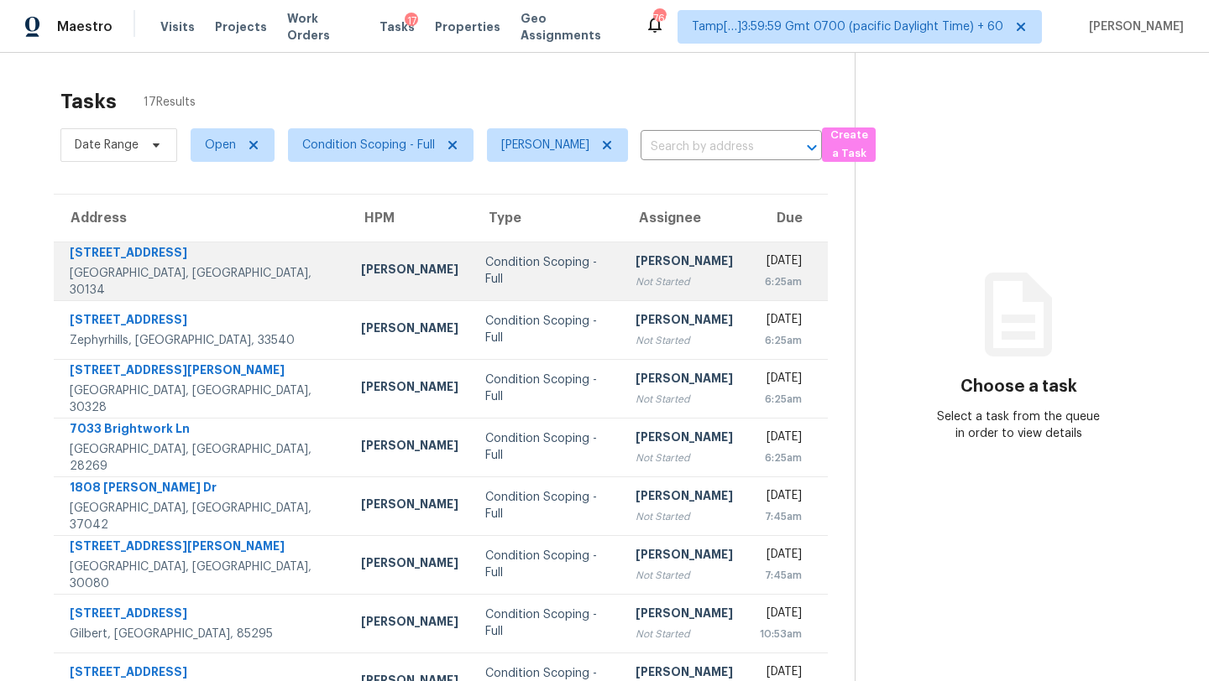
click at [518, 278] on div "Condition Scoping - Full" at bounding box center [546, 271] width 123 height 34
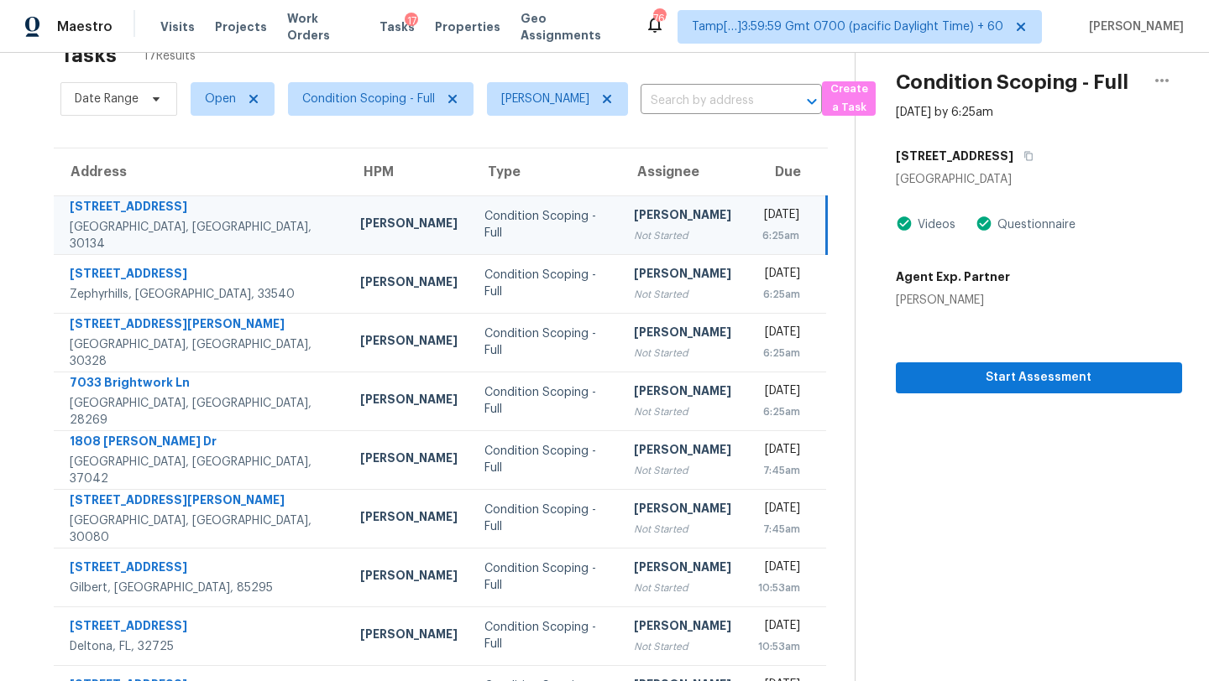
scroll to position [18, 0]
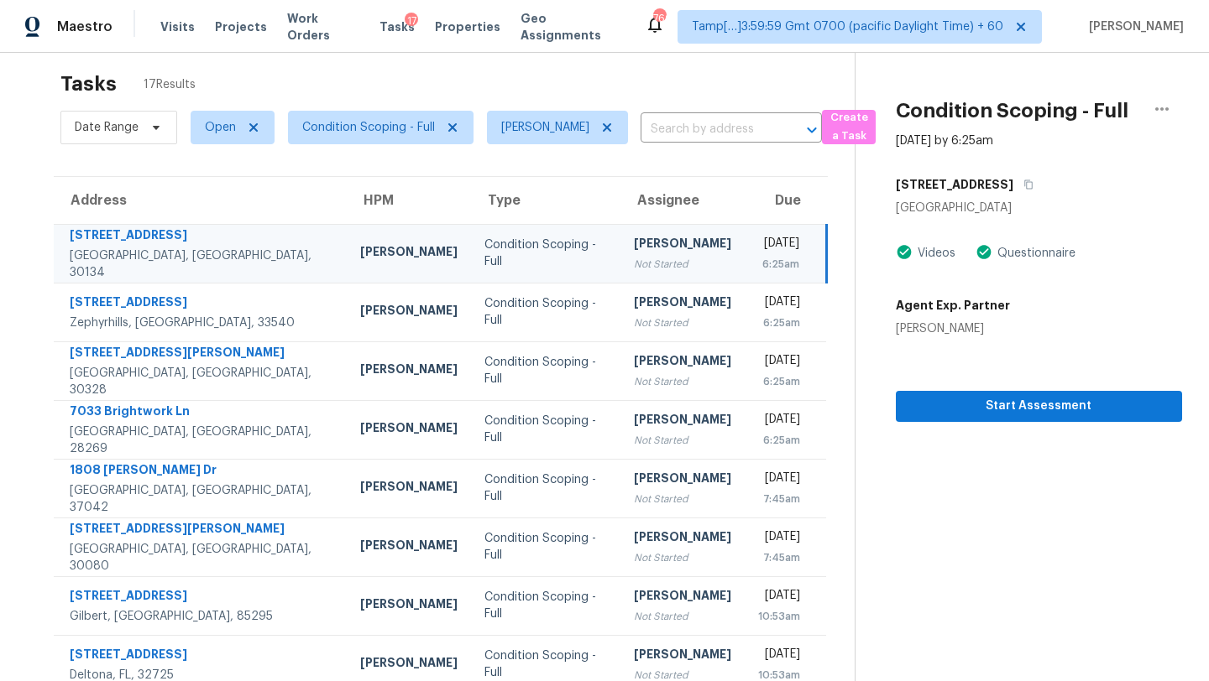
click at [578, 248] on td "Condition Scoping - Full" at bounding box center [545, 253] width 149 height 59
click at [1026, 191] on button "button" at bounding box center [1024, 185] width 23 height 30
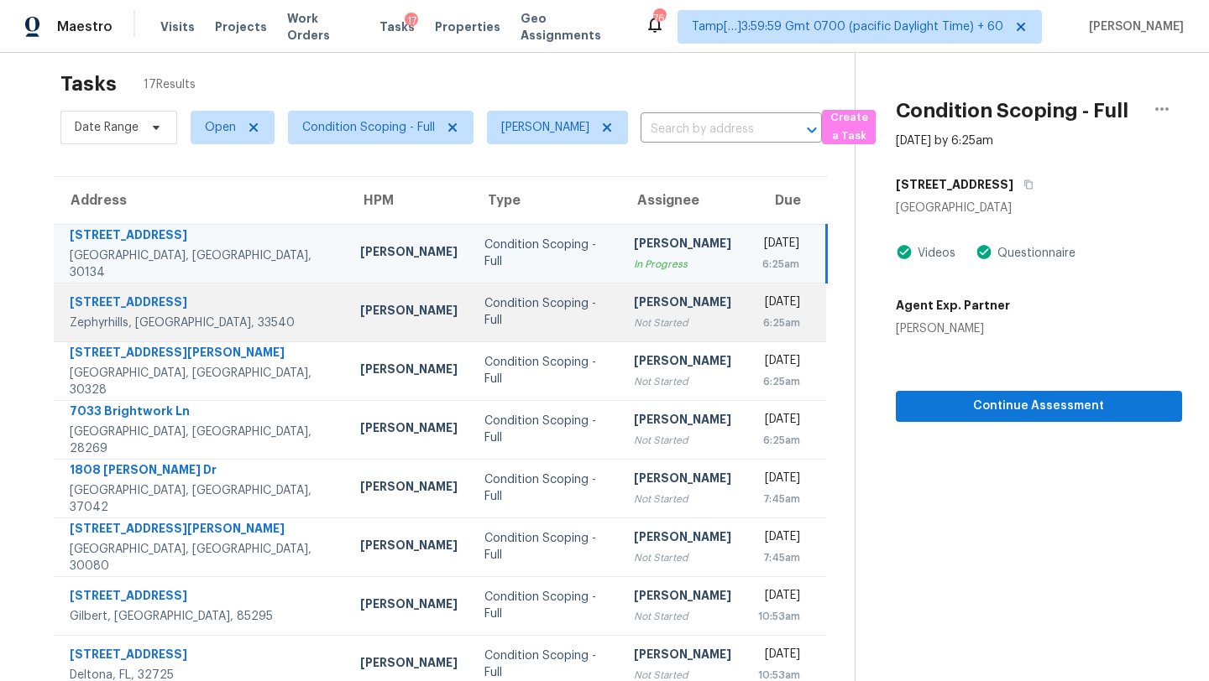
click at [653, 291] on td "Rajesh M Not Started" at bounding box center [682, 312] width 124 height 59
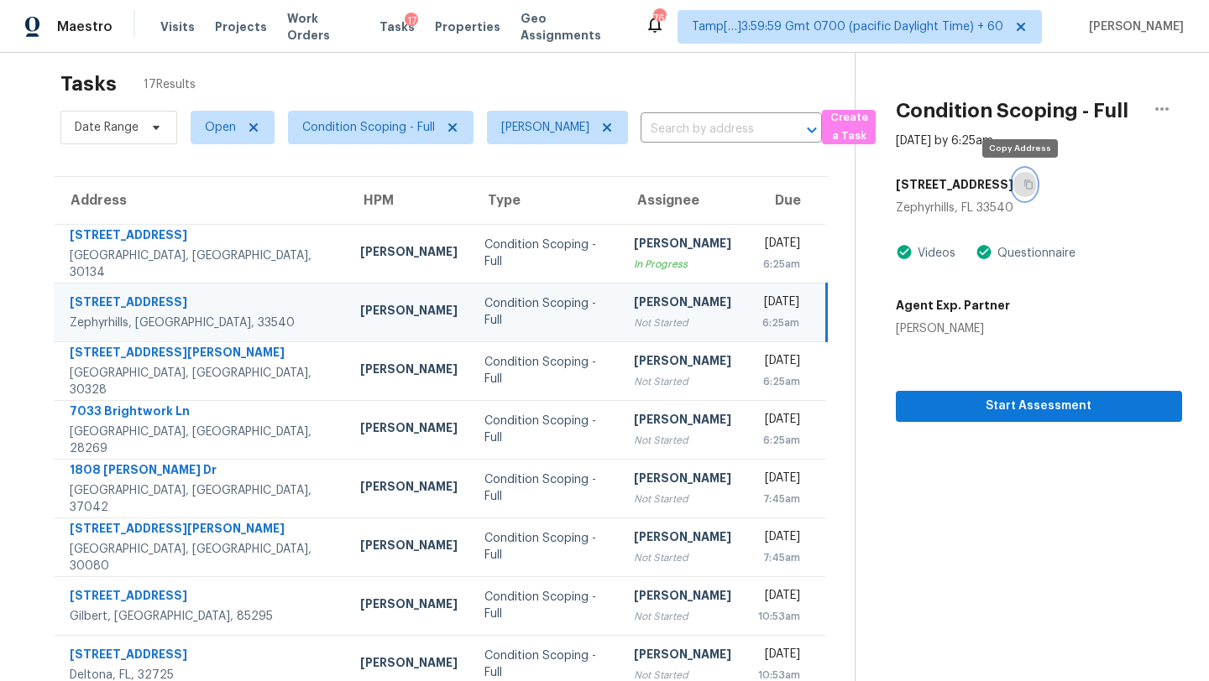
click at [1023, 185] on icon "button" at bounding box center [1028, 185] width 10 height 10
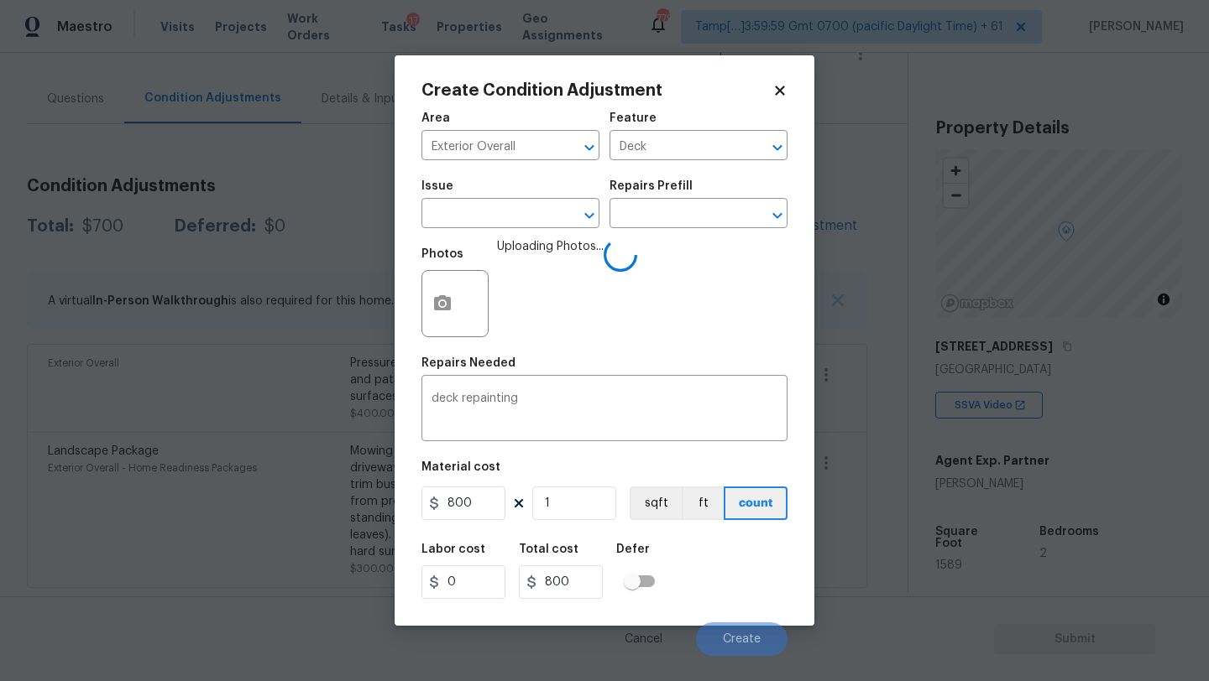
scroll to position [329, 0]
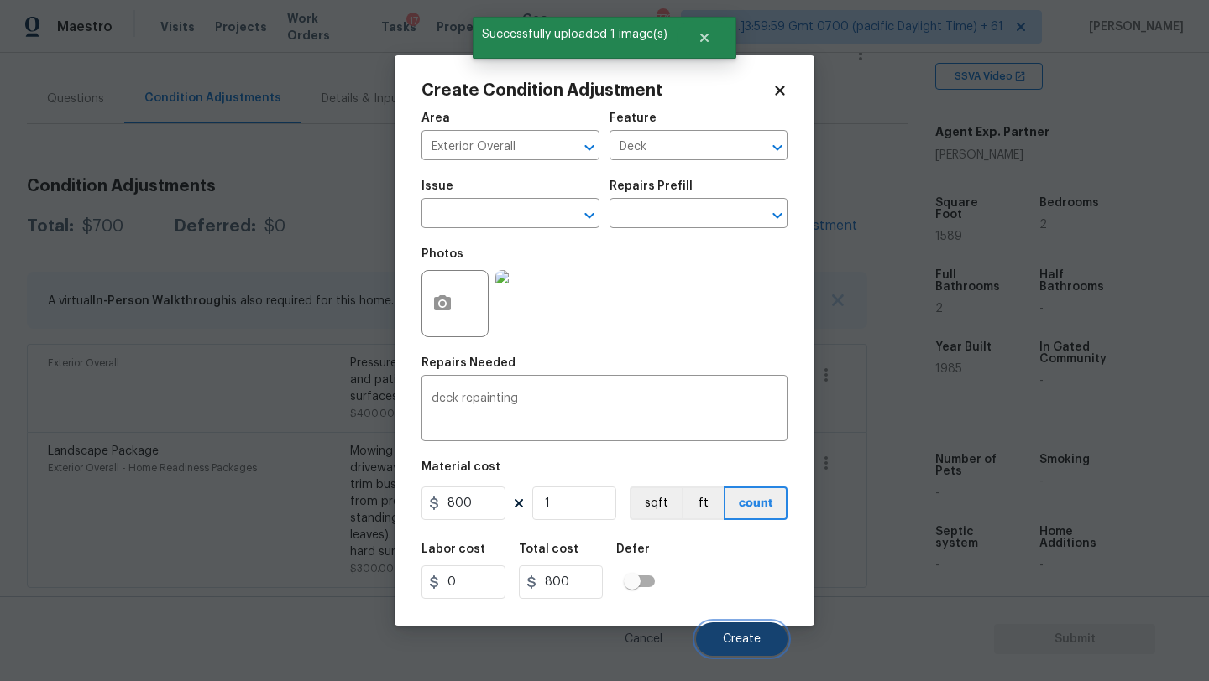
click at [728, 645] on span "Create" at bounding box center [742, 640] width 38 height 13
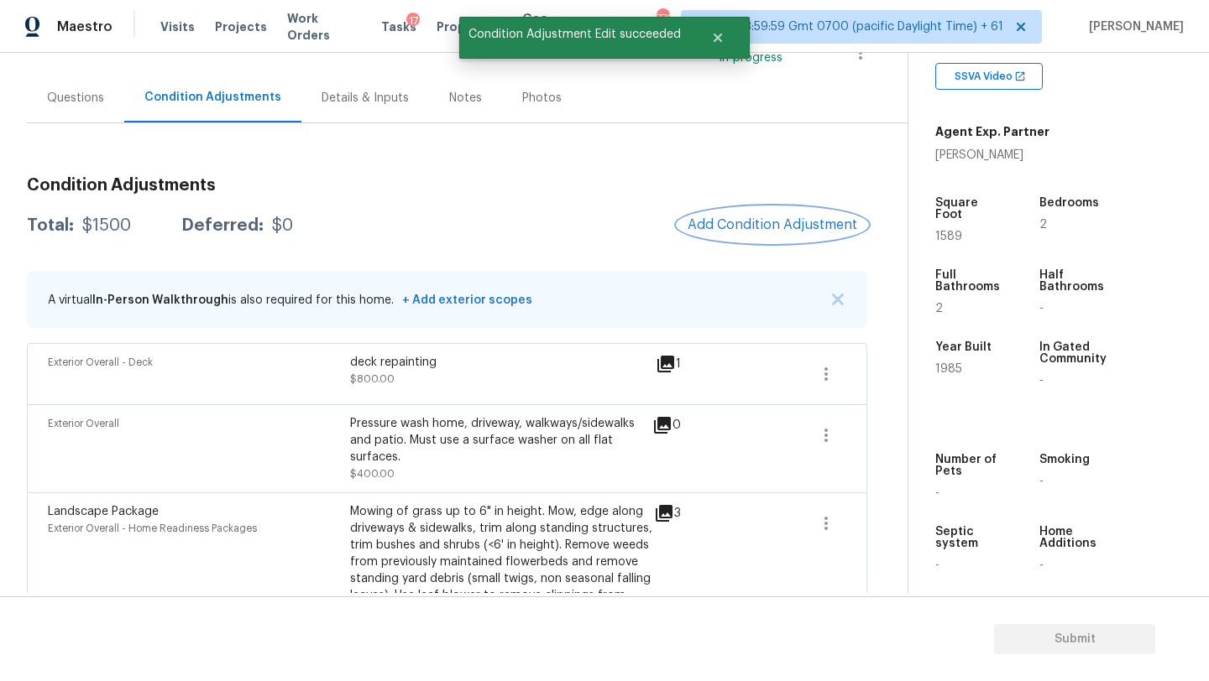
click at [779, 220] on span "Add Condition Adjustment" at bounding box center [772, 224] width 170 height 15
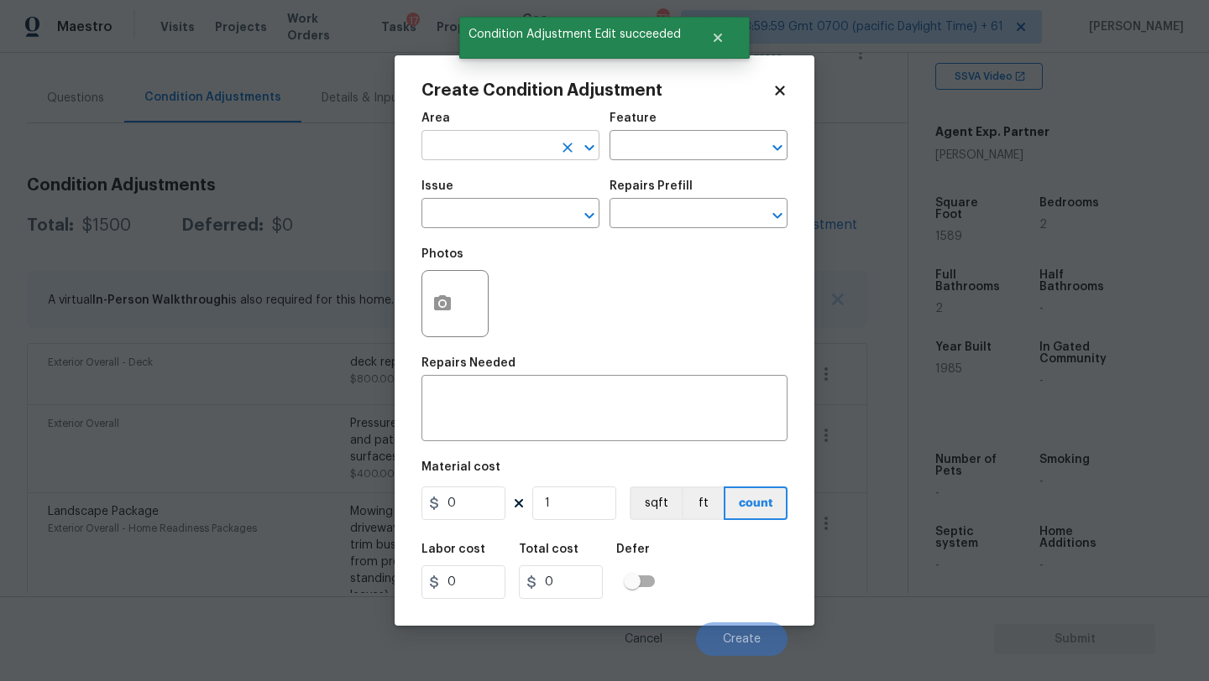
click at [470, 148] on input "text" at bounding box center [486, 147] width 131 height 26
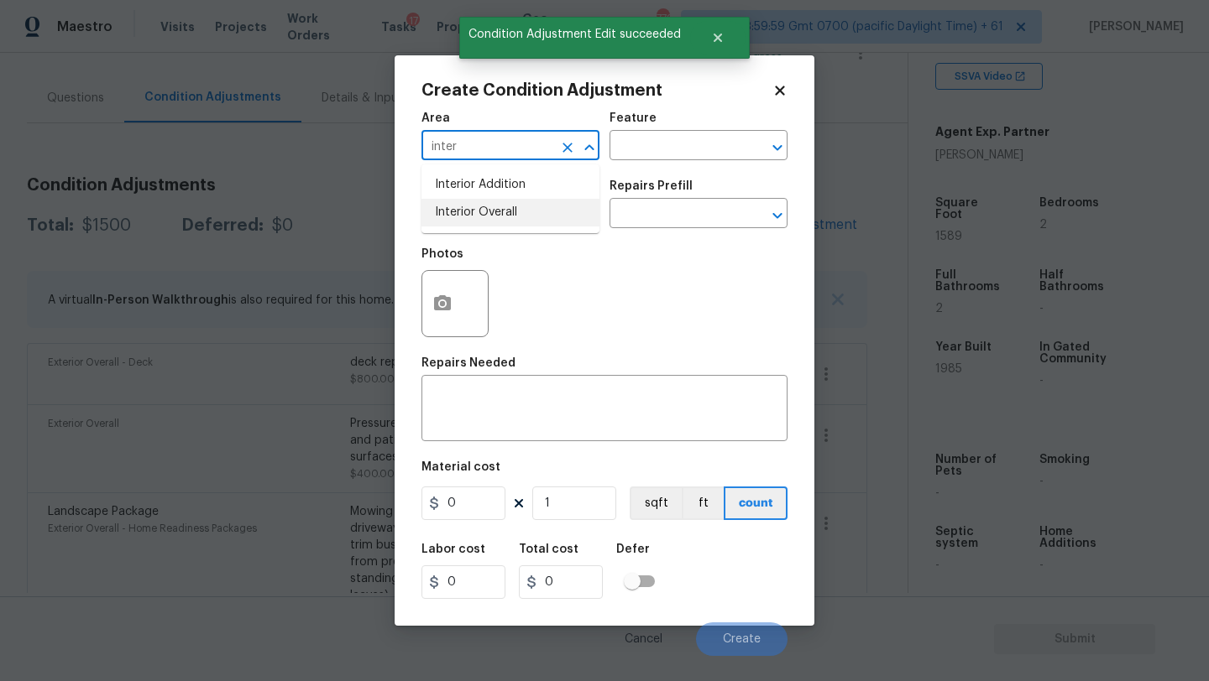
click at [493, 226] on li "Interior Overall" at bounding box center [510, 213] width 178 height 28
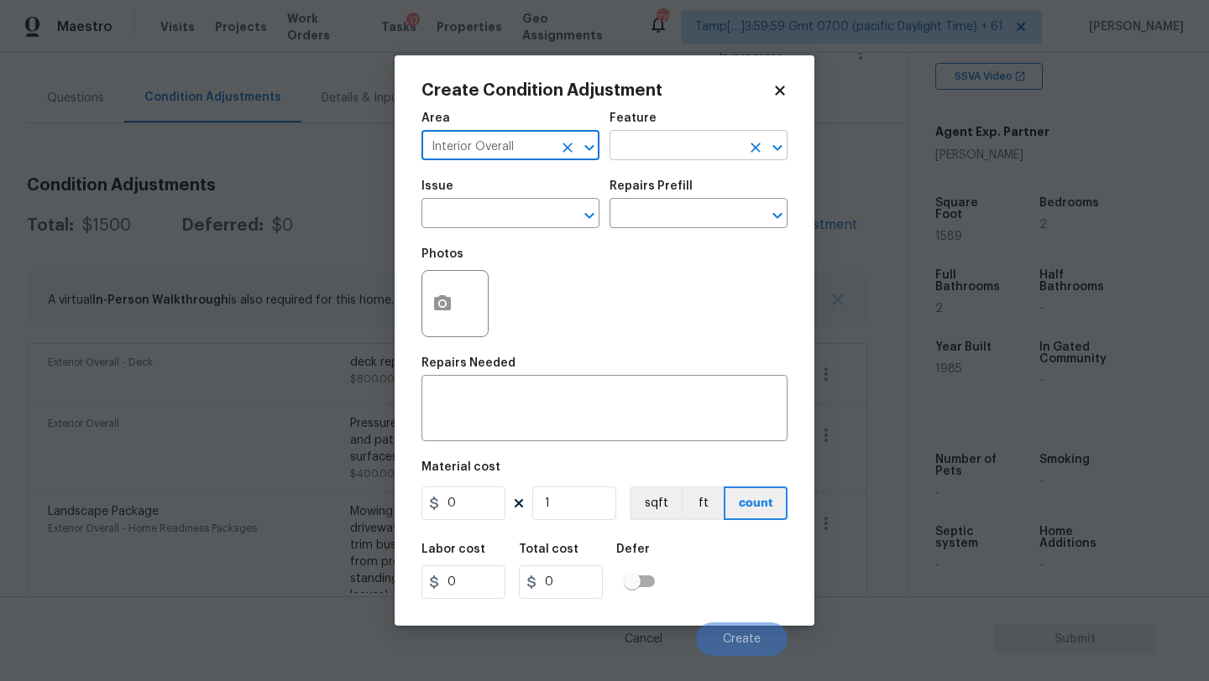
type input "Interior Overall"
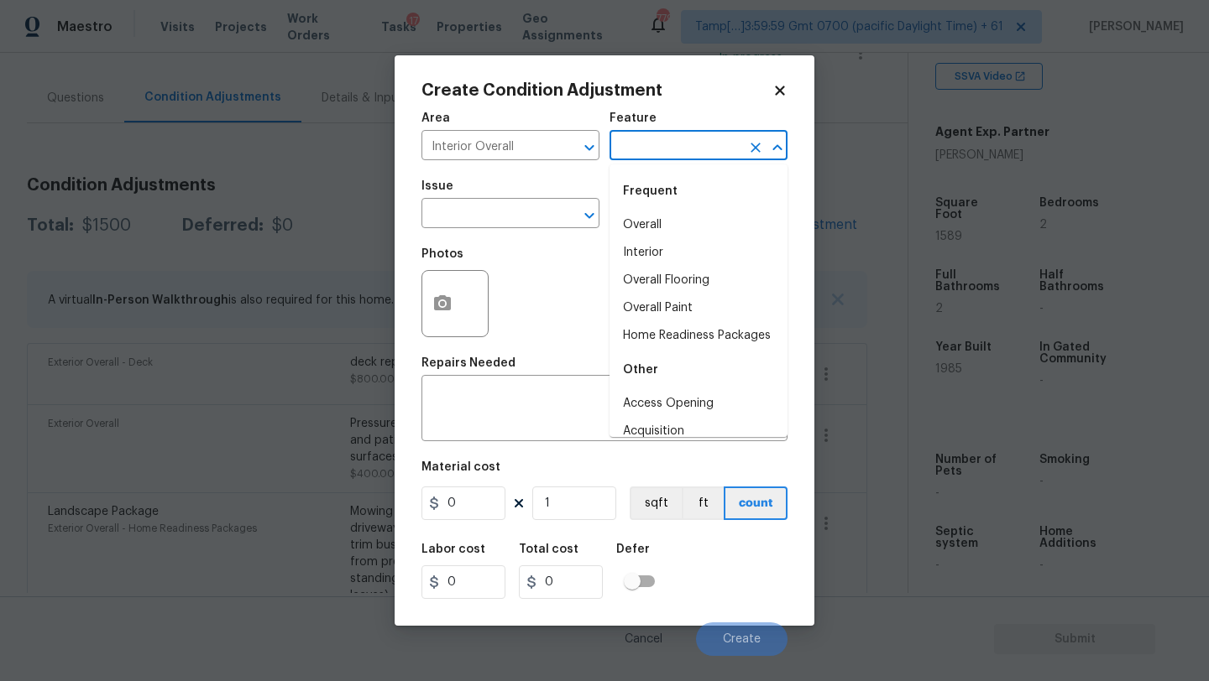
click at [677, 134] on input "text" at bounding box center [674, 147] width 131 height 26
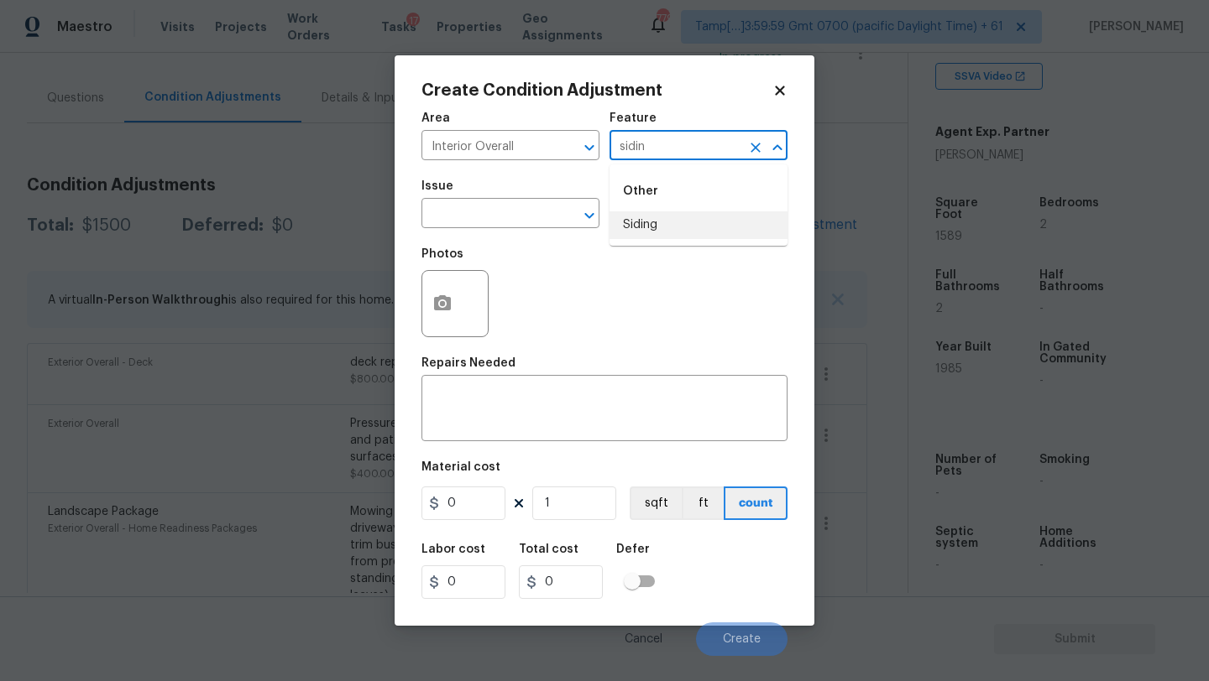
click at [654, 219] on li "Siding" at bounding box center [698, 225] width 178 height 28
type input "Siding"
click at [576, 419] on textarea at bounding box center [604, 410] width 346 height 35
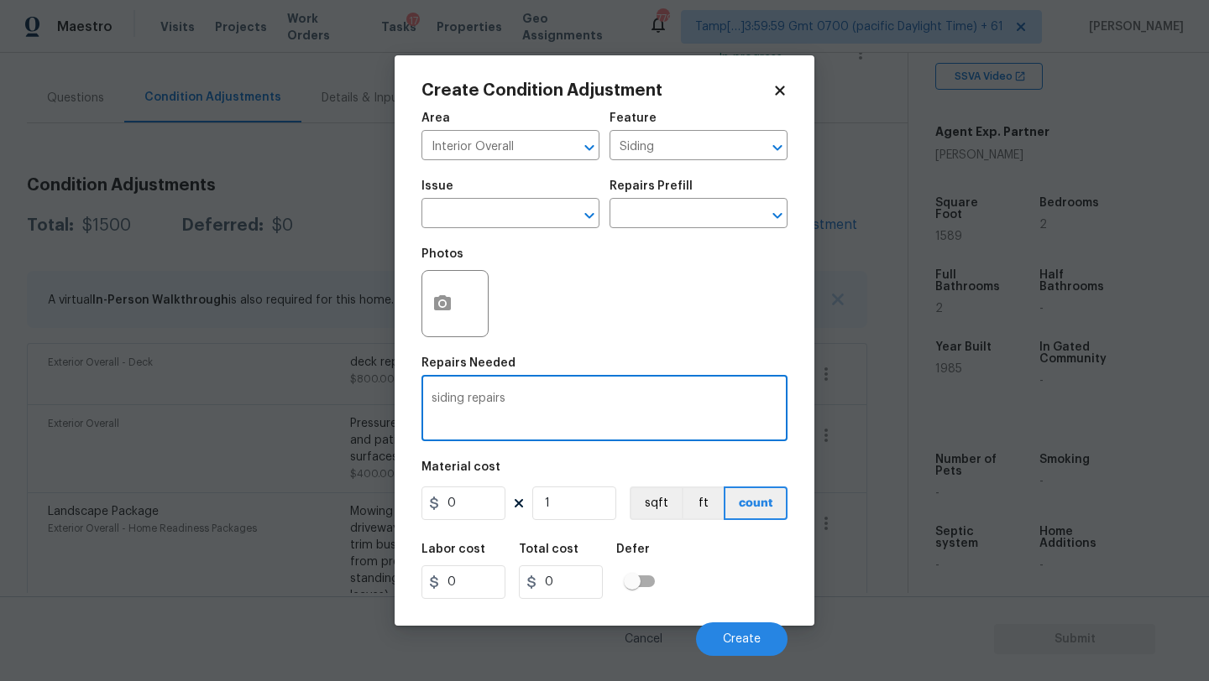
type textarea "siding repairs"
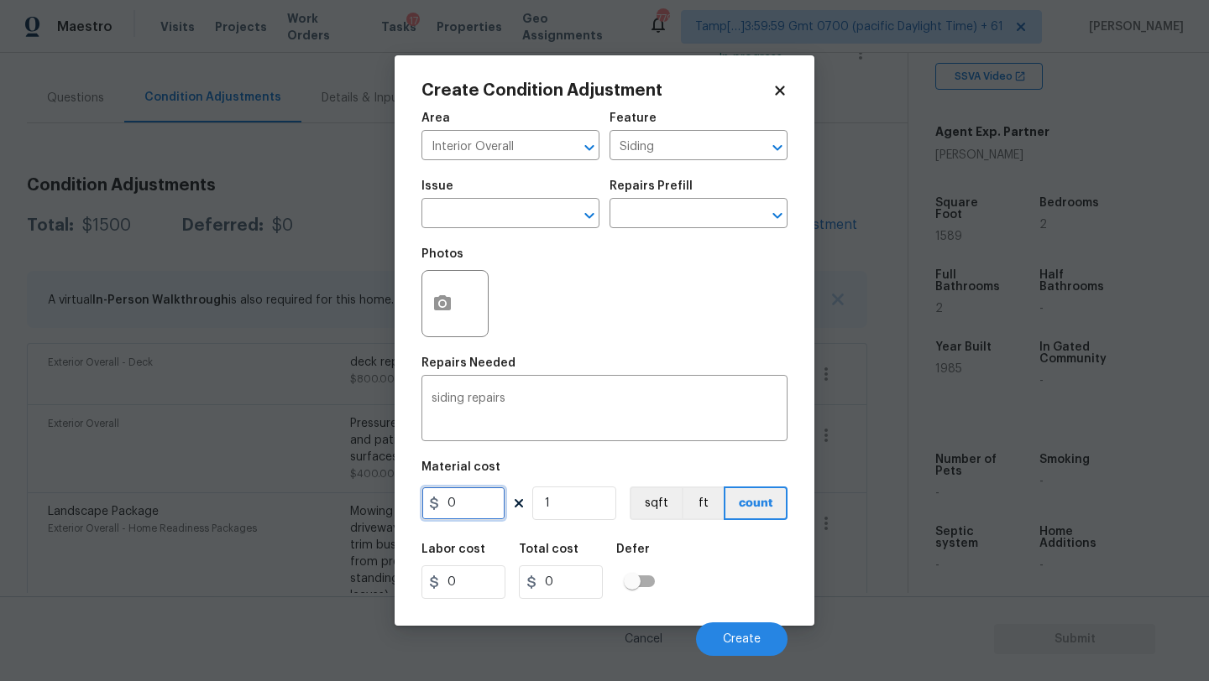
click at [466, 511] on input "0" at bounding box center [463, 504] width 84 height 34
type input "575"
click at [448, 300] on icon "button" at bounding box center [442, 302] width 17 height 15
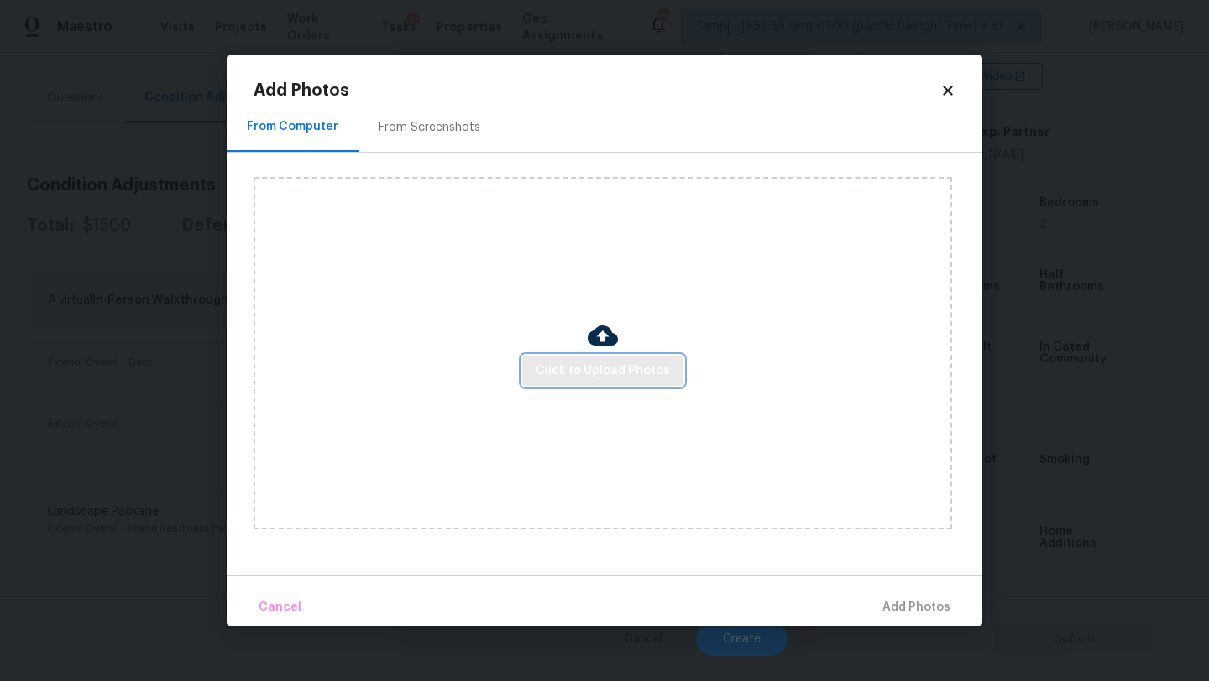
click at [560, 375] on span "Click to Upload Photos" at bounding box center [602, 371] width 134 height 21
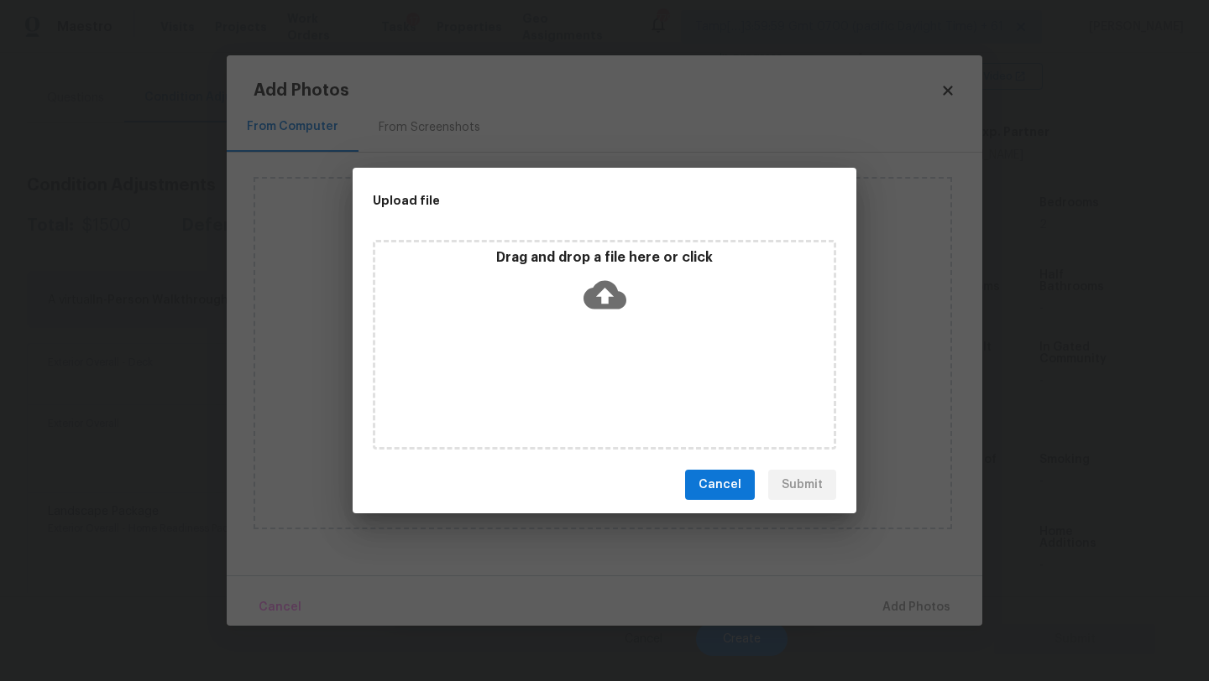
click at [594, 296] on icon at bounding box center [604, 295] width 43 height 29
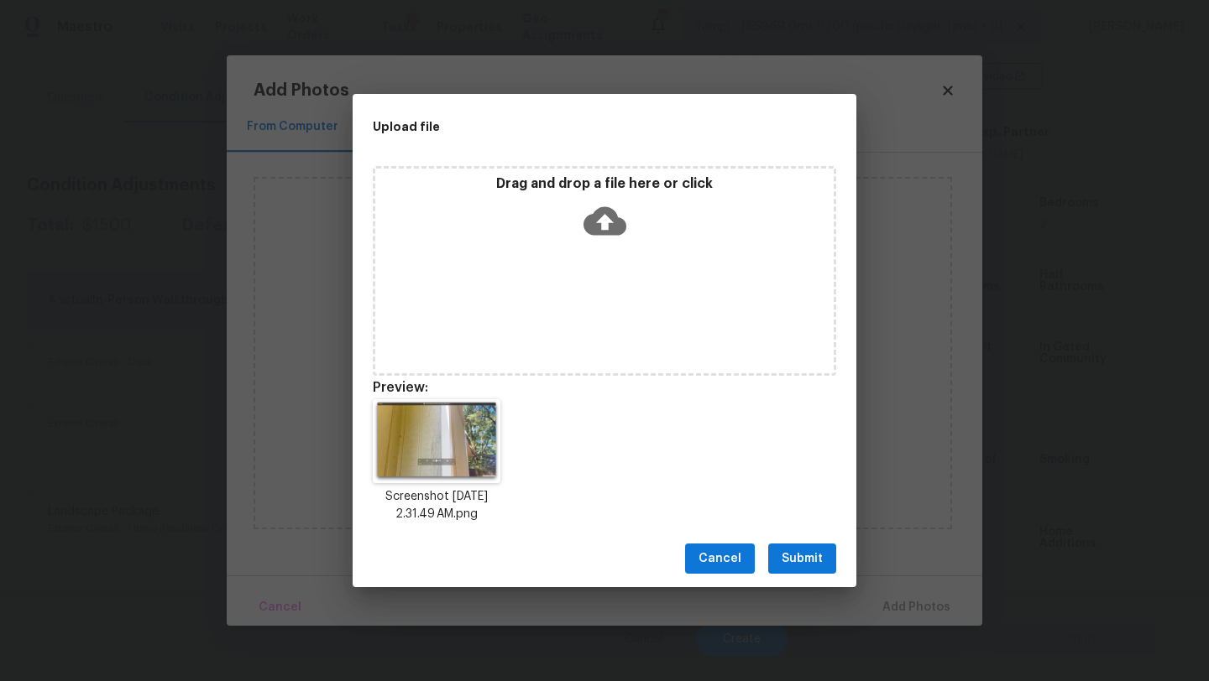
drag, startPoint x: 791, startPoint y: 561, endPoint x: 906, endPoint y: 605, distance: 122.2
click at [791, 561] on span "Submit" at bounding box center [801, 559] width 41 height 21
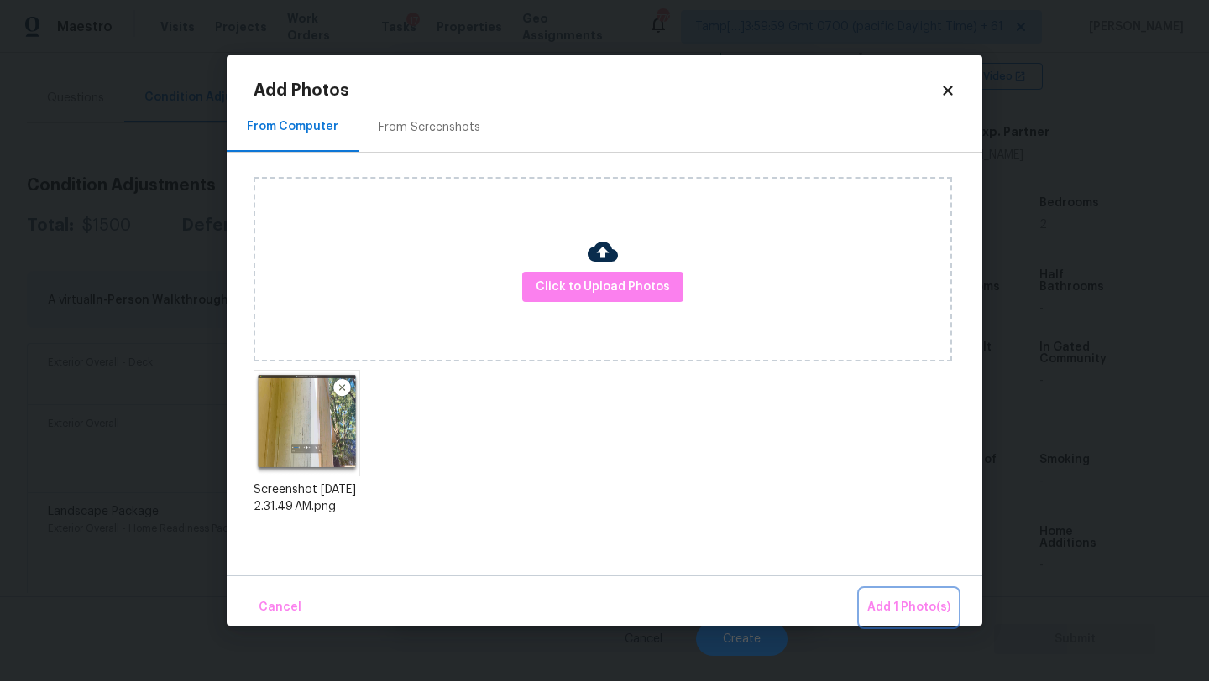
click at [907, 606] on span "Add 1 Photo(s)" at bounding box center [908, 608] width 83 height 21
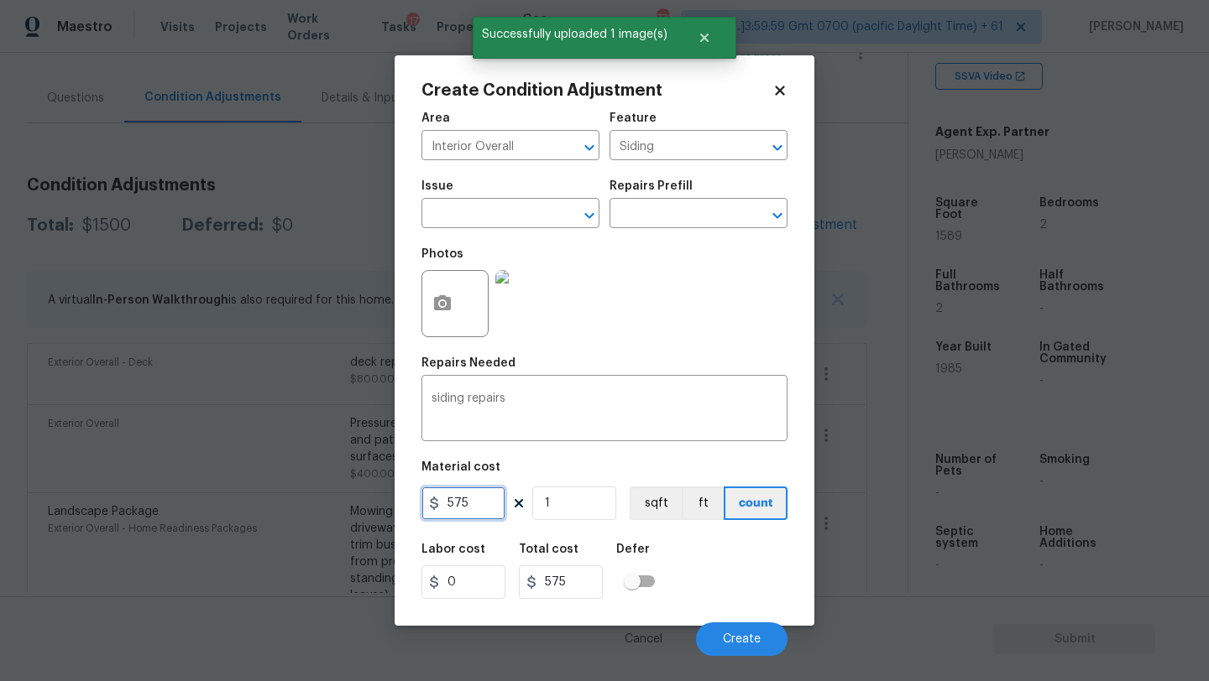
click at [479, 514] on input "575" at bounding box center [463, 504] width 84 height 34
type input "1500"
click at [432, 316] on button "button" at bounding box center [442, 303] width 40 height 65
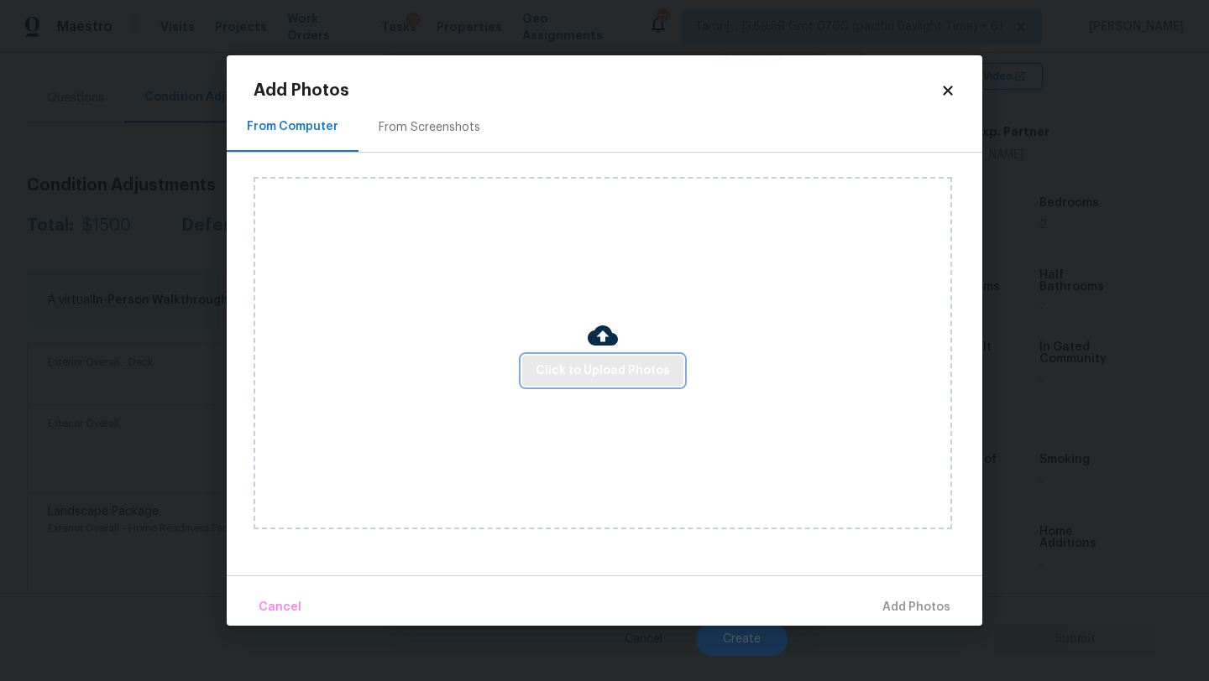
click at [603, 381] on button "Click to Upload Photos" at bounding box center [602, 371] width 161 height 31
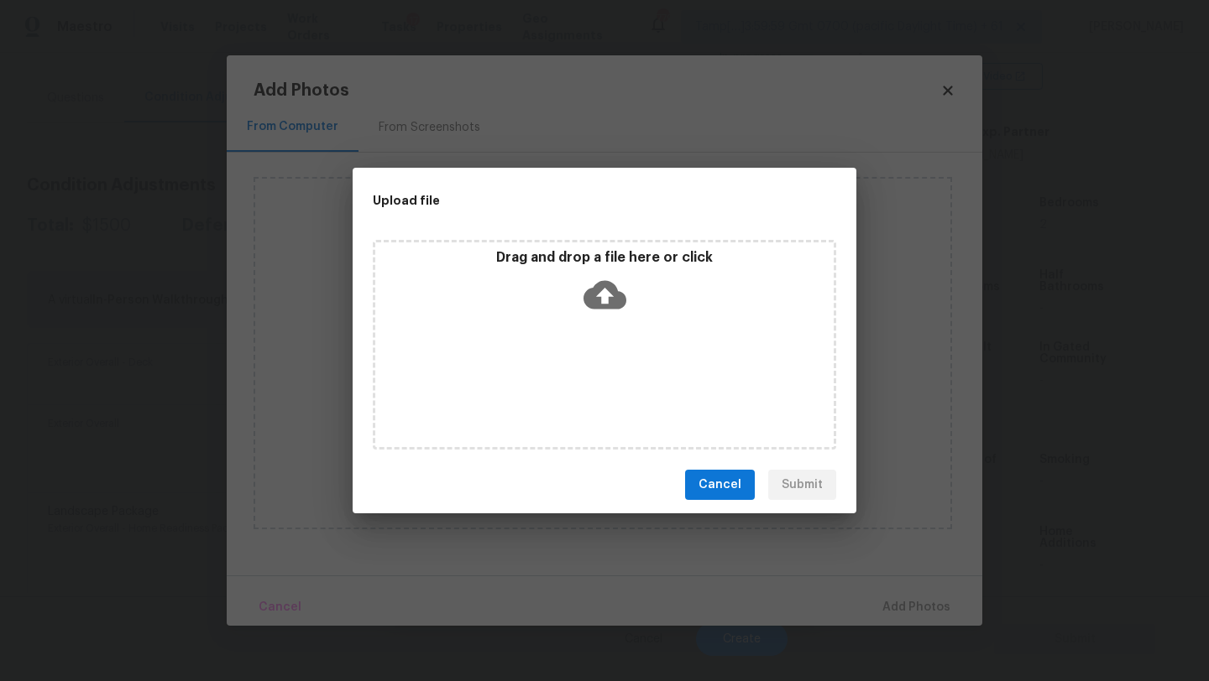
click at [603, 308] on icon at bounding box center [604, 295] width 43 height 43
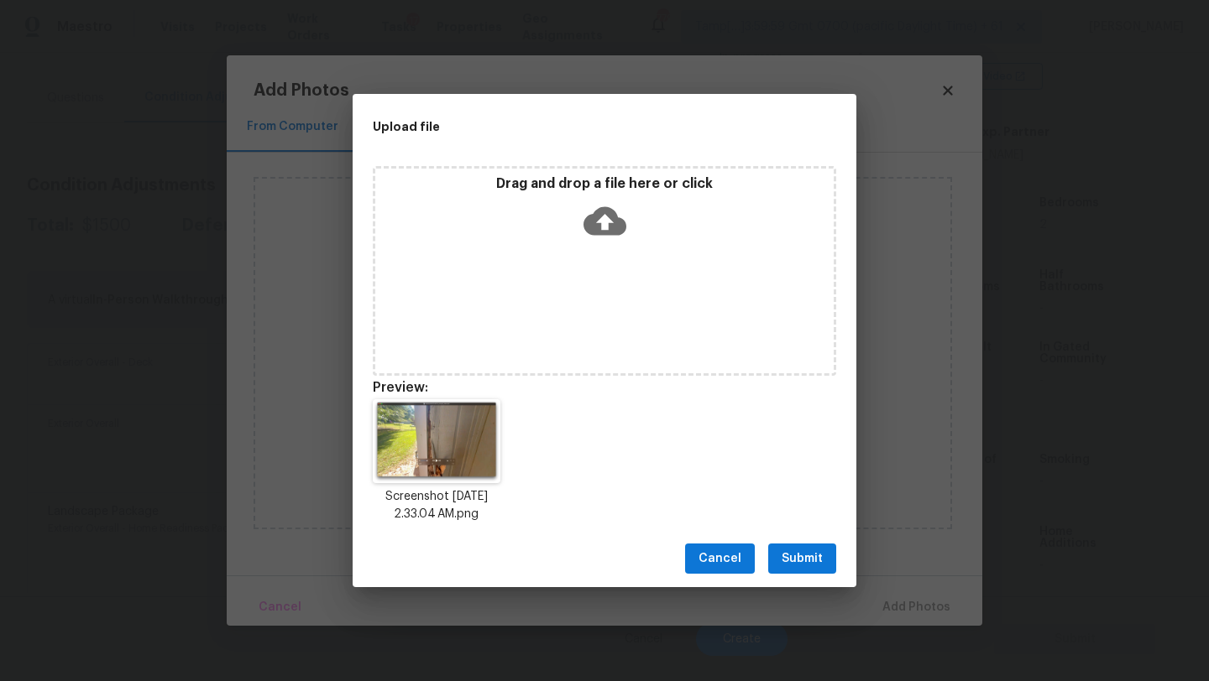
click at [833, 556] on button "Submit" at bounding box center [802, 559] width 68 height 31
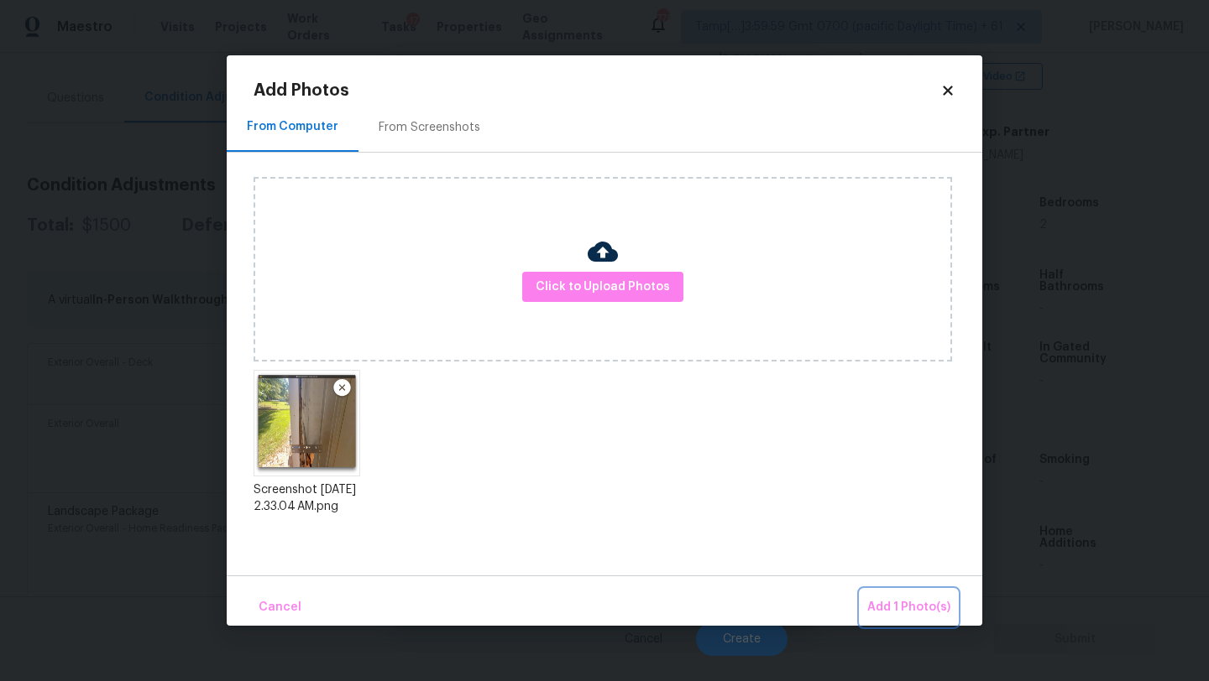
click at [920, 612] on span "Add 1 Photo(s)" at bounding box center [908, 608] width 83 height 21
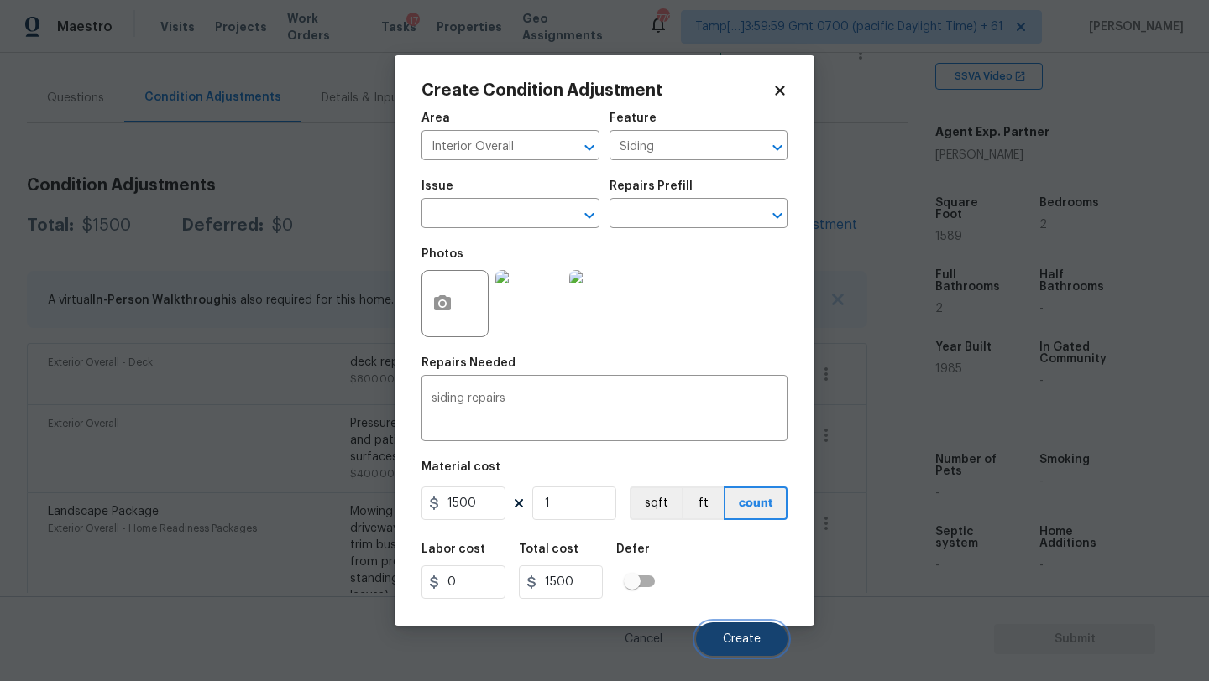
click at [727, 638] on span "Create" at bounding box center [742, 640] width 38 height 13
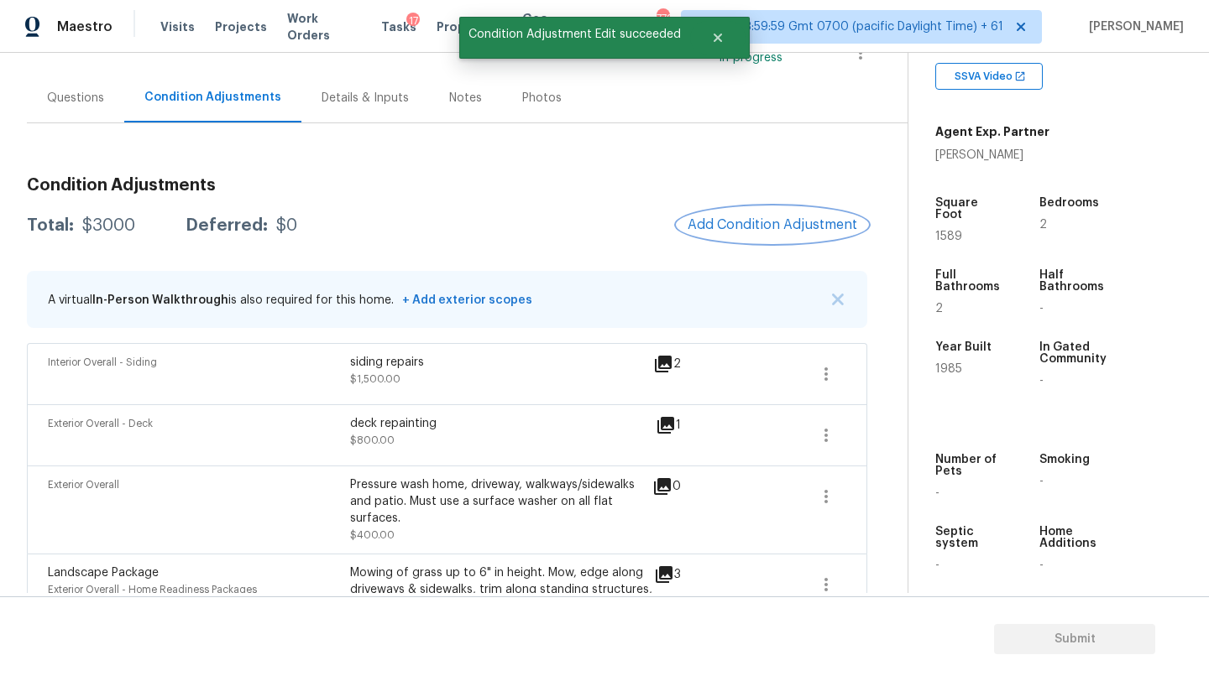
click at [810, 211] on button "Add Condition Adjustment" at bounding box center [772, 224] width 190 height 35
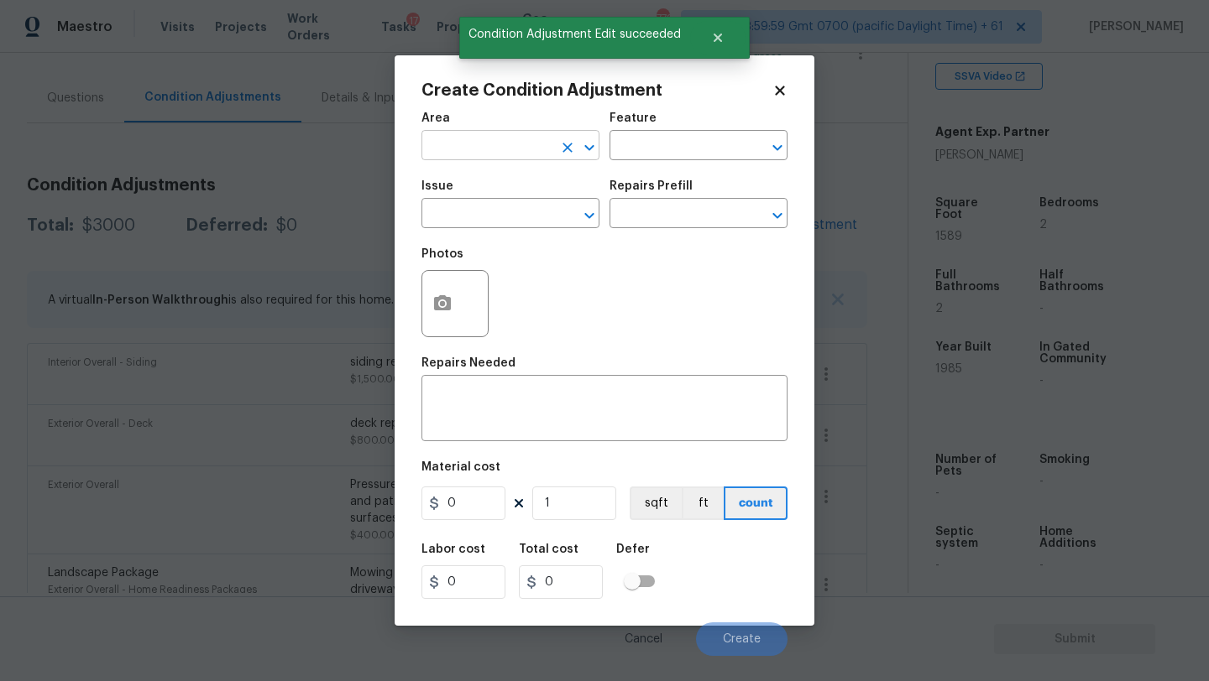
click at [480, 150] on input "text" at bounding box center [486, 147] width 131 height 26
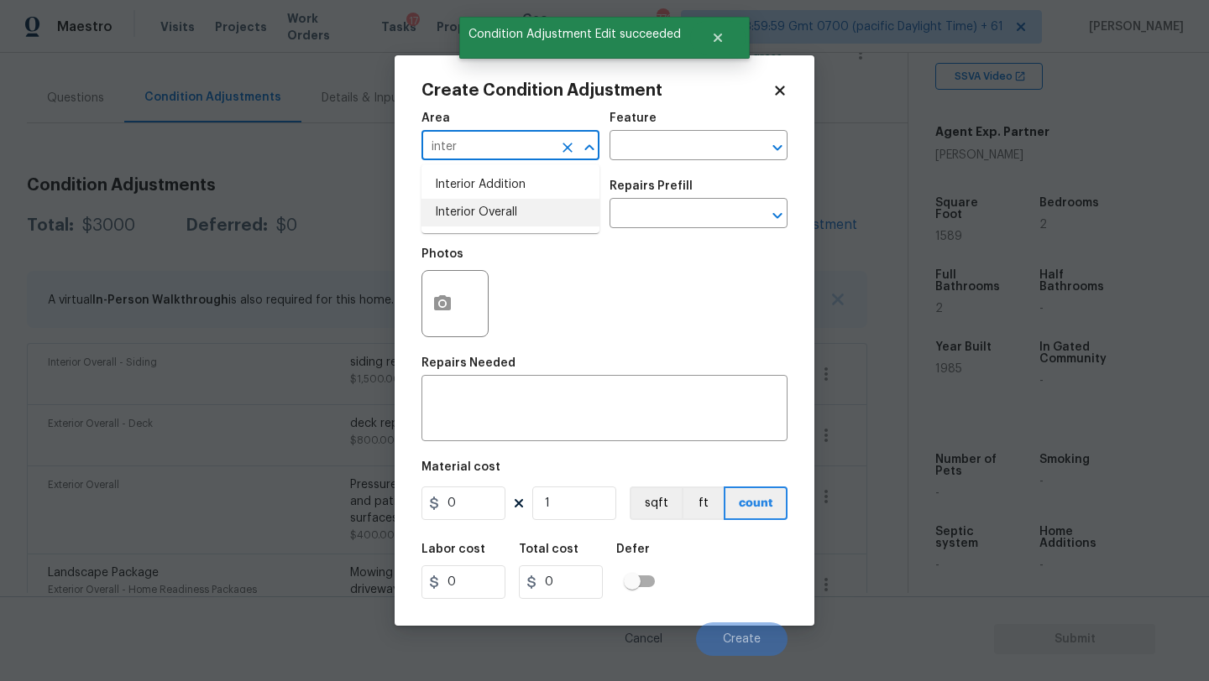
click at [484, 219] on li "Interior Overall" at bounding box center [510, 213] width 178 height 28
type input "Interior Overall"
click at [629, 152] on input "text" at bounding box center [674, 147] width 131 height 26
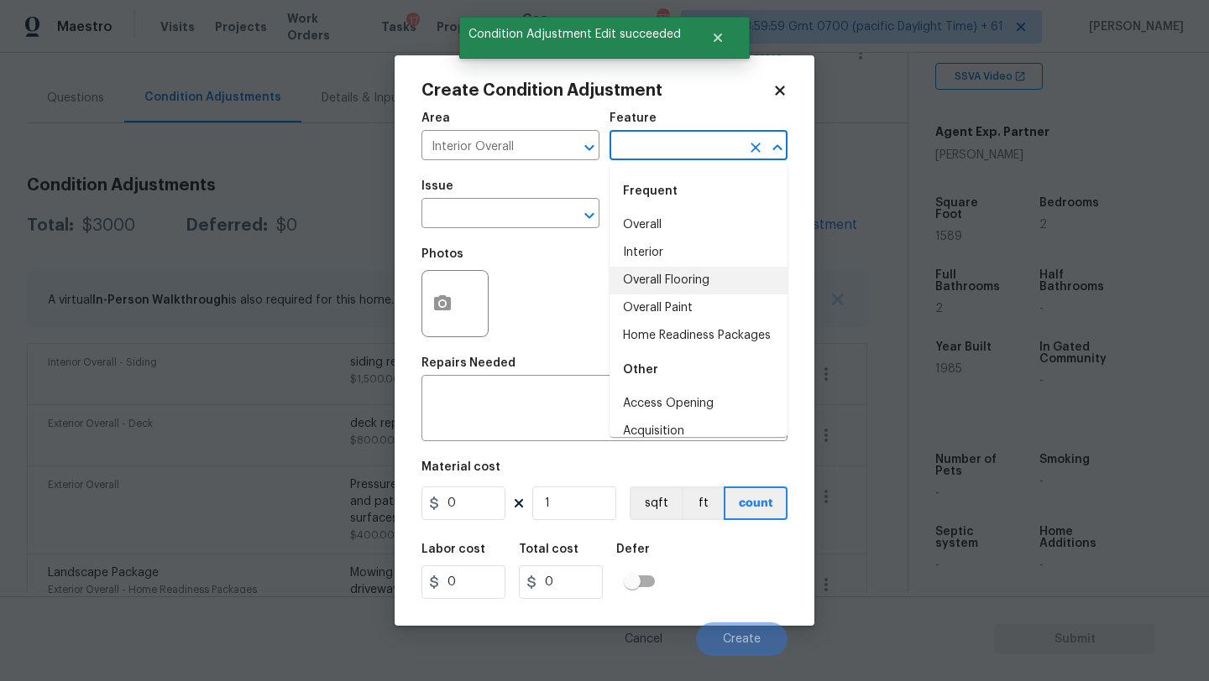
click at [647, 277] on li "Overall Flooring" at bounding box center [698, 281] width 178 height 28
type input "Overall Flooring"
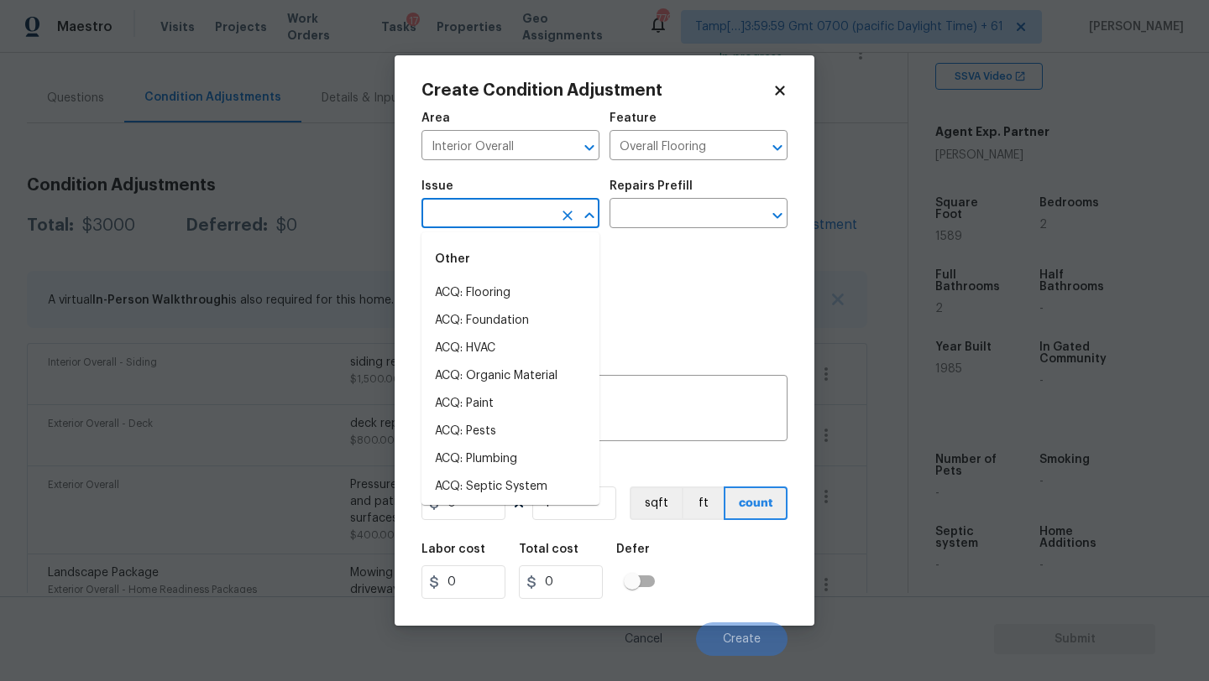
click at [527, 213] on input "text" at bounding box center [486, 215] width 131 height 26
click at [517, 297] on li "ACQ: Flooring" at bounding box center [510, 293] width 178 height 28
type input "ACQ: Flooring"
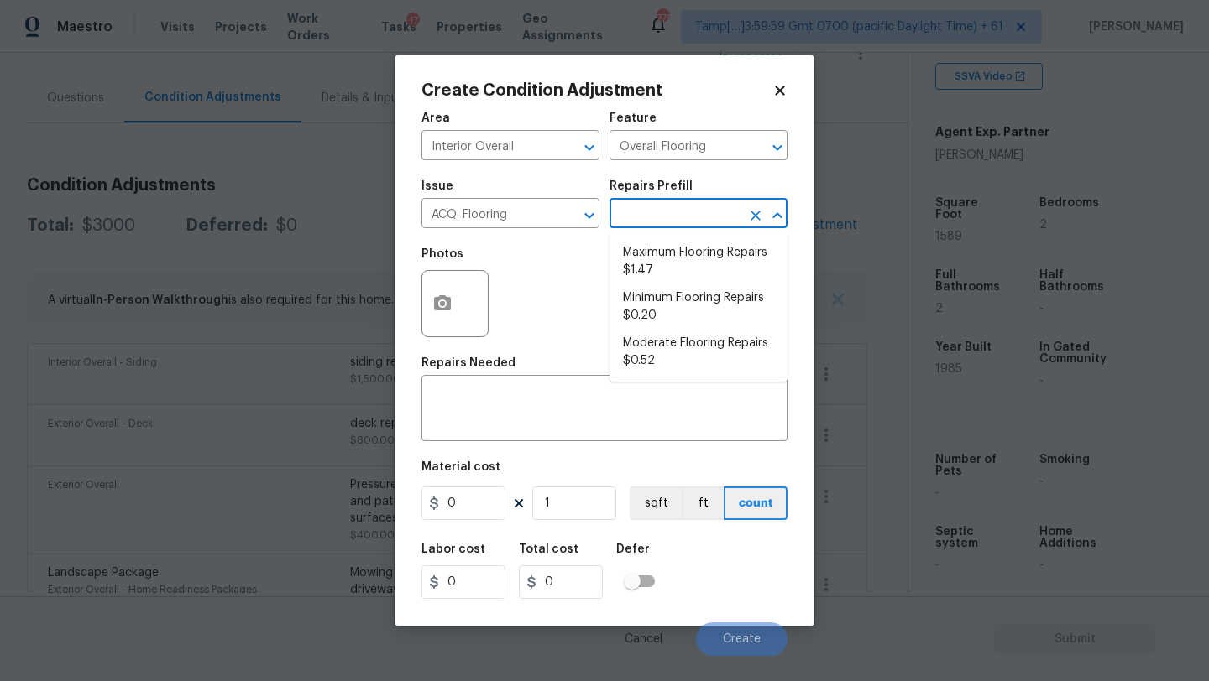
click at [672, 215] on input "text" at bounding box center [674, 215] width 131 height 26
click at [666, 258] on li "Maximum Flooring Repairs $1.47" at bounding box center [698, 261] width 178 height 45
type input "Acquisition"
type textarea "Acquisition Scope: Maximum flooring repairs"
type input "1.47"
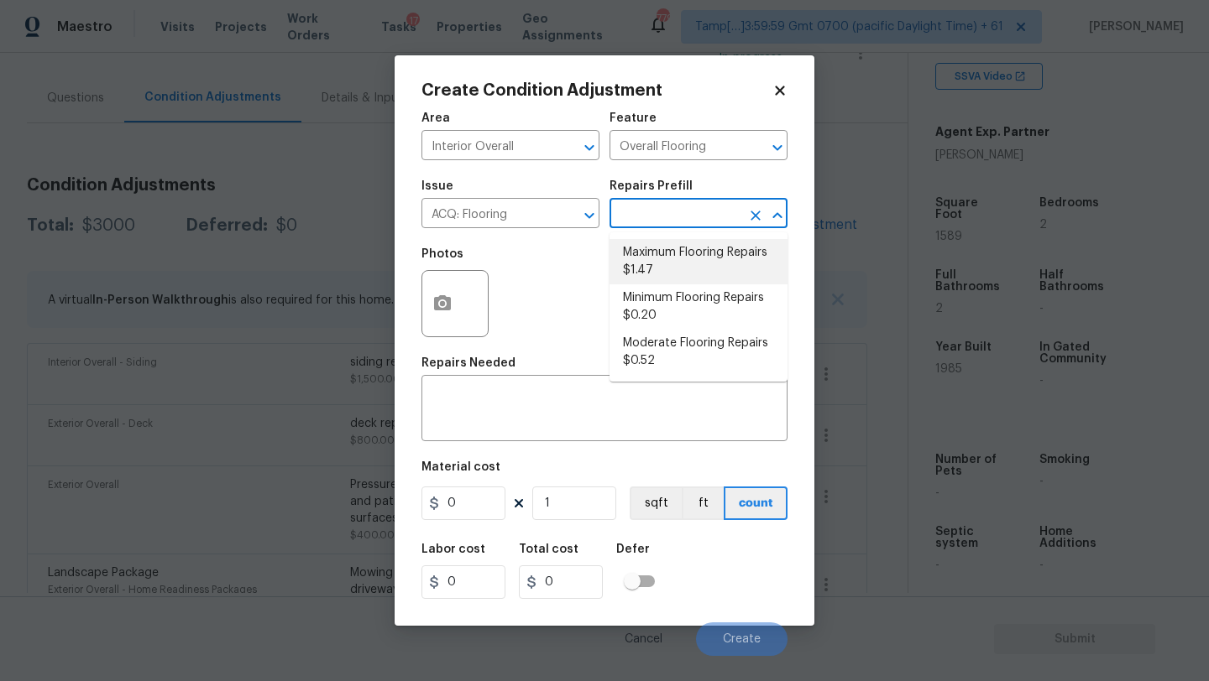
type input "1.47"
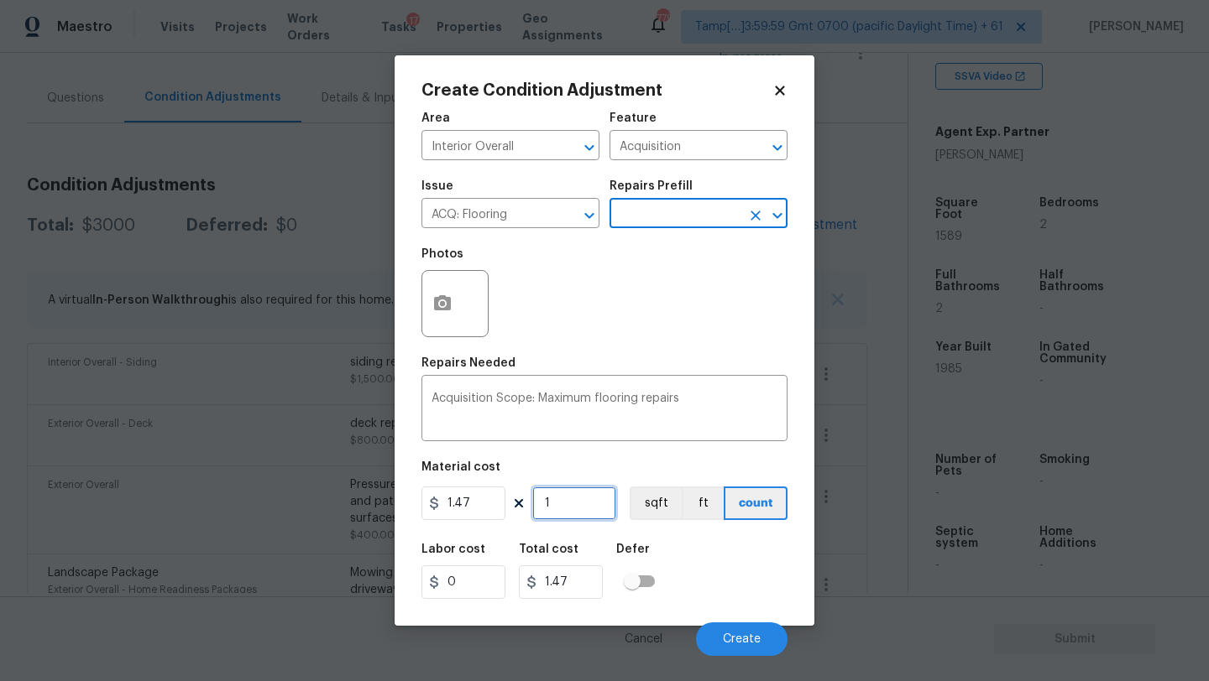
click at [568, 514] on input "1" at bounding box center [574, 504] width 84 height 34
type input "15"
type input "22.05"
type input "158"
type input "232.26"
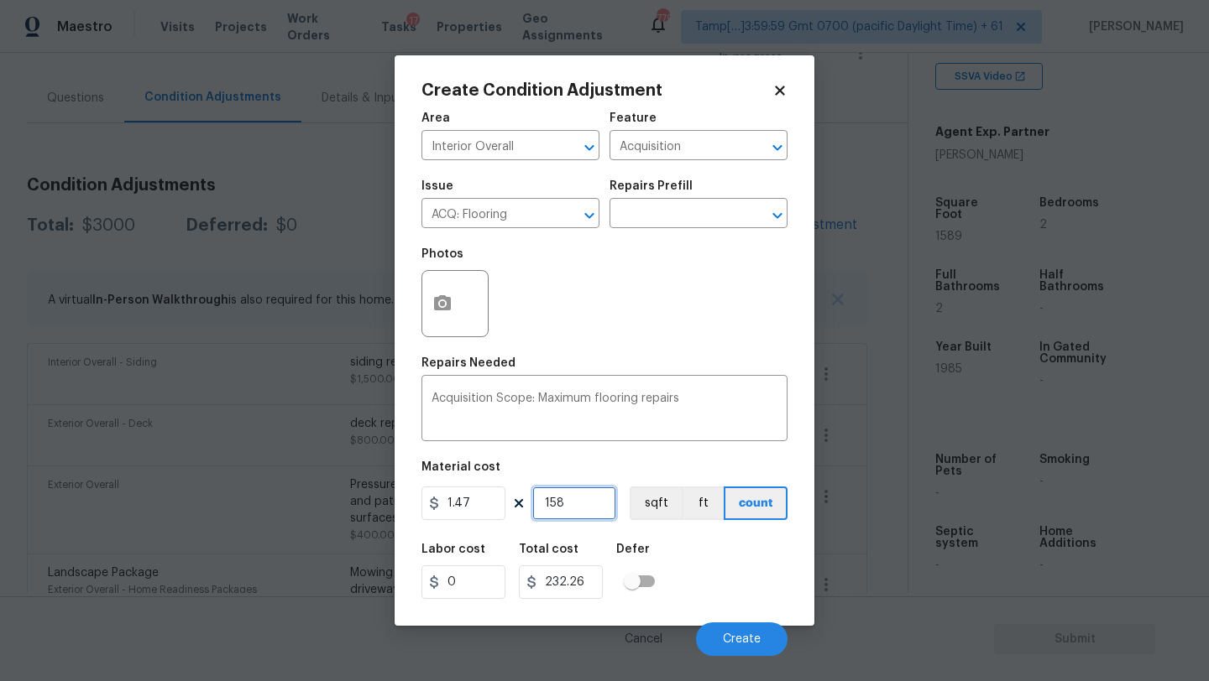
type input "1589"
type input "2335.83"
type input "1589"
click at [428, 295] on button "button" at bounding box center [442, 303] width 40 height 65
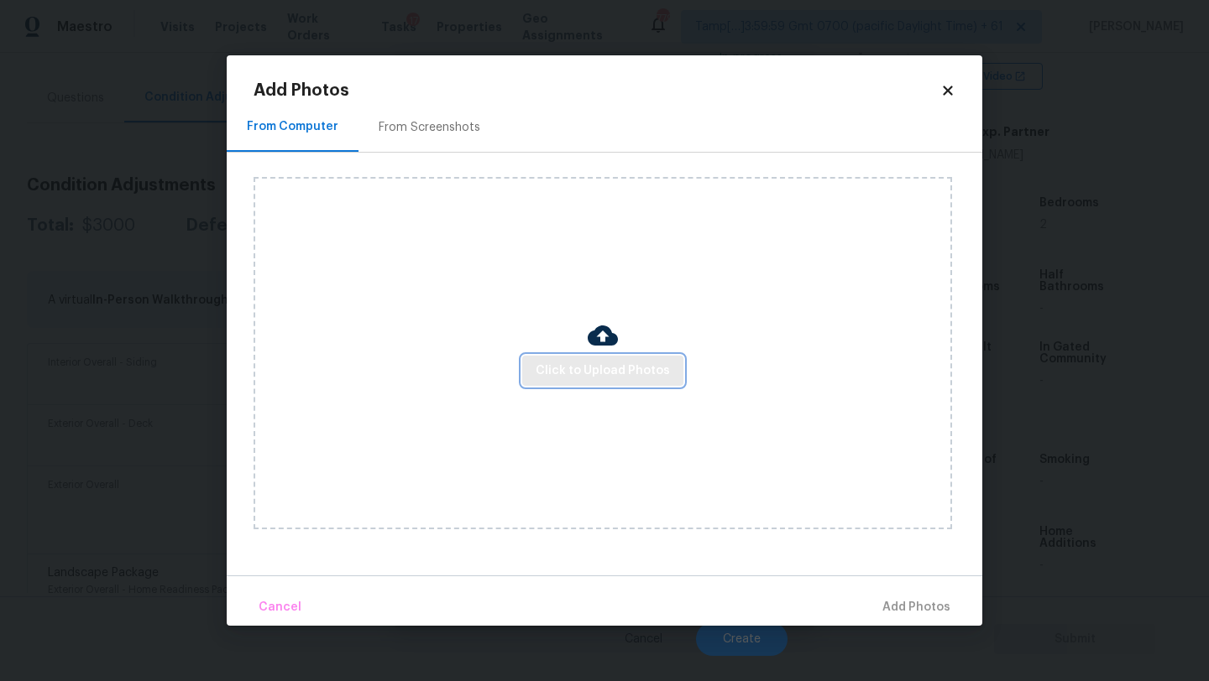
click at [565, 372] on span "Click to Upload Photos" at bounding box center [602, 371] width 134 height 21
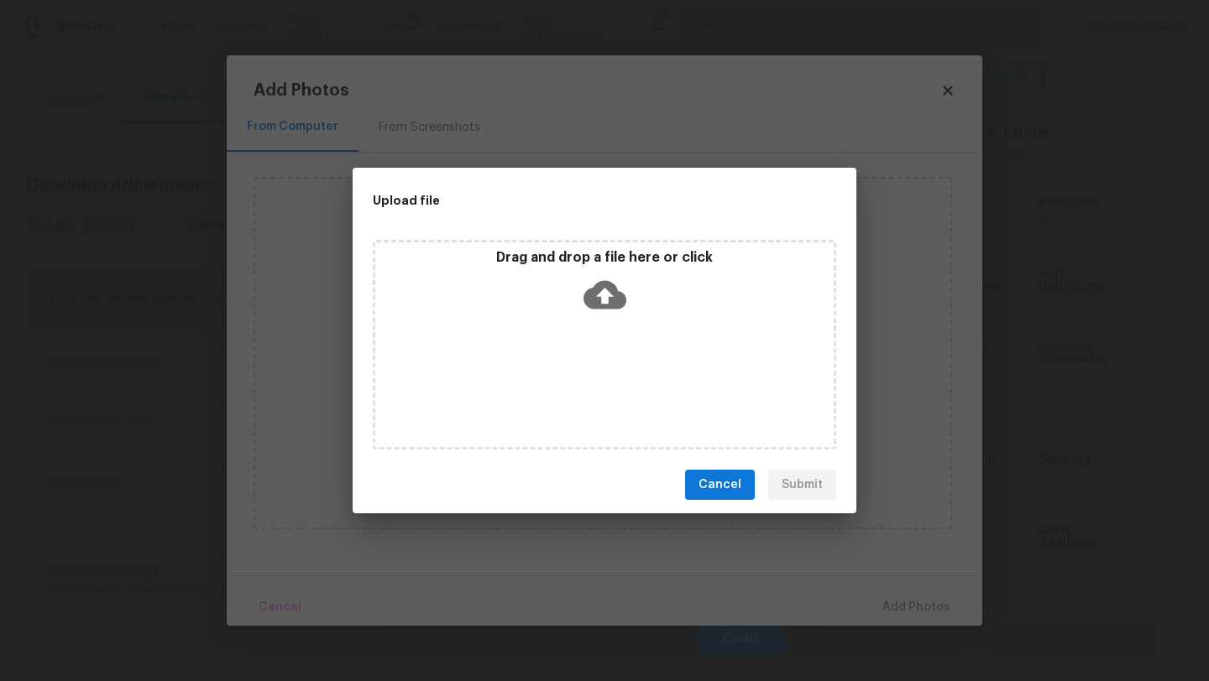
click at [599, 311] on icon at bounding box center [604, 295] width 43 height 43
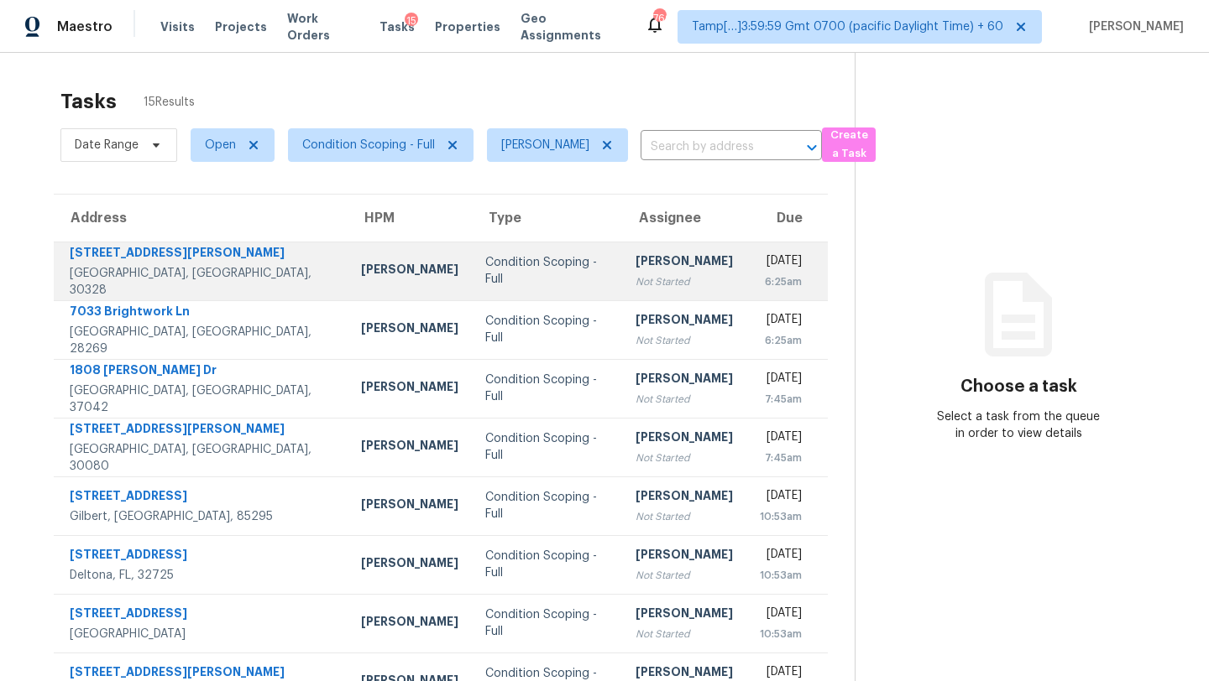
click at [497, 274] on div "Condition Scoping - Full" at bounding box center [546, 271] width 123 height 34
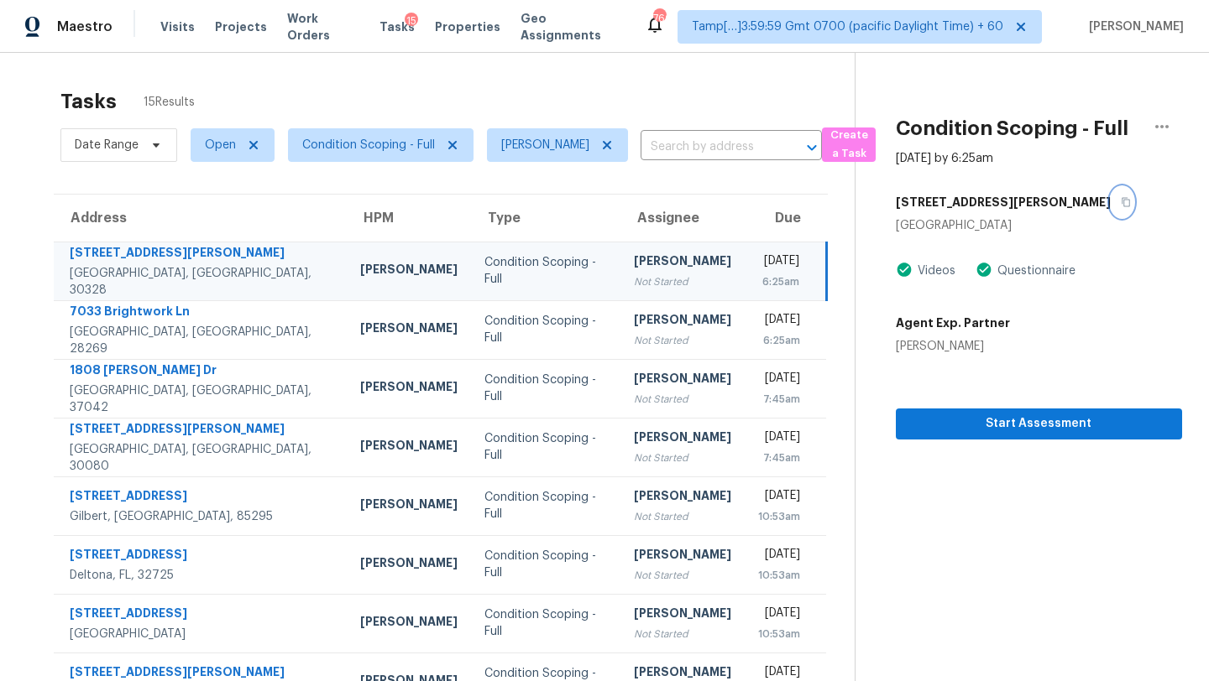
click at [1110, 196] on button "button" at bounding box center [1121, 202] width 23 height 30
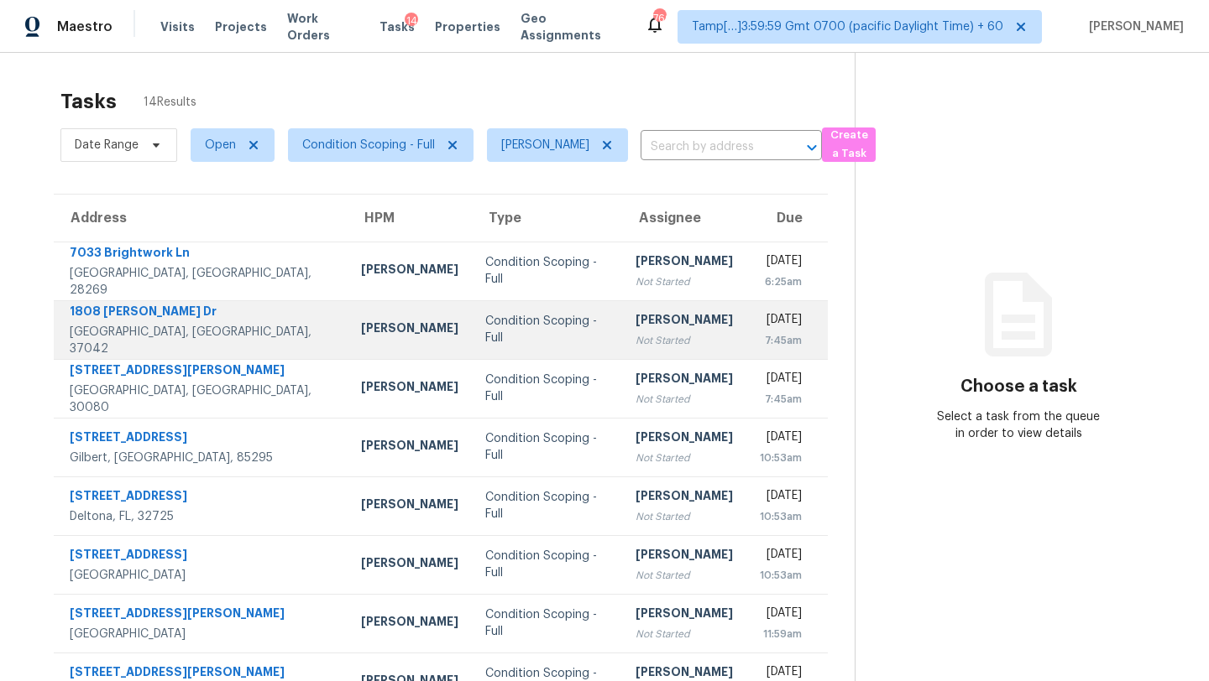
click at [622, 333] on td "[PERSON_NAME] Not Started" at bounding box center [684, 329] width 124 height 59
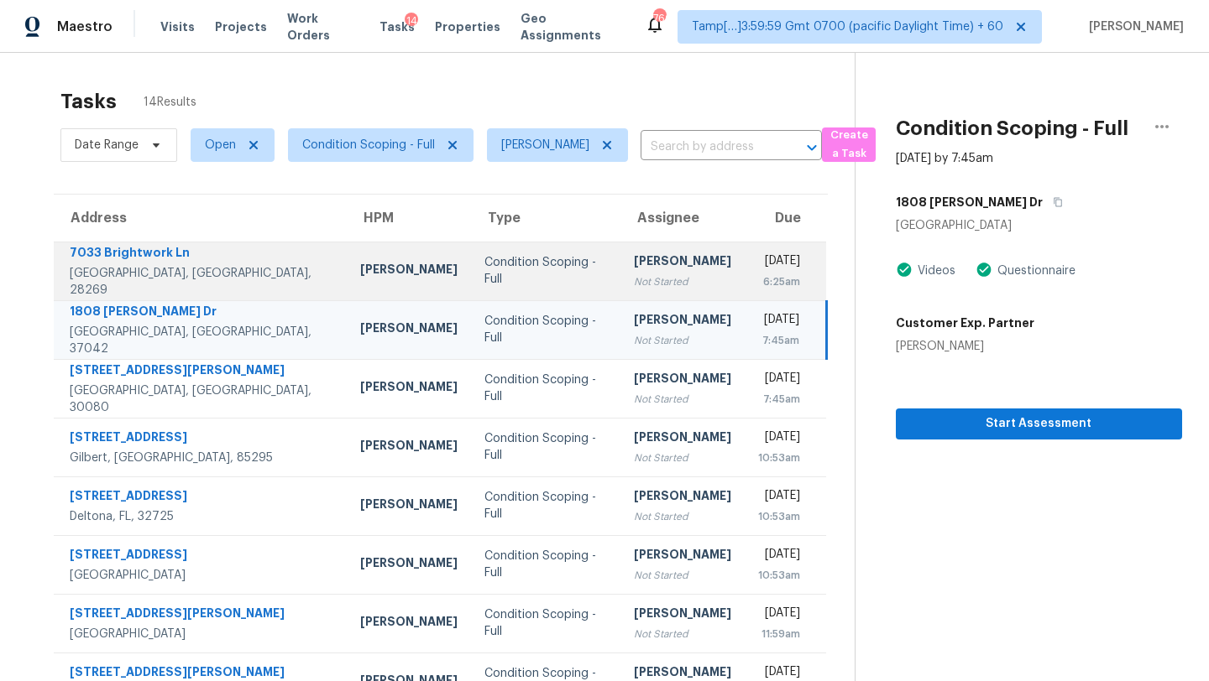
click at [559, 268] on div "Condition Scoping - Full" at bounding box center [545, 271] width 123 height 34
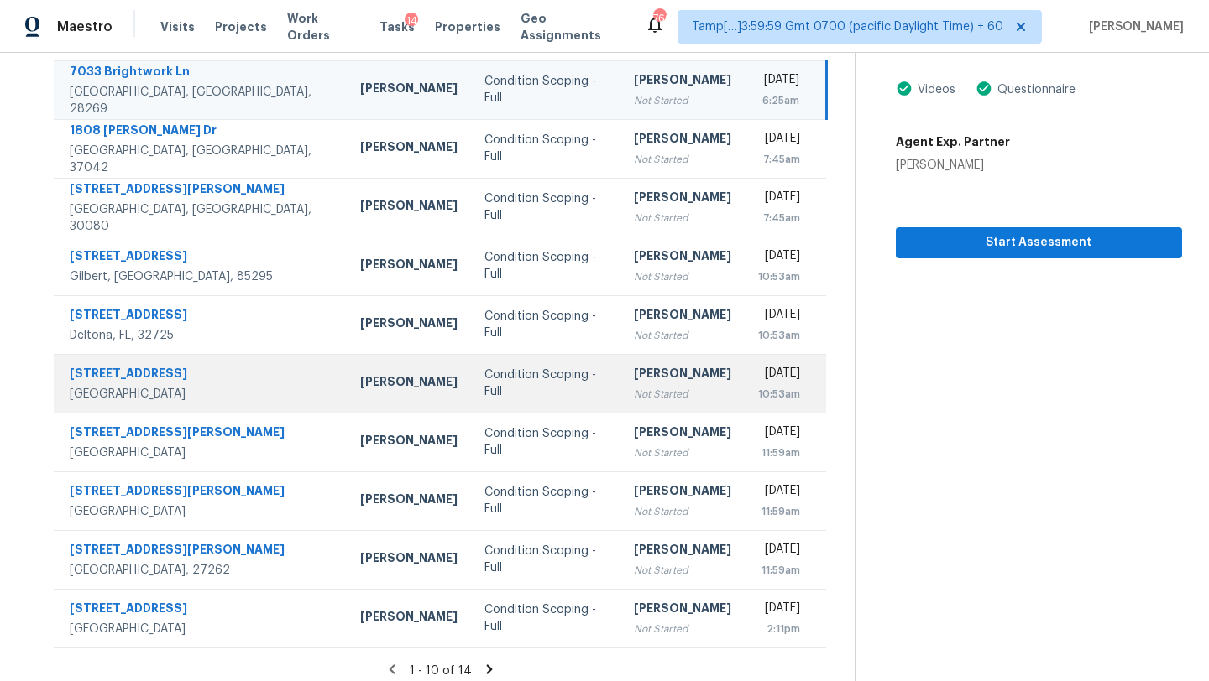
scroll to position [139, 0]
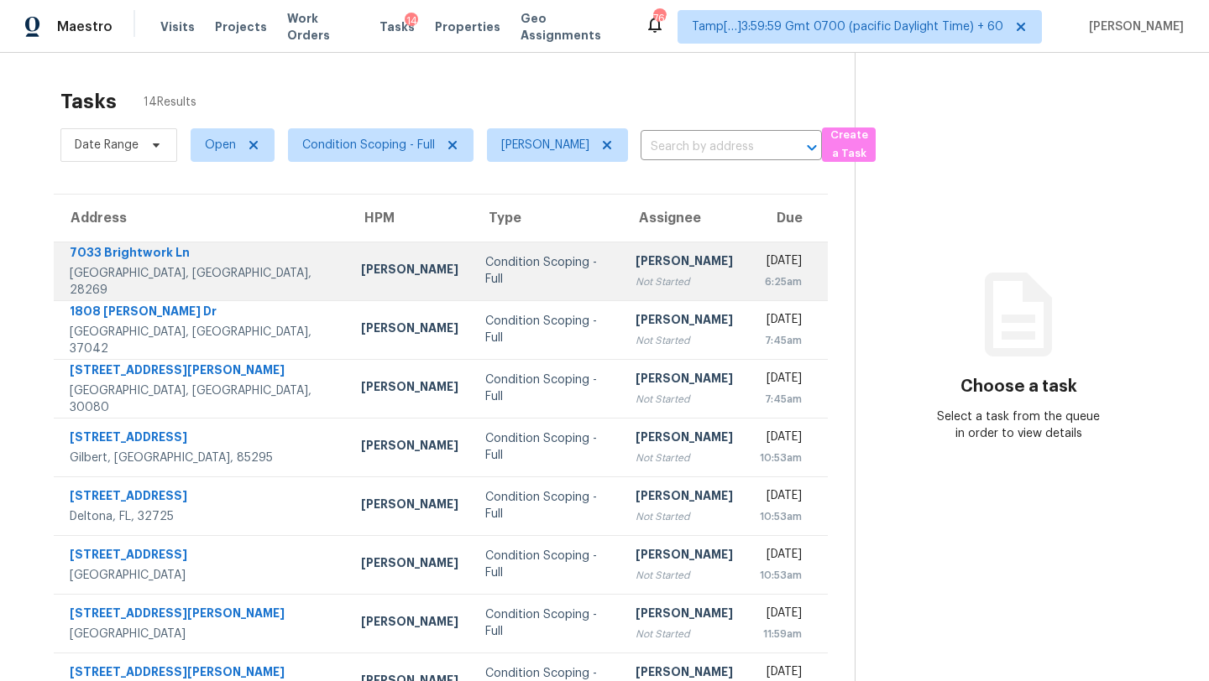
click at [671, 283] on td "[PERSON_NAME] Not Started" at bounding box center [684, 271] width 124 height 59
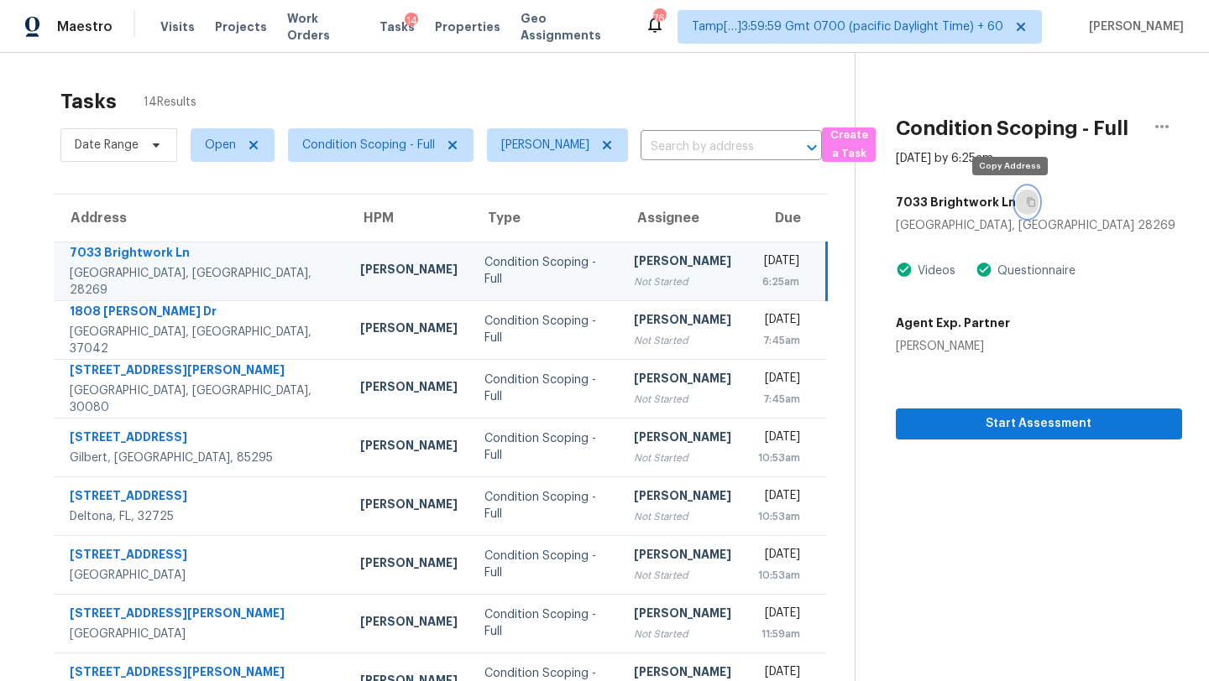
click at [1026, 204] on icon "button" at bounding box center [1031, 202] width 10 height 10
